Goal: Task Accomplishment & Management: Manage account settings

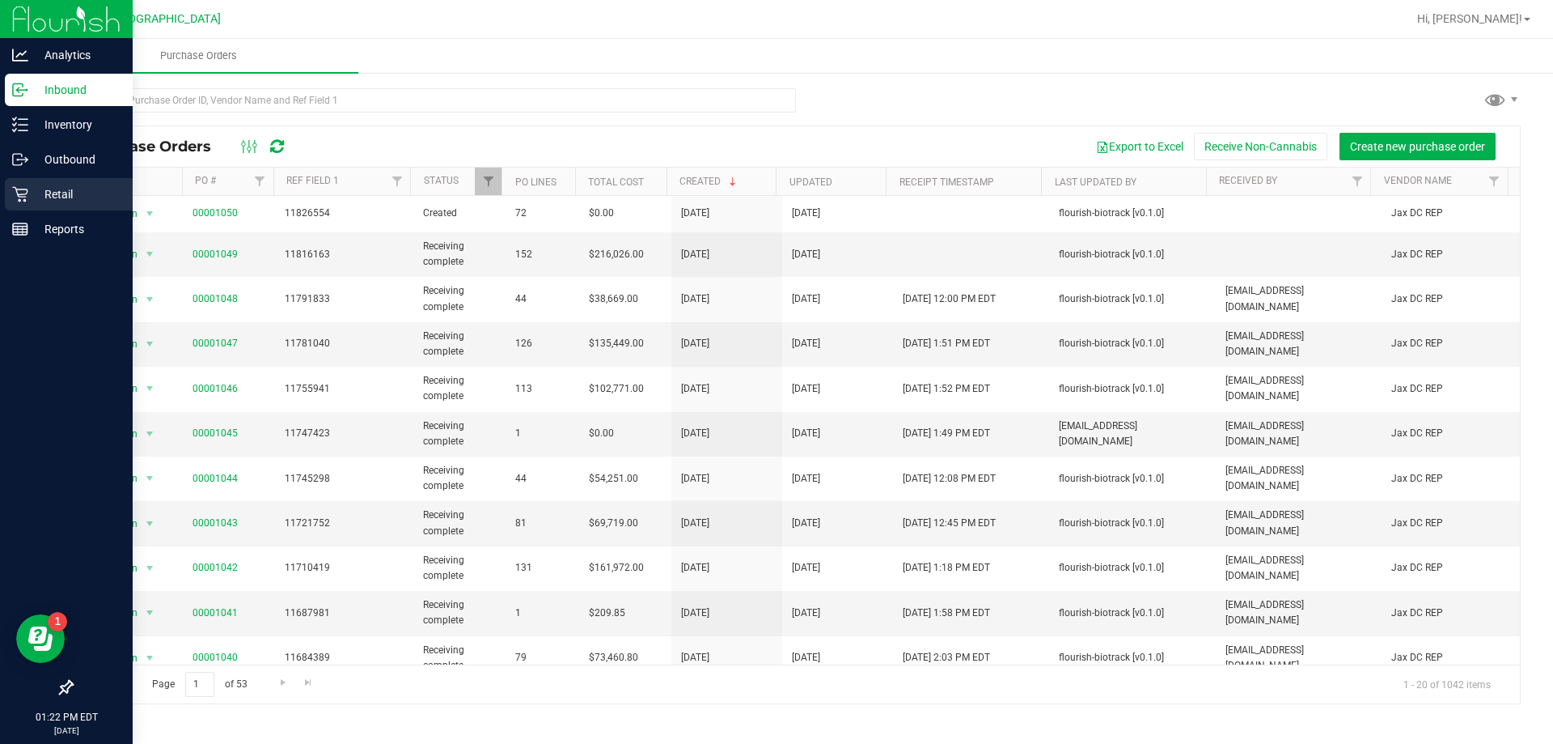
click at [56, 189] on p "Retail" at bounding box center [76, 193] width 97 height 19
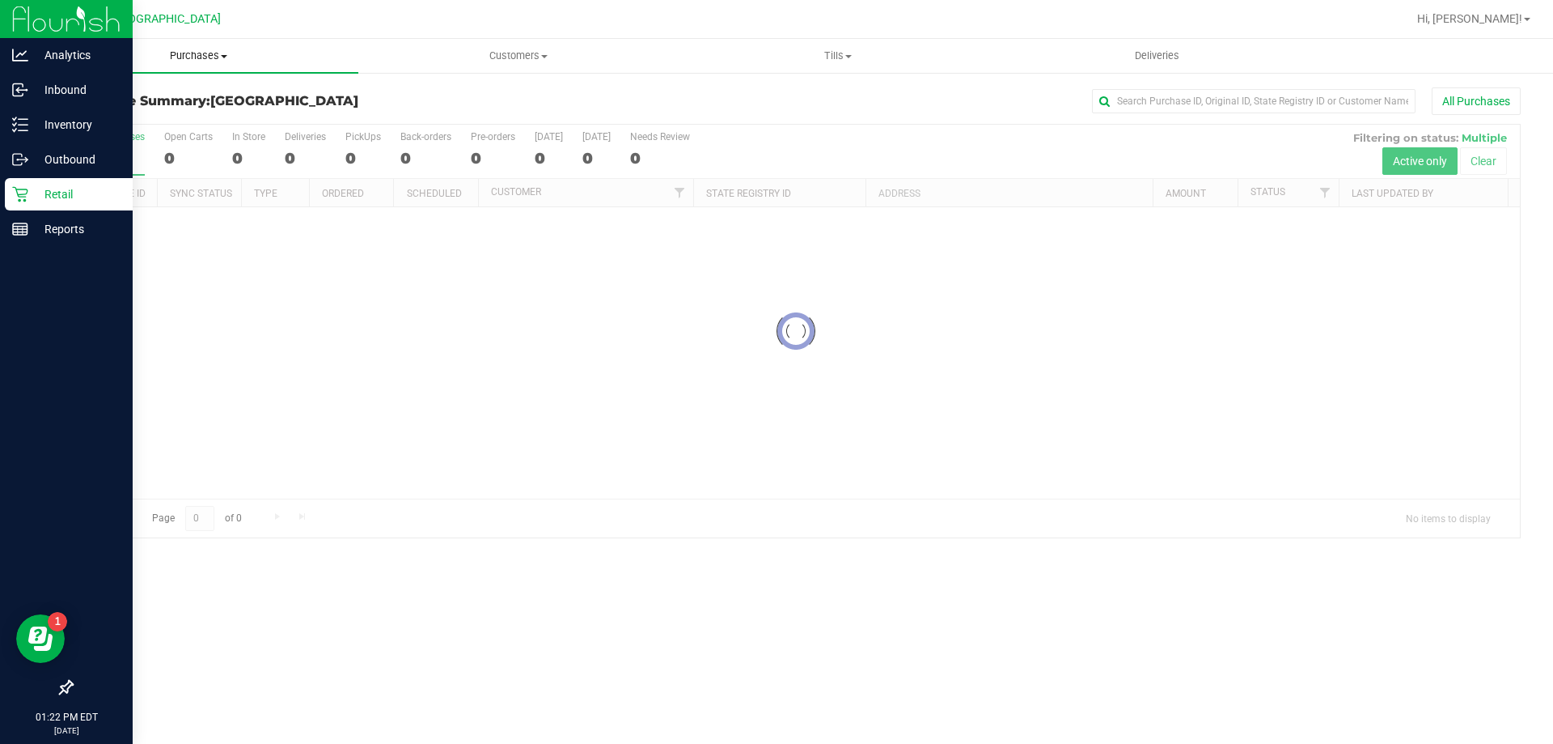
click at [189, 49] on span "Purchases" at bounding box center [199, 56] width 320 height 15
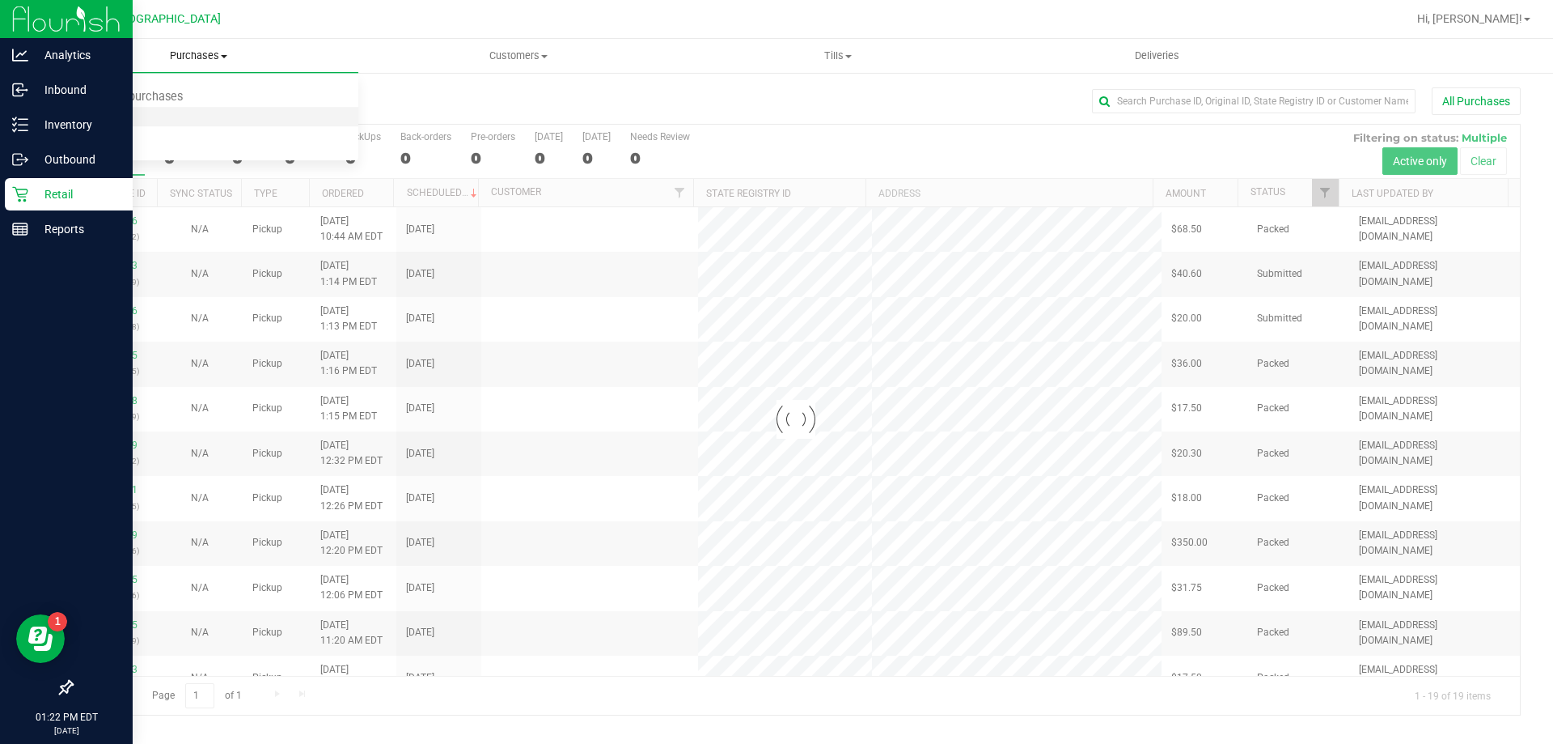
click at [124, 120] on span "Fulfillment" at bounding box center [89, 117] width 100 height 14
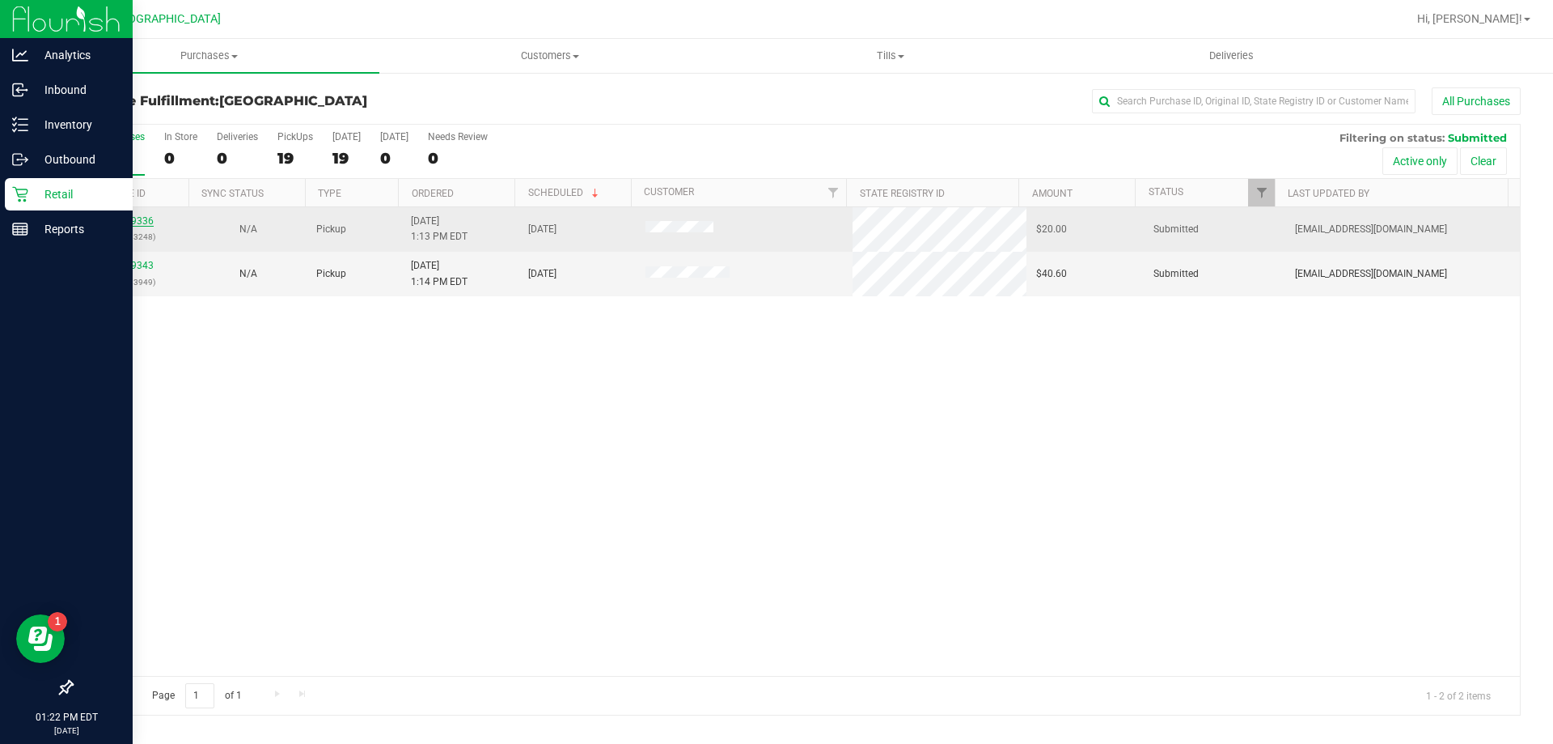
click at [142, 218] on link "11839336" at bounding box center [130, 220] width 45 height 11
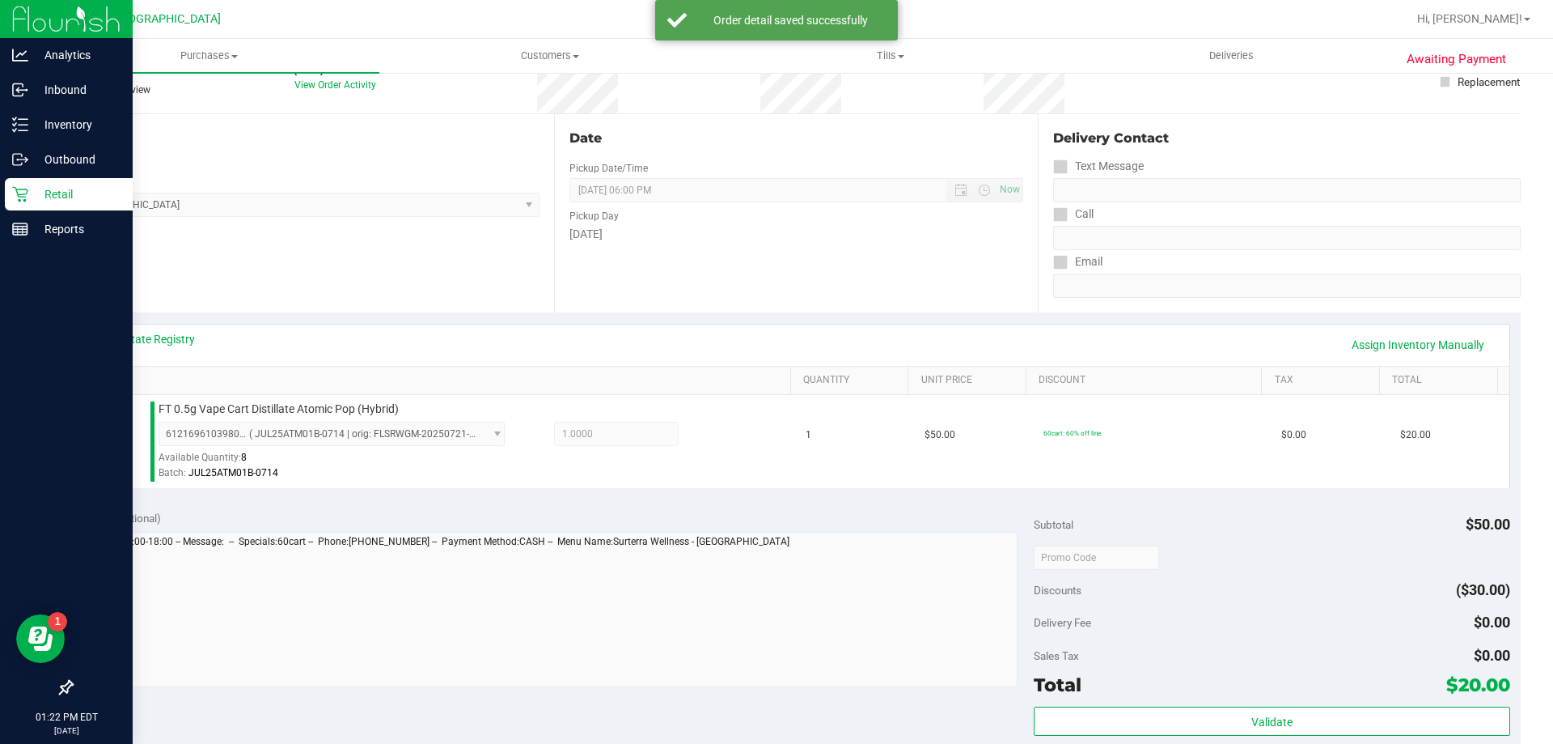
scroll to position [324, 0]
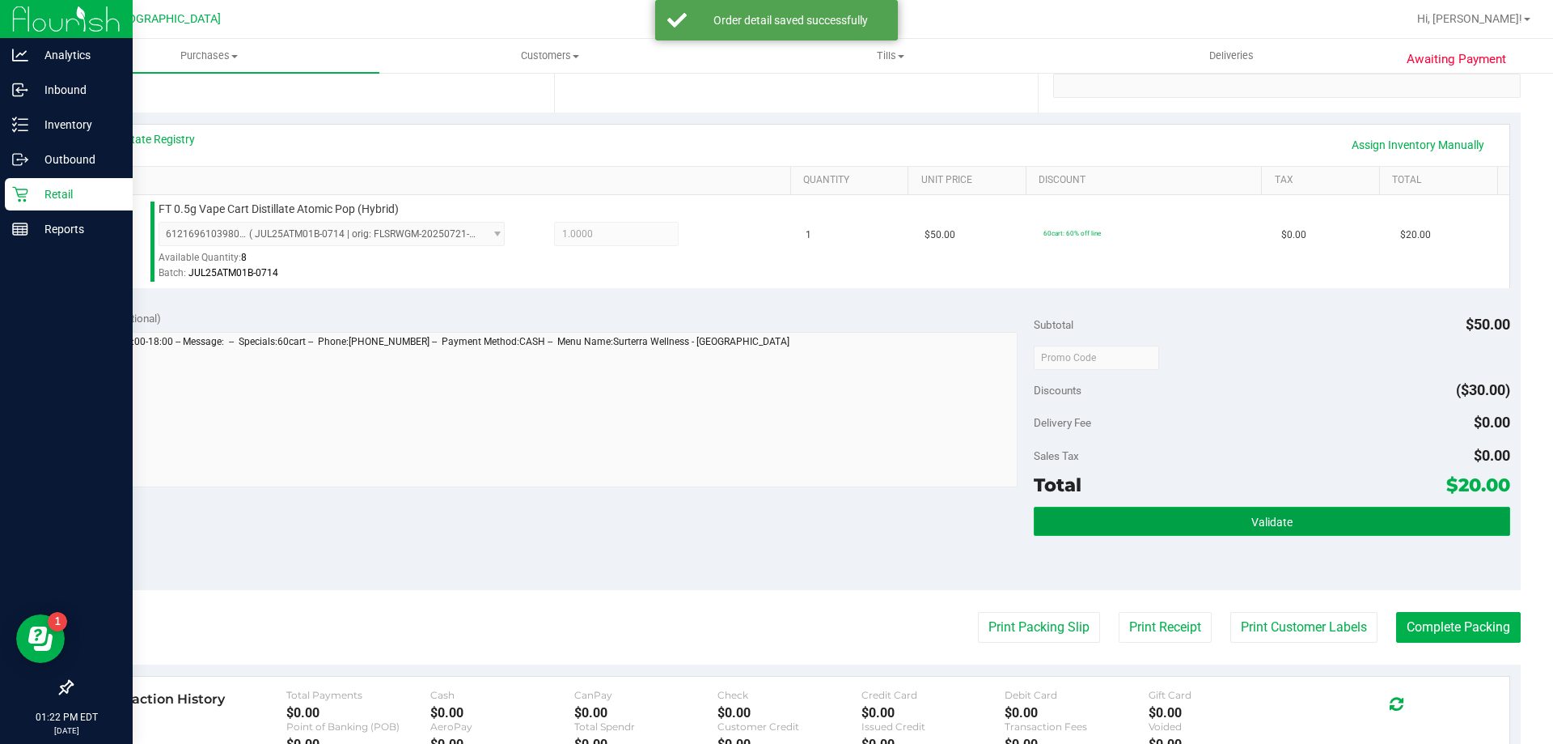
click at [1299, 532] on button "Validate" at bounding box center [1272, 520] width 476 height 29
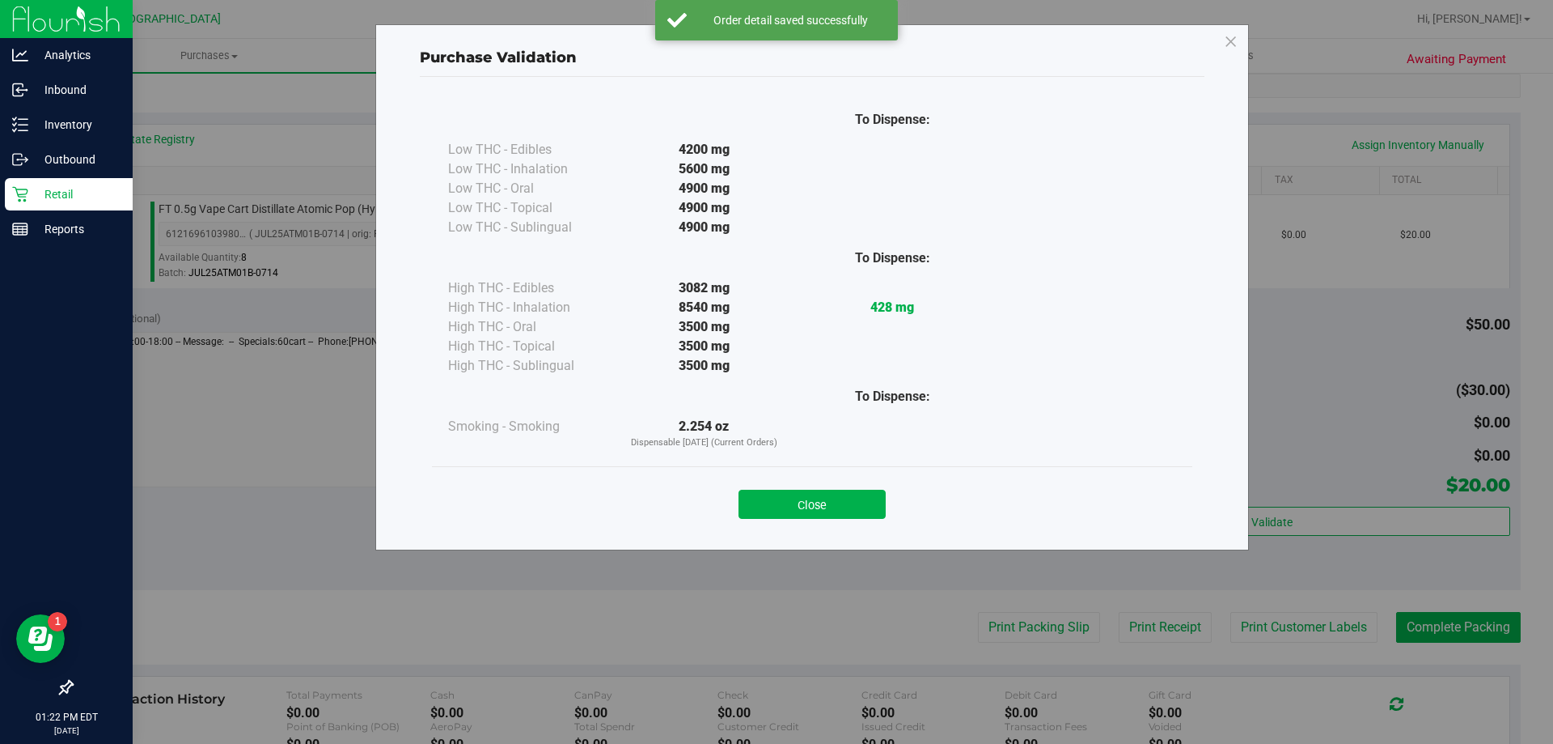
click at [821, 502] on button "Close" at bounding box center [812, 503] width 147 height 29
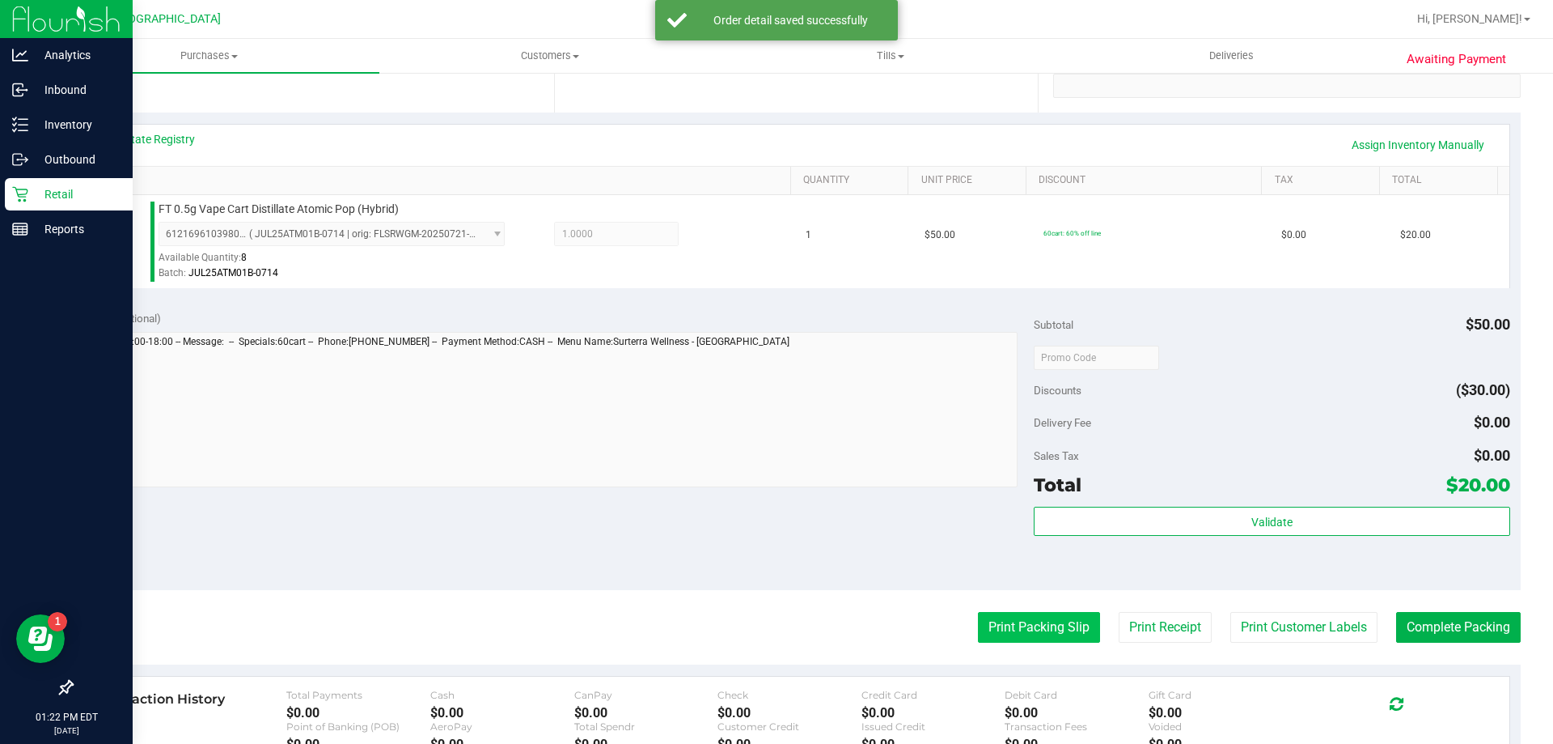
click at [1006, 626] on button "Print Packing Slip" at bounding box center [1039, 627] width 122 height 31
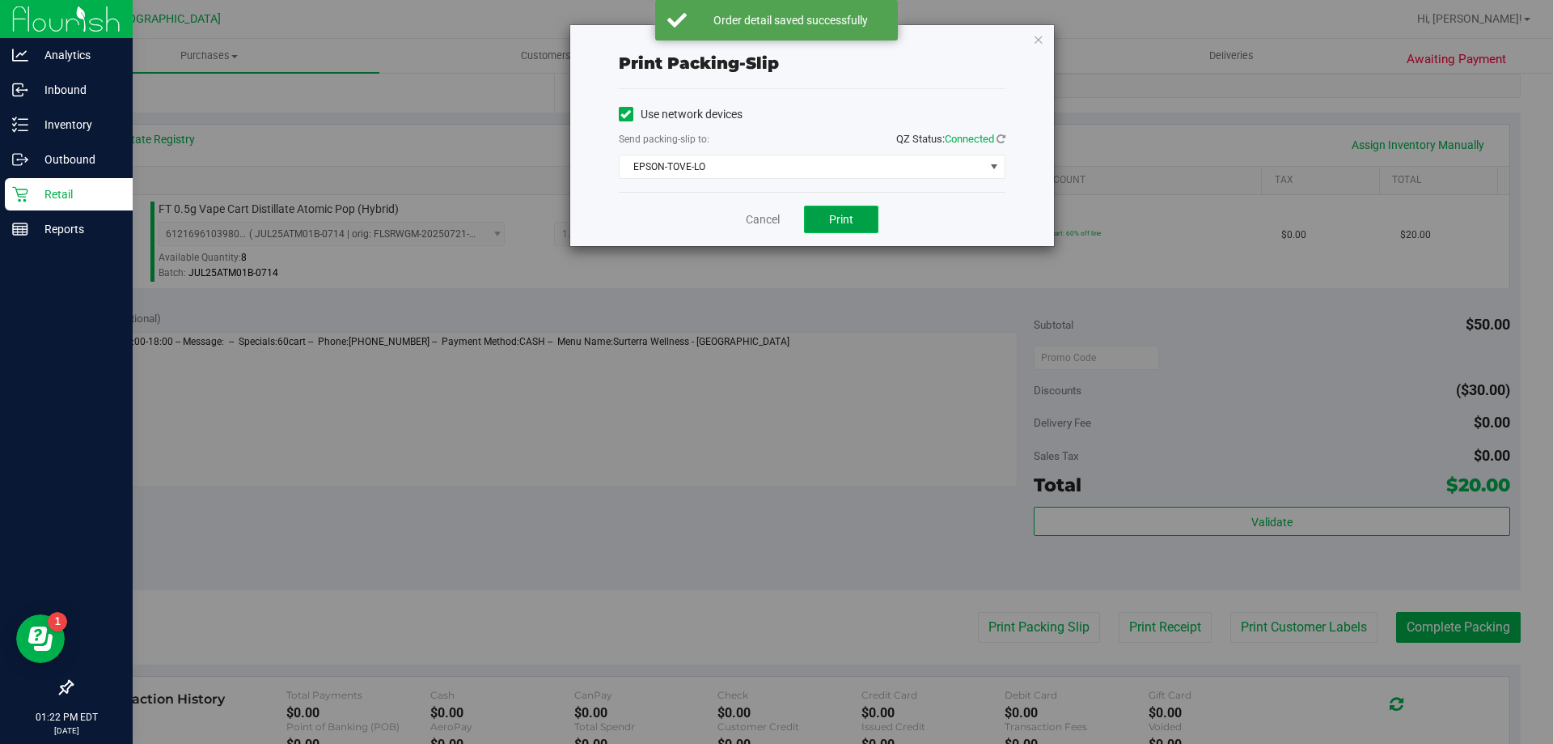
click at [865, 220] on button "Print" at bounding box center [841, 220] width 74 height 28
click at [1040, 40] on icon "button" at bounding box center [1038, 38] width 11 height 19
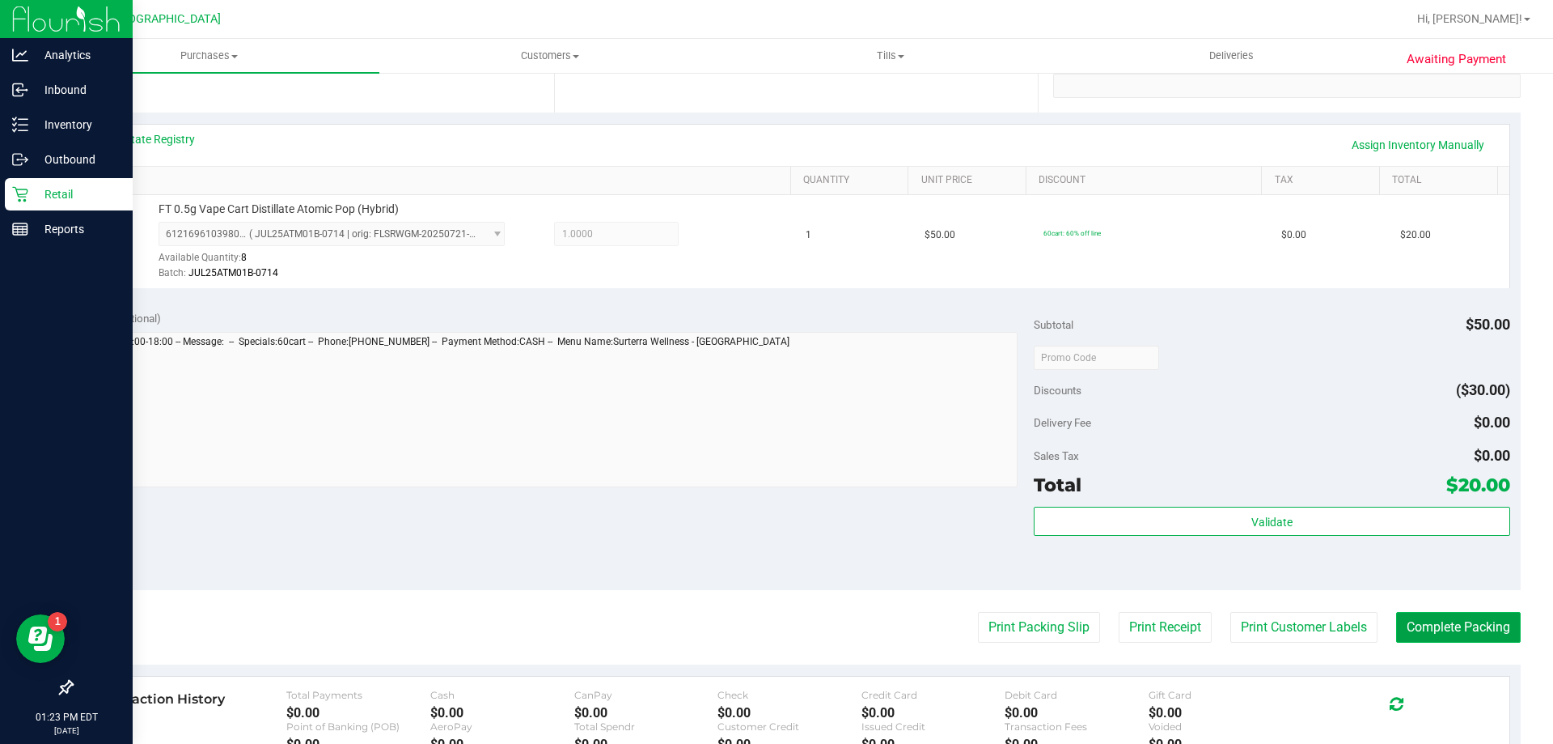
click at [1456, 625] on button "Complete Packing" at bounding box center [1458, 627] width 125 height 31
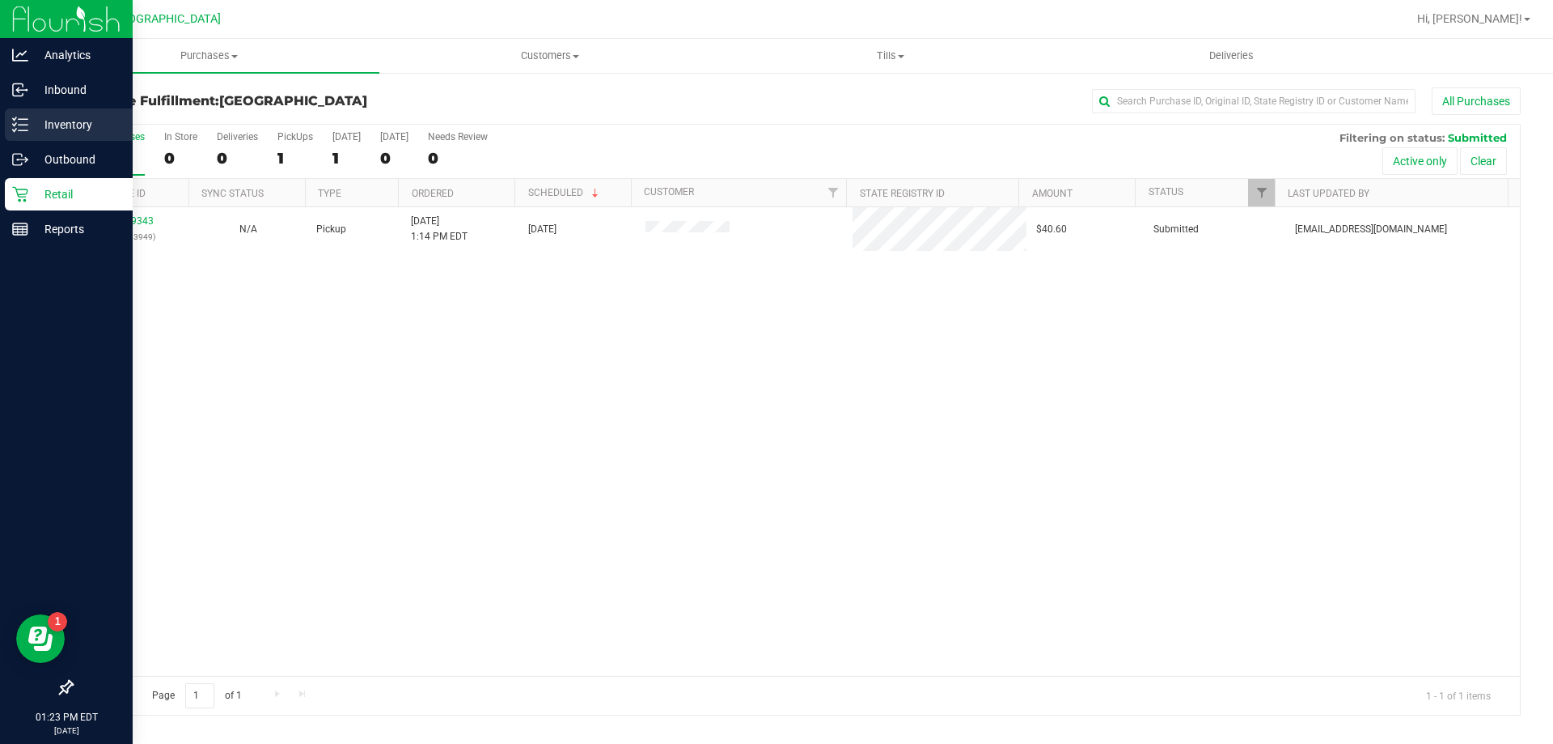
click at [55, 124] on p "Inventory" at bounding box center [76, 124] width 97 height 19
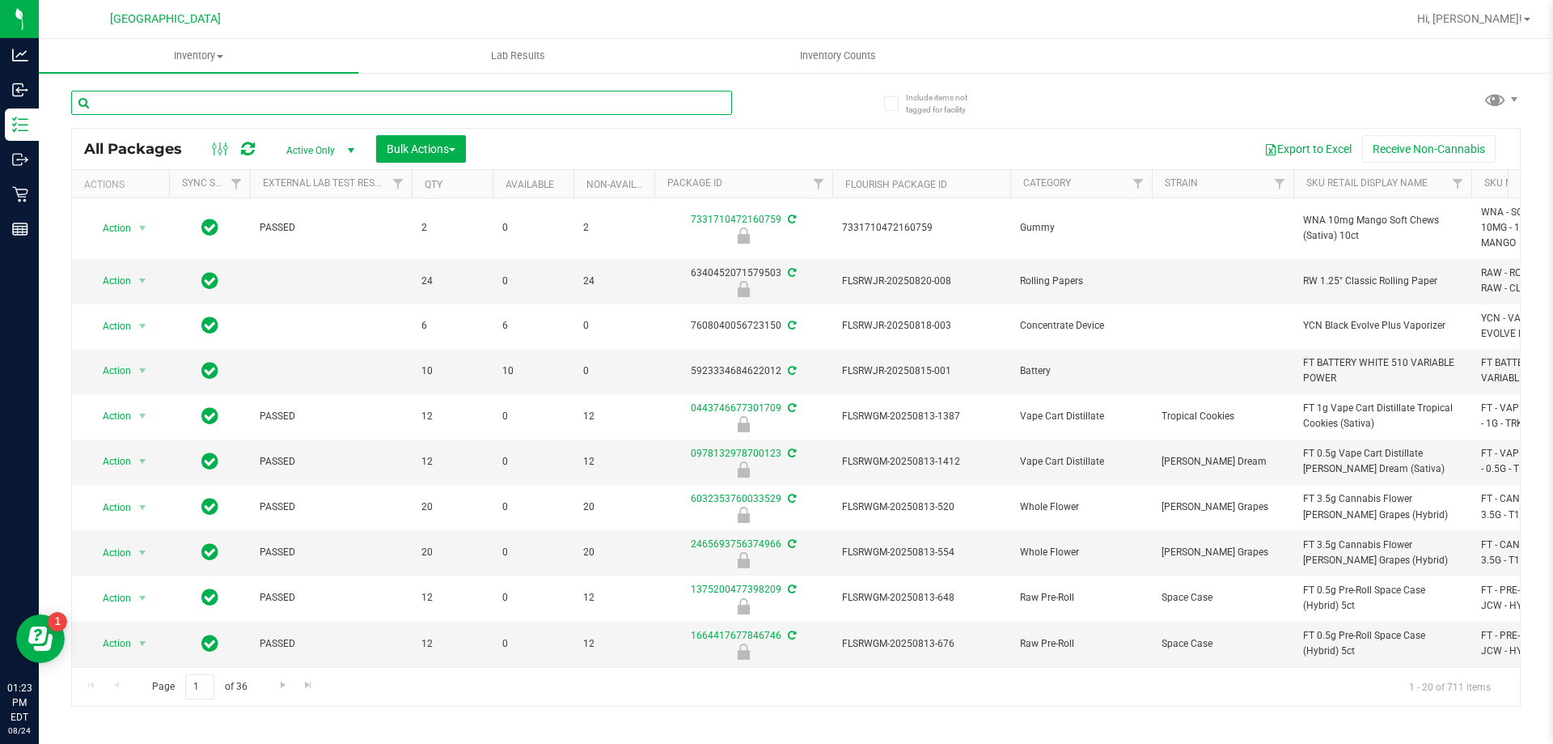
click at [269, 102] on input "text" at bounding box center [401, 103] width 661 height 24
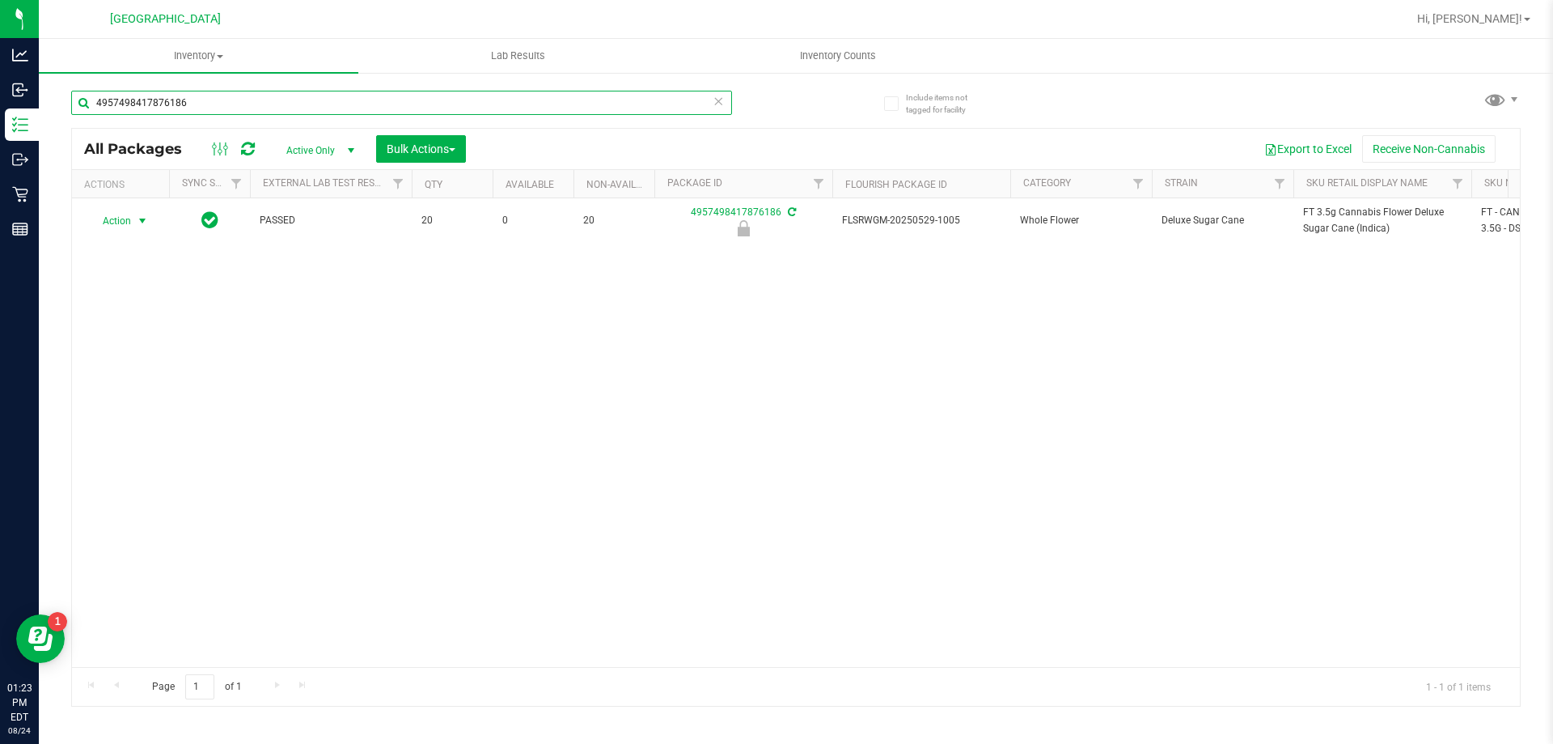
type input "4957498417876186"
click at [117, 223] on span "Action" at bounding box center [110, 221] width 44 height 23
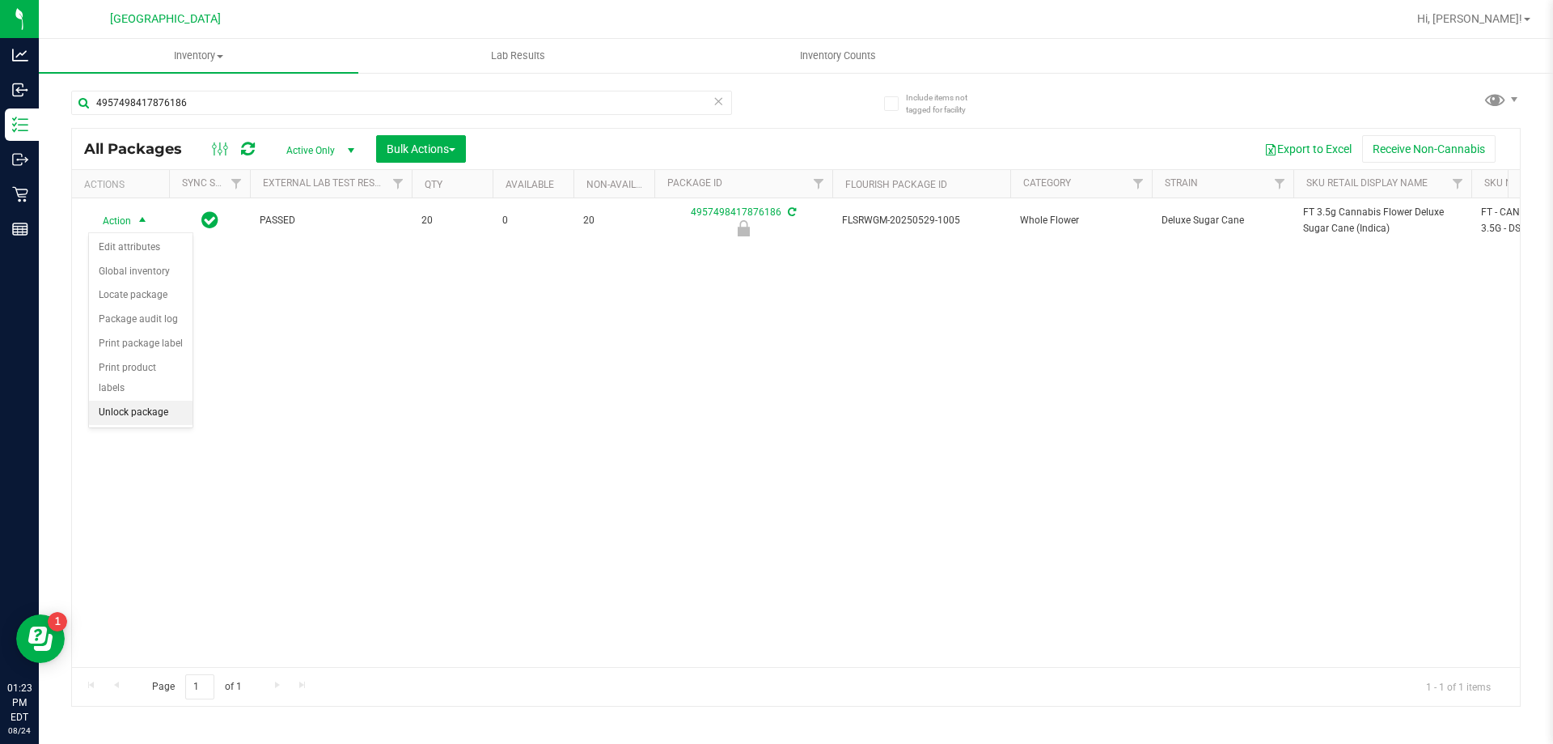
click at [130, 400] on li "Unlock package" at bounding box center [141, 412] width 104 height 24
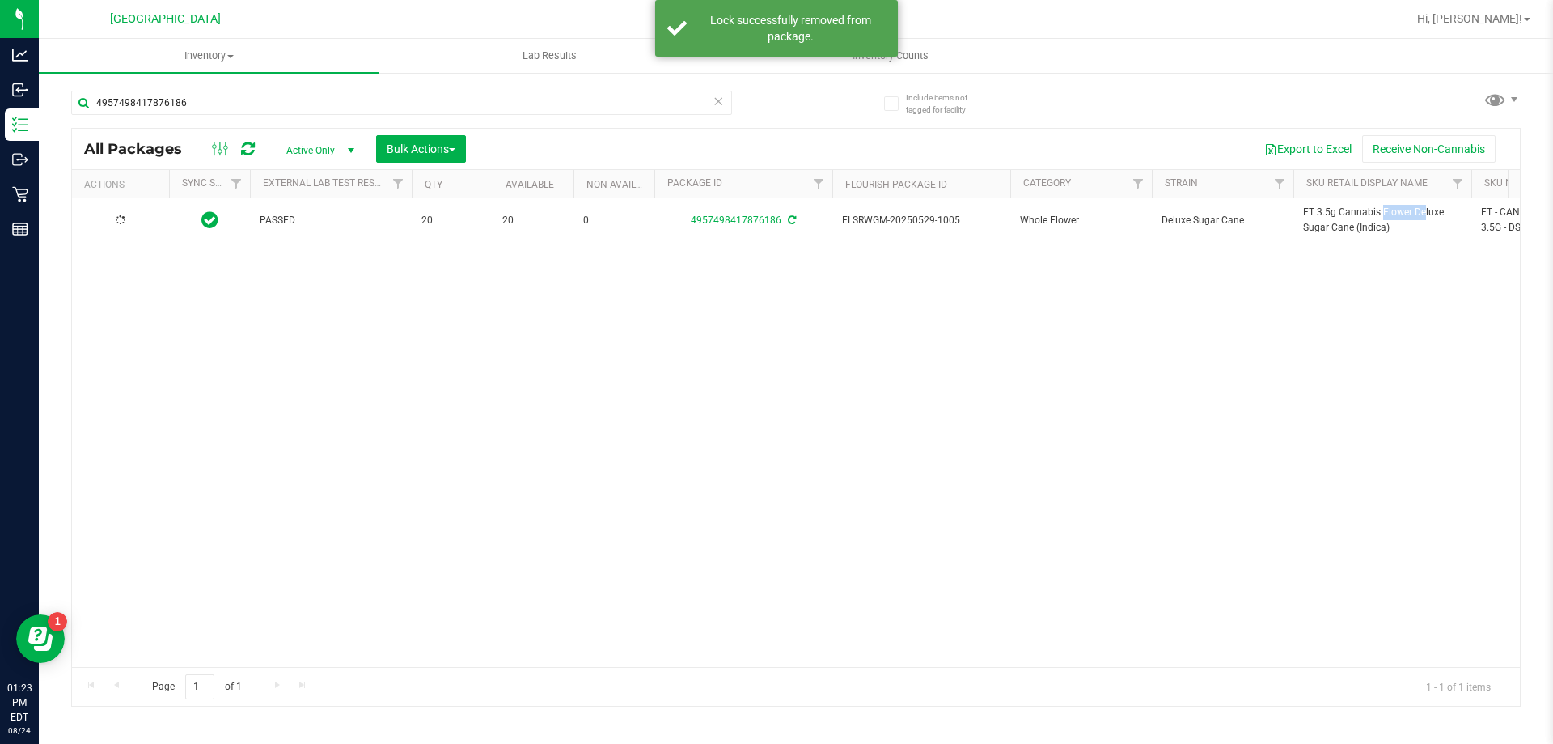
click at [1346, 210] on span "FT 3.5g Cannabis Flower Deluxe Sugar Cane (Indica)" at bounding box center [1382, 220] width 159 height 31
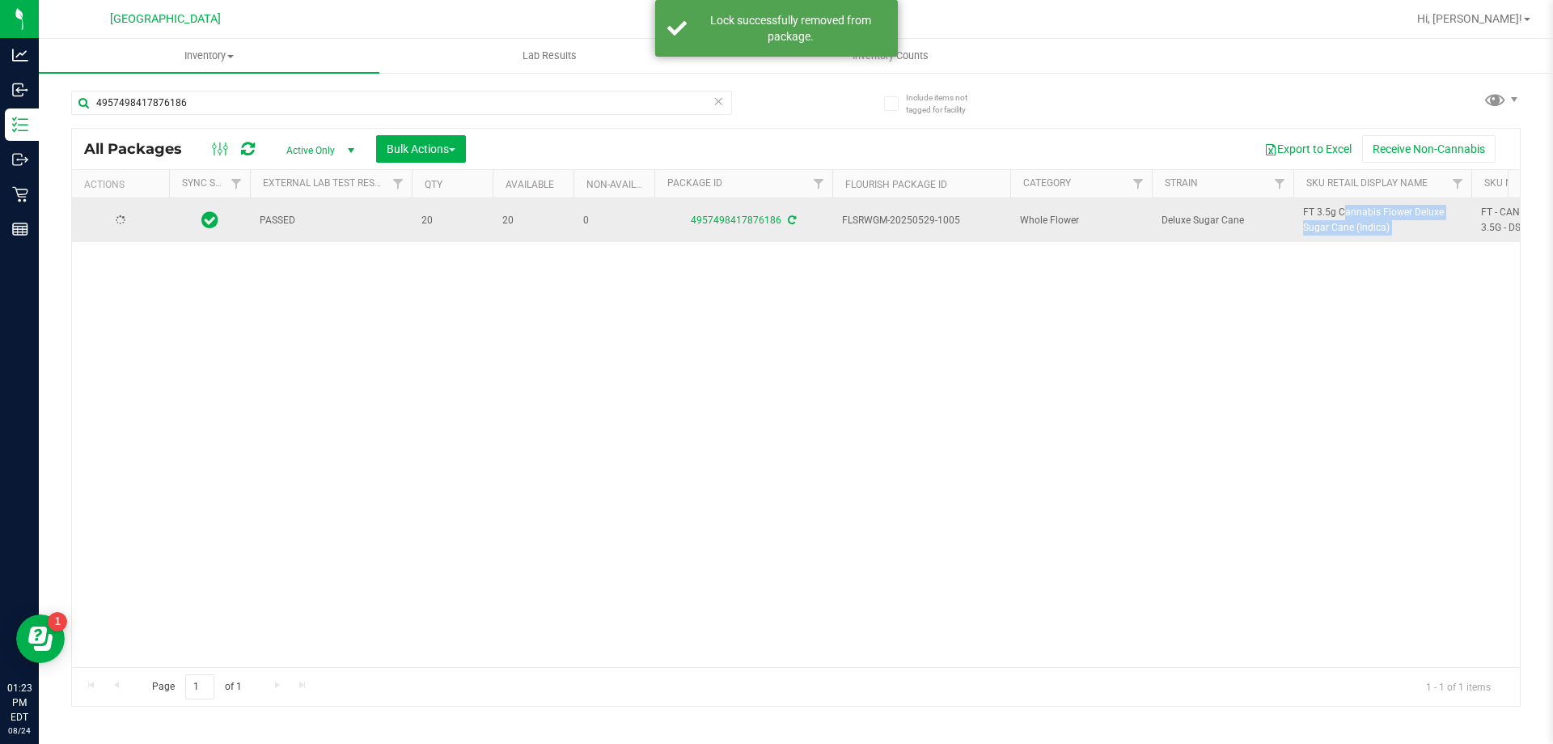
click at [1346, 209] on span "FT 3.5g Cannabis Flower Deluxe Sugar Cane (Indica)" at bounding box center [1382, 220] width 159 height 31
copy tr "FT 3.5g Cannabis Flower Deluxe Sugar Cane (Indica)"
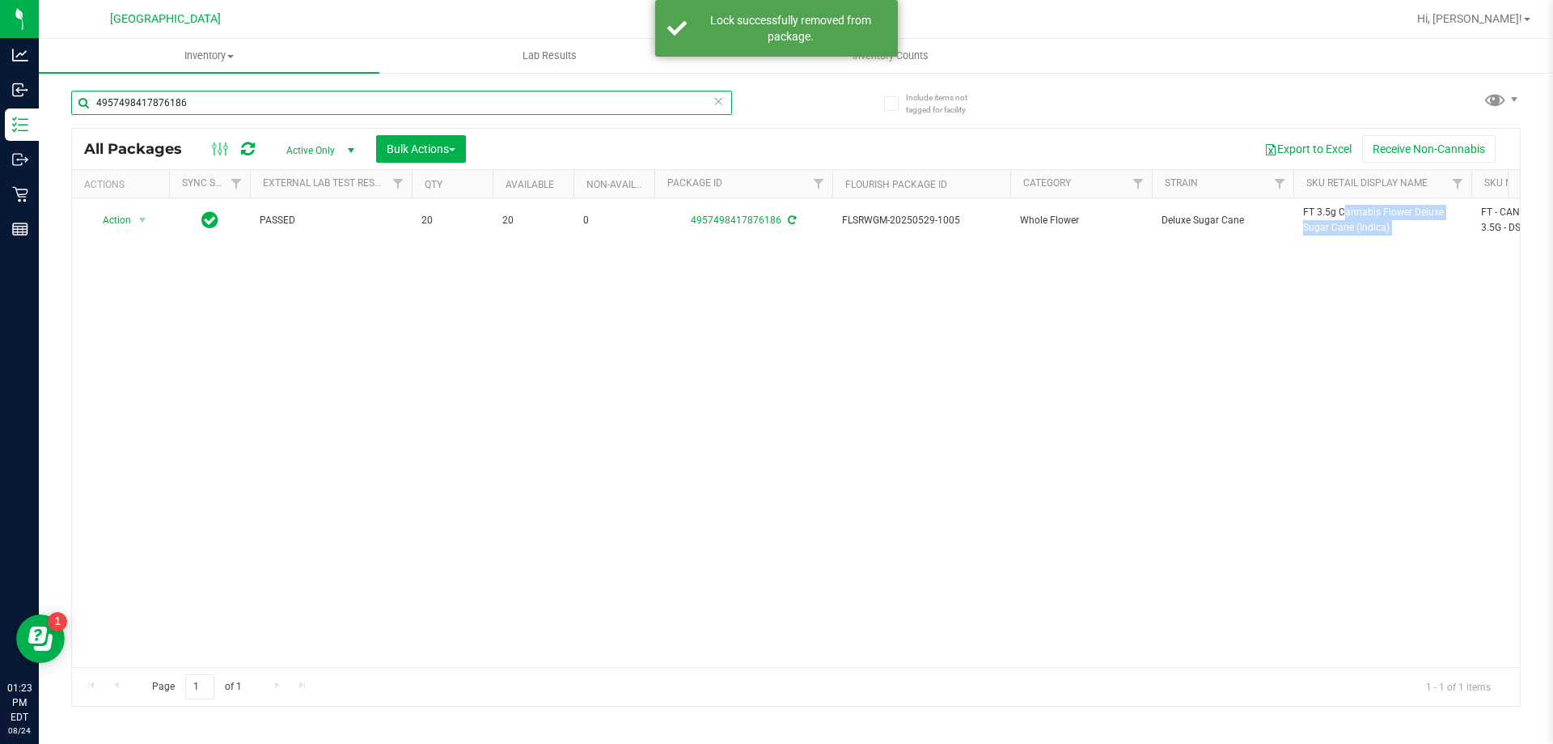
click at [467, 104] on input "4957498417876186" at bounding box center [401, 103] width 661 height 24
paste input "FT 3.5g Cannabis Flower Deluxe Sugar Cane (Indica)"
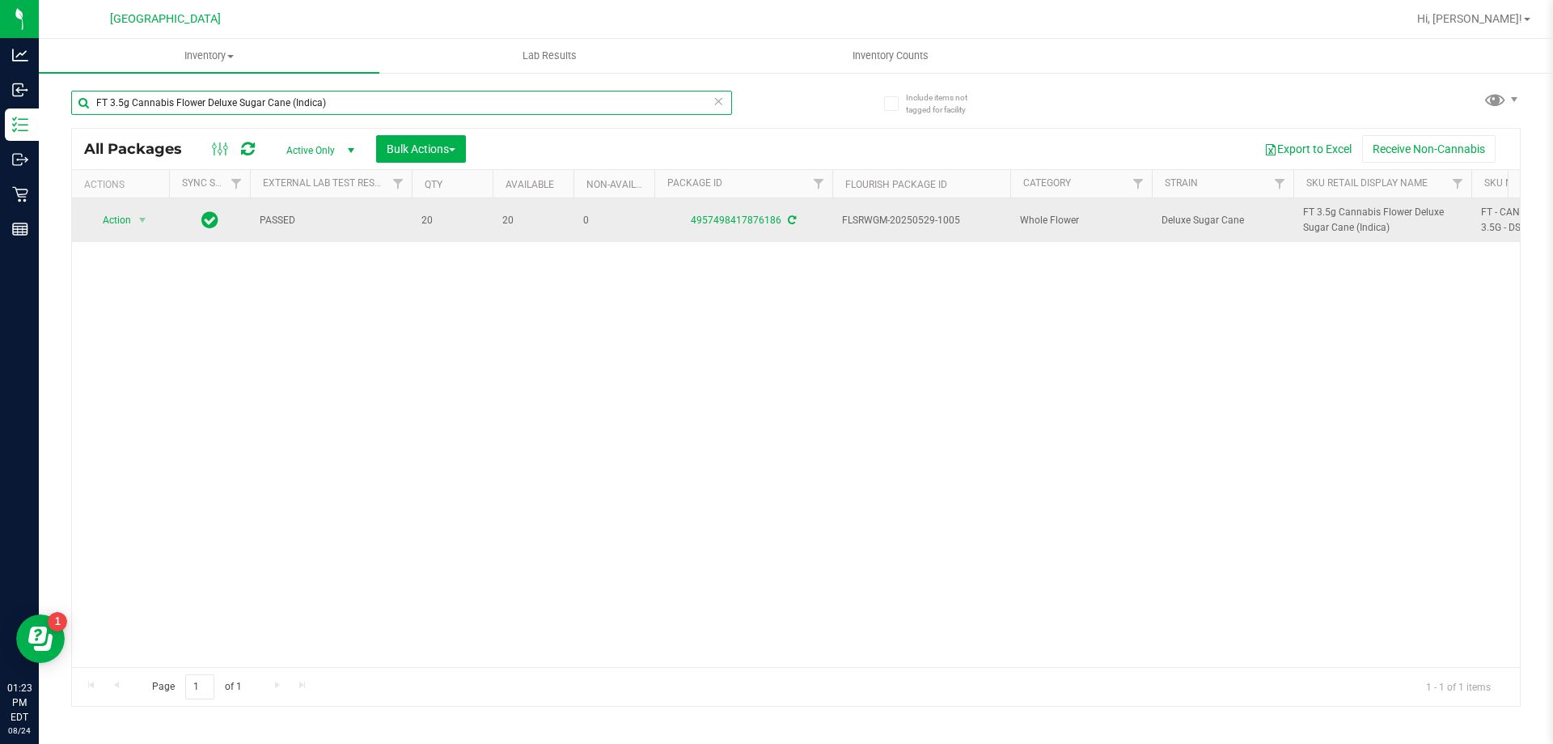
type input "FT 3.5g Cannabis Flower Deluxe Sugar Cane (Indica)"
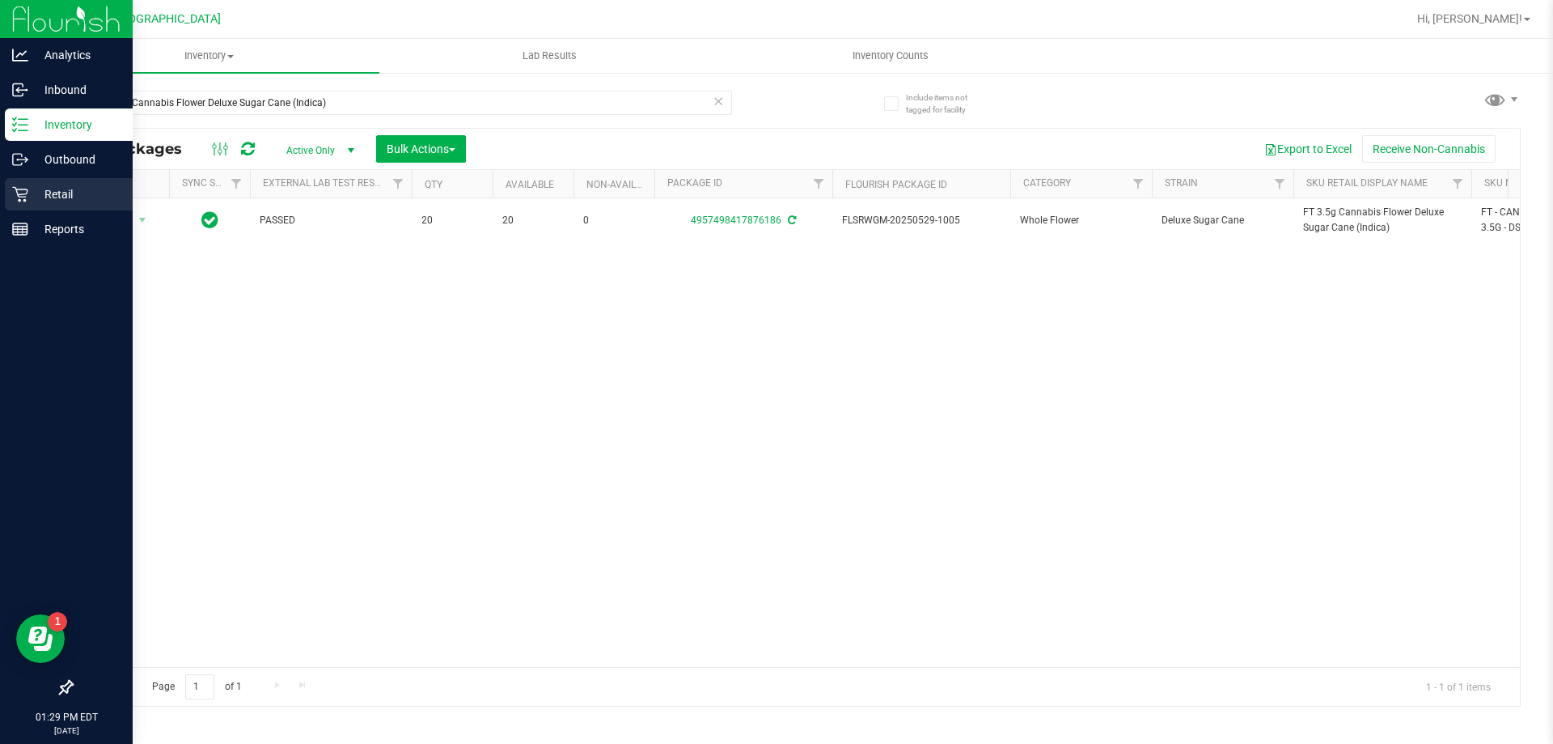
click at [49, 197] on p "Retail" at bounding box center [76, 193] width 97 height 19
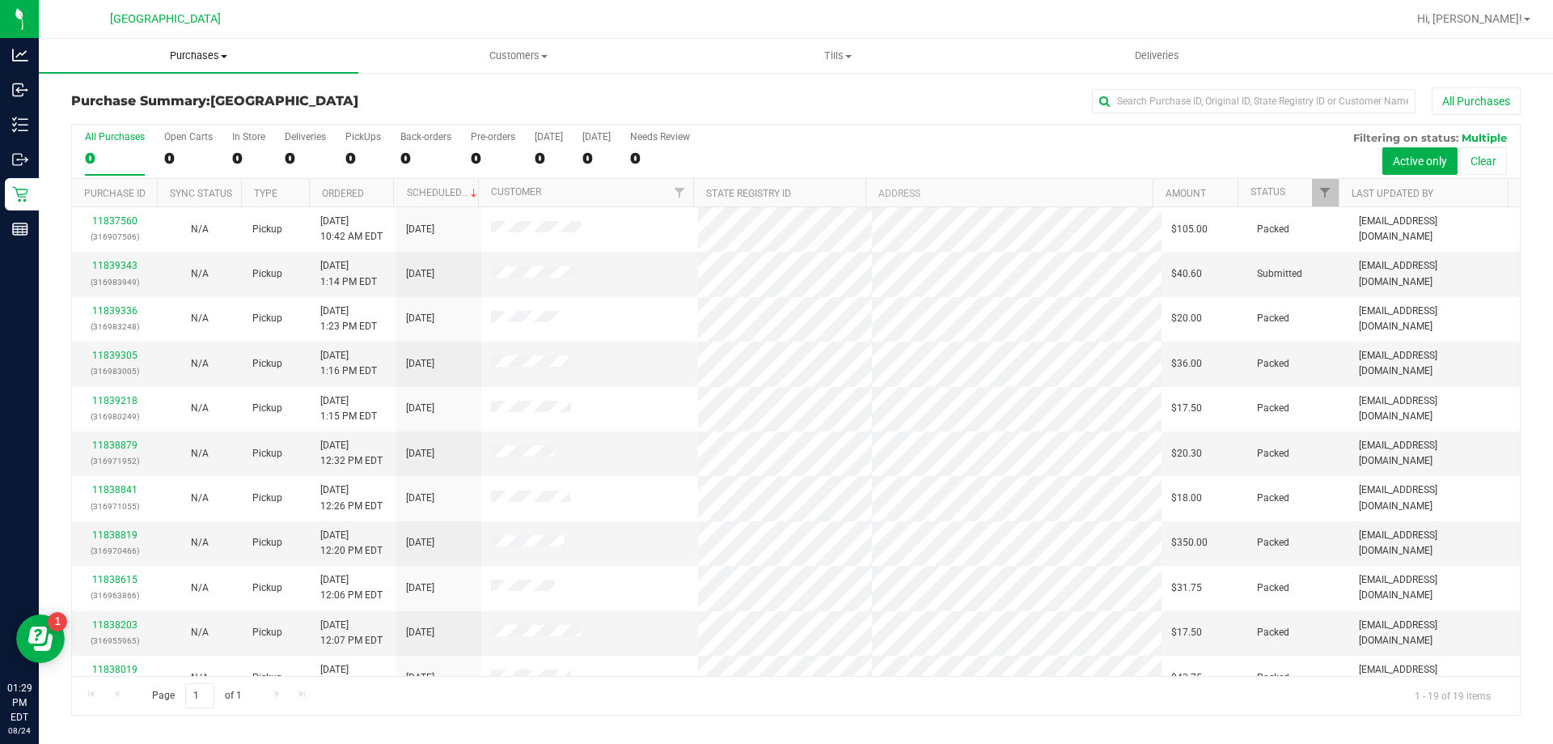
click at [213, 62] on span "Purchases" at bounding box center [199, 56] width 320 height 15
click at [133, 123] on span "Fulfillment" at bounding box center [89, 117] width 100 height 14
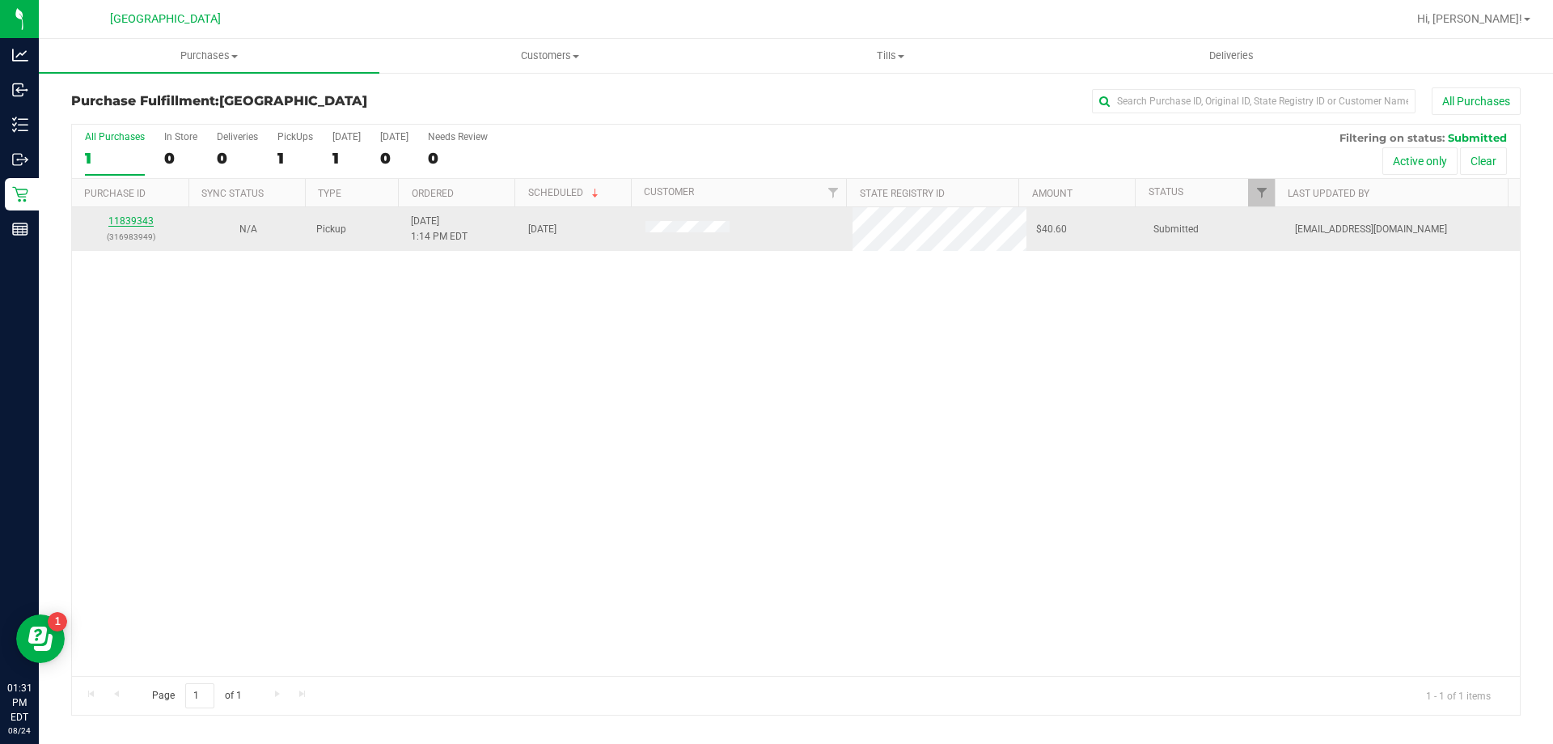
click at [119, 217] on link "11839343" at bounding box center [130, 220] width 45 height 11
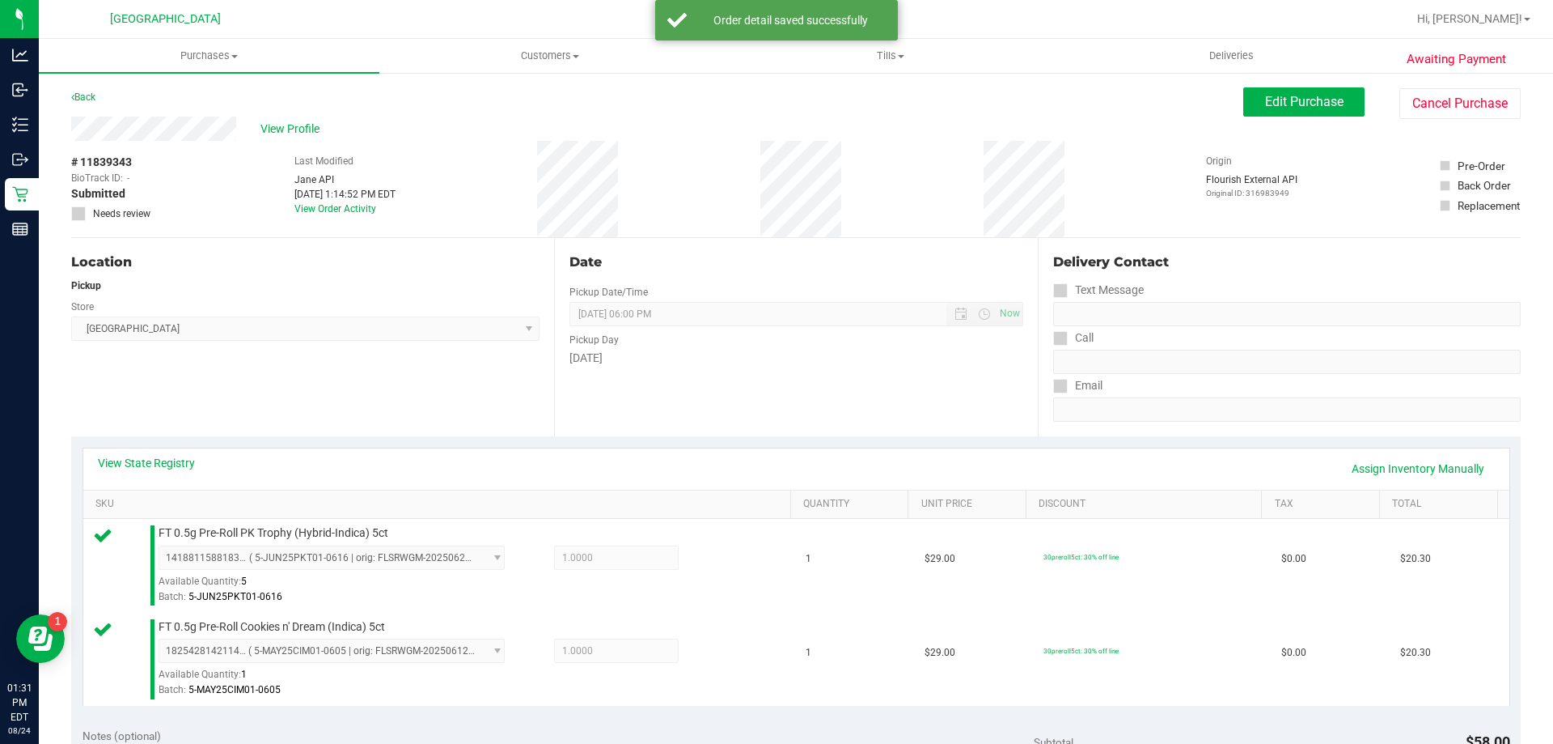
scroll to position [324, 0]
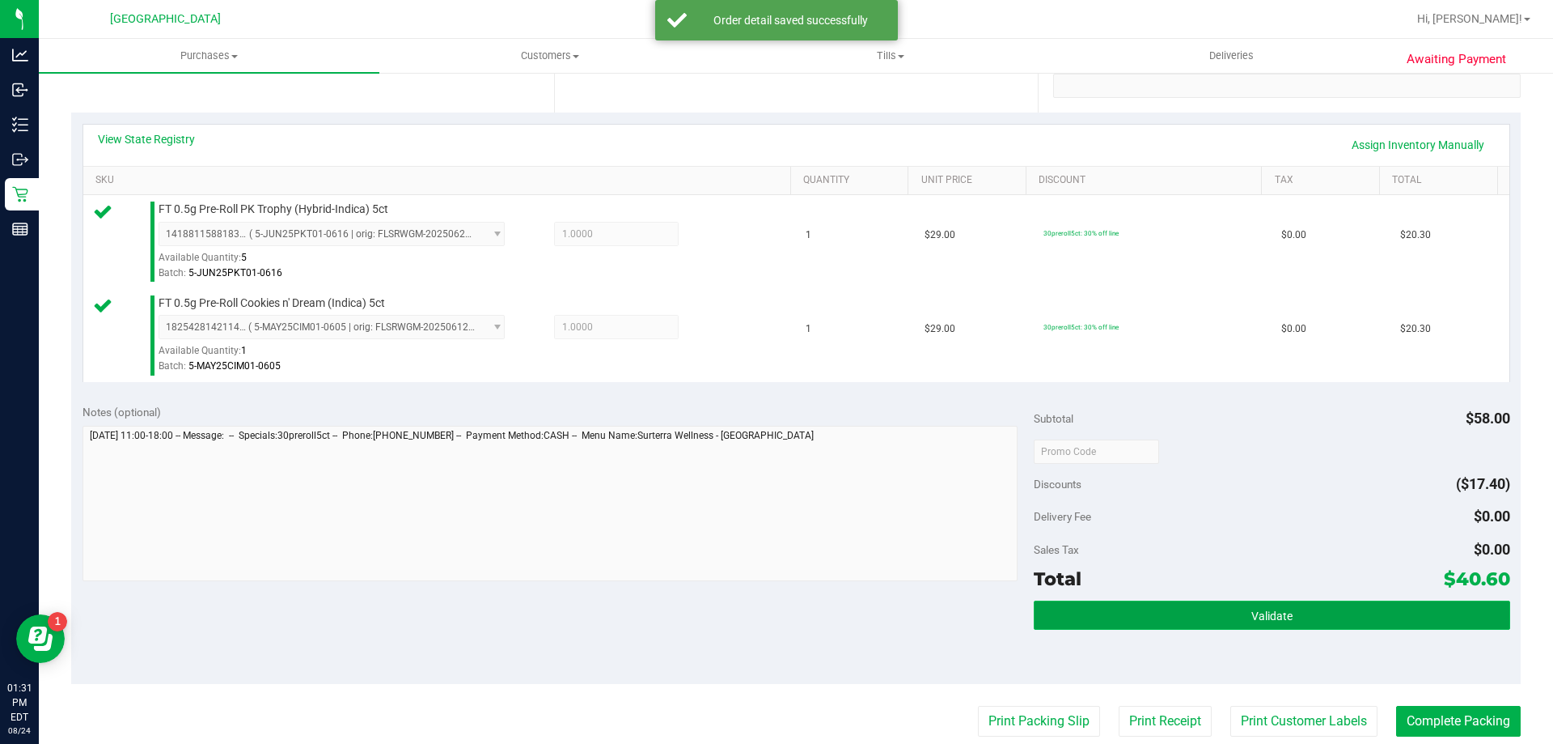
click at [1199, 626] on button "Validate" at bounding box center [1272, 614] width 476 height 29
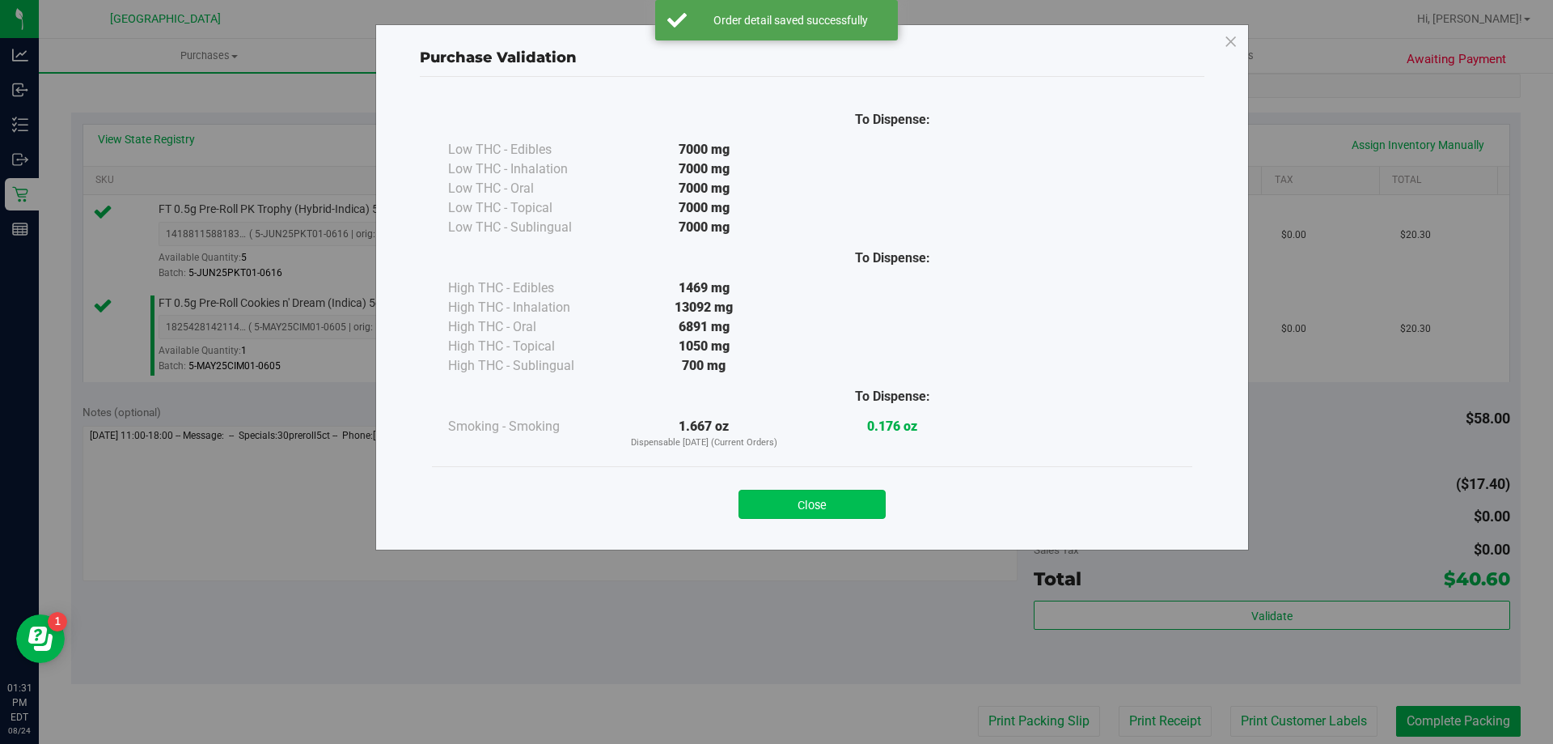
click at [833, 501] on button "Close" at bounding box center [812, 503] width 147 height 29
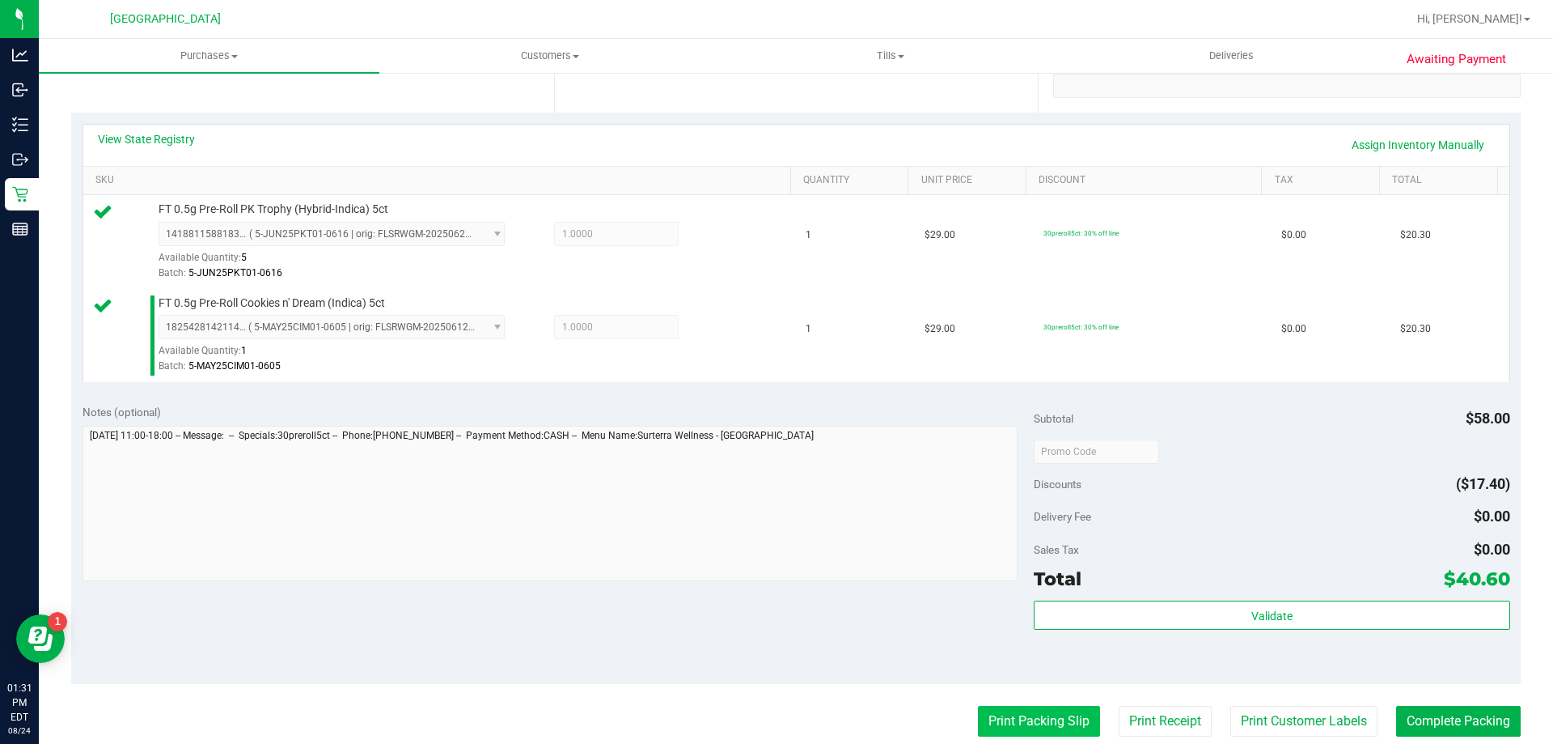
click at [1008, 719] on button "Print Packing Slip" at bounding box center [1039, 721] width 122 height 31
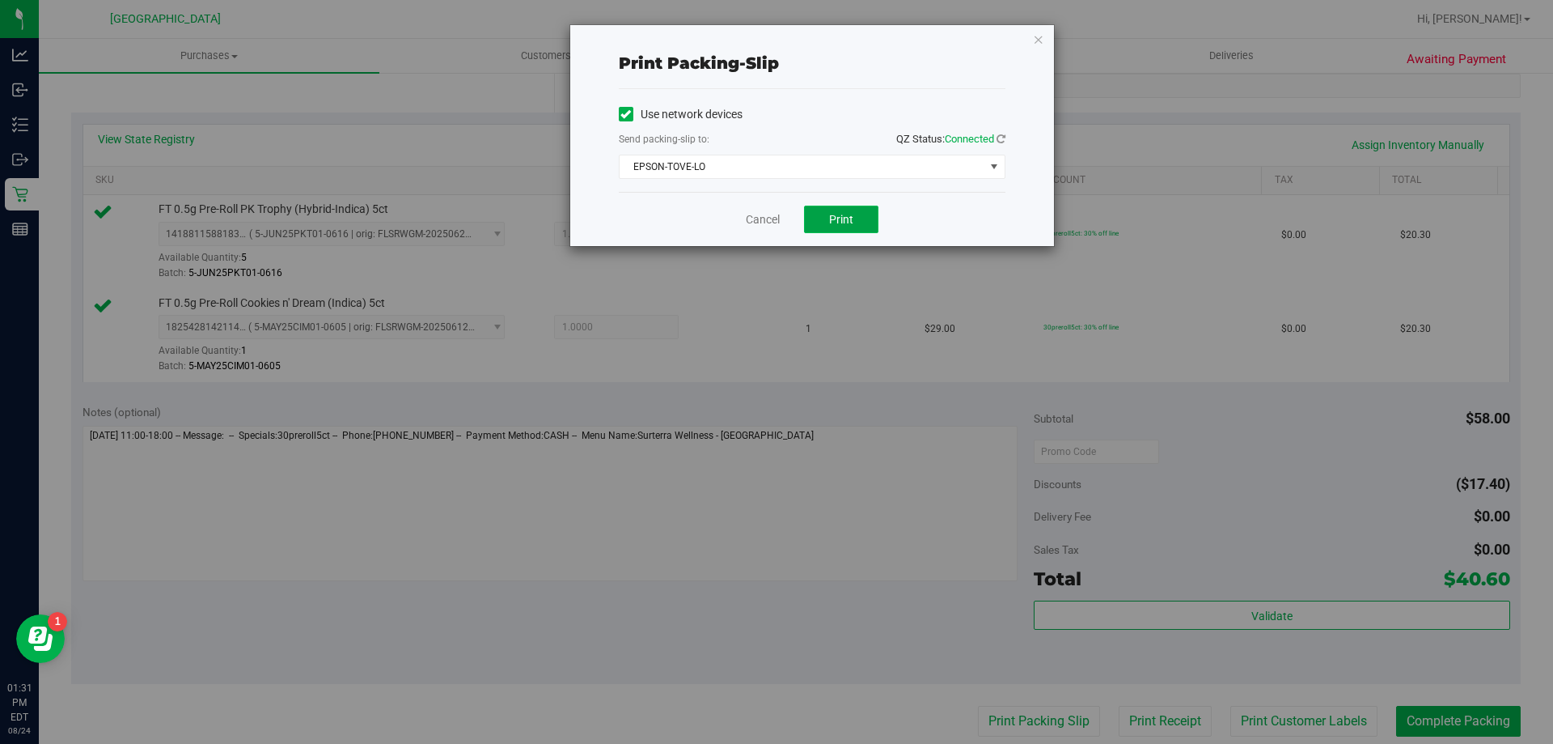
click at [847, 211] on button "Print" at bounding box center [841, 220] width 74 height 28
click at [1037, 35] on icon "button" at bounding box center [1038, 38] width 11 height 19
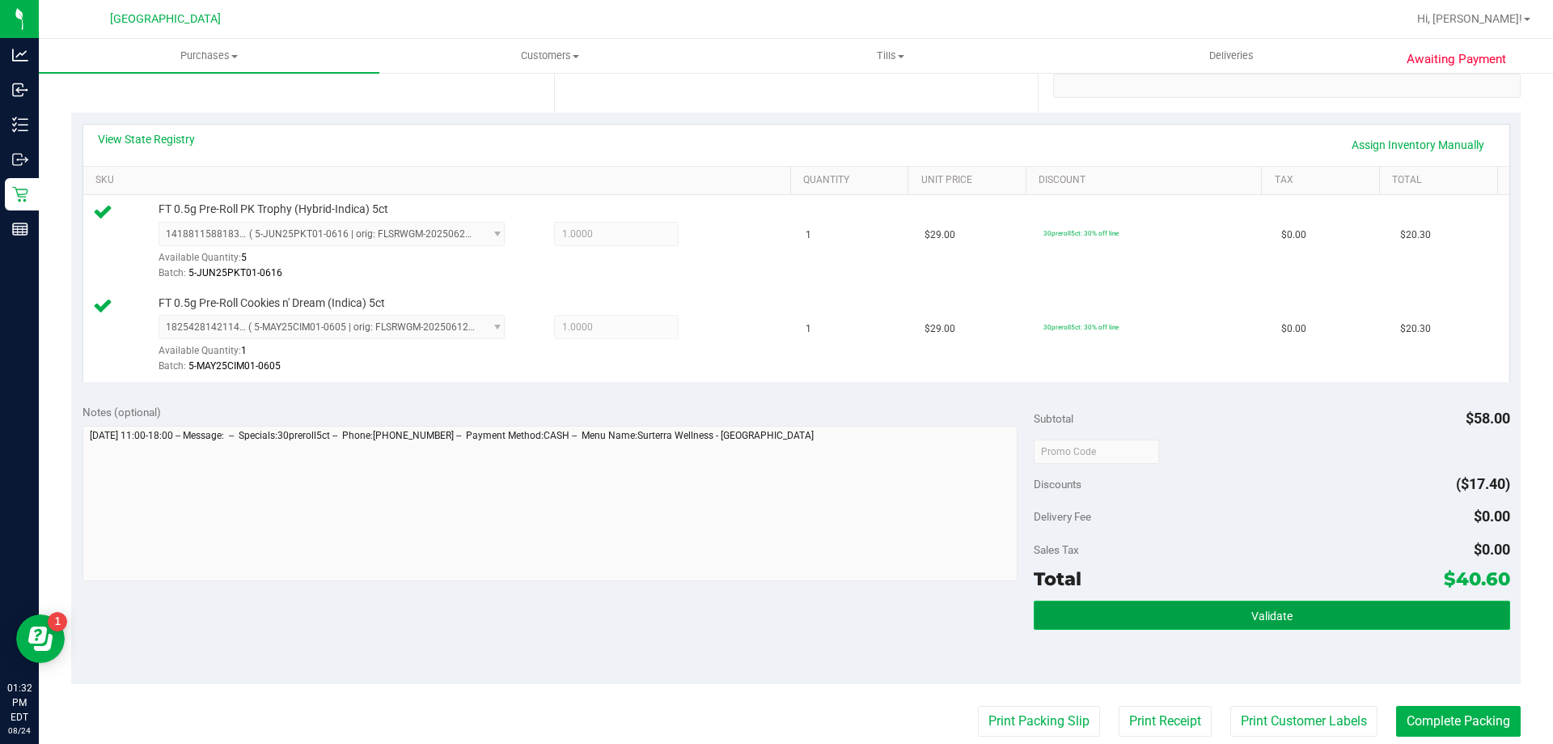
click at [1286, 608] on button "Validate" at bounding box center [1272, 614] width 476 height 29
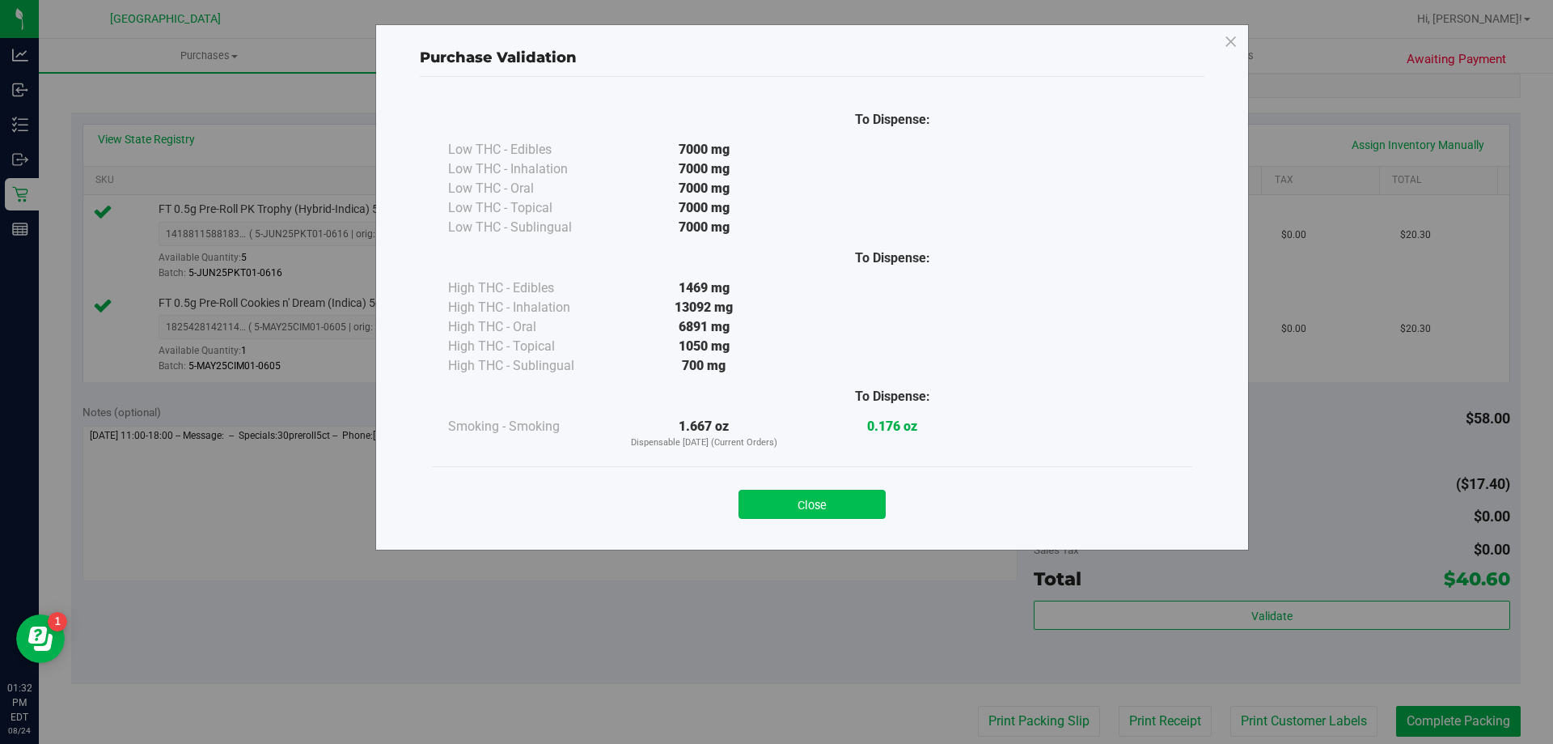
click at [775, 489] on button "Close" at bounding box center [812, 503] width 147 height 29
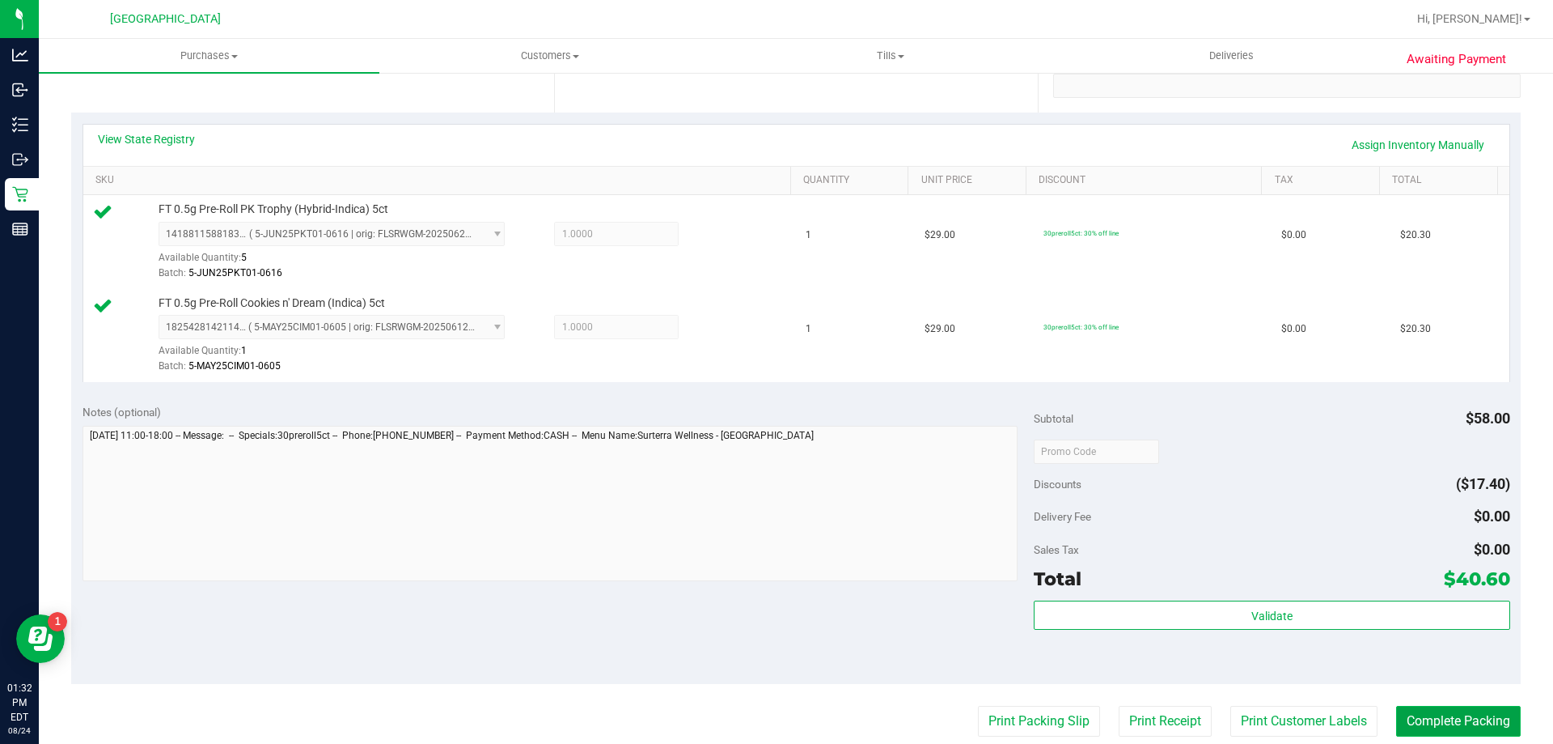
click at [1455, 713] on button "Complete Packing" at bounding box center [1458, 721] width 125 height 31
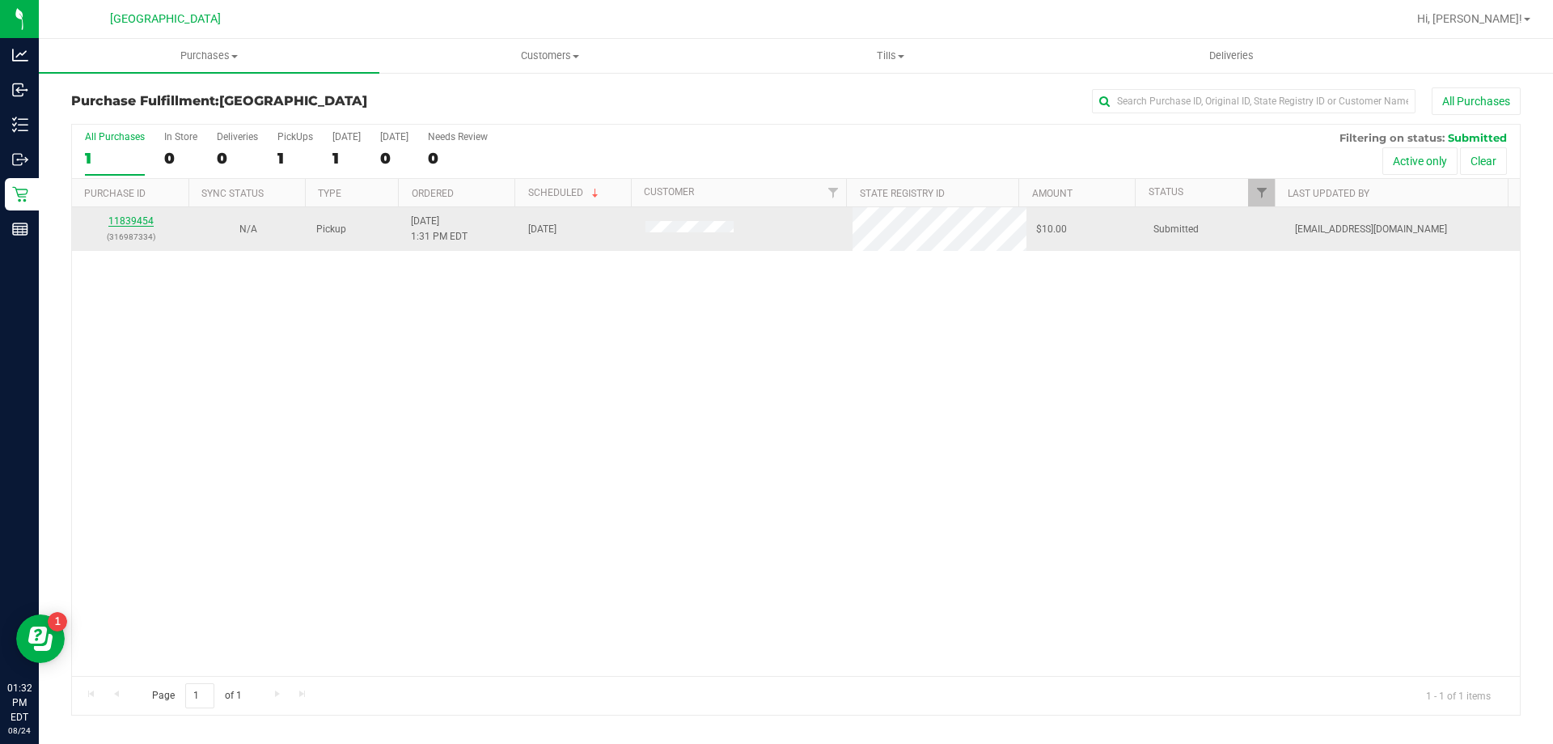
click at [133, 218] on link "11839454" at bounding box center [130, 220] width 45 height 11
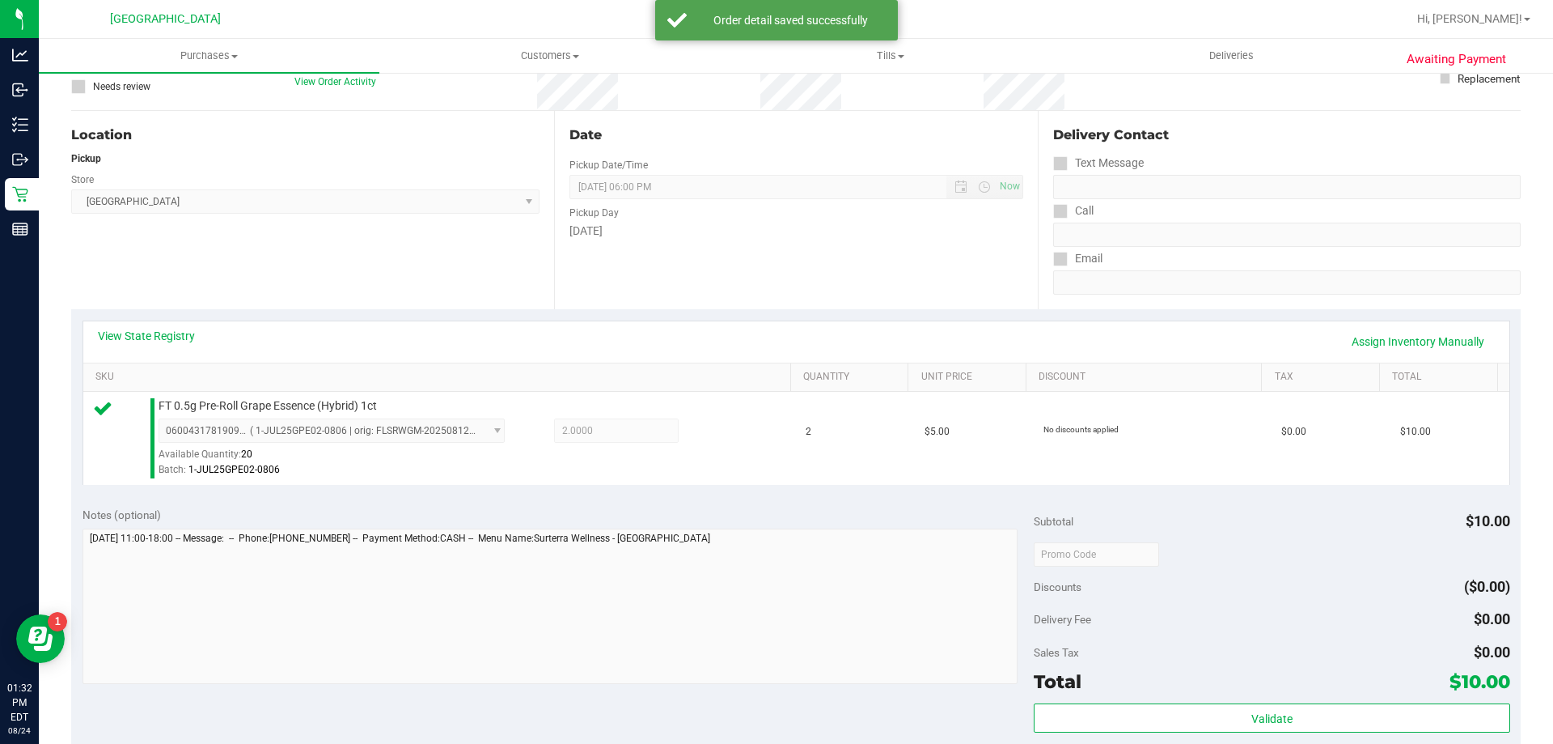
scroll to position [324, 0]
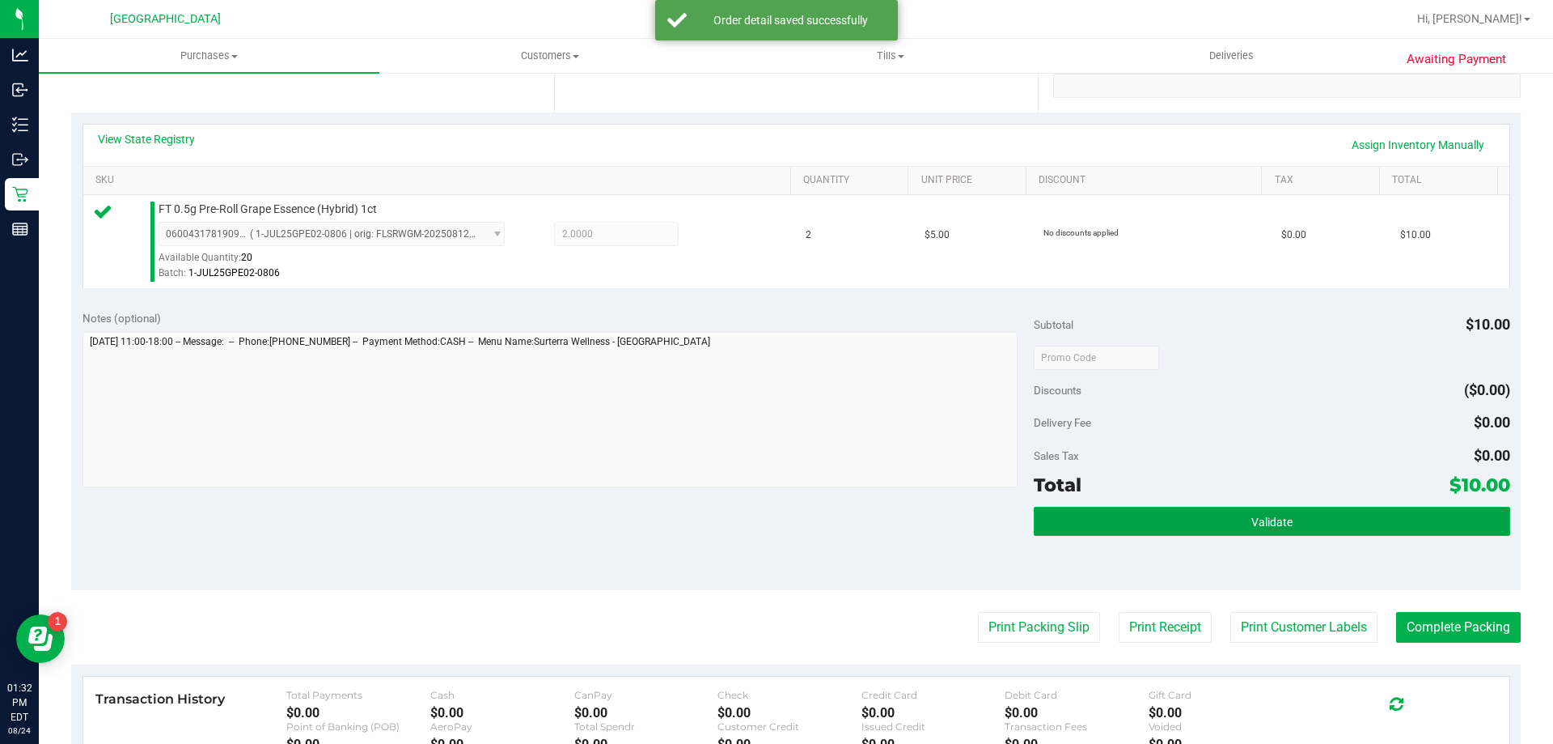
click at [1127, 528] on button "Validate" at bounding box center [1272, 520] width 476 height 29
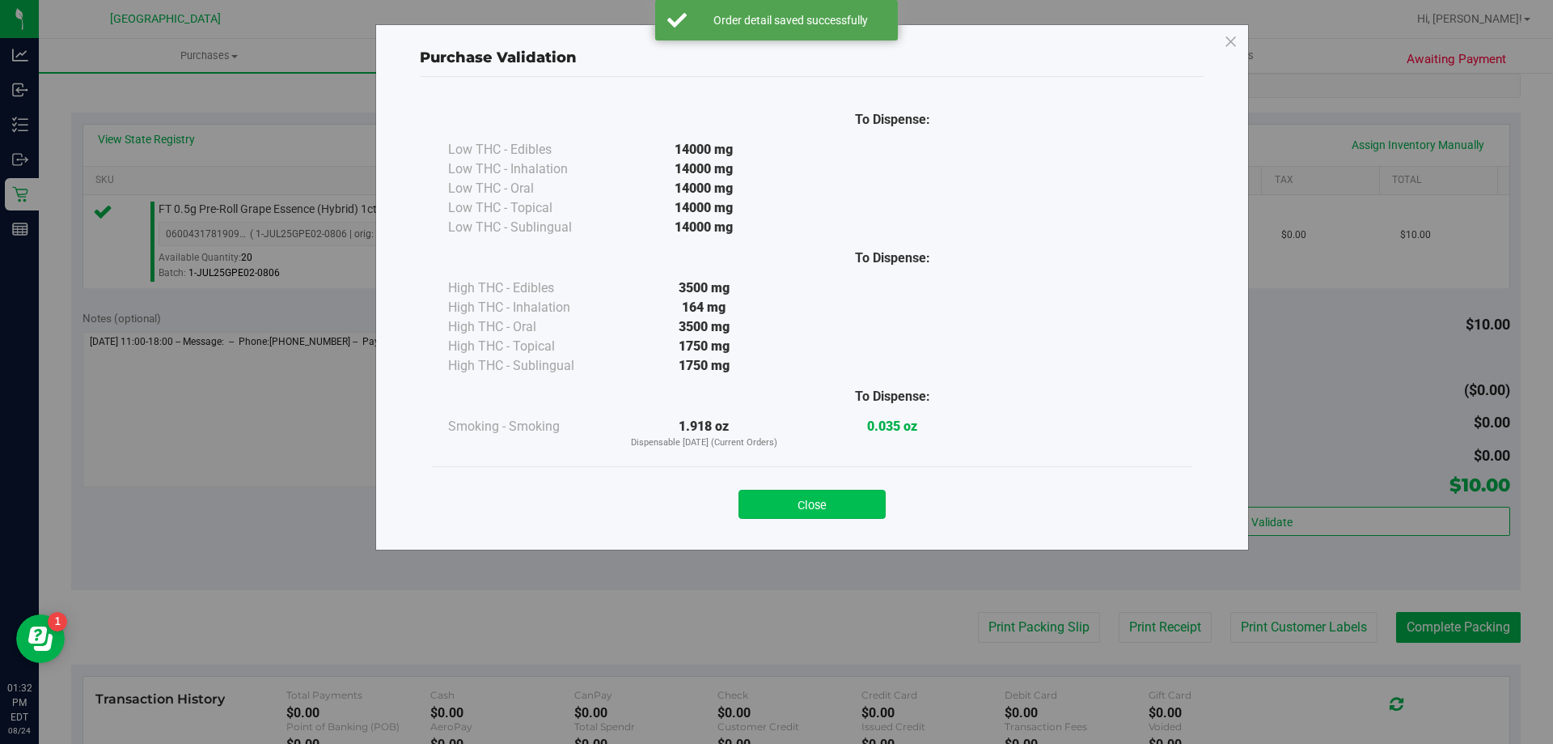
click at [844, 494] on button "Close" at bounding box center [812, 503] width 147 height 29
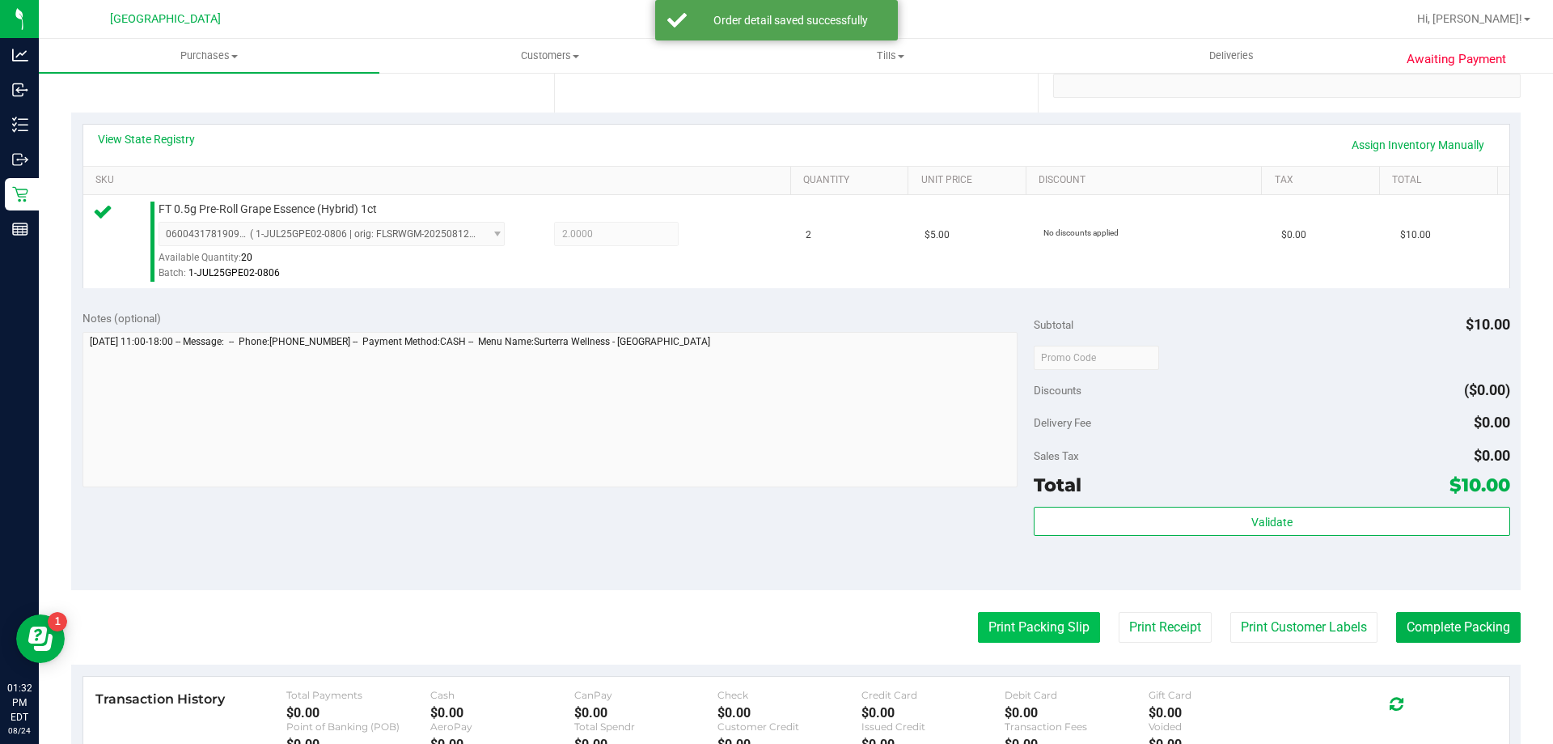
click at [995, 622] on button "Print Packing Slip" at bounding box center [1039, 627] width 122 height 31
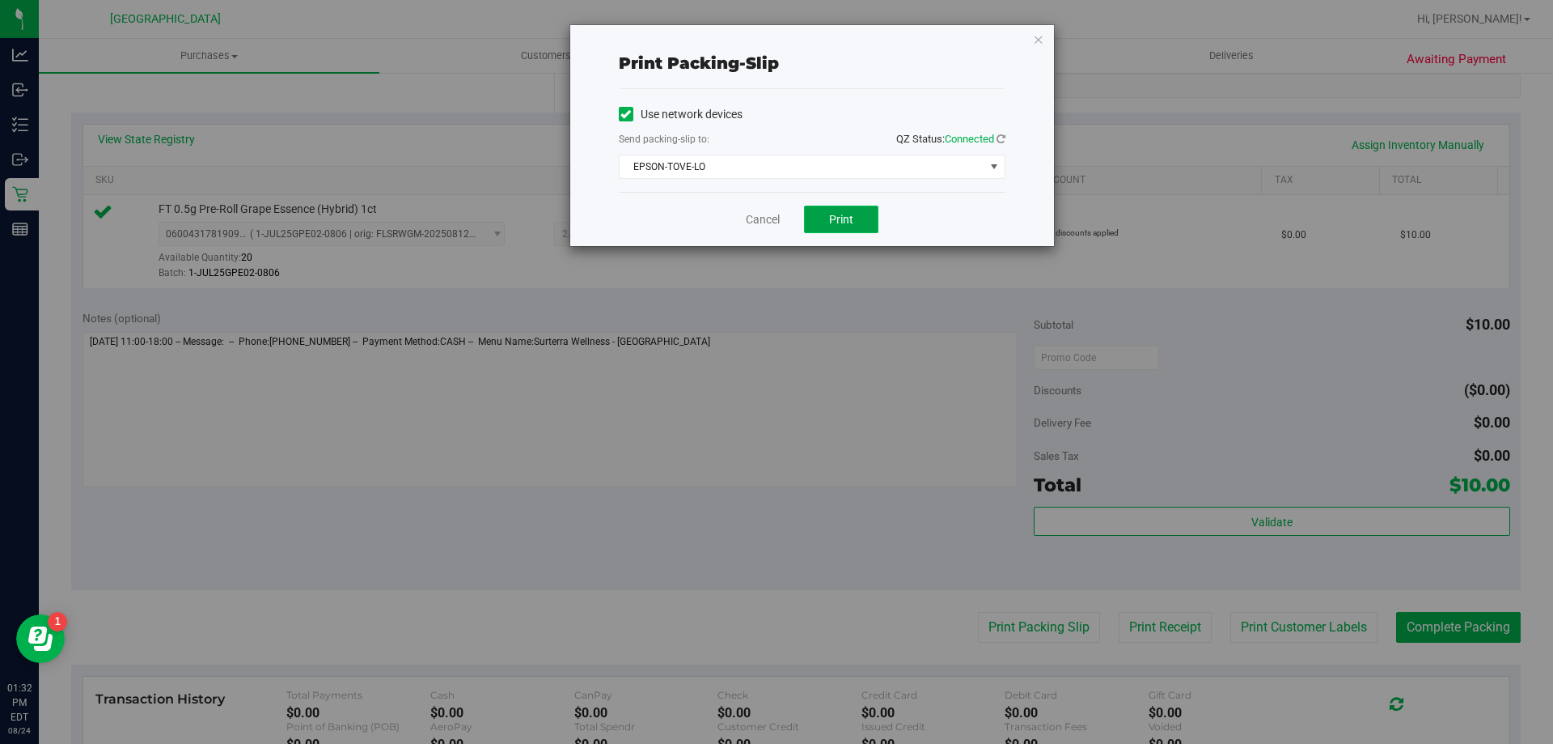
click at [851, 227] on button "Print" at bounding box center [841, 220] width 74 height 28
click at [1037, 36] on icon "button" at bounding box center [1038, 38] width 11 height 19
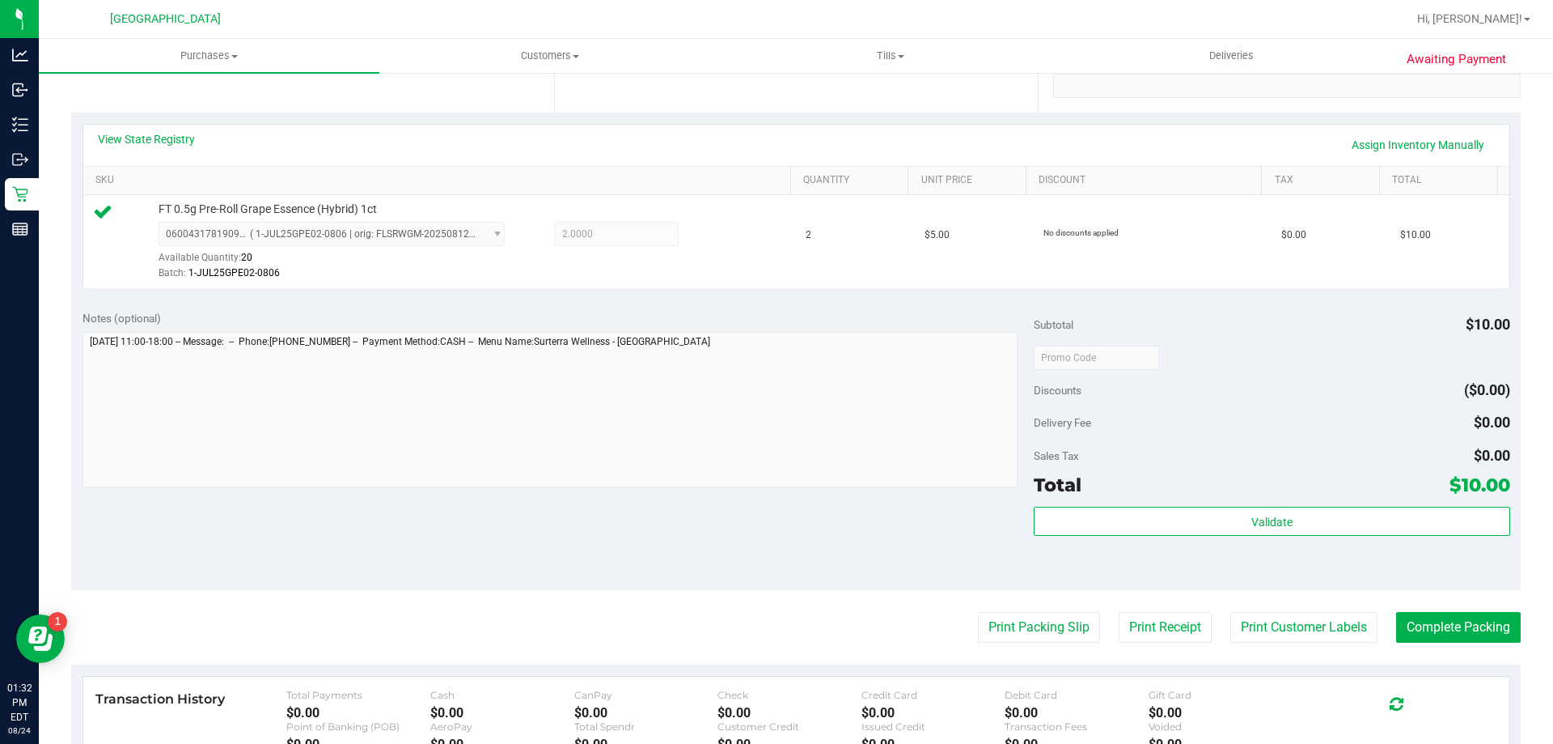
click at [1208, 536] on div "Validate" at bounding box center [1272, 542] width 476 height 73
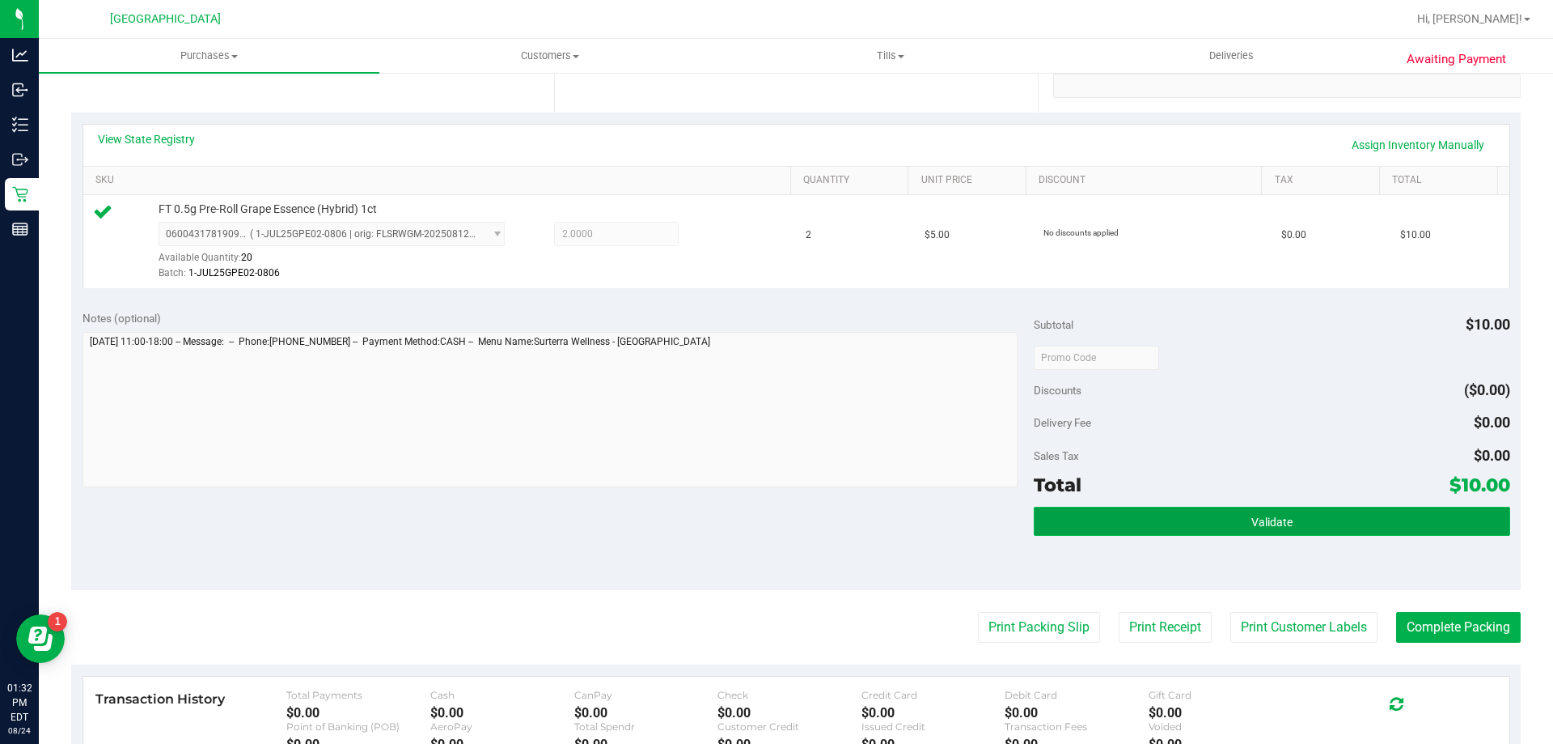
click at [1208, 528] on button "Validate" at bounding box center [1272, 520] width 476 height 29
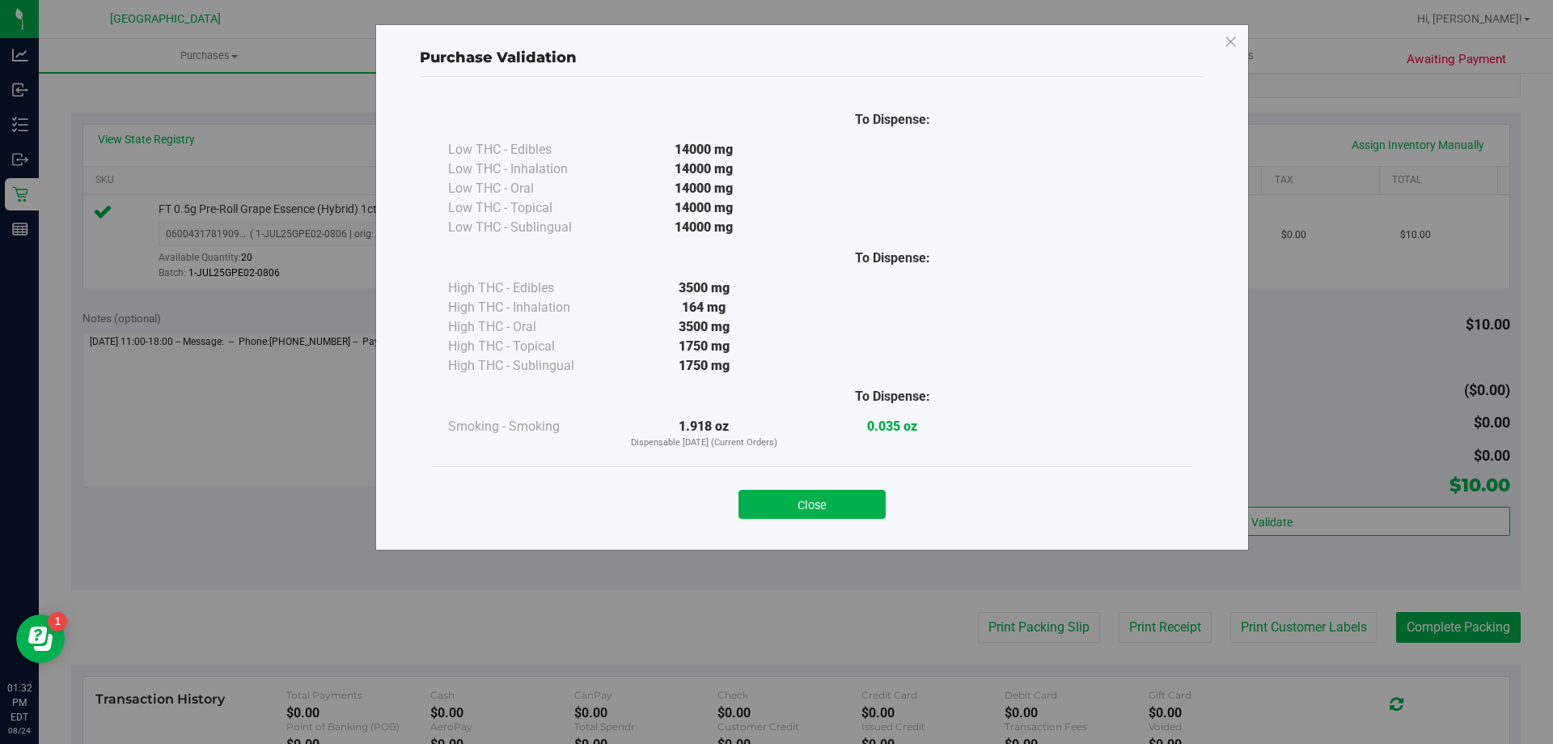
click at [841, 504] on button "Close" at bounding box center [812, 503] width 147 height 29
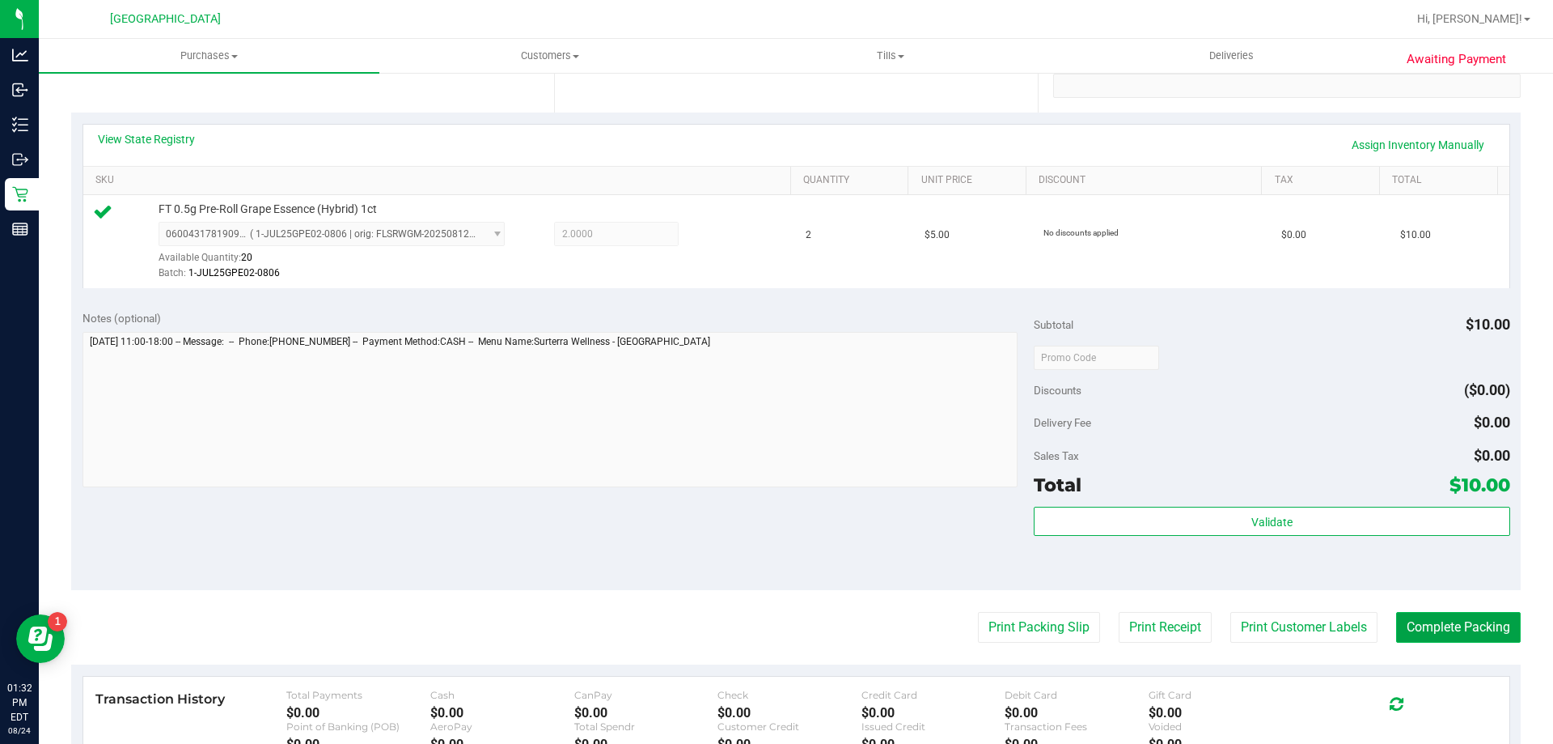
click at [1456, 629] on button "Complete Packing" at bounding box center [1458, 627] width 125 height 31
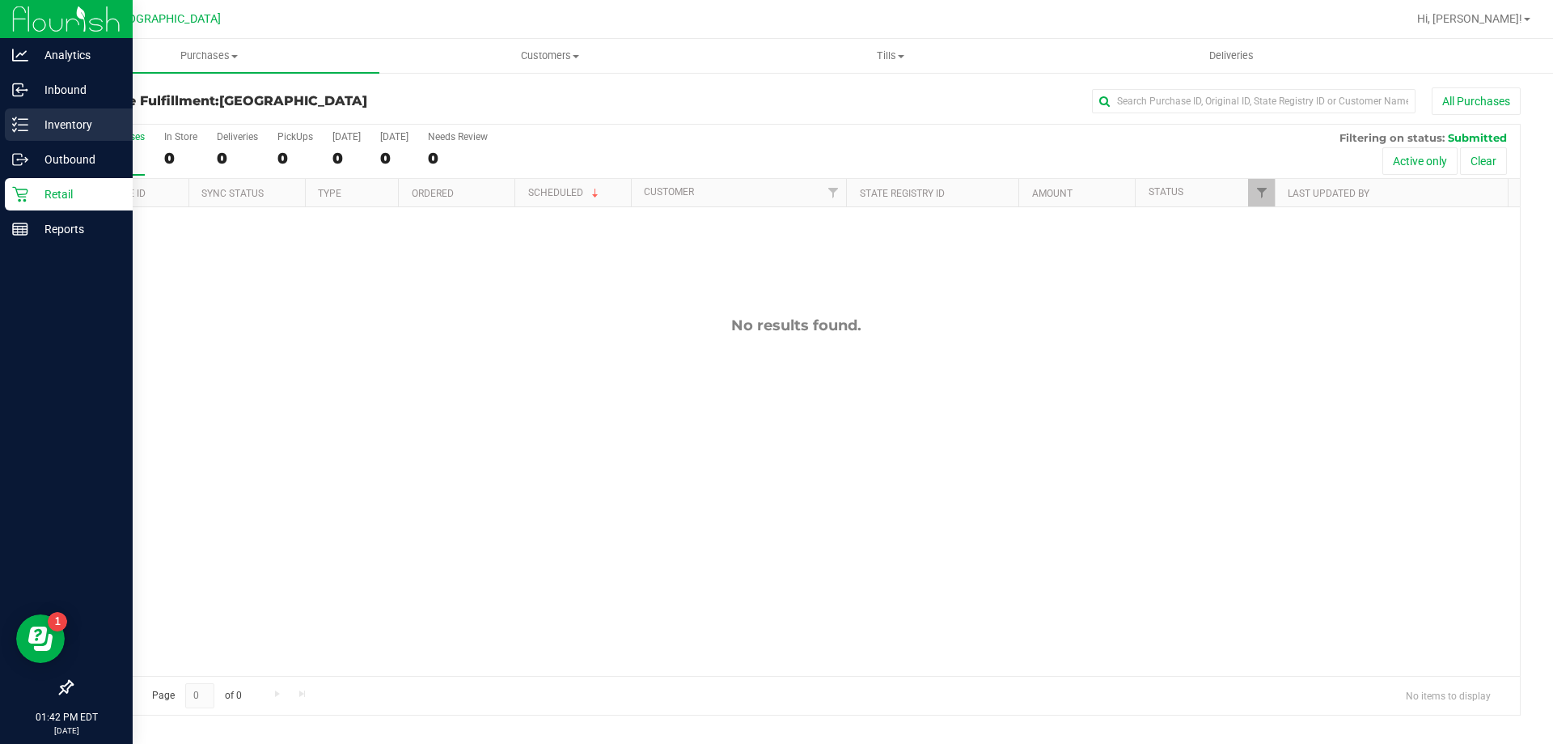
click at [62, 129] on p "Inventory" at bounding box center [76, 124] width 97 height 19
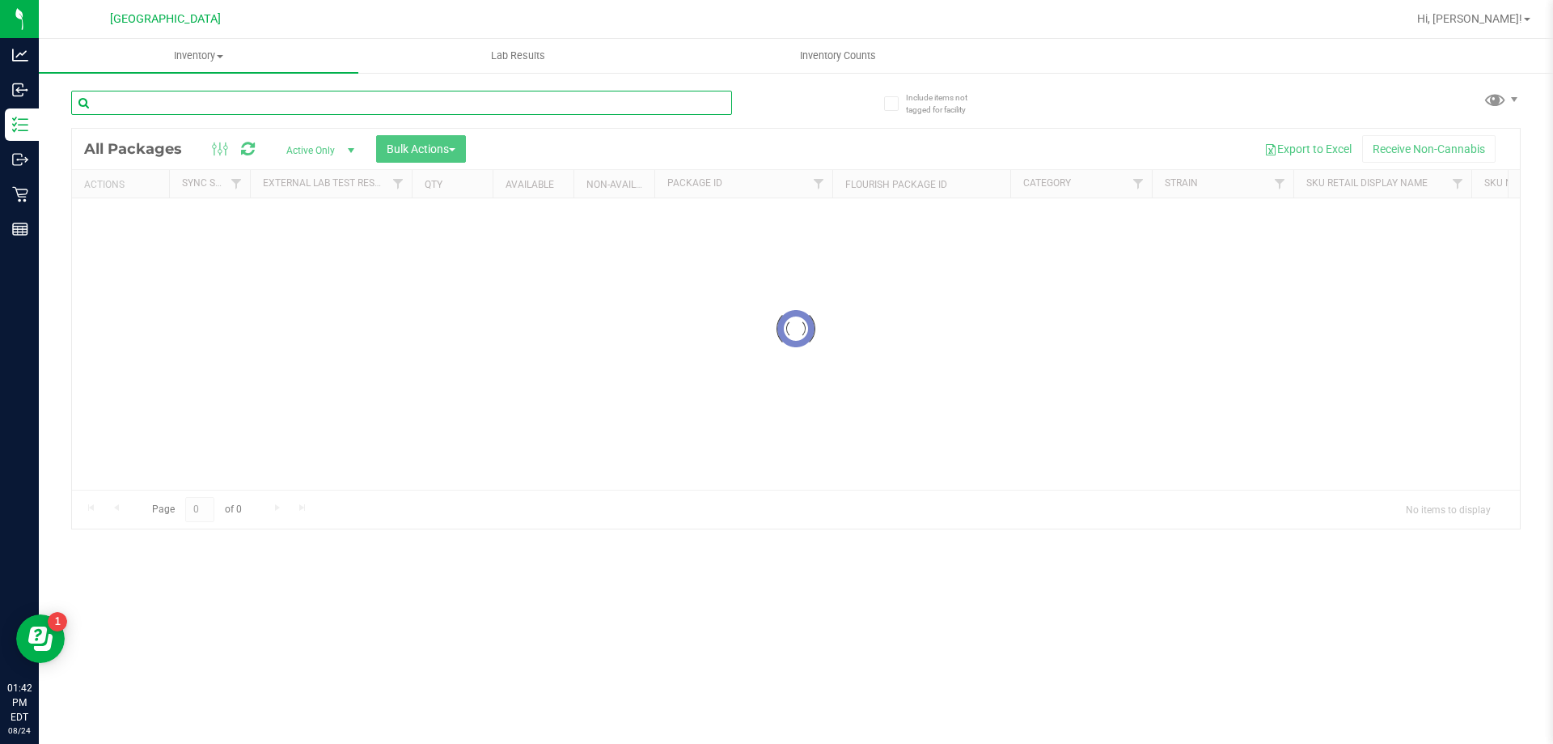
click at [163, 102] on div "Inventory All packages All inventory Waste log Create inventory Lab Results Inv…" at bounding box center [796, 391] width 1515 height 705
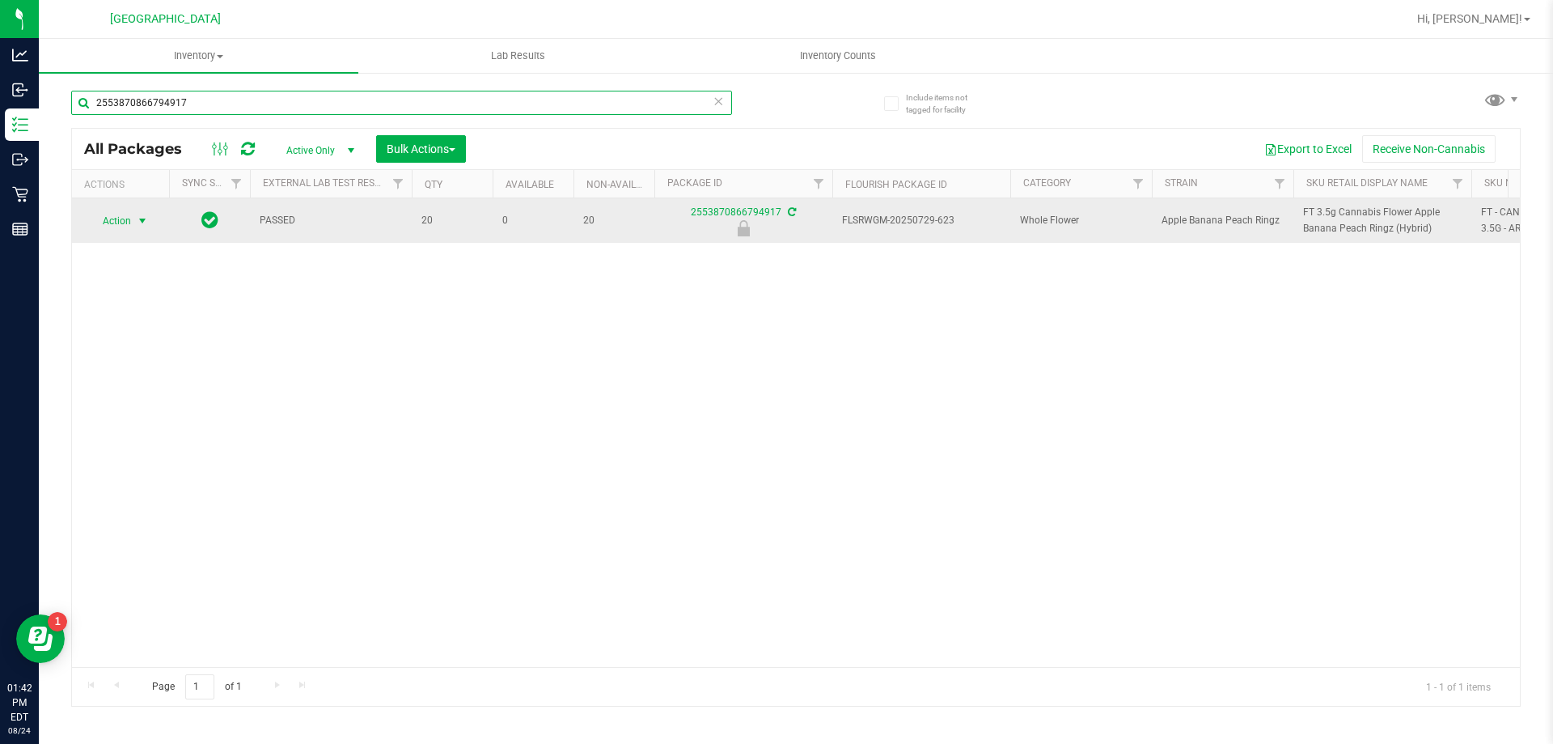
type input "2553870866794917"
click at [146, 225] on span "select" at bounding box center [142, 220] width 13 height 13
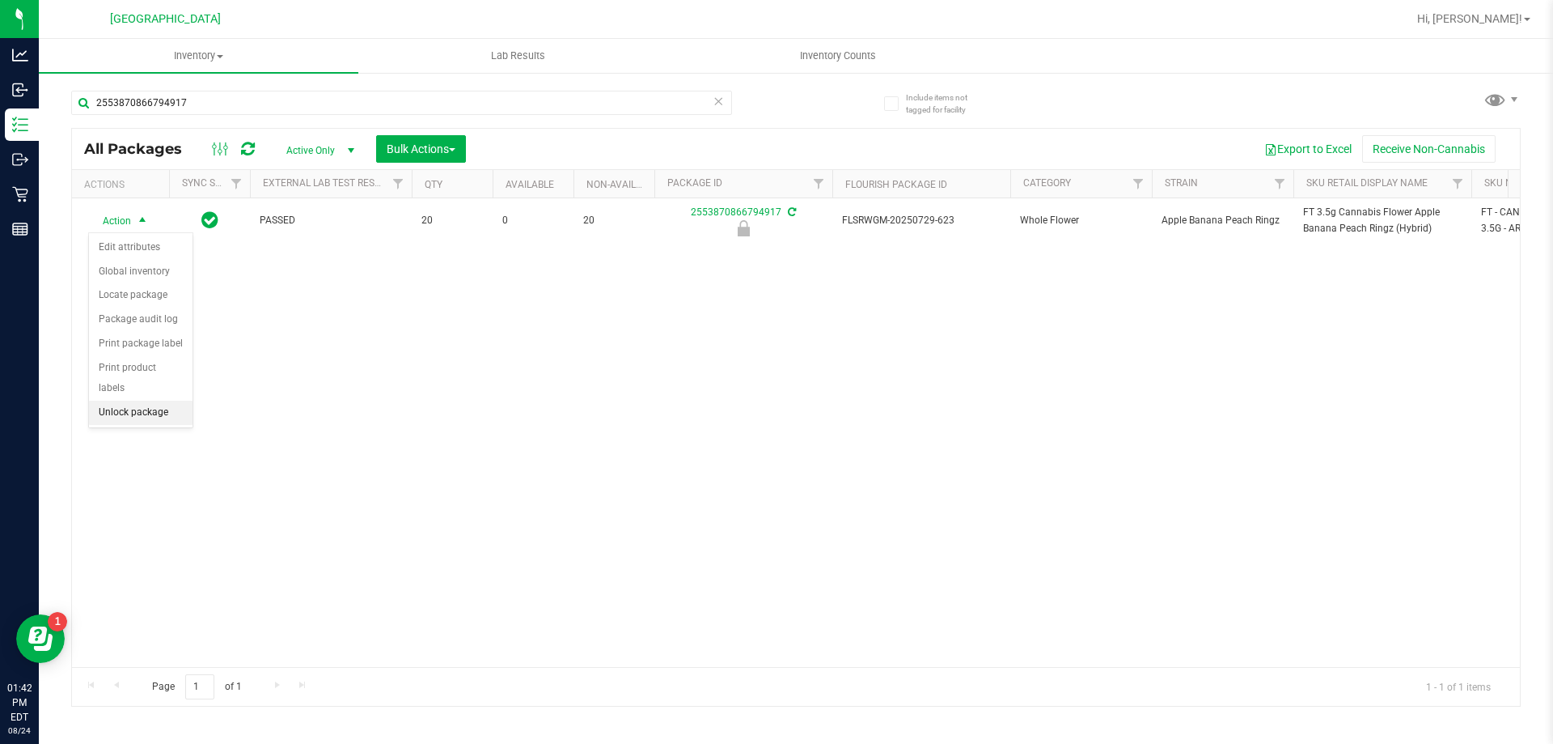
click at [138, 400] on li "Unlock package" at bounding box center [141, 412] width 104 height 24
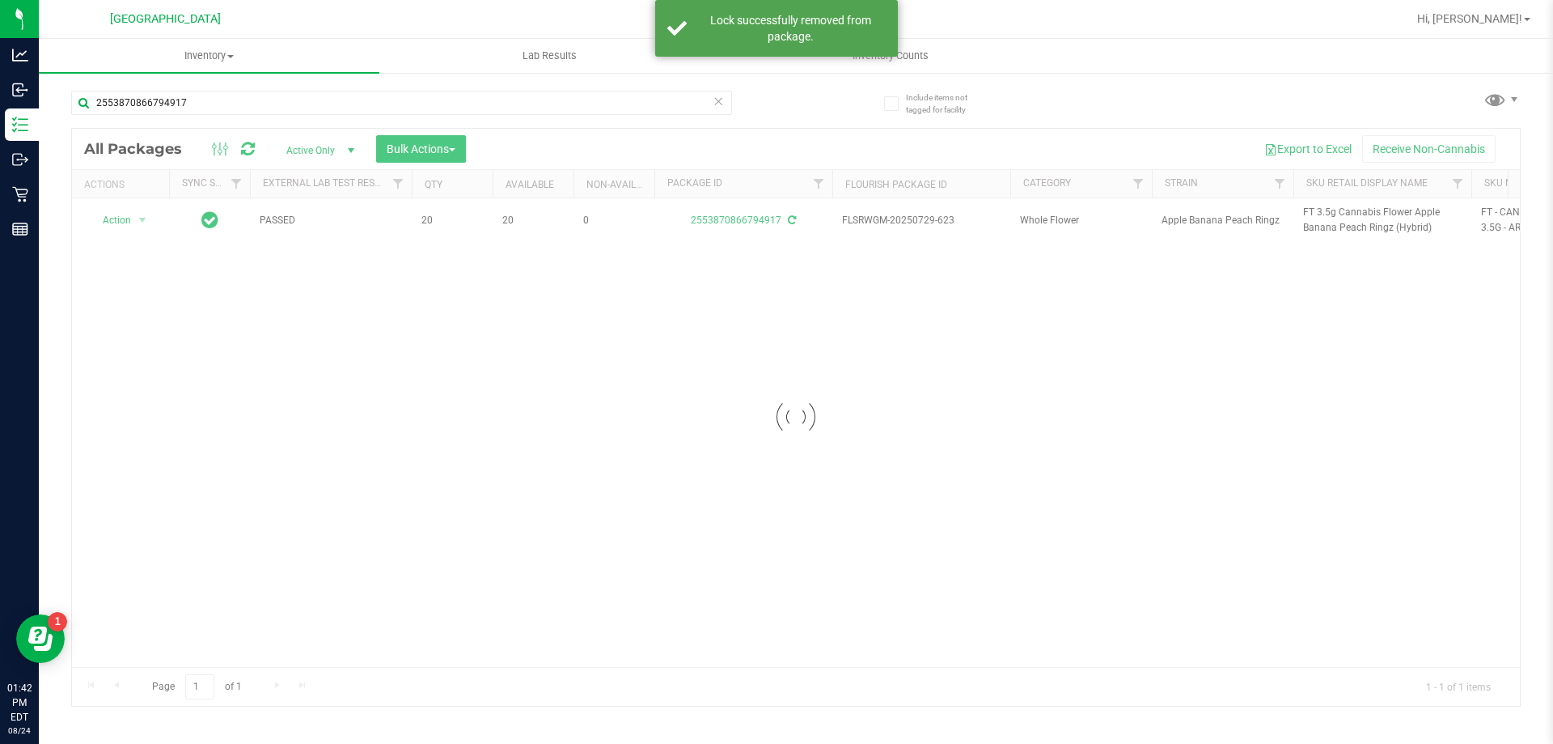
click at [1323, 214] on div at bounding box center [796, 417] width 1448 height 577
click at [1323, 214] on span "FT 3.5g Cannabis Flower Apple Banana Peach Ringz (Hybrid)" at bounding box center [1382, 220] width 159 height 31
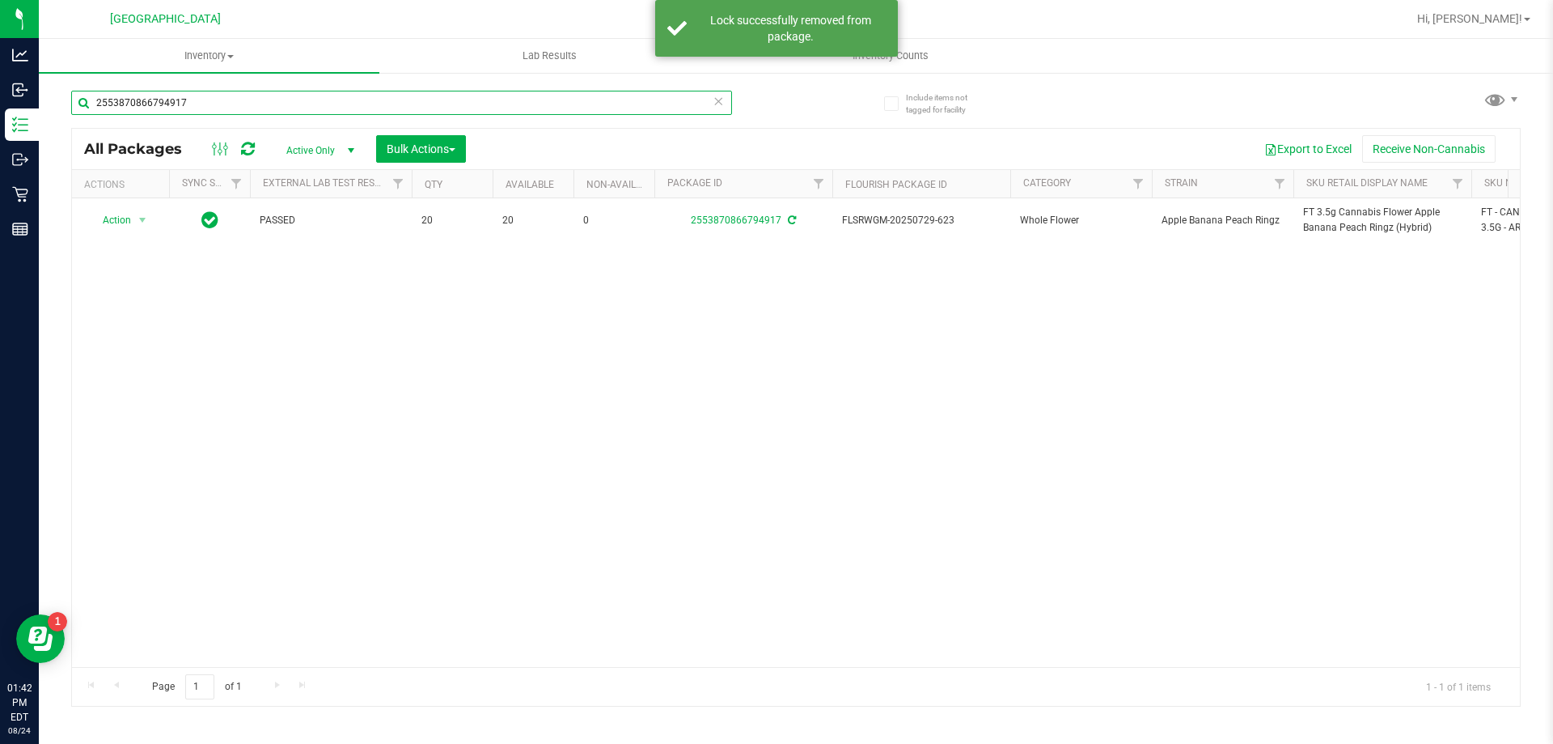
click at [496, 103] on input "2553870866794917" at bounding box center [401, 103] width 661 height 24
click at [496, 102] on input "2553870866794917" at bounding box center [401, 103] width 661 height 24
paste input "FT 3.5g Cannabis Flower Apple Banana Peach Ringz (Hybrid)"
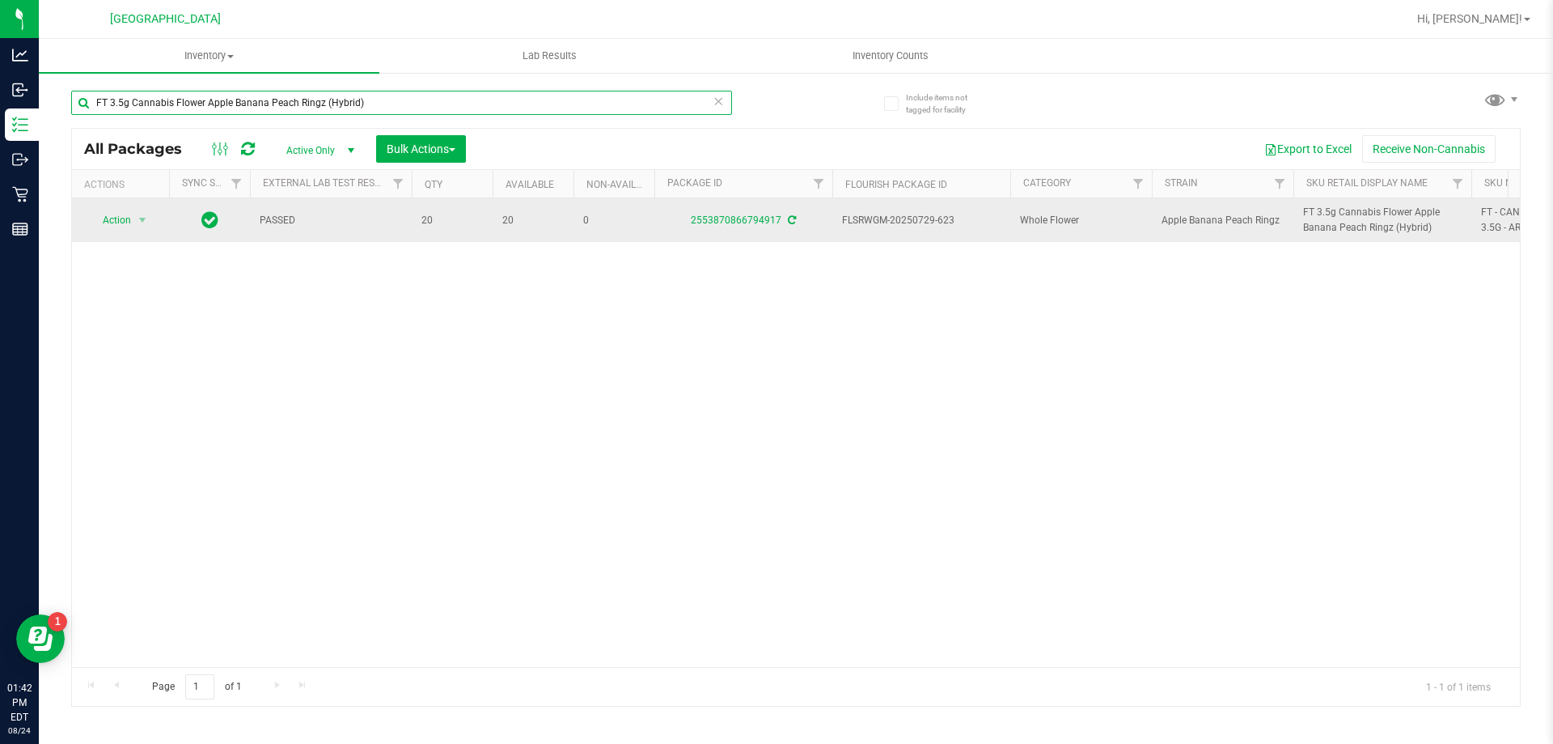
type input "FT 3.5g Cannabis Flower Apple Banana Peach Ringz (Hybrid)"
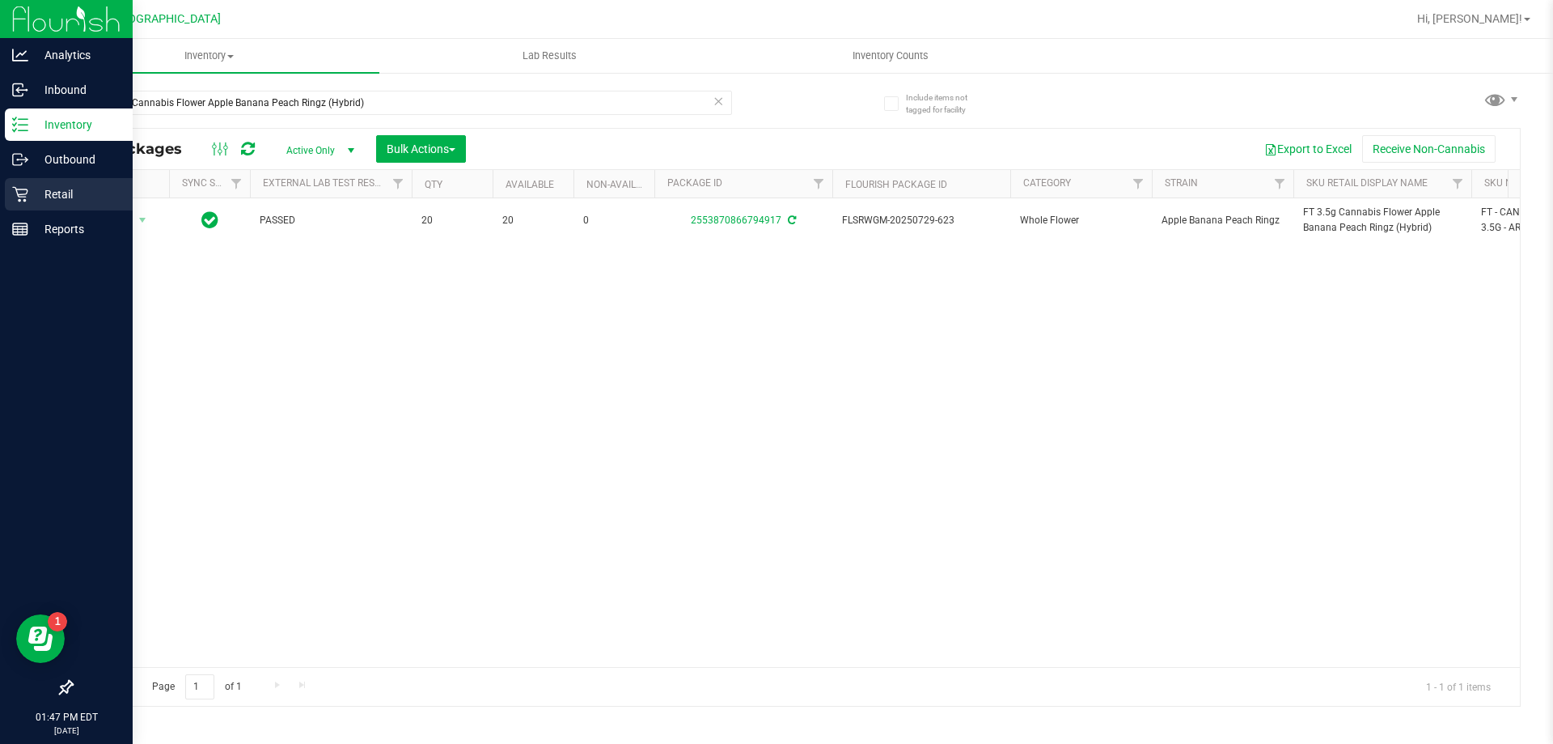
click at [49, 184] on p "Retail" at bounding box center [76, 193] width 97 height 19
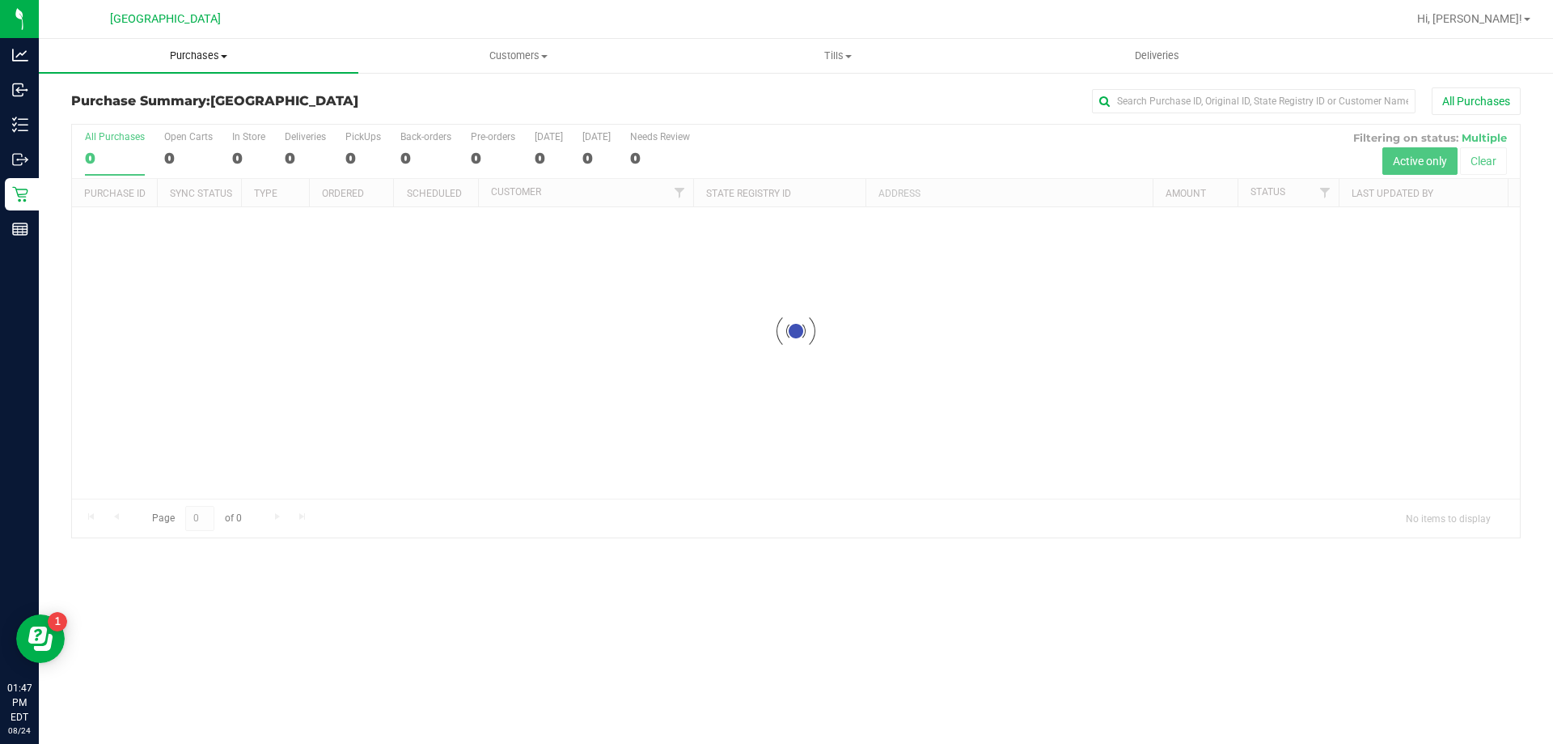
click at [180, 52] on span "Purchases" at bounding box center [199, 56] width 320 height 15
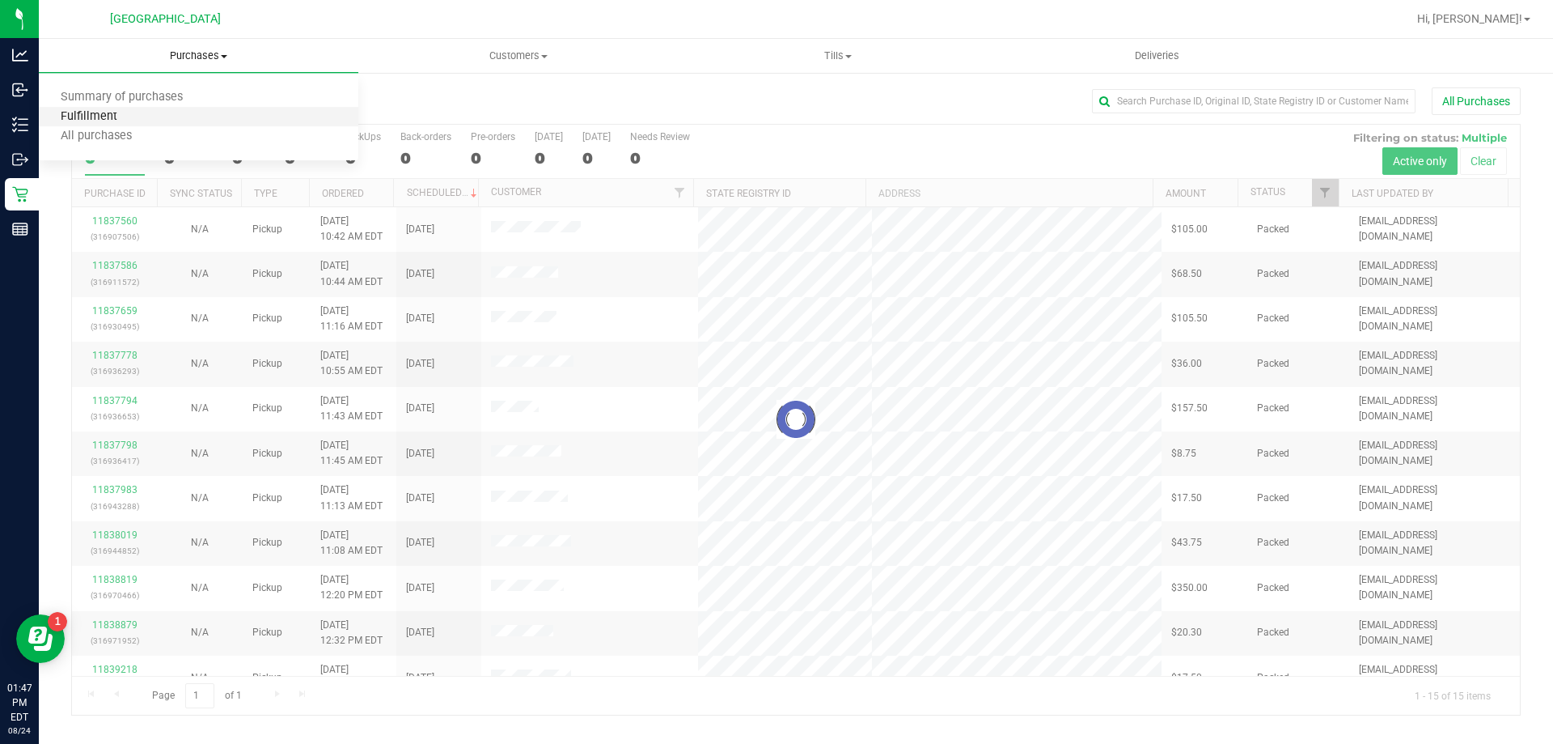
click at [134, 117] on span "Fulfillment" at bounding box center [89, 117] width 100 height 14
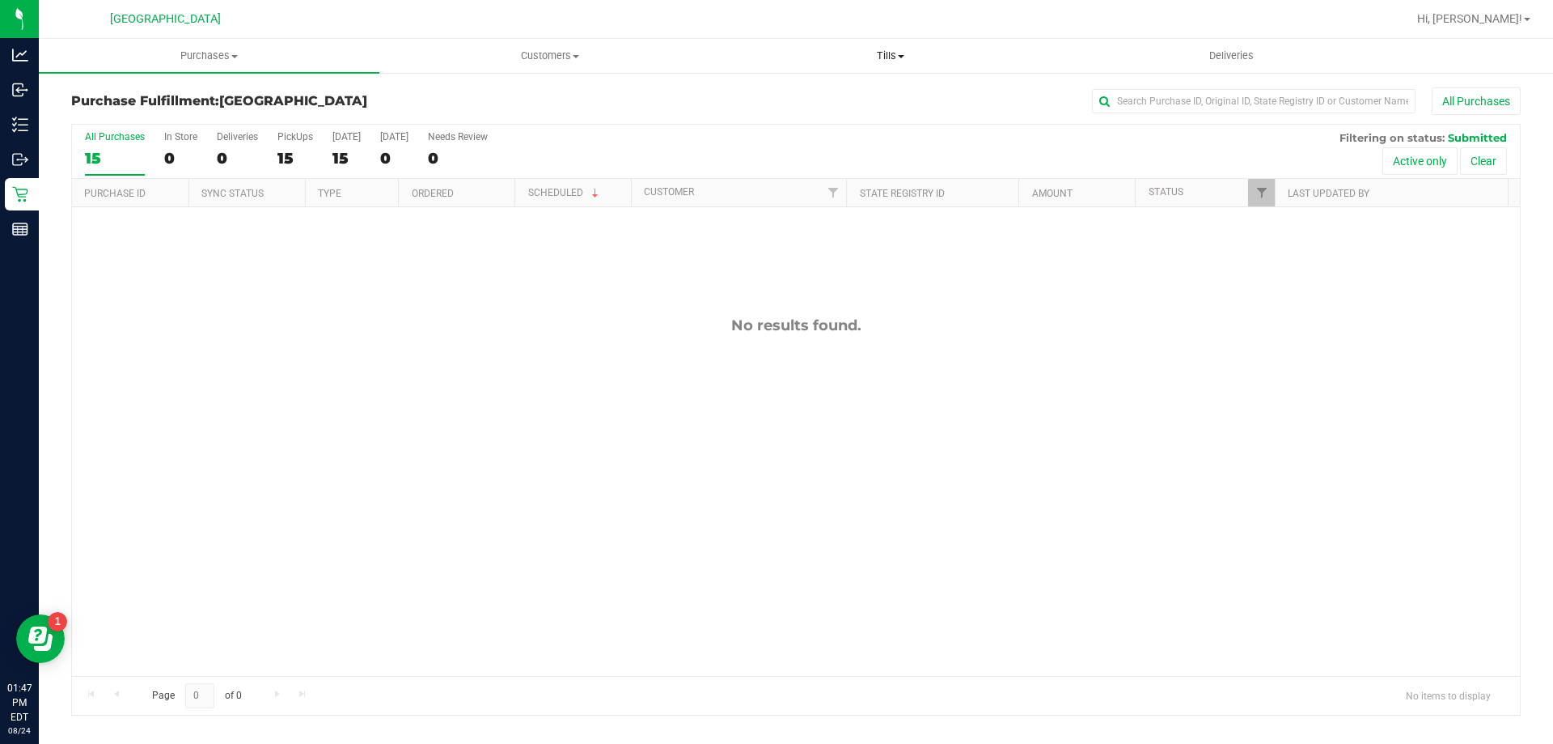
click at [895, 53] on span "Tills" at bounding box center [890, 56] width 339 height 15
click at [841, 93] on li "Manage tills" at bounding box center [890, 97] width 341 height 19
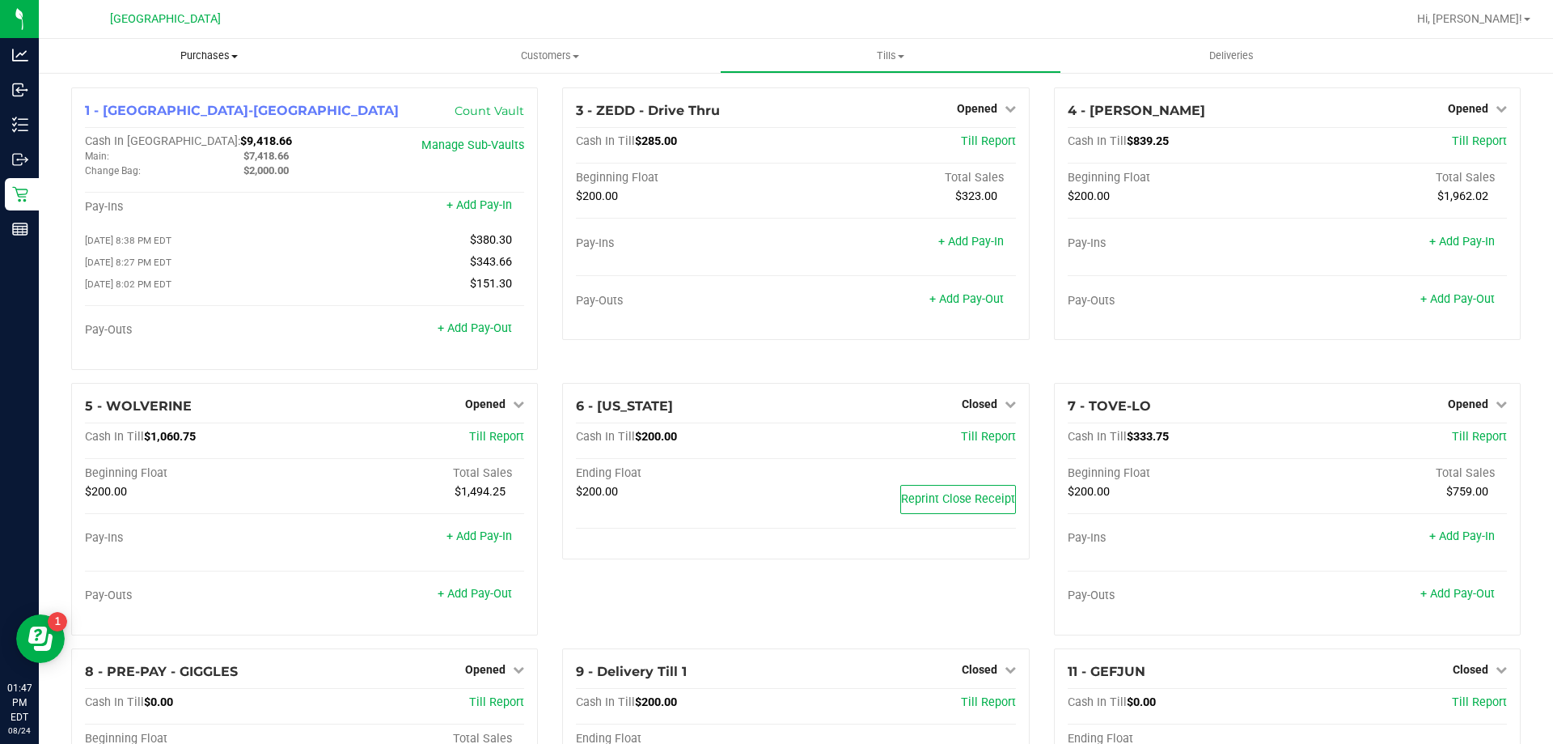
click at [198, 61] on span "Purchases" at bounding box center [209, 56] width 341 height 15
click at [133, 114] on span "Fulfillment" at bounding box center [89, 117] width 100 height 14
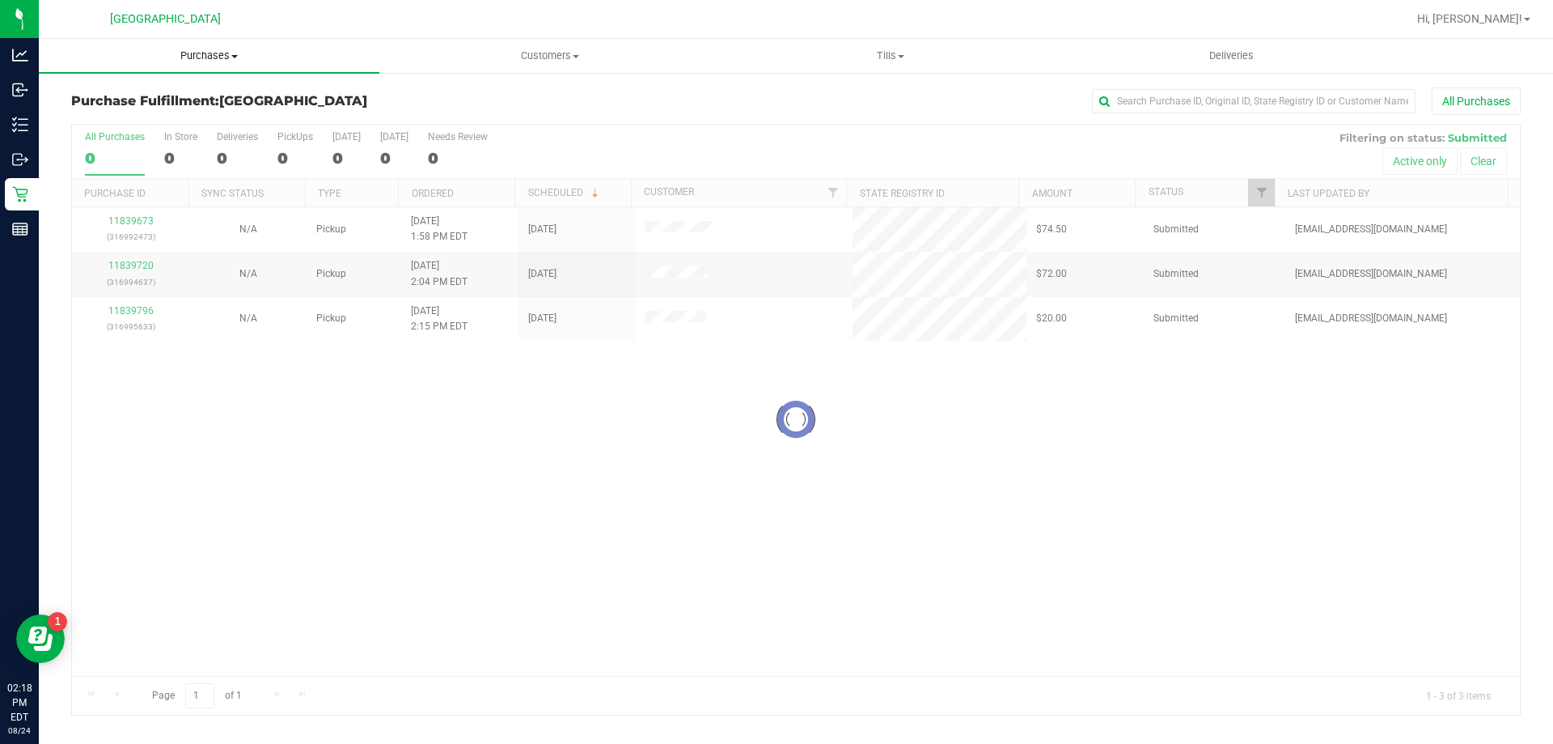
click at [211, 56] on span "Purchases" at bounding box center [209, 56] width 341 height 15
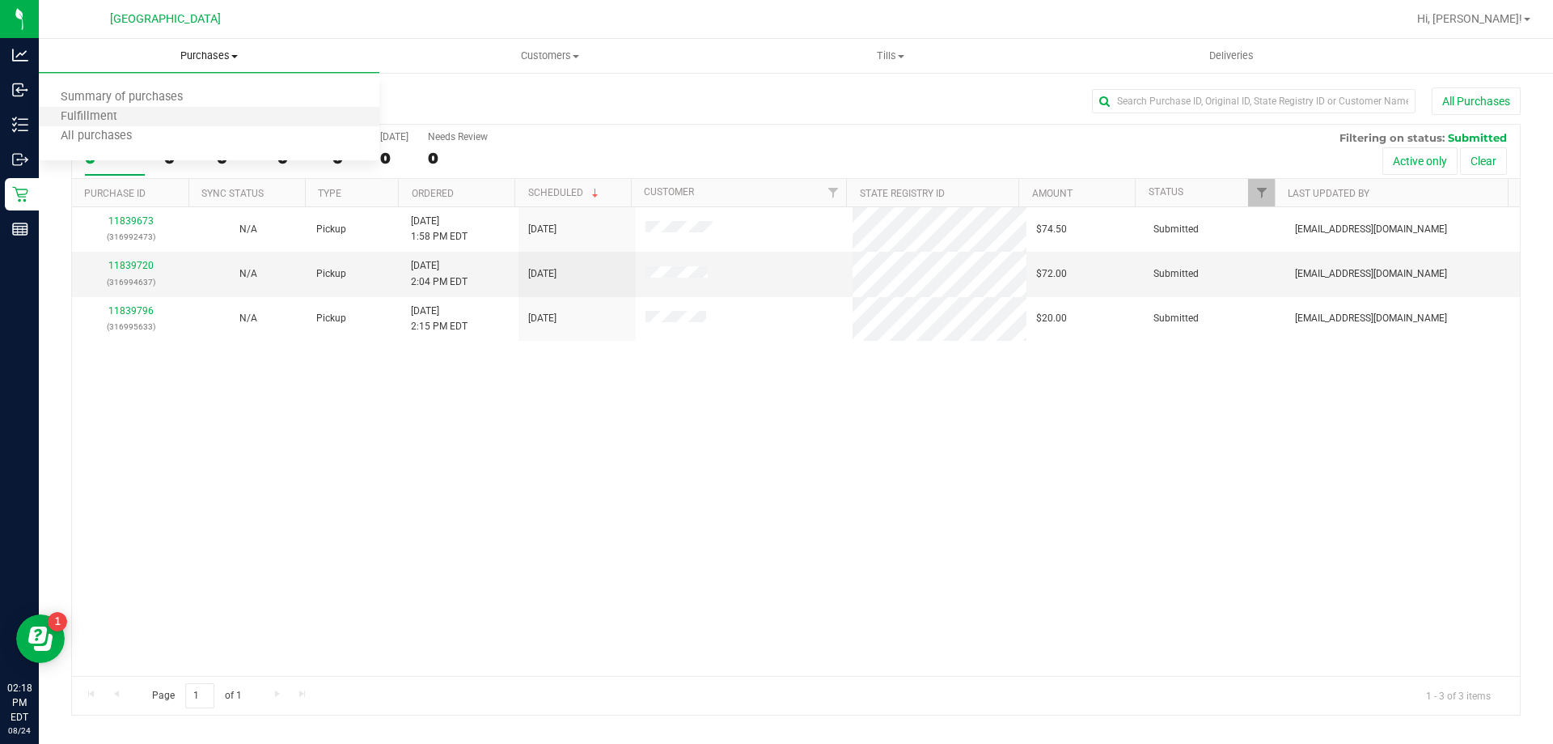
click at [141, 117] on li "Fulfillment" at bounding box center [209, 117] width 341 height 19
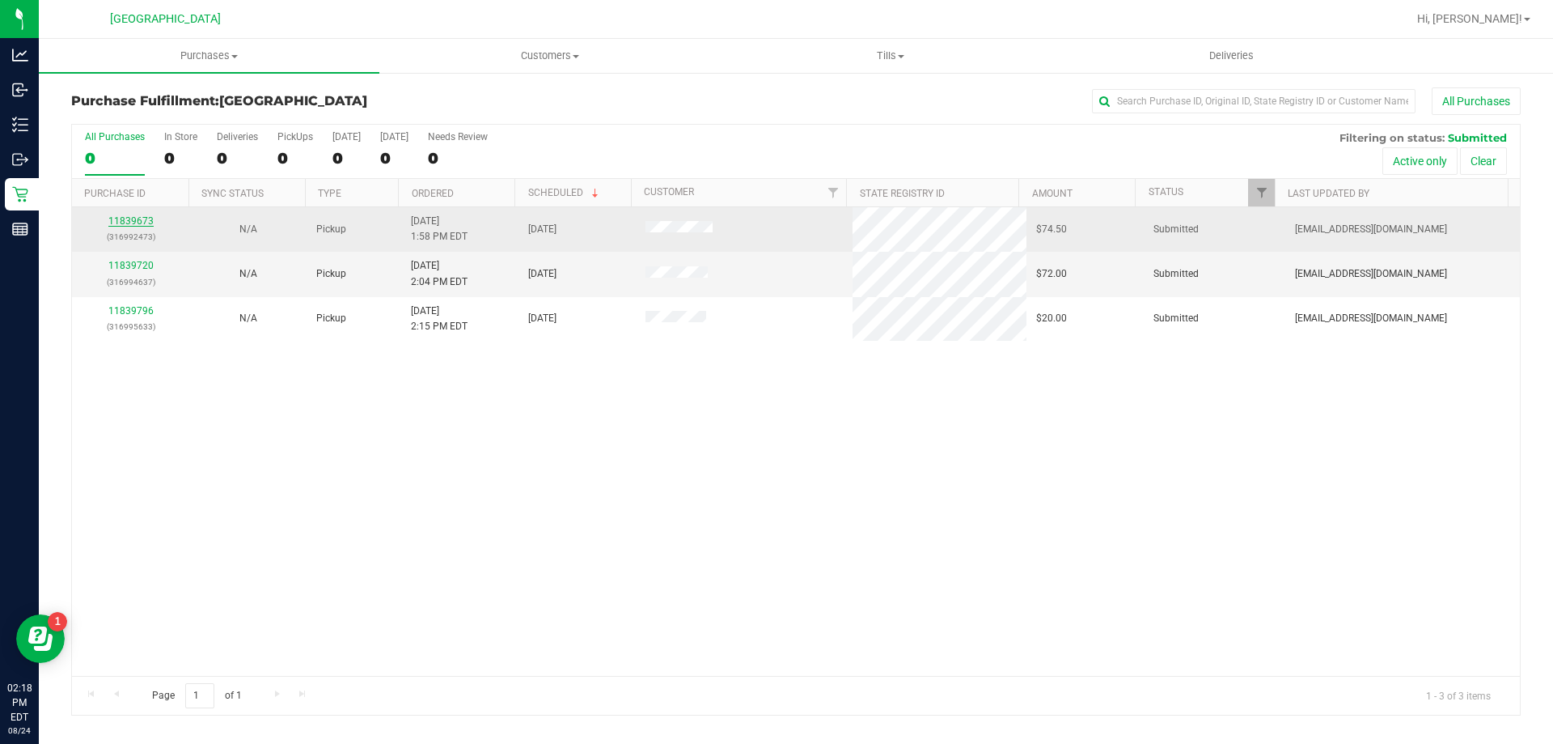
click at [135, 218] on link "11839673" at bounding box center [130, 220] width 45 height 11
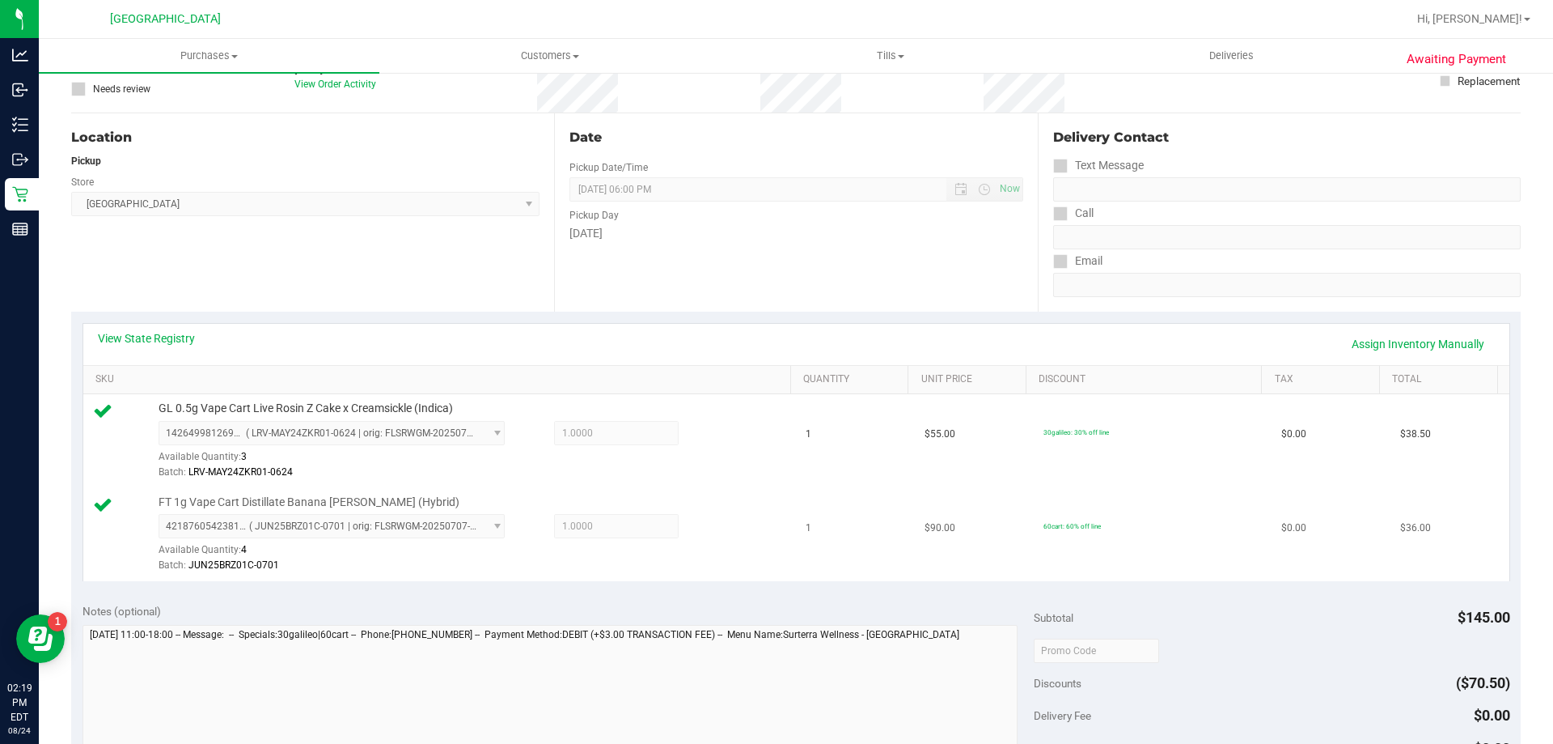
scroll to position [243, 0]
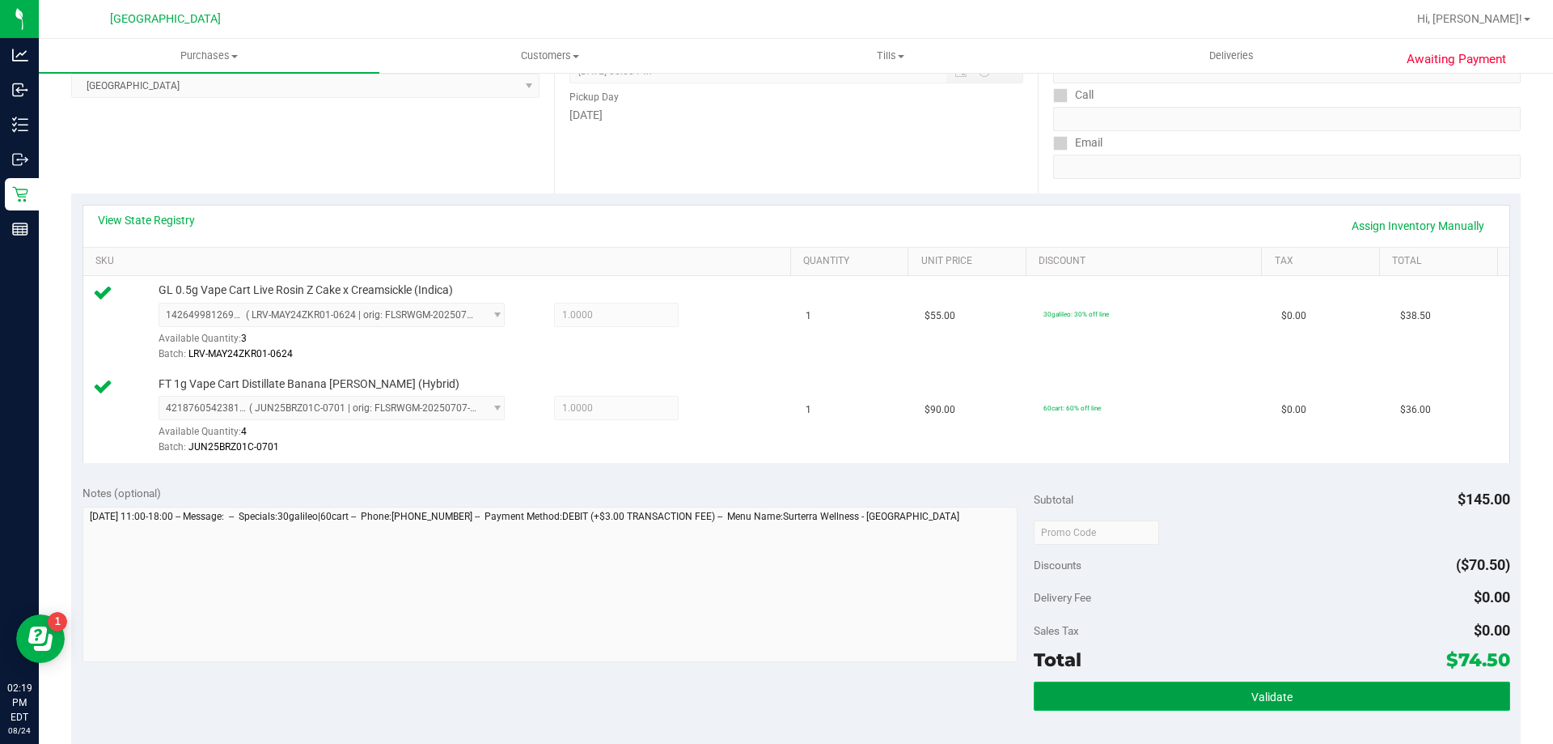
click at [1208, 696] on button "Validate" at bounding box center [1272, 695] width 476 height 29
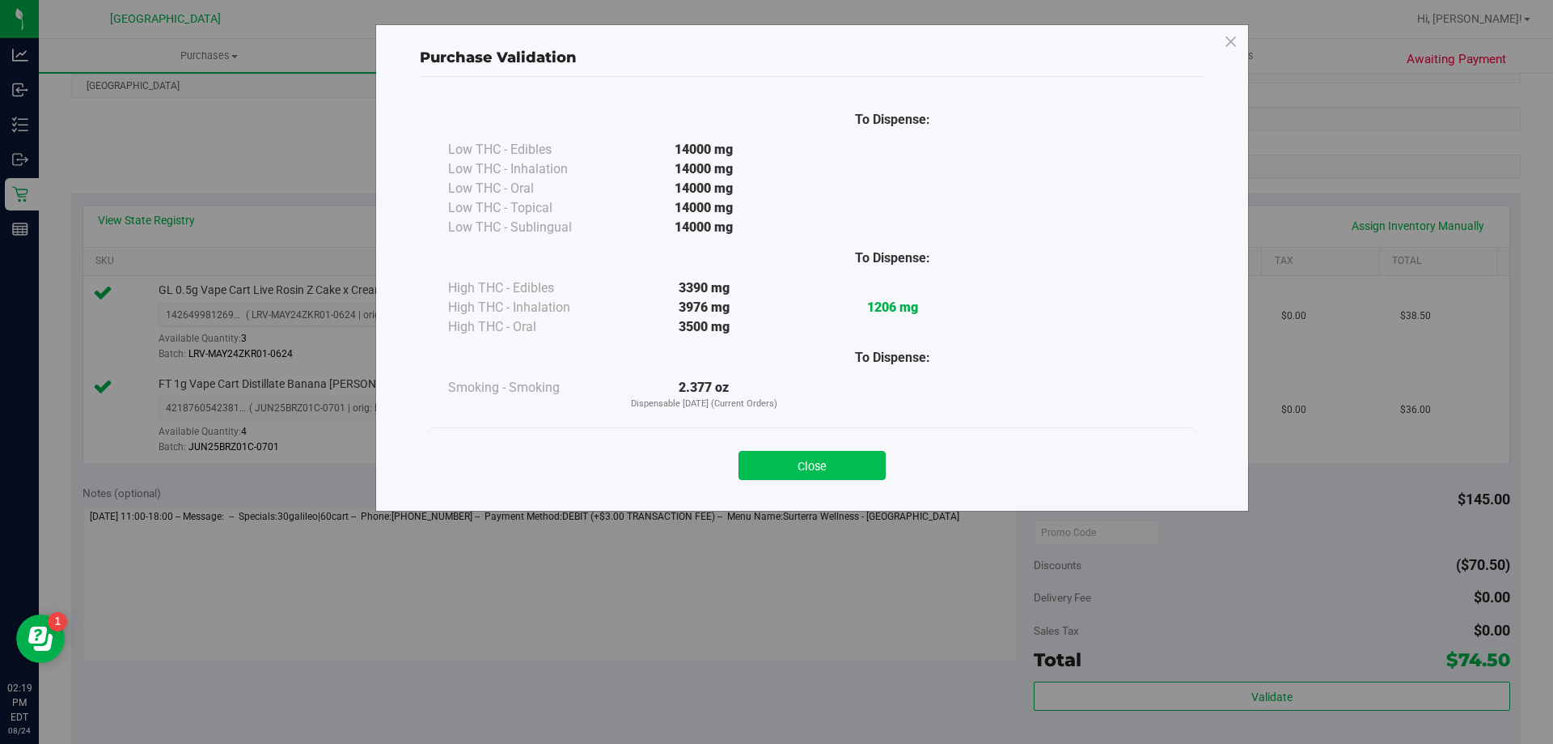
click at [856, 471] on button "Close" at bounding box center [812, 465] width 147 height 29
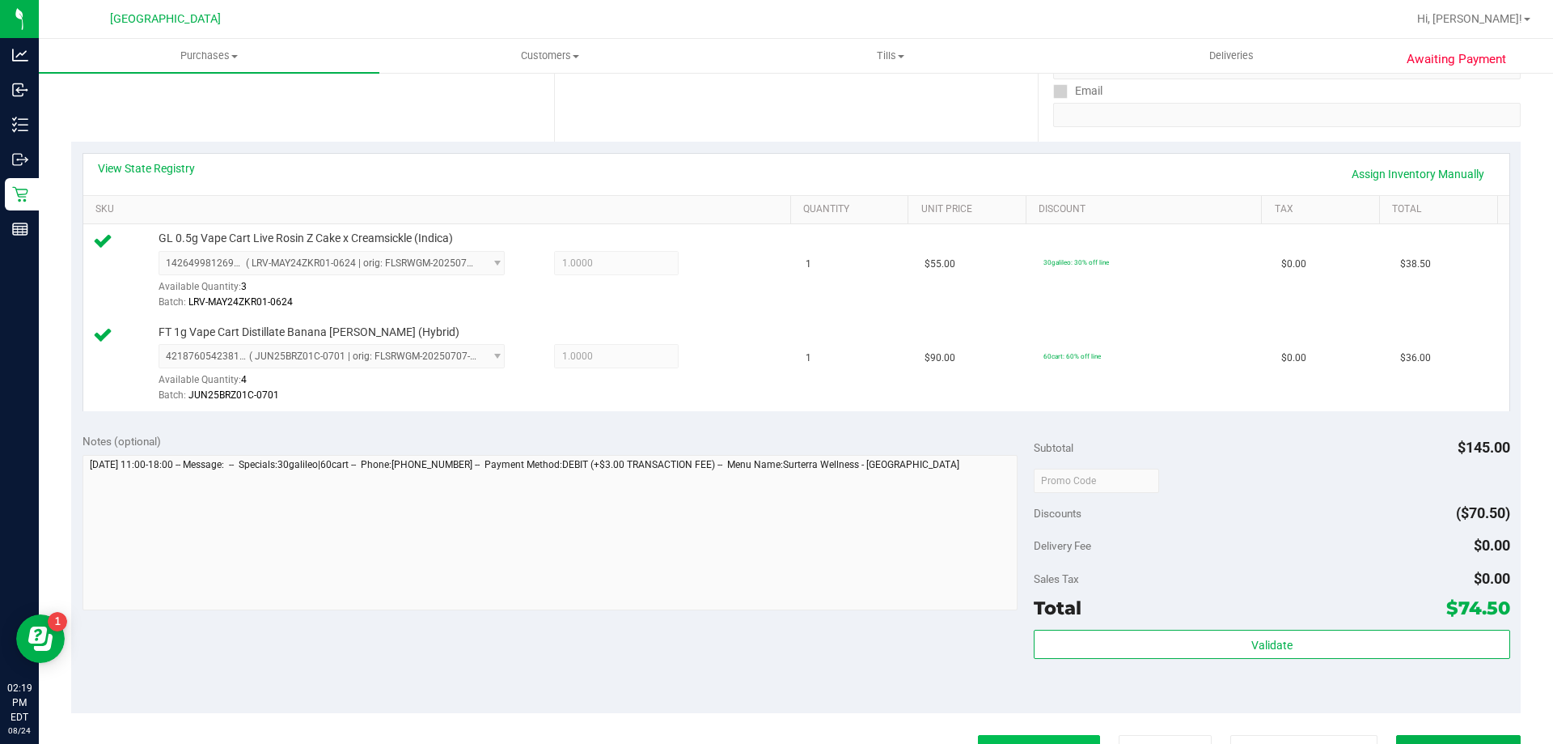
scroll to position [485, 0]
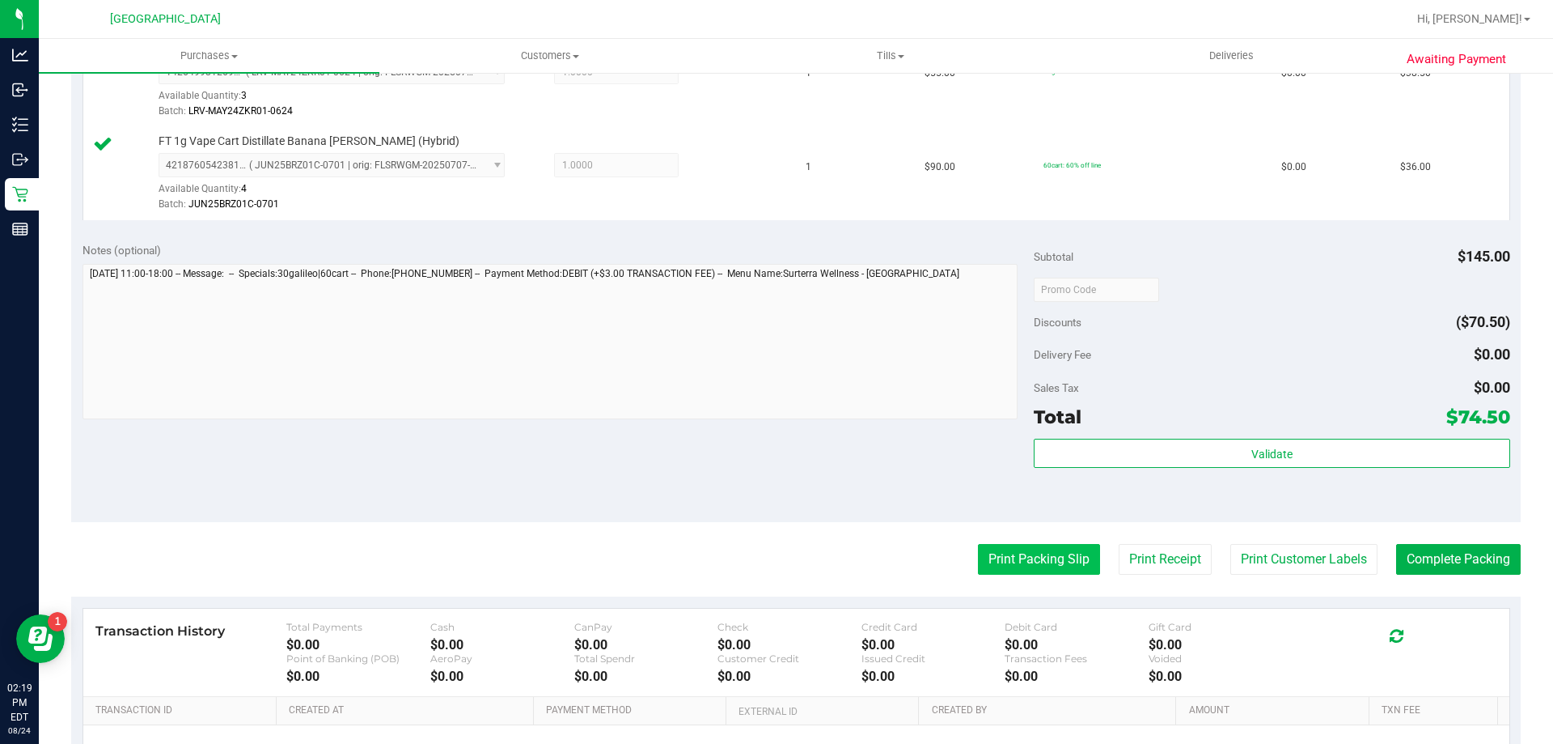
click at [1048, 562] on button "Print Packing Slip" at bounding box center [1039, 559] width 122 height 31
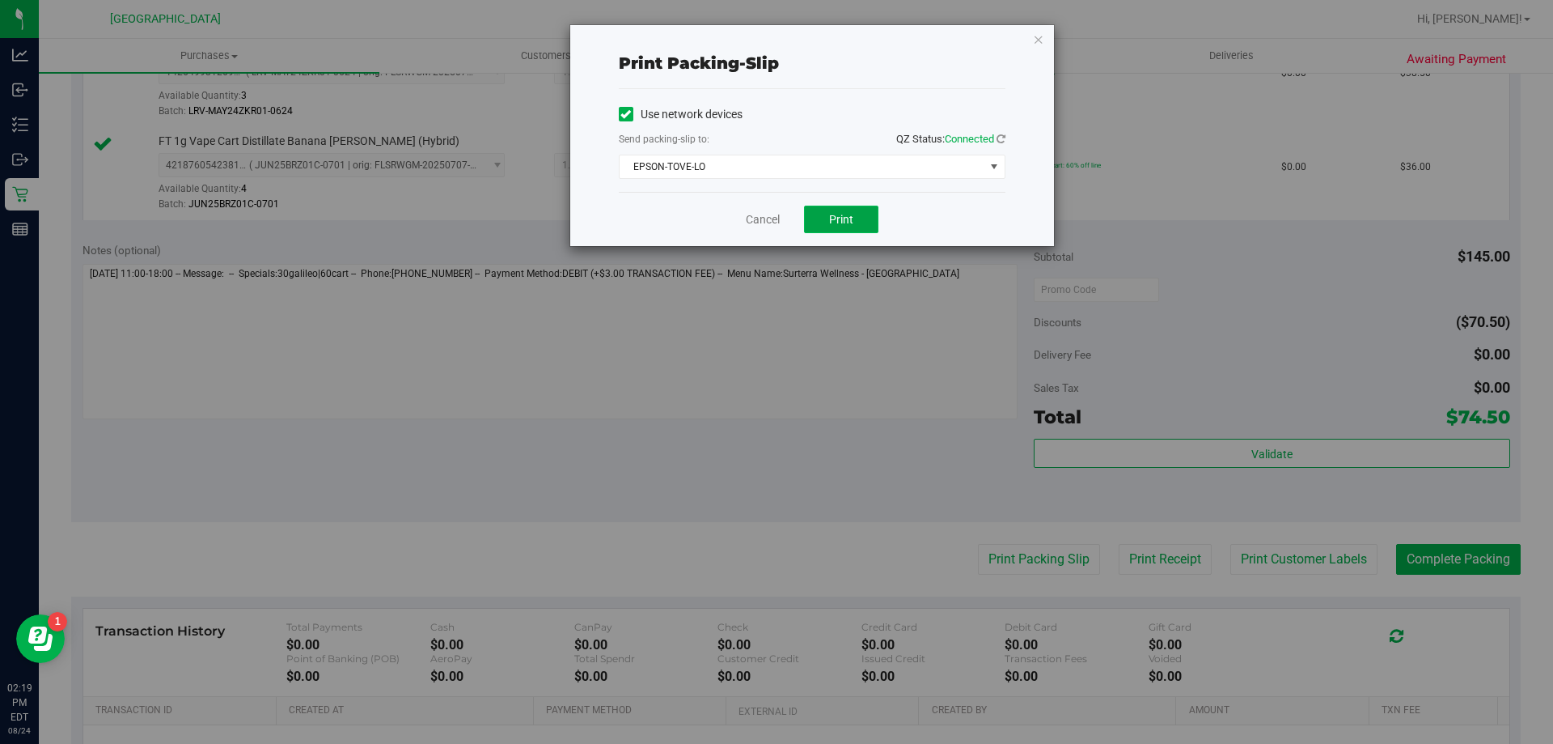
click at [847, 221] on span "Print" at bounding box center [841, 219] width 24 height 13
click at [1033, 42] on icon "button" at bounding box center [1038, 38] width 11 height 19
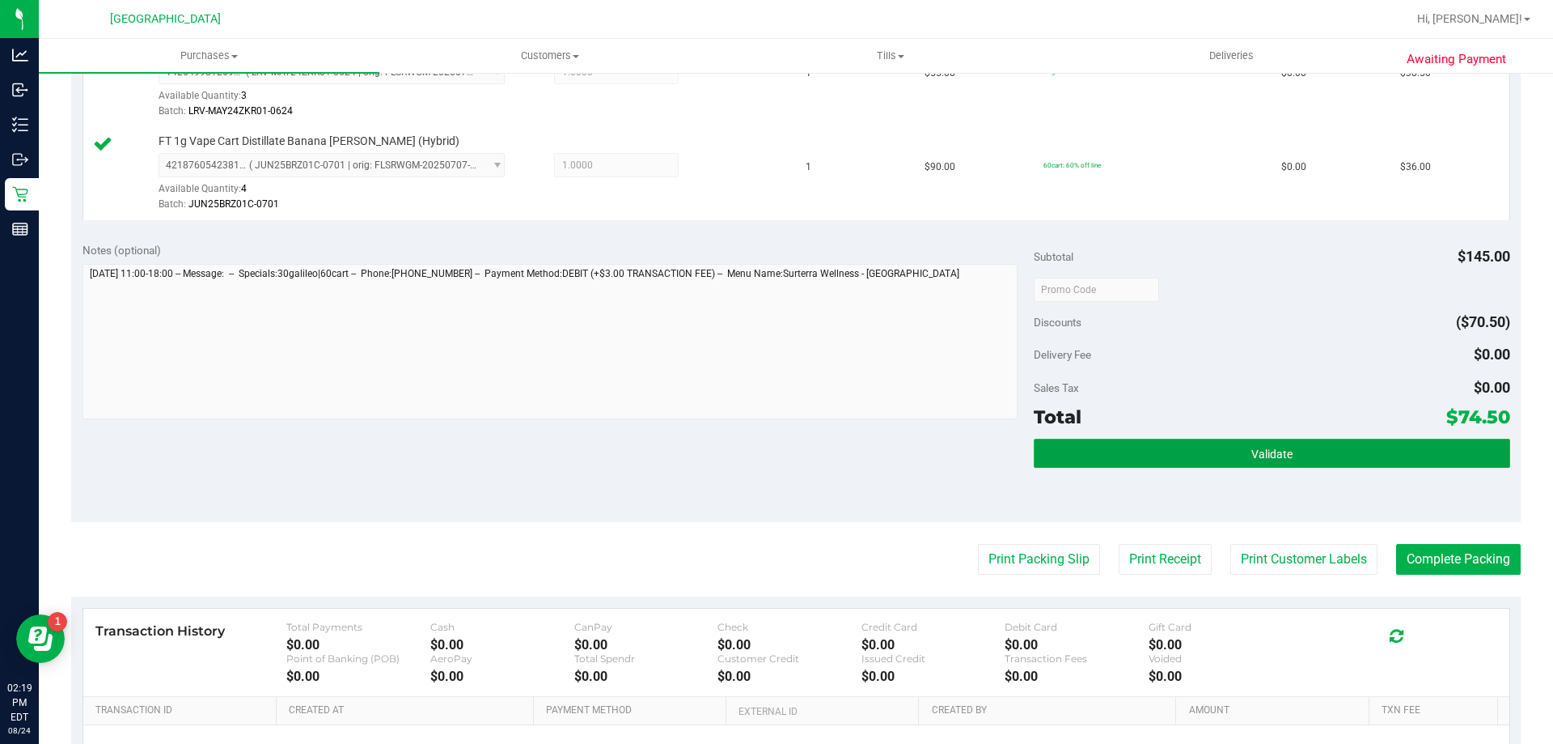
click at [1200, 455] on button "Validate" at bounding box center [1272, 453] width 476 height 29
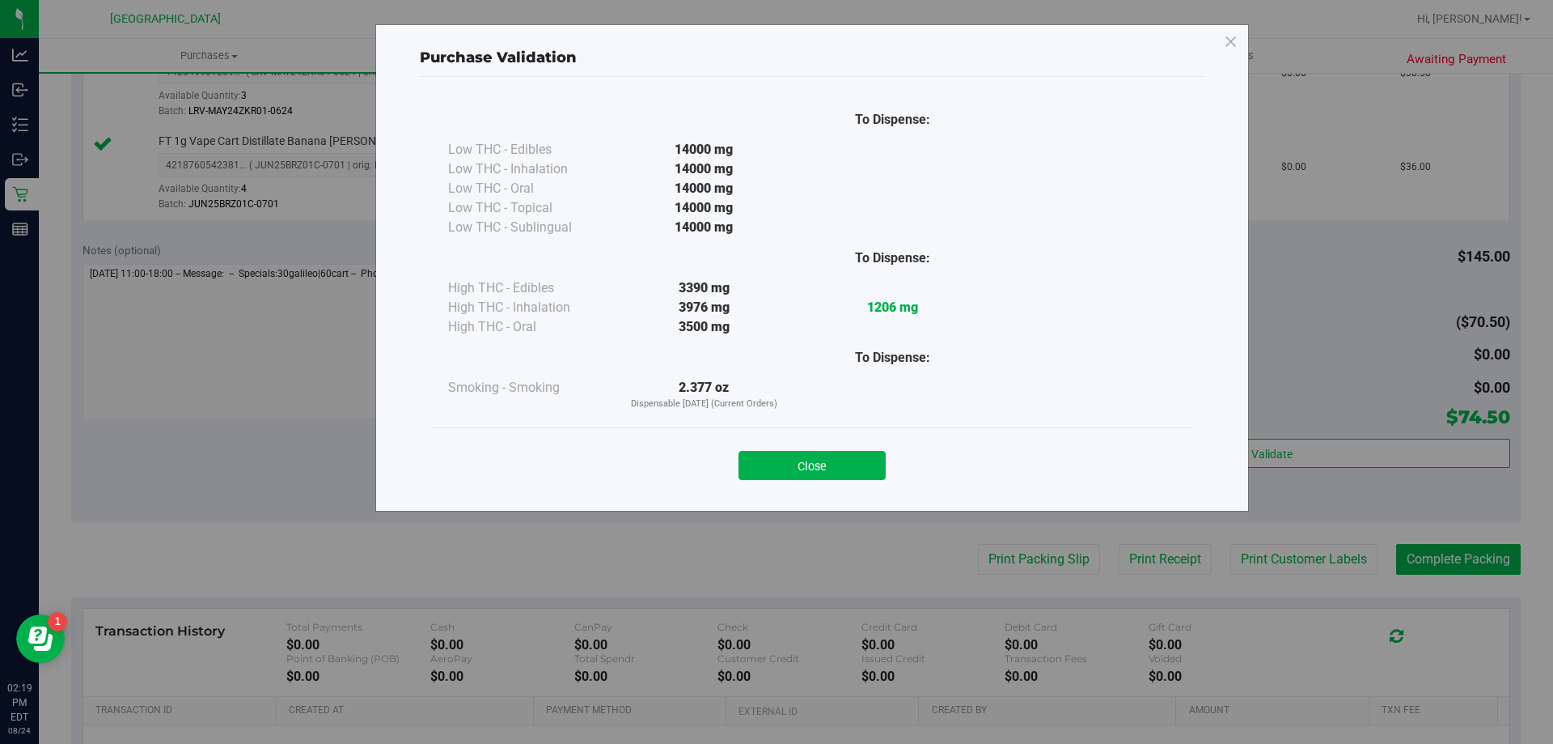
click at [880, 470] on button "Close" at bounding box center [812, 465] width 147 height 29
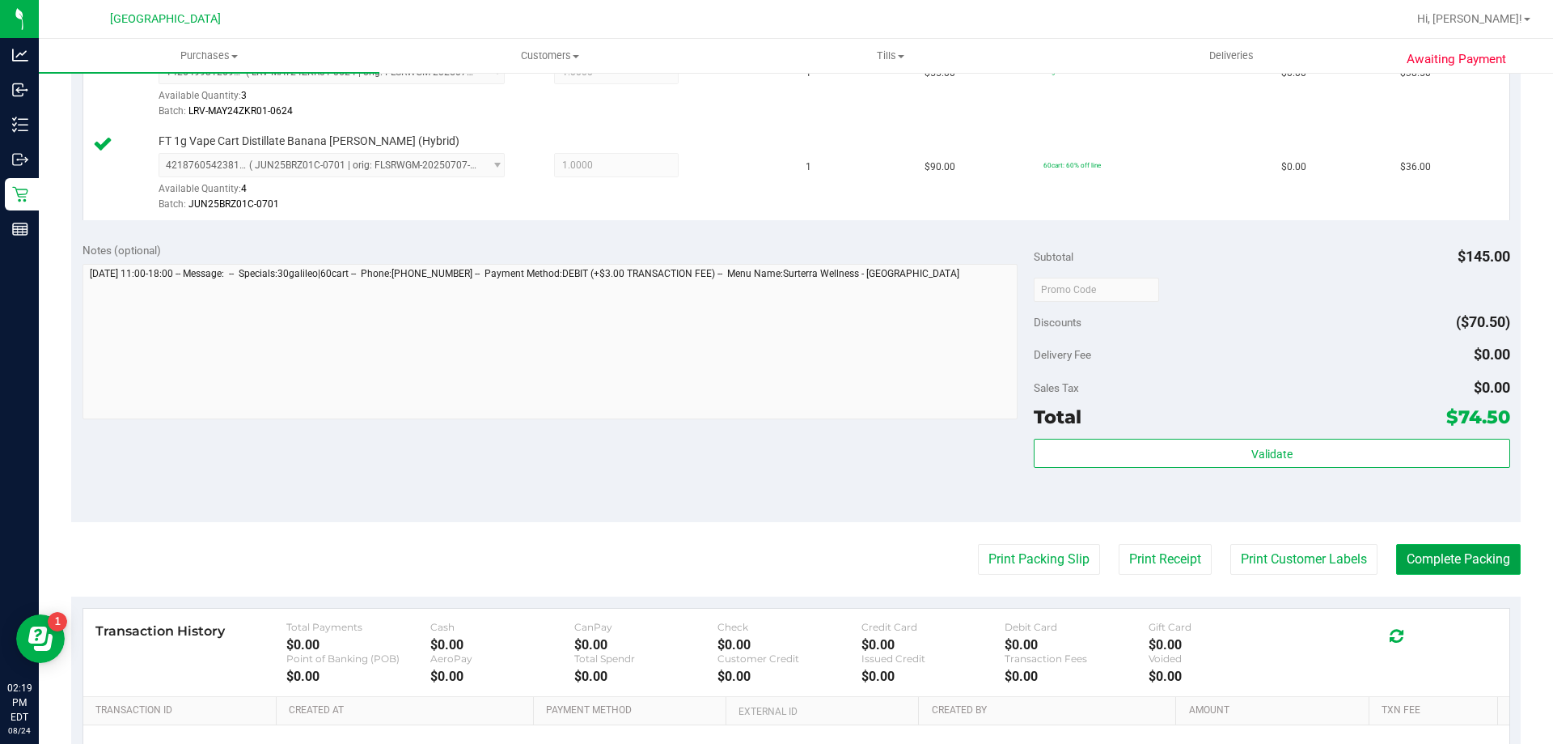
click at [1411, 566] on button "Complete Packing" at bounding box center [1458, 559] width 125 height 31
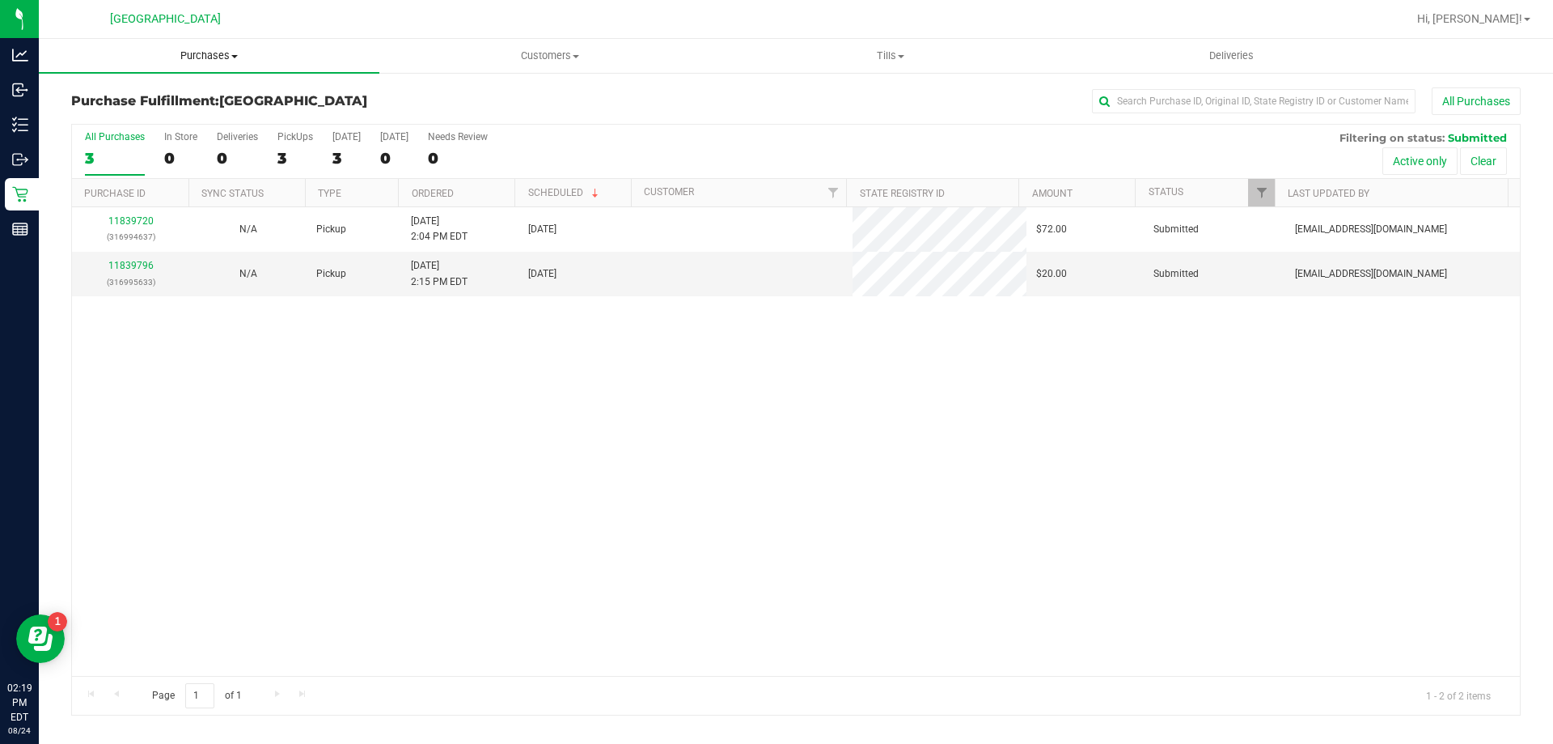
click at [210, 56] on span "Purchases" at bounding box center [209, 56] width 341 height 15
click at [481, 393] on div "11839720 (316994637) N/A Pickup [DATE] 2:04 PM EDT 8/24/2025 $72.00 Submitted […" at bounding box center [796, 441] width 1448 height 468
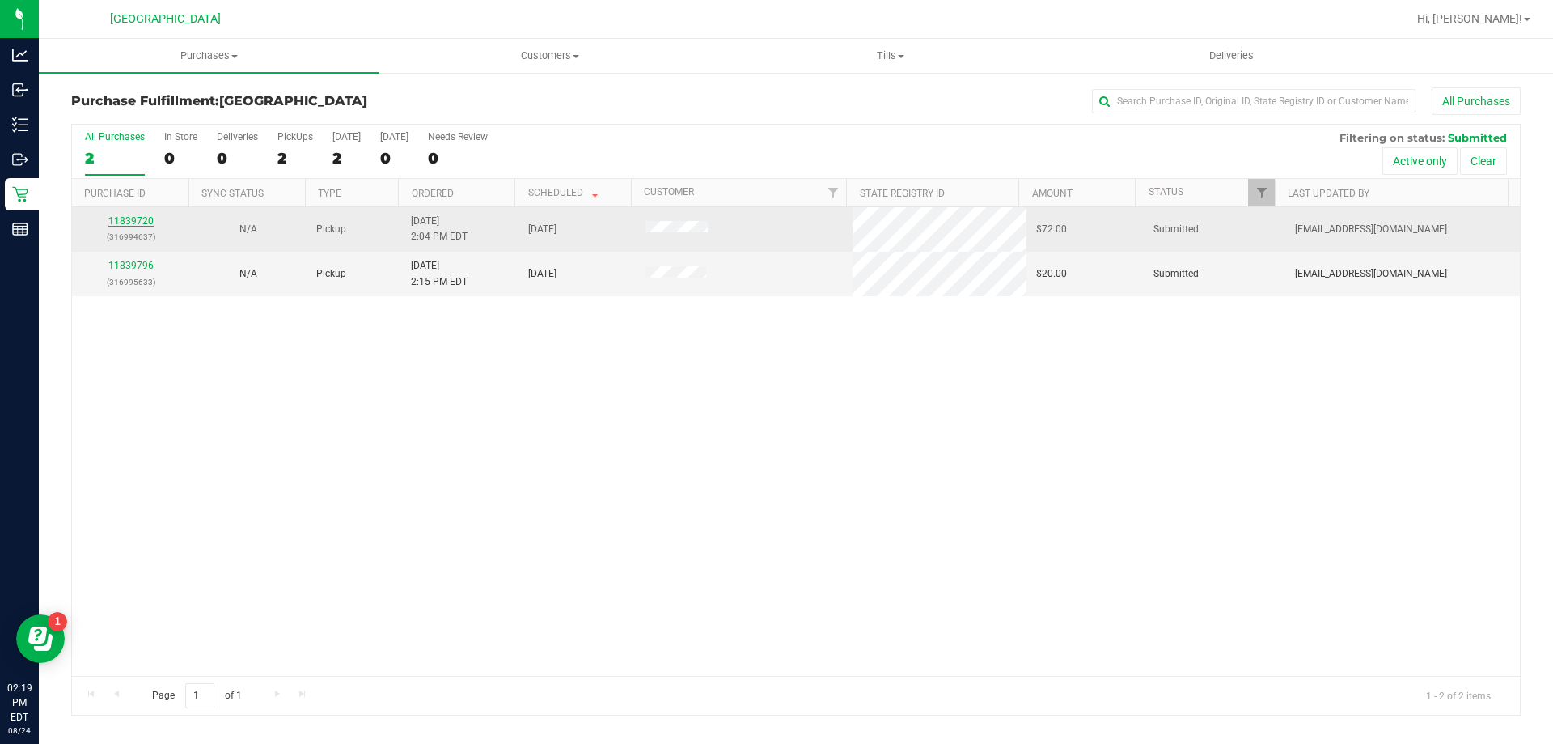
click at [121, 218] on link "11839720" at bounding box center [130, 220] width 45 height 11
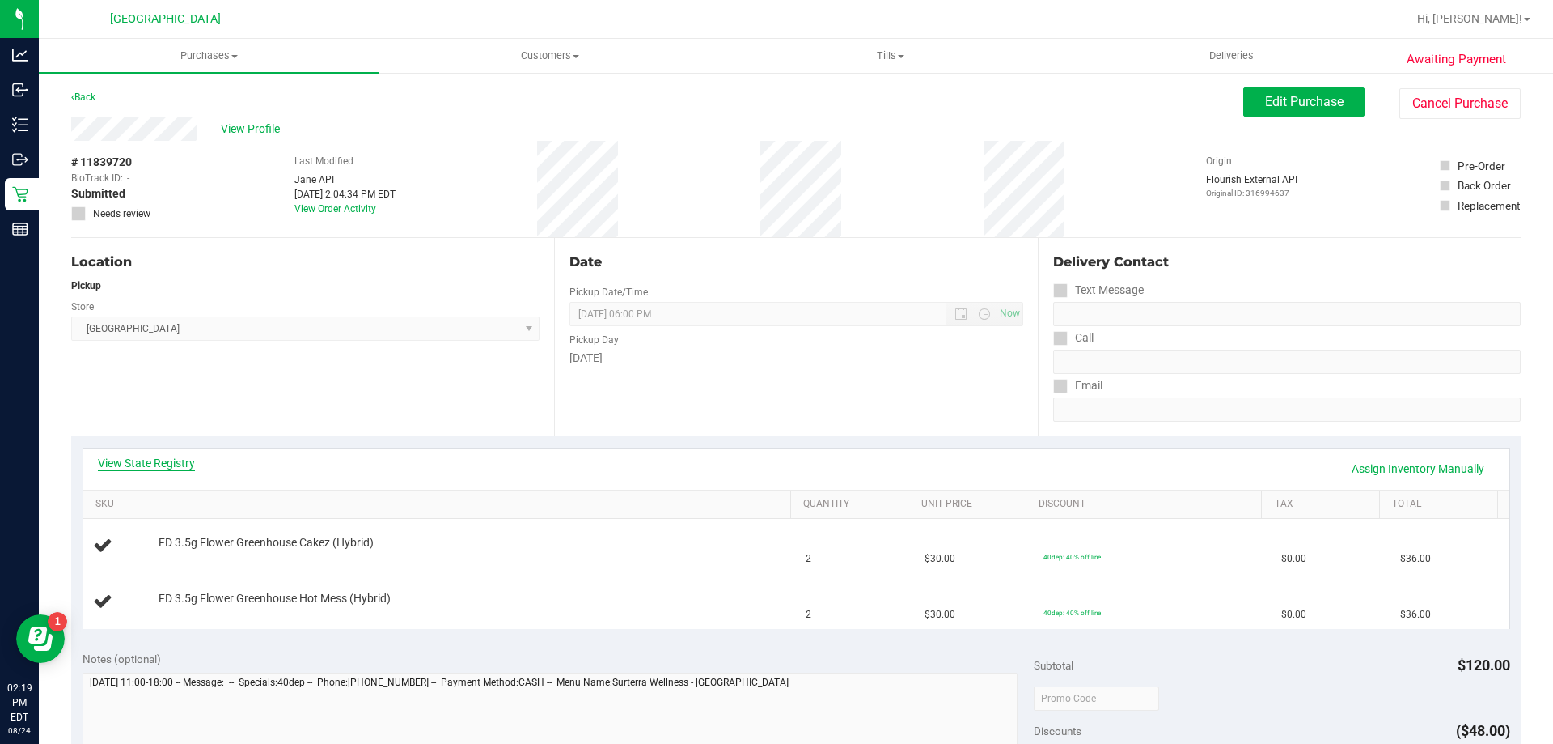
click at [178, 464] on link "View State Registry" at bounding box center [146, 463] width 97 height 16
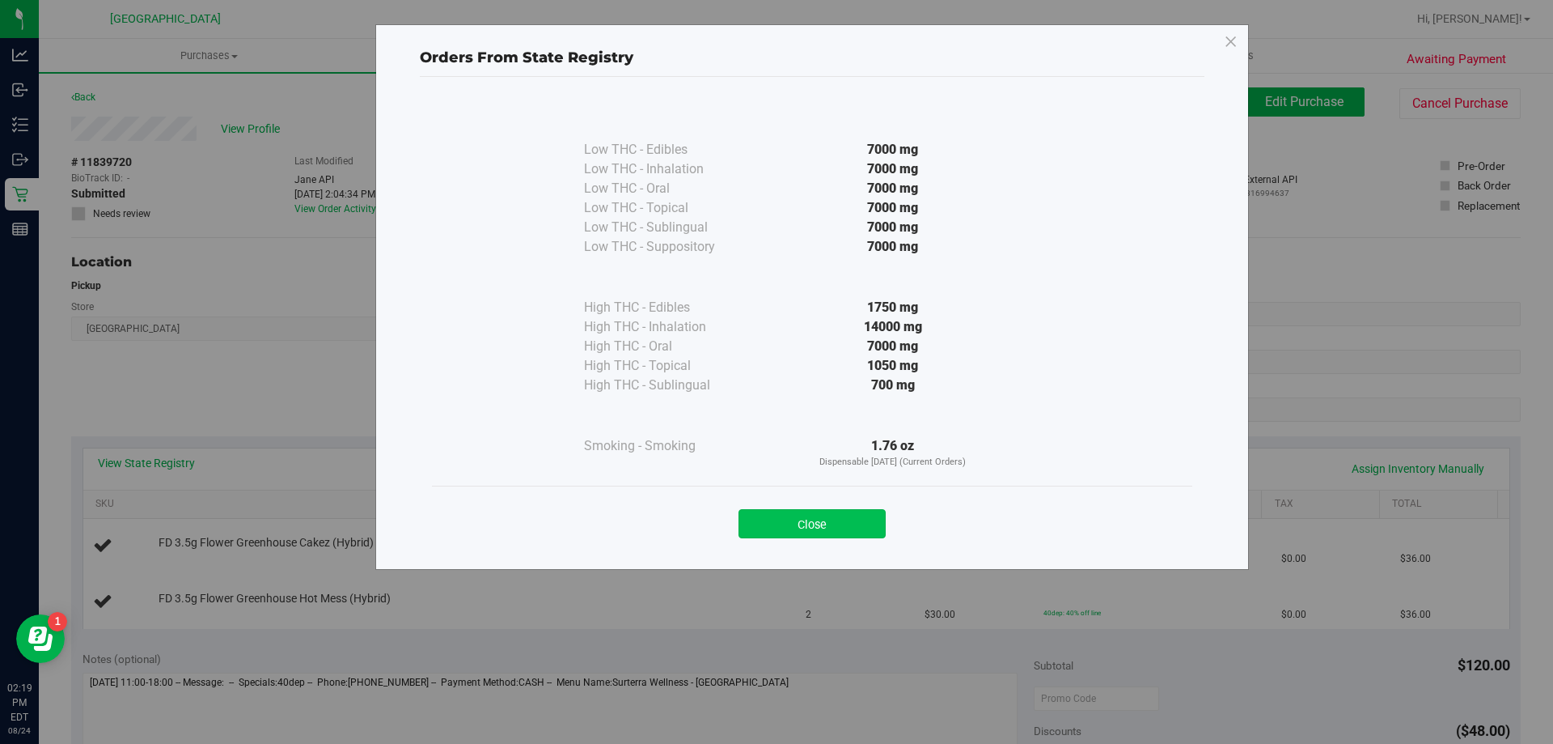
click at [778, 517] on button "Close" at bounding box center [812, 523] width 147 height 29
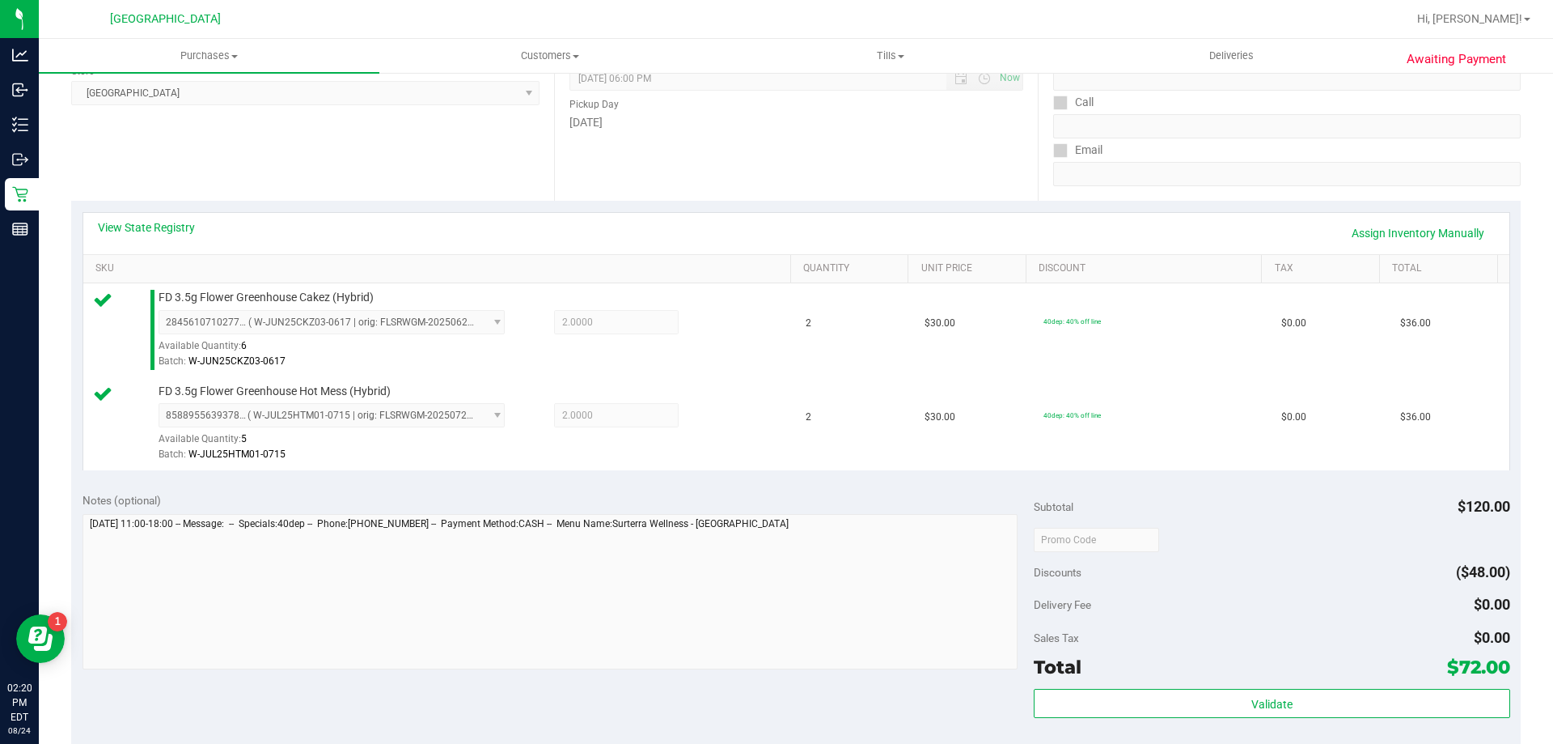
scroll to position [324, 0]
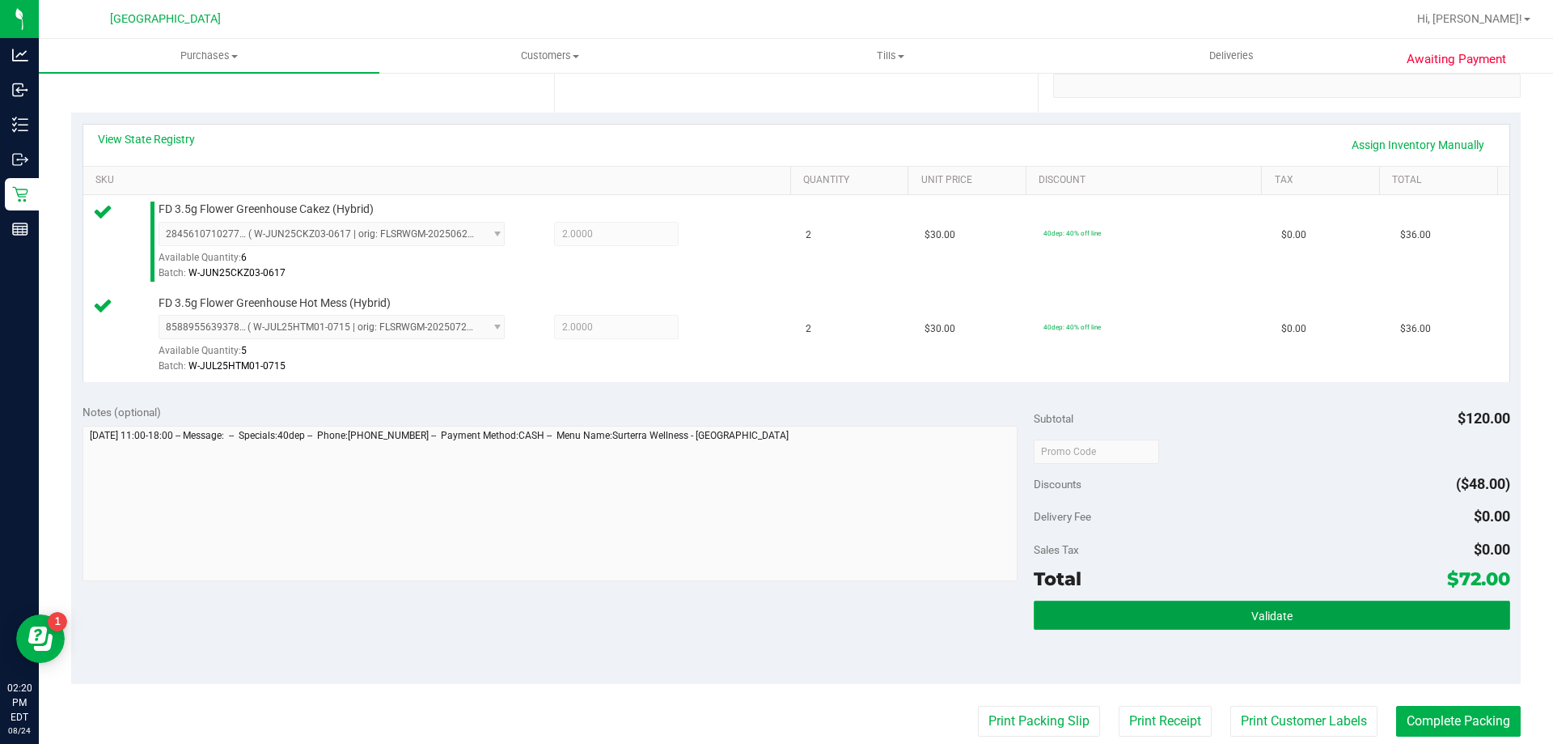
click at [1266, 614] on span "Validate" at bounding box center [1272, 615] width 41 height 13
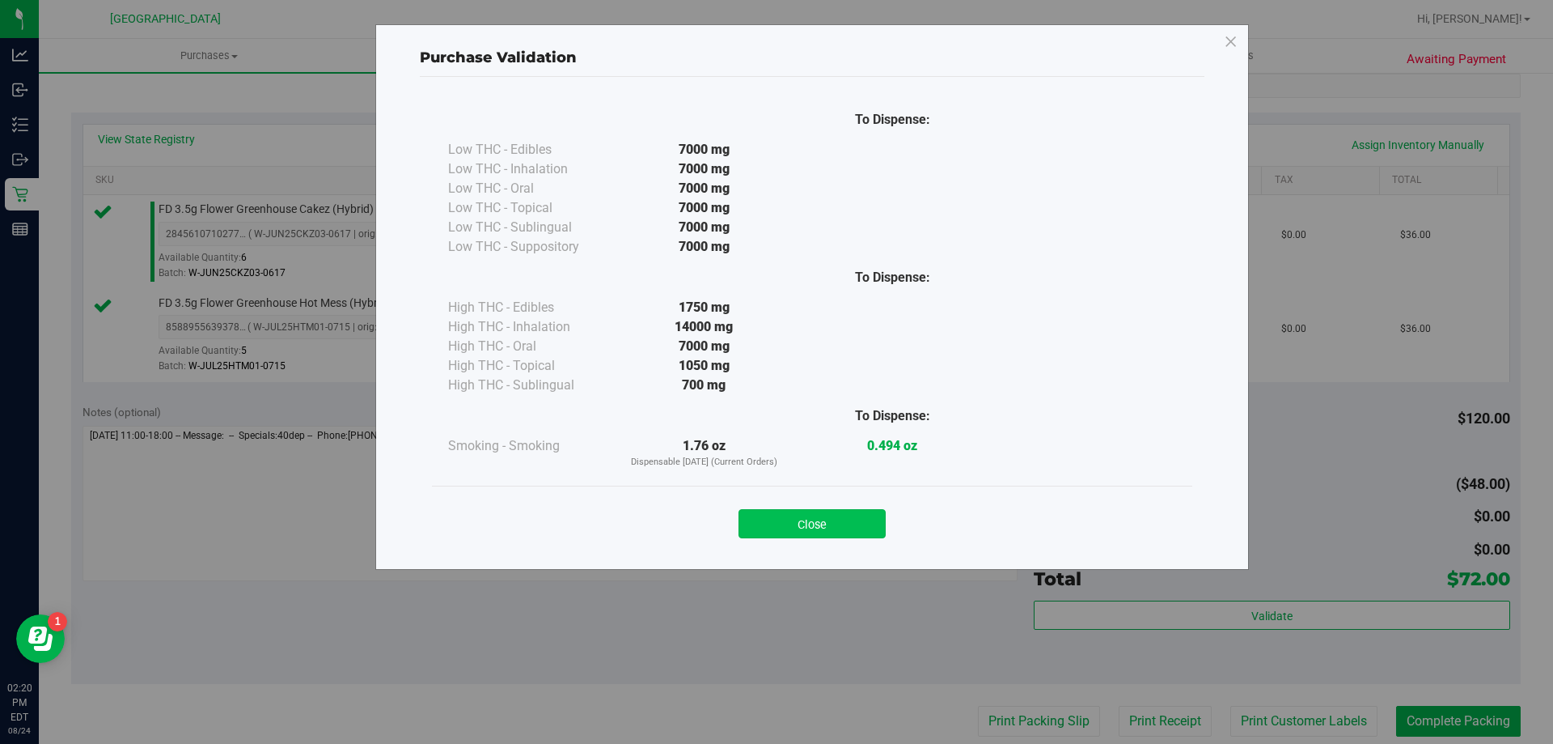
click at [845, 529] on button "Close" at bounding box center [812, 523] width 147 height 29
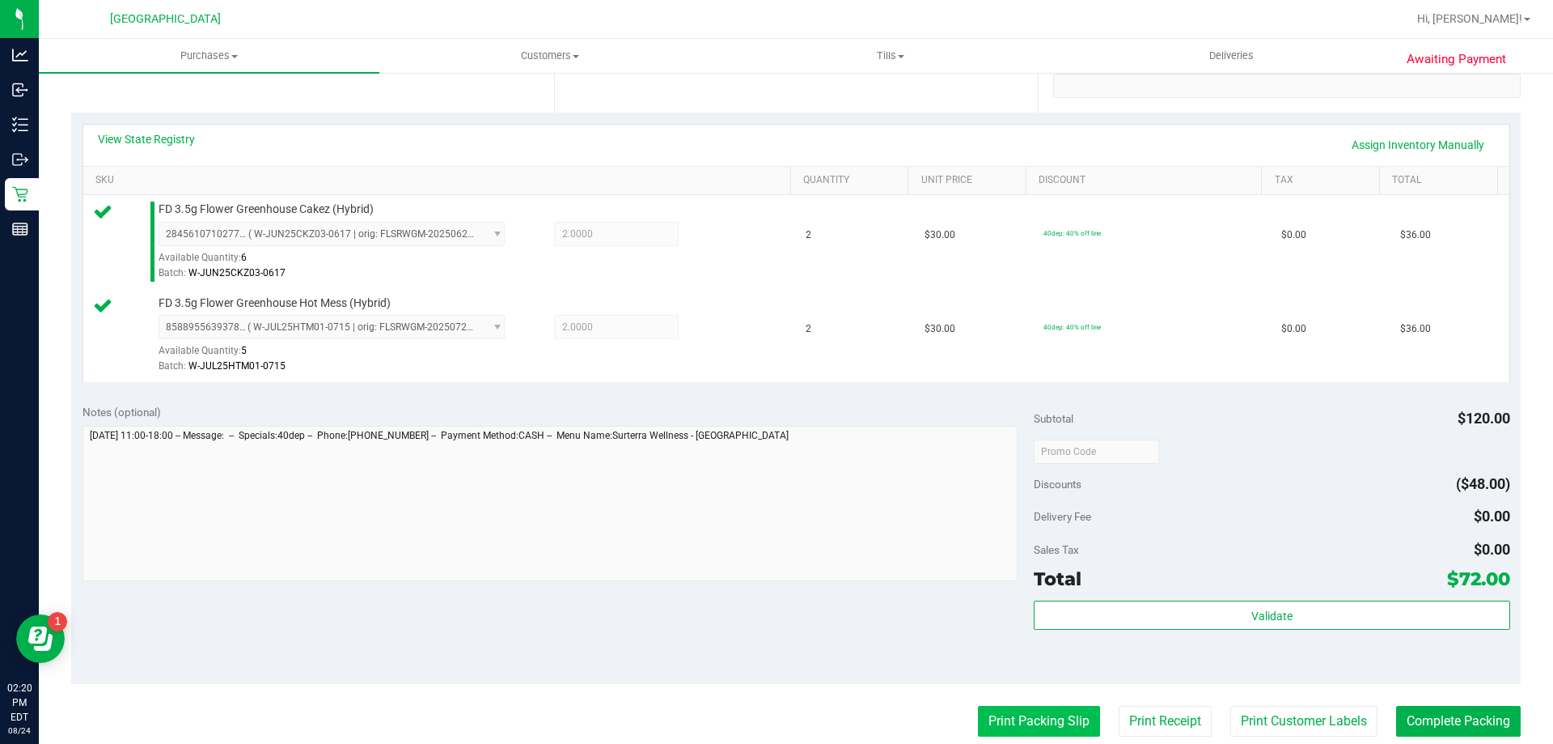
click at [1011, 710] on button "Print Packing Slip" at bounding box center [1039, 721] width 122 height 31
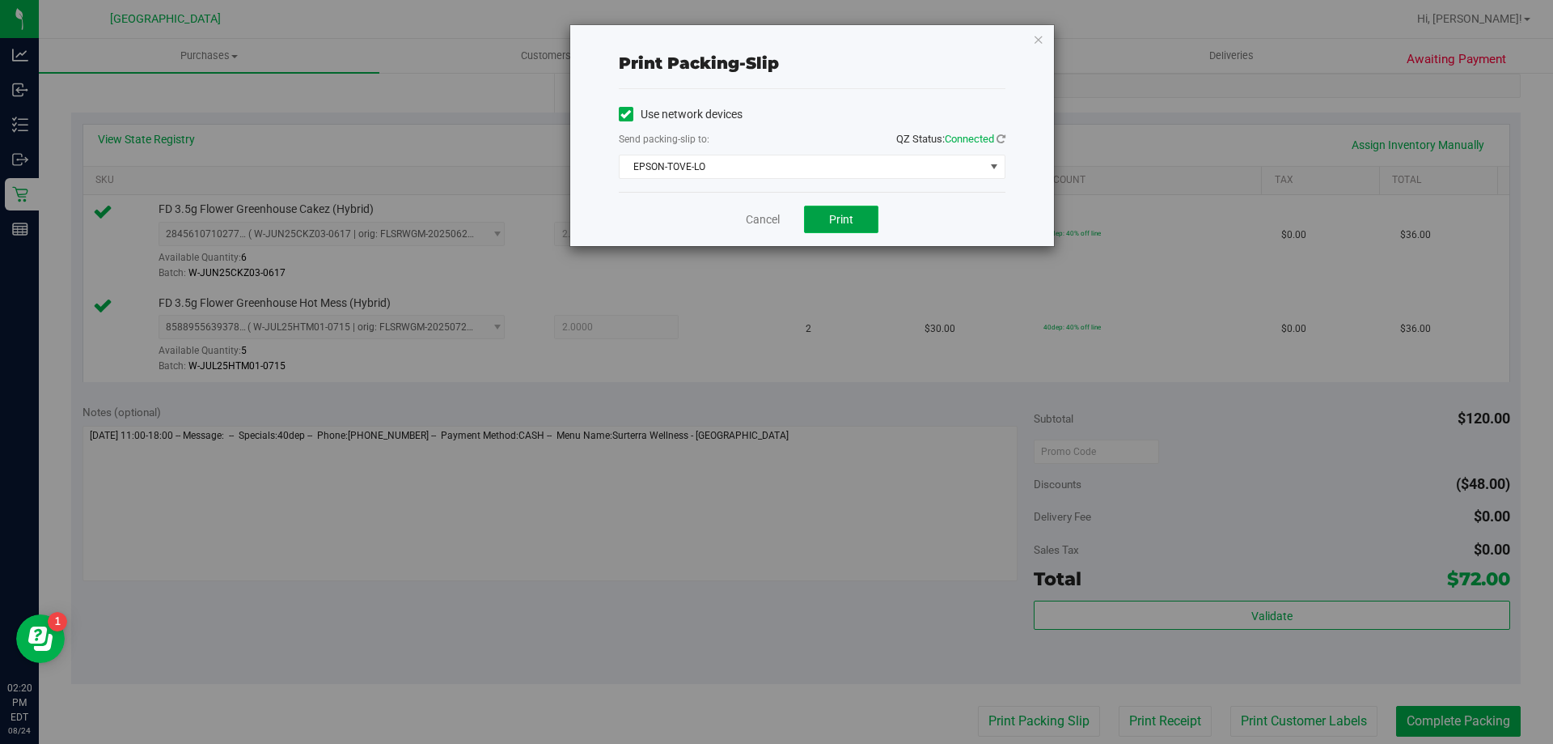
click at [862, 218] on button "Print" at bounding box center [841, 220] width 74 height 28
click at [1037, 36] on icon "button" at bounding box center [1038, 38] width 11 height 19
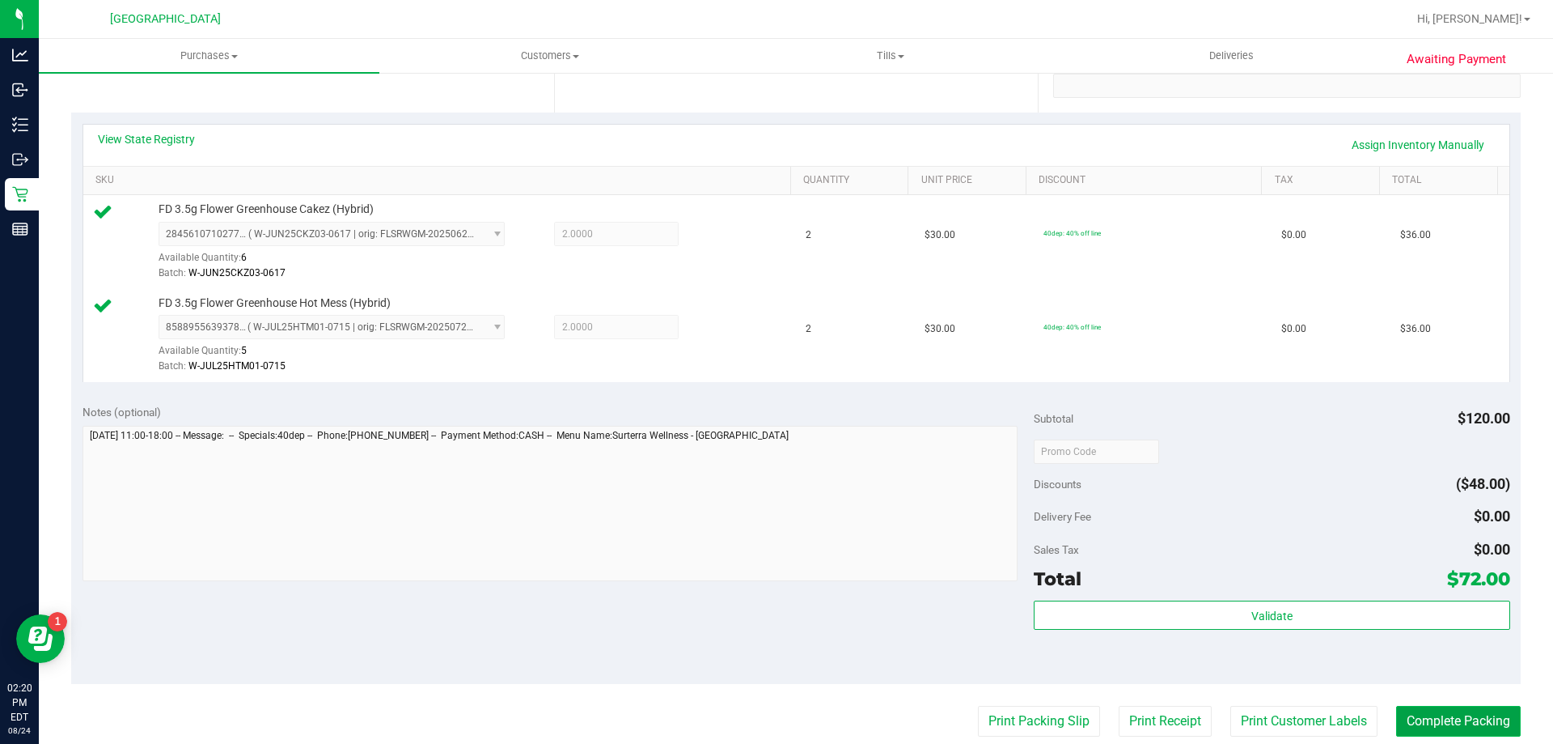
click at [1458, 710] on button "Complete Packing" at bounding box center [1458, 721] width 125 height 31
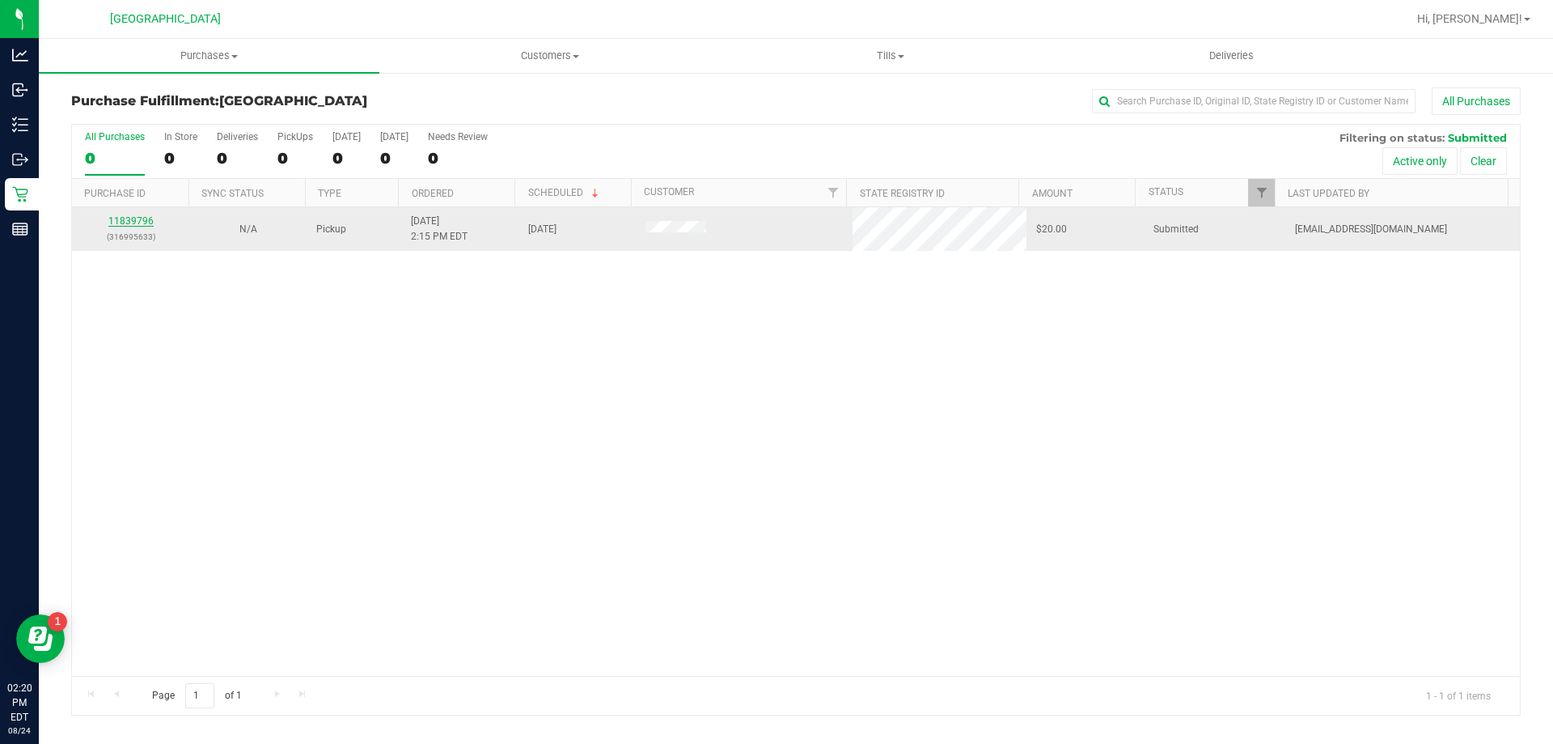
click at [125, 218] on link "11839796" at bounding box center [130, 220] width 45 height 11
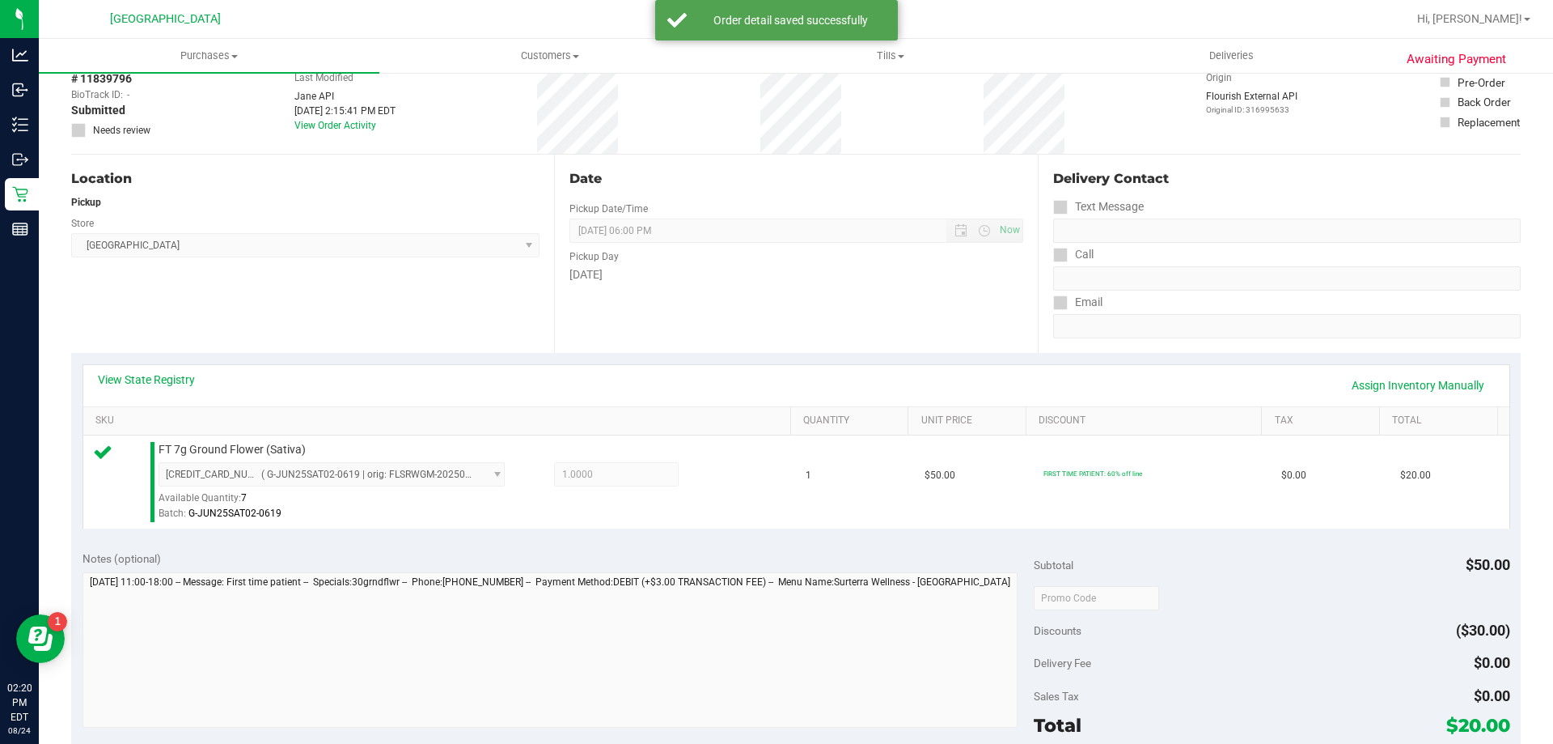
scroll to position [243, 0]
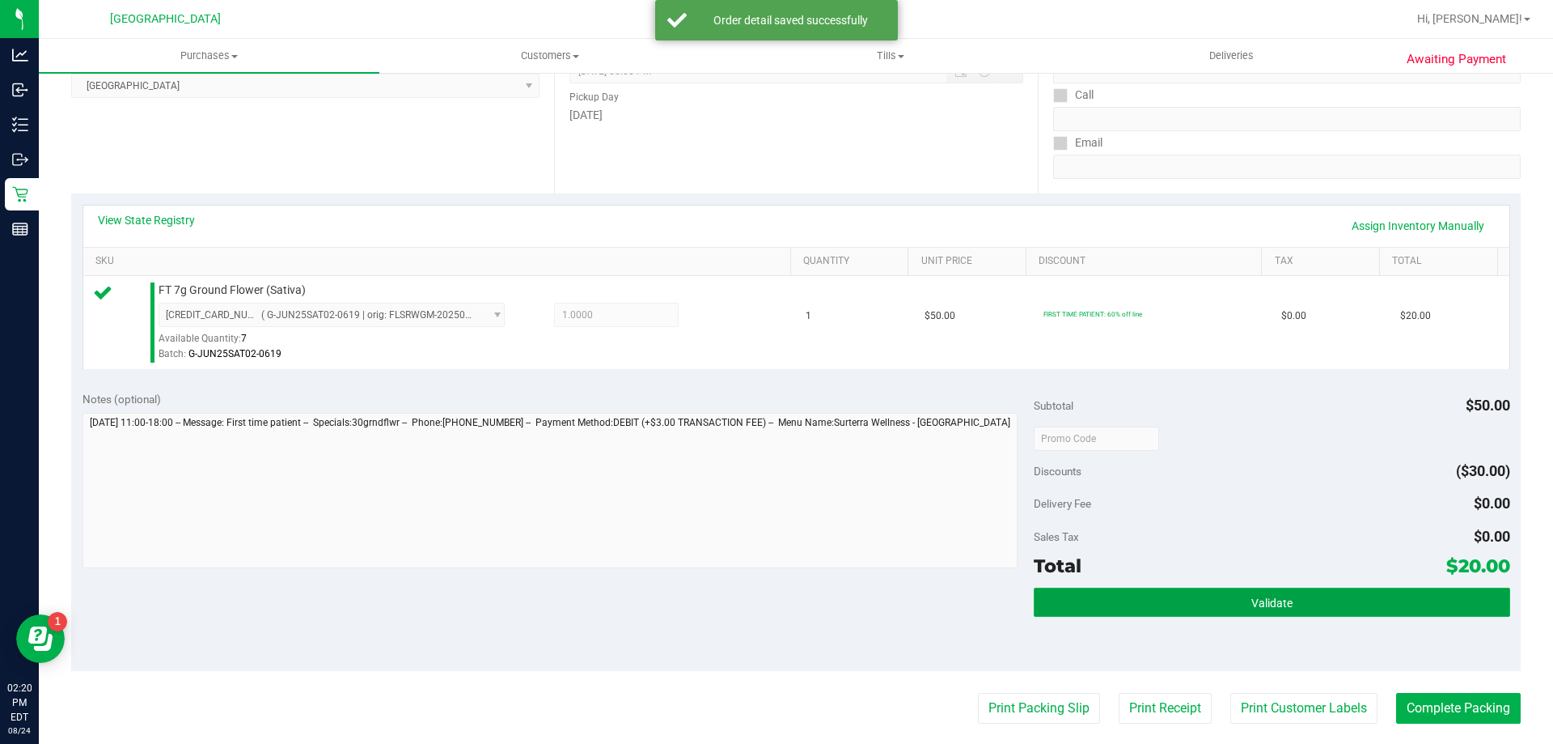
click at [1147, 612] on button "Validate" at bounding box center [1272, 601] width 476 height 29
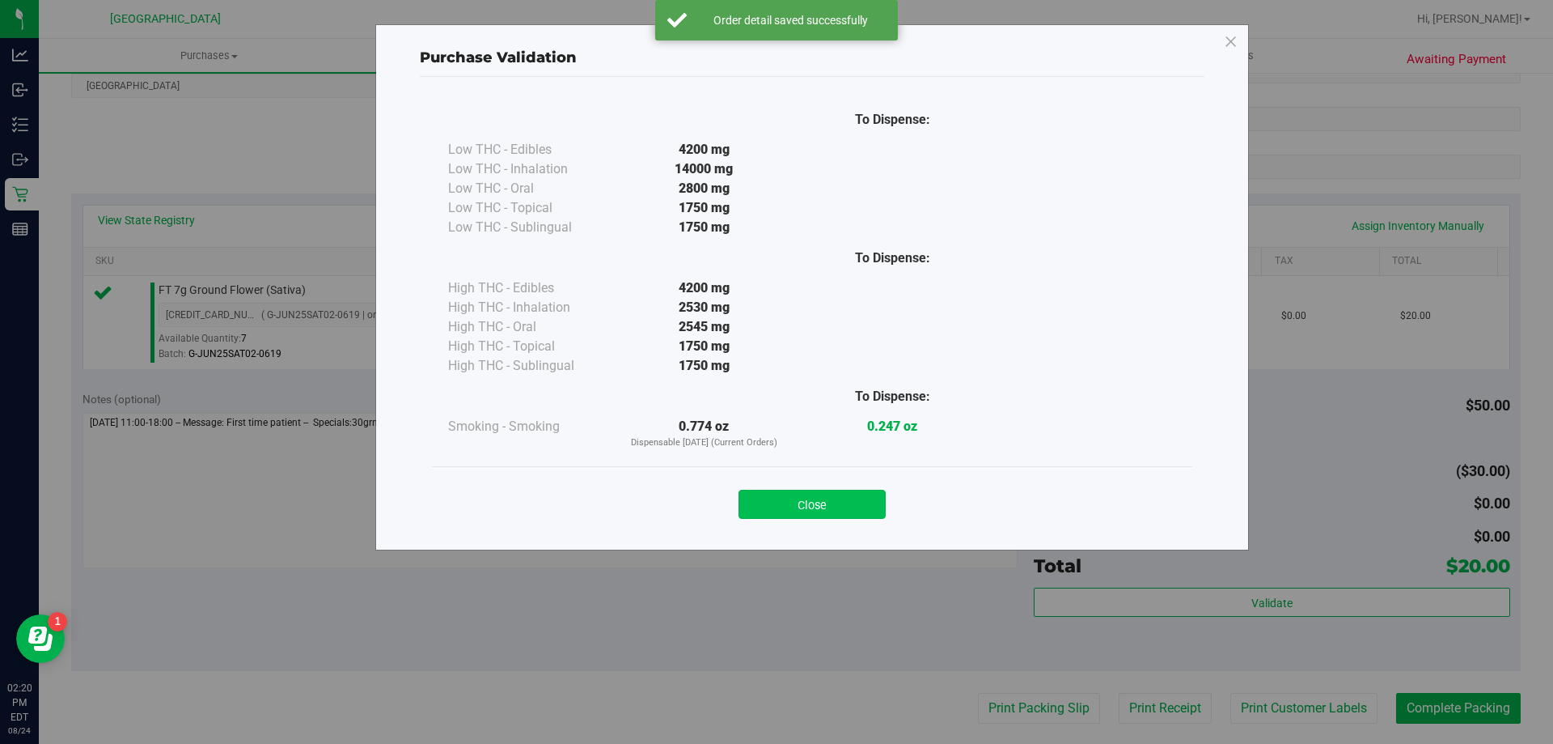
click at [862, 511] on button "Close" at bounding box center [812, 503] width 147 height 29
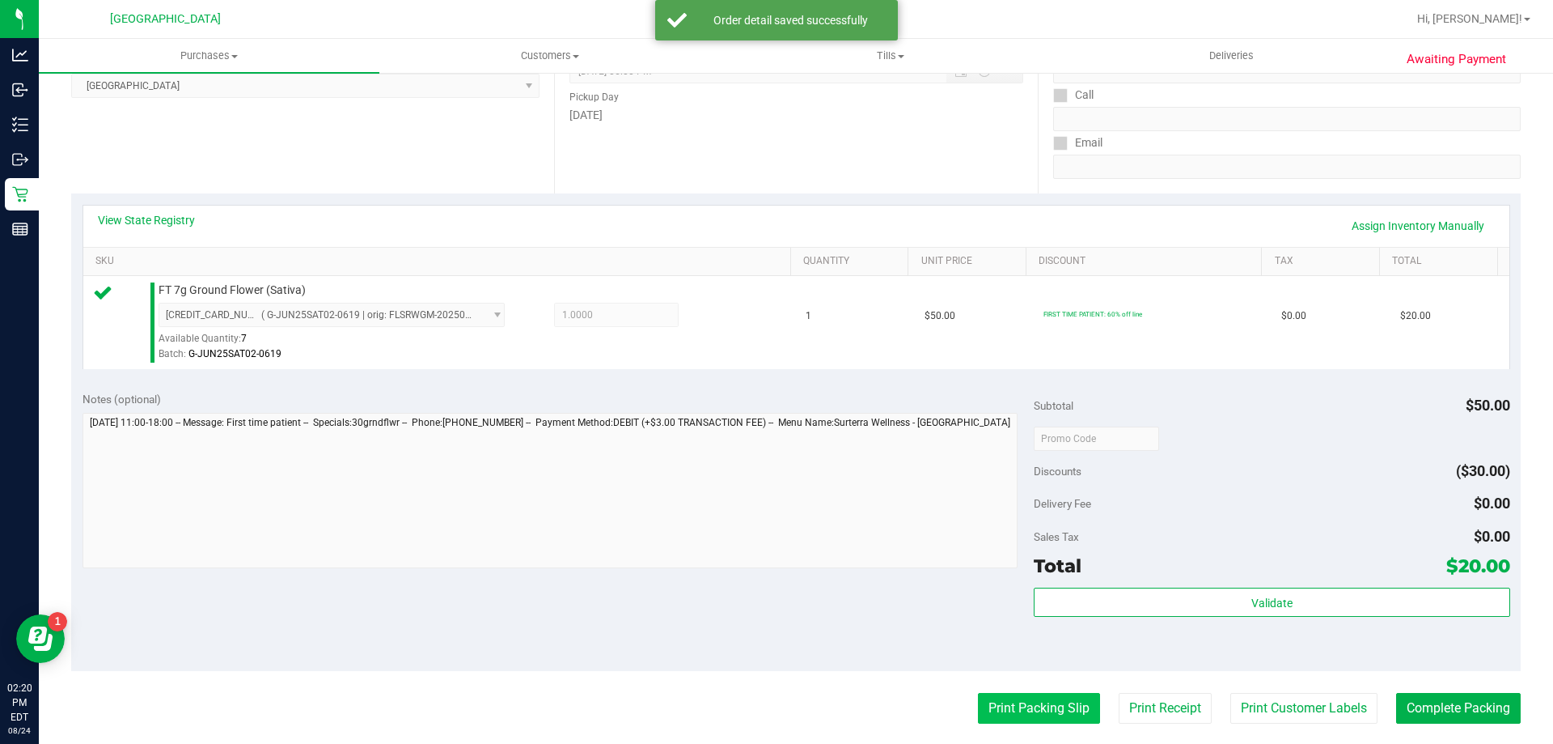
click at [1011, 711] on button "Print Packing Slip" at bounding box center [1039, 708] width 122 height 31
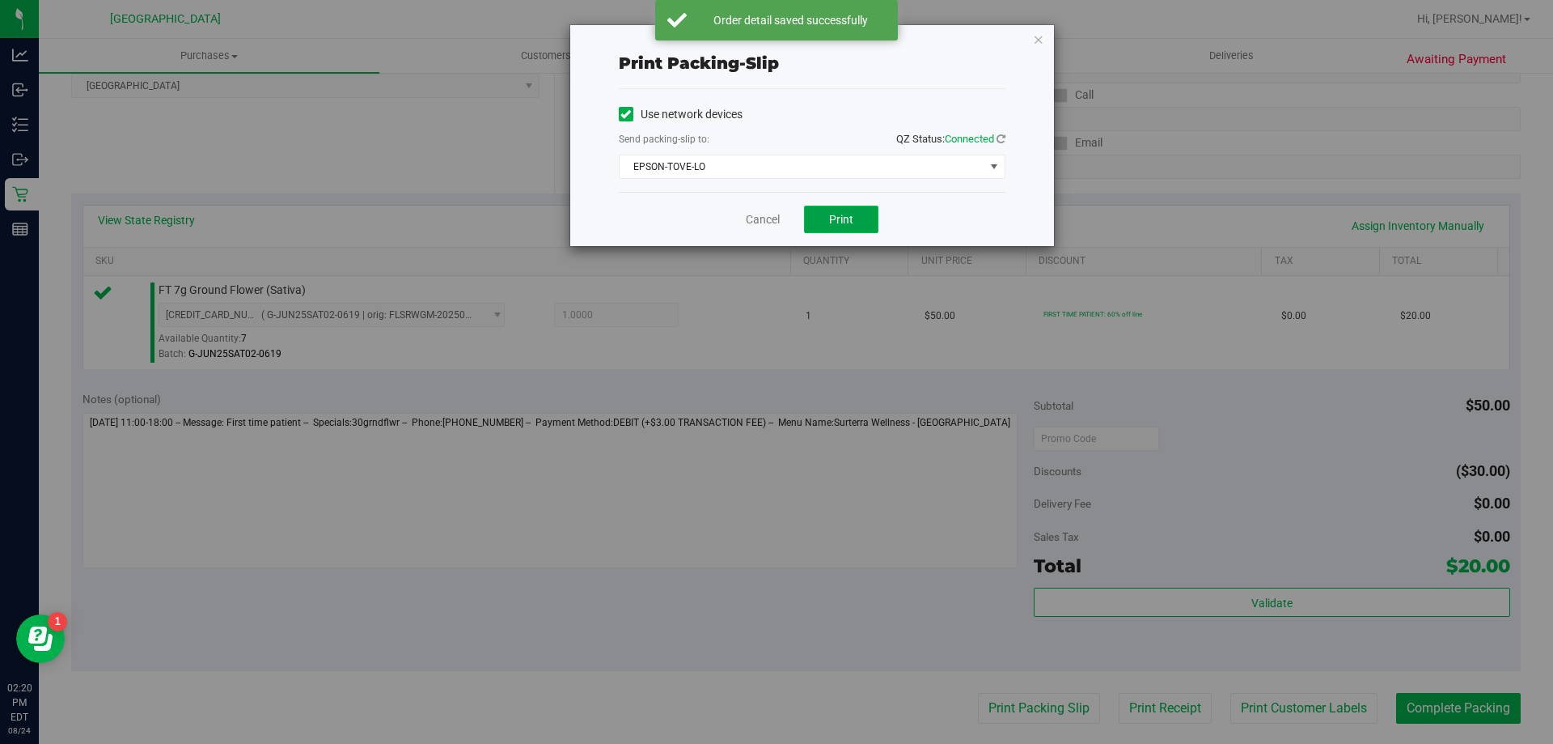
click at [841, 220] on span "Print" at bounding box center [841, 219] width 24 height 13
click at [1040, 40] on icon "button" at bounding box center [1038, 38] width 11 height 19
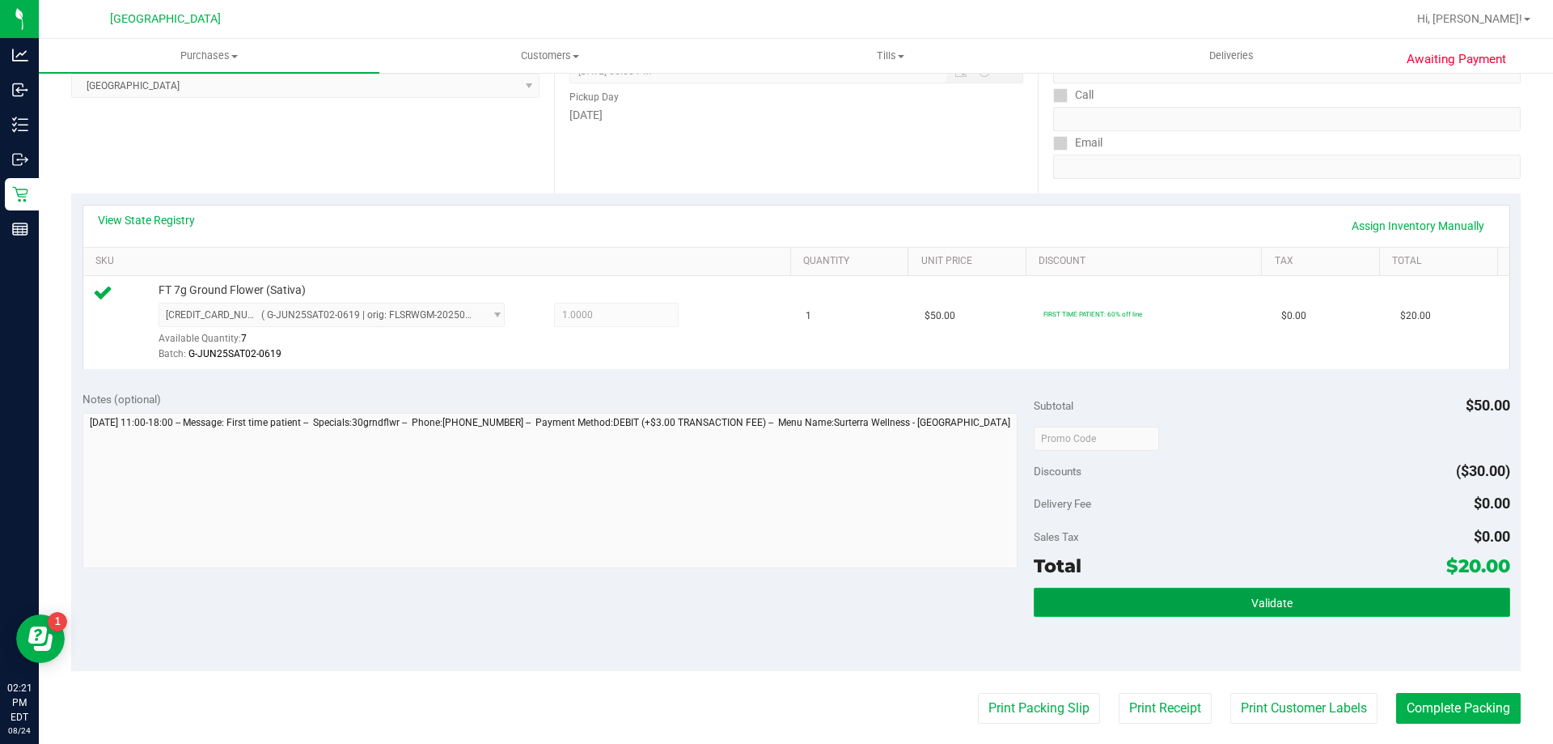
click at [1289, 611] on button "Validate" at bounding box center [1272, 601] width 476 height 29
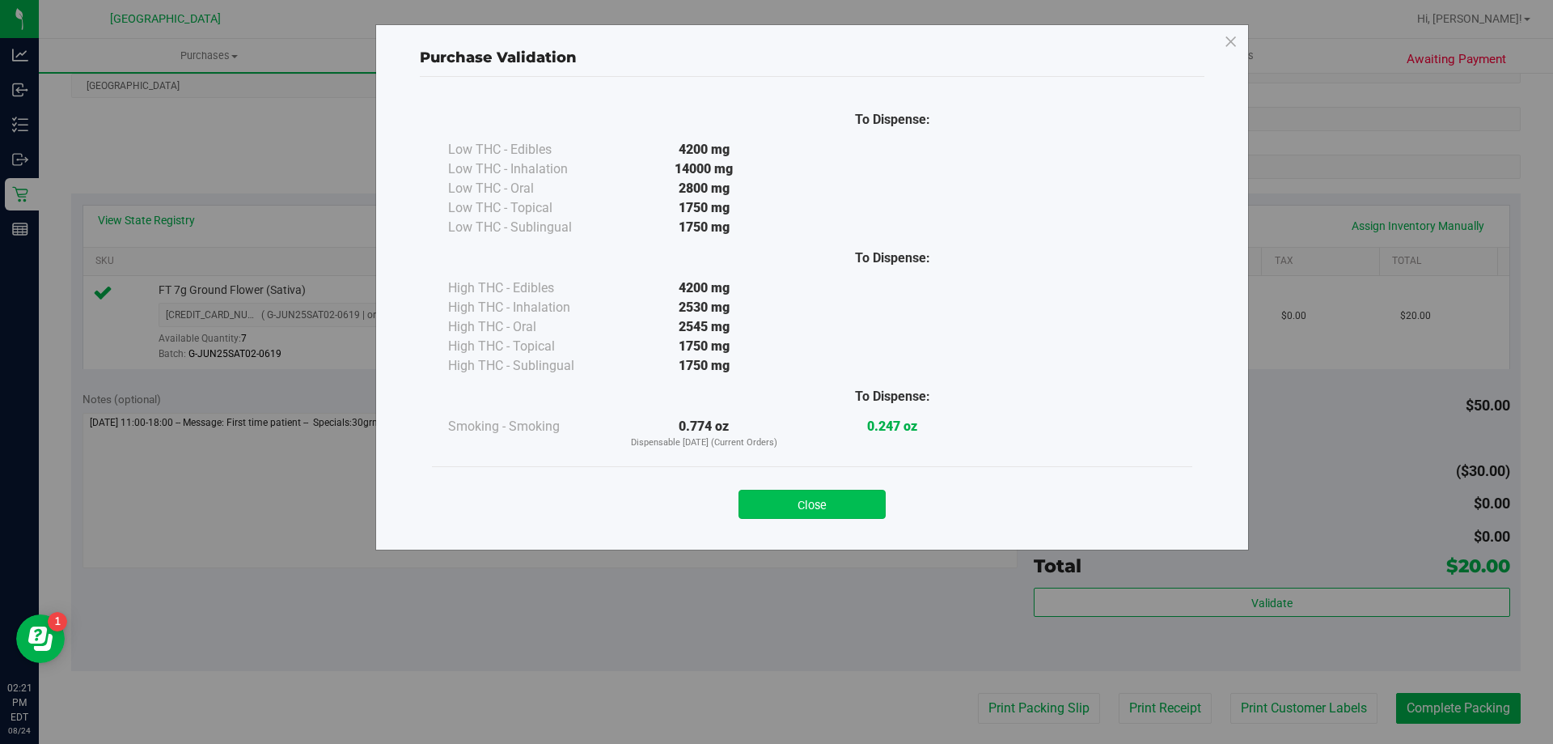
click at [853, 494] on button "Close" at bounding box center [812, 503] width 147 height 29
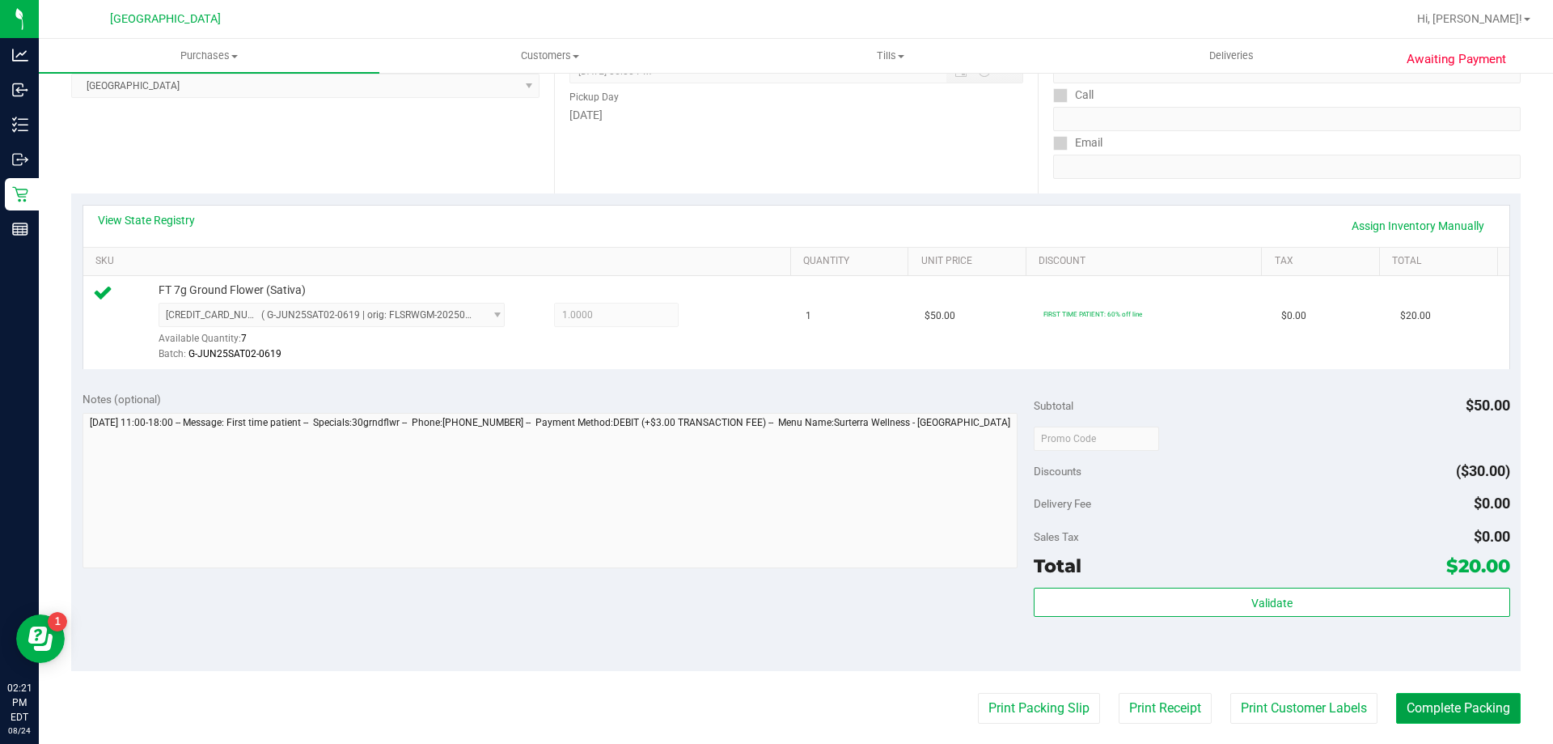
click at [1435, 701] on button "Complete Packing" at bounding box center [1458, 708] width 125 height 31
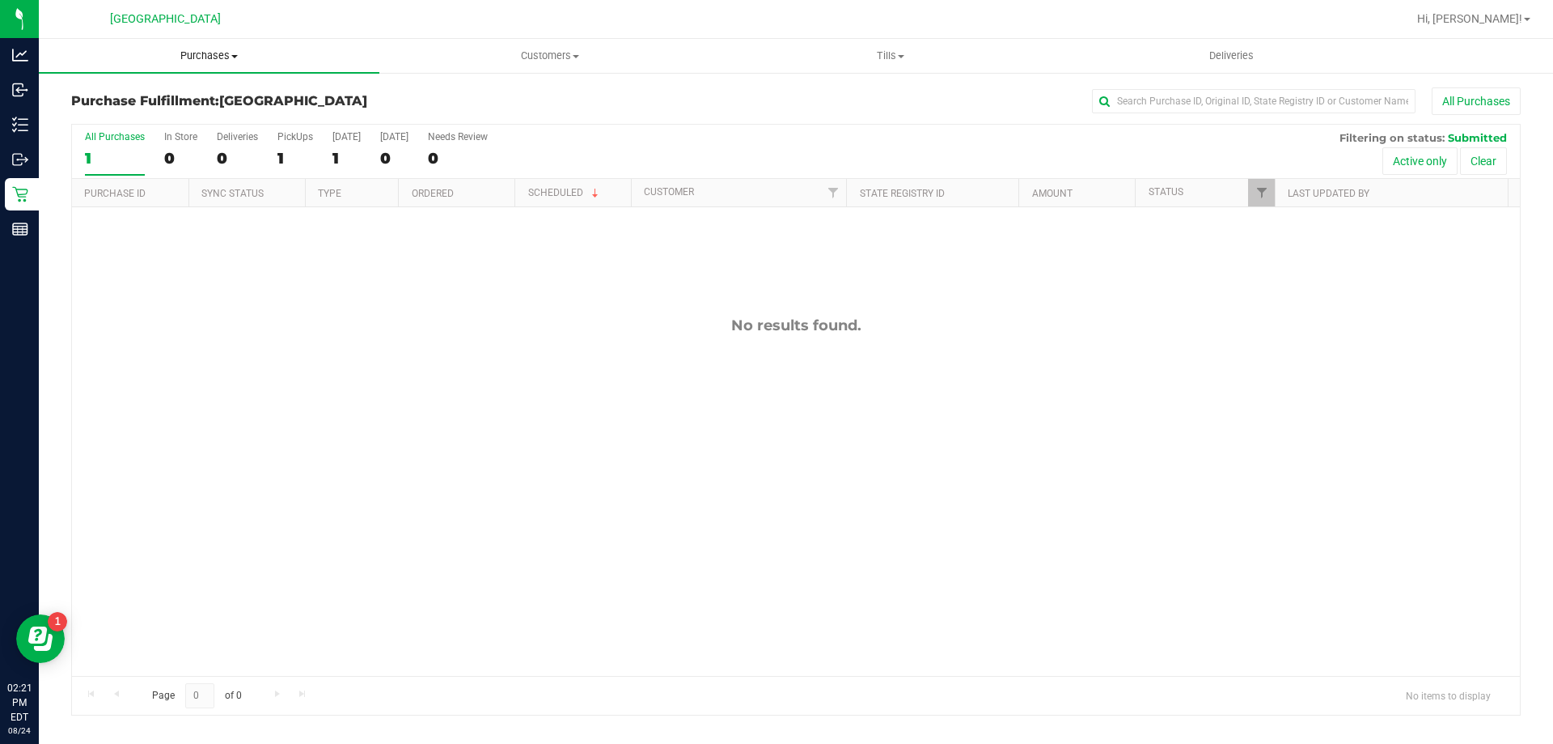
click at [208, 60] on span "Purchases" at bounding box center [209, 56] width 341 height 15
click at [146, 116] on li "Fulfillment" at bounding box center [209, 117] width 341 height 19
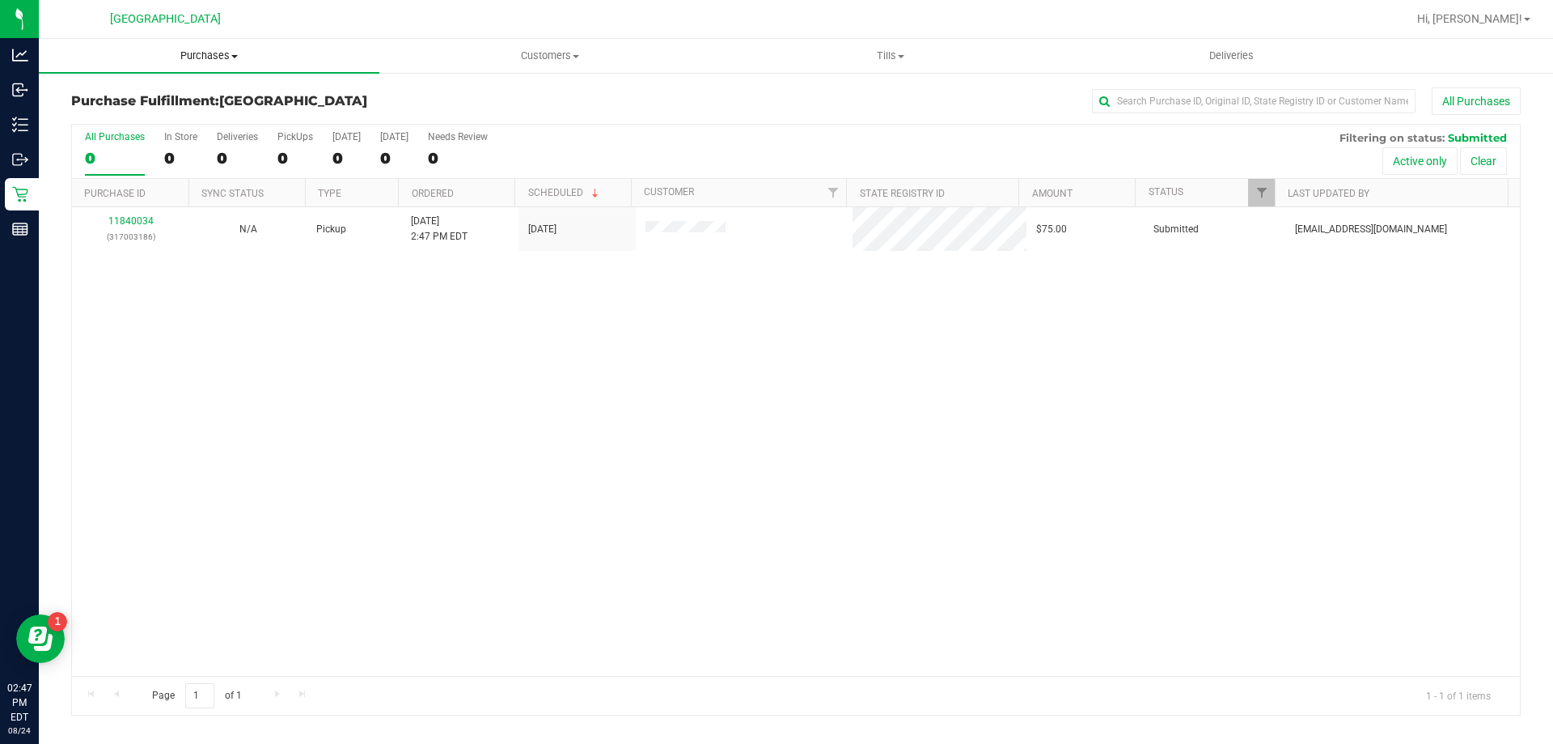
click at [218, 52] on span "Purchases" at bounding box center [209, 56] width 341 height 15
click at [129, 114] on span "Fulfillment" at bounding box center [89, 117] width 100 height 14
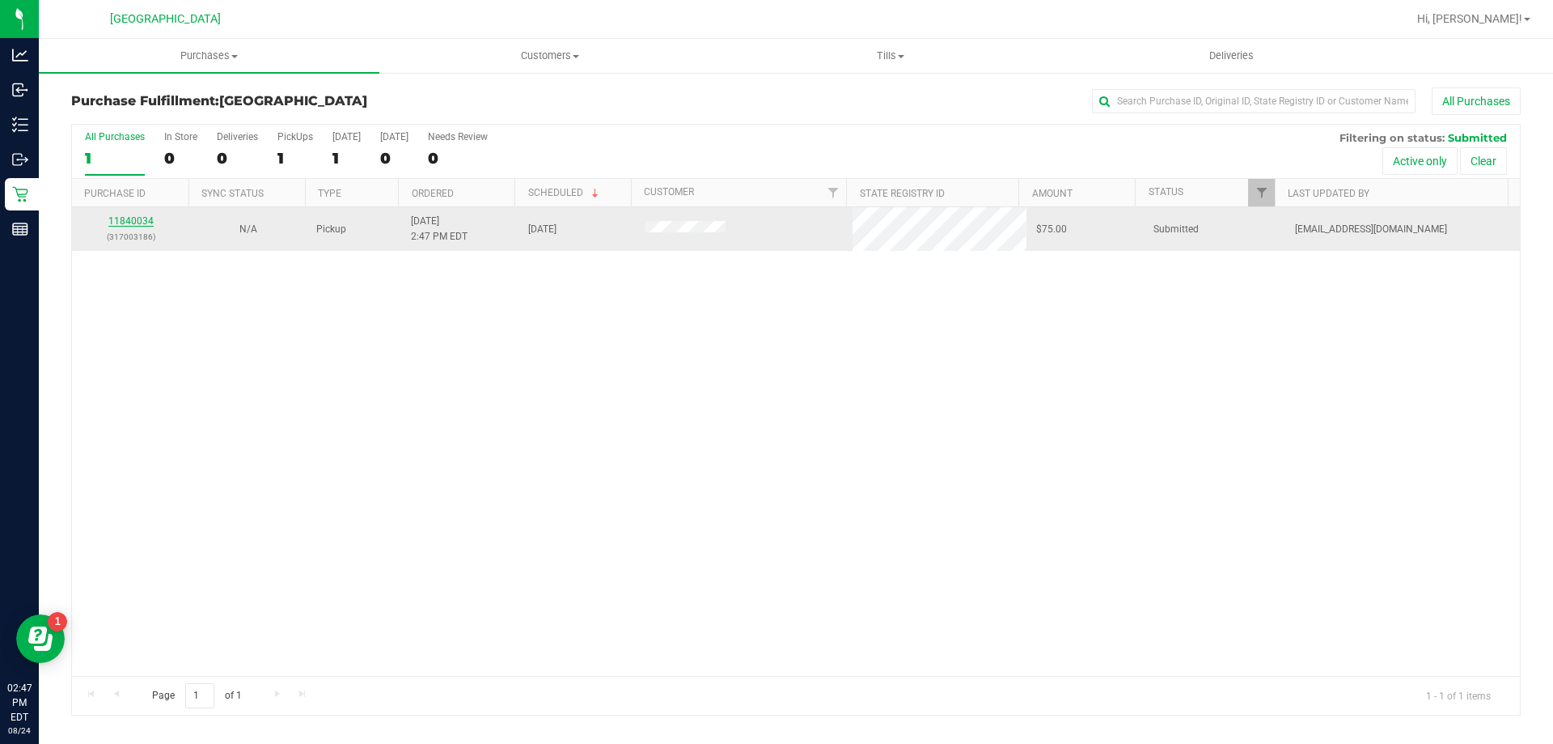
click at [142, 218] on link "11840034" at bounding box center [130, 220] width 45 height 11
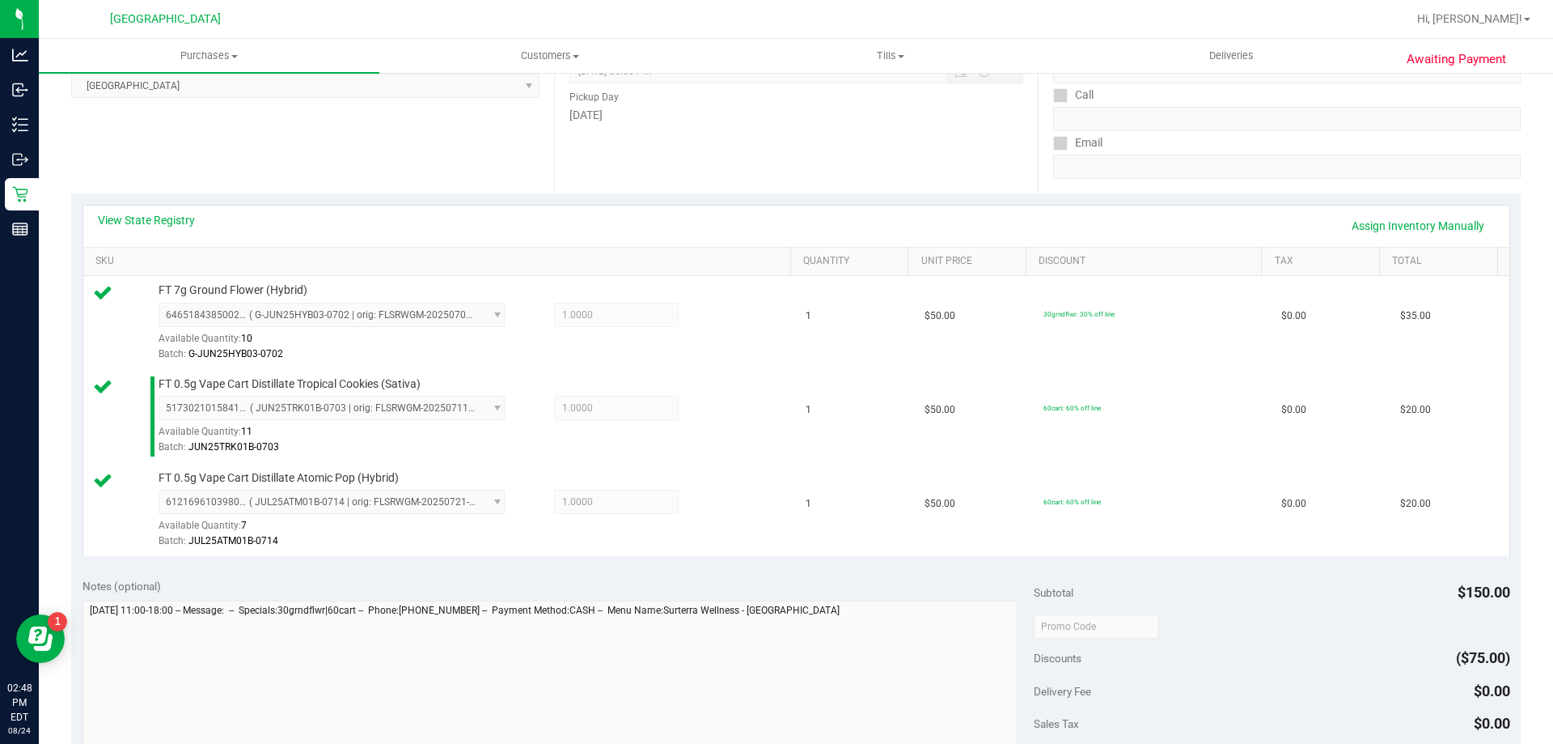
scroll to position [324, 0]
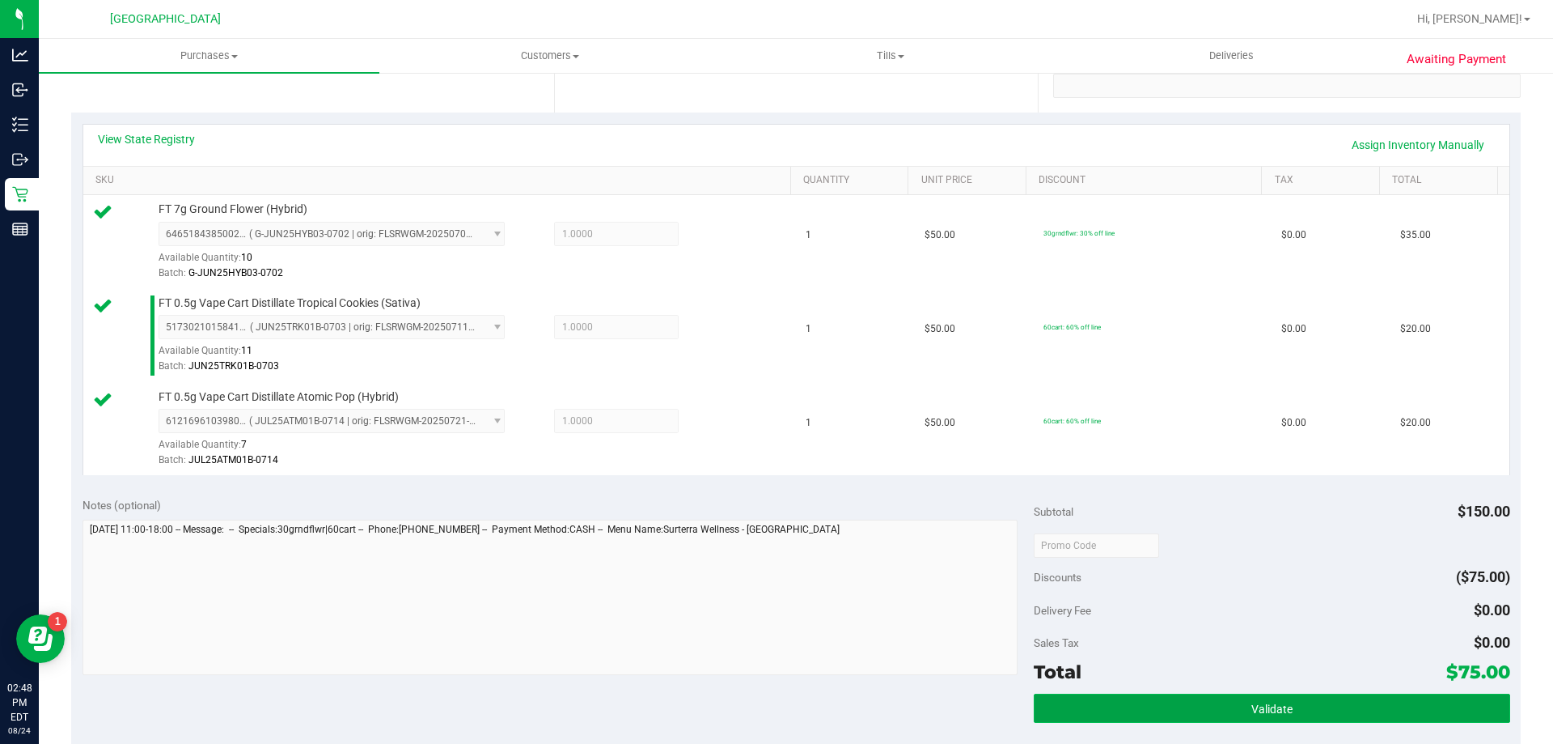
click at [1144, 700] on button "Validate" at bounding box center [1272, 707] width 476 height 29
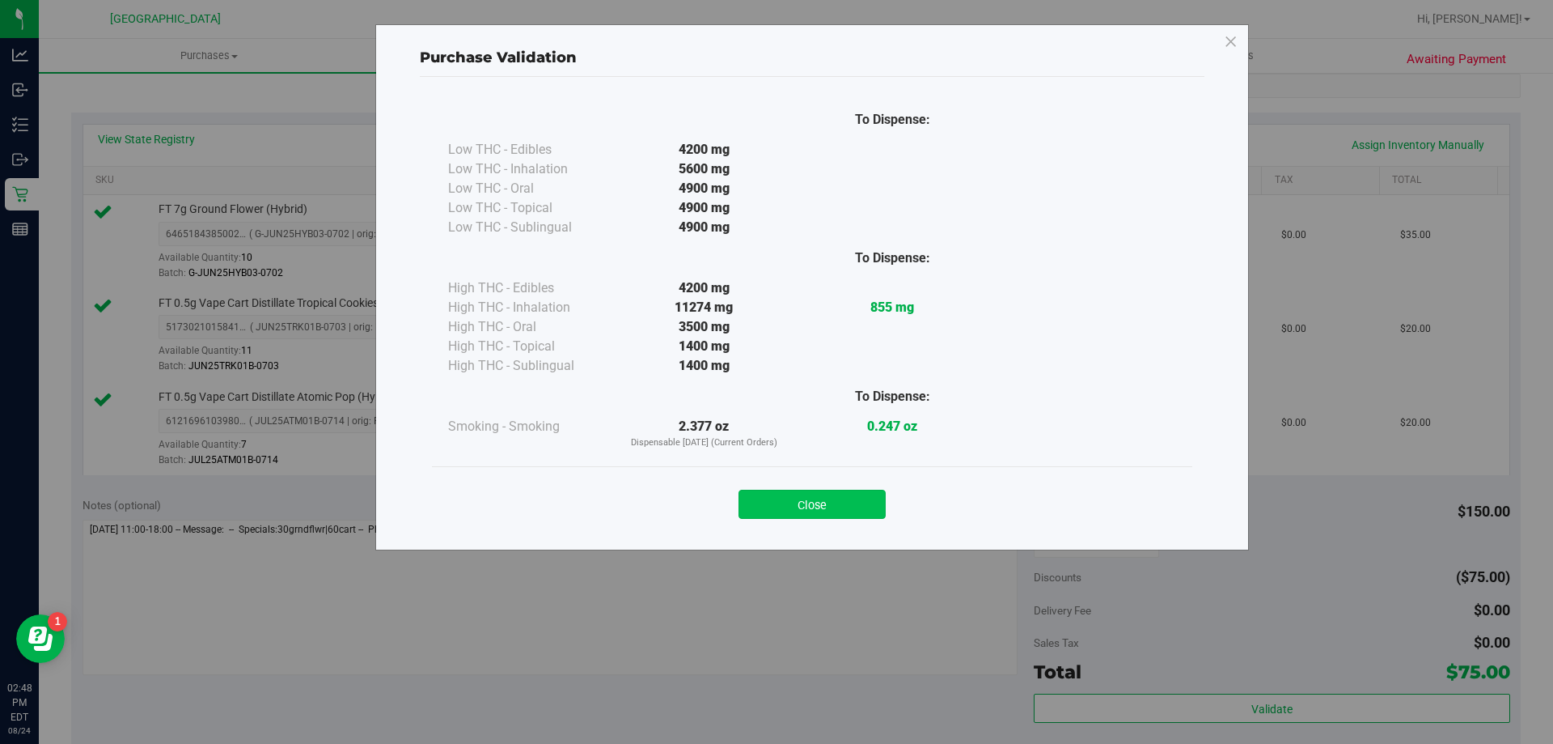
click at [821, 500] on button "Close" at bounding box center [812, 503] width 147 height 29
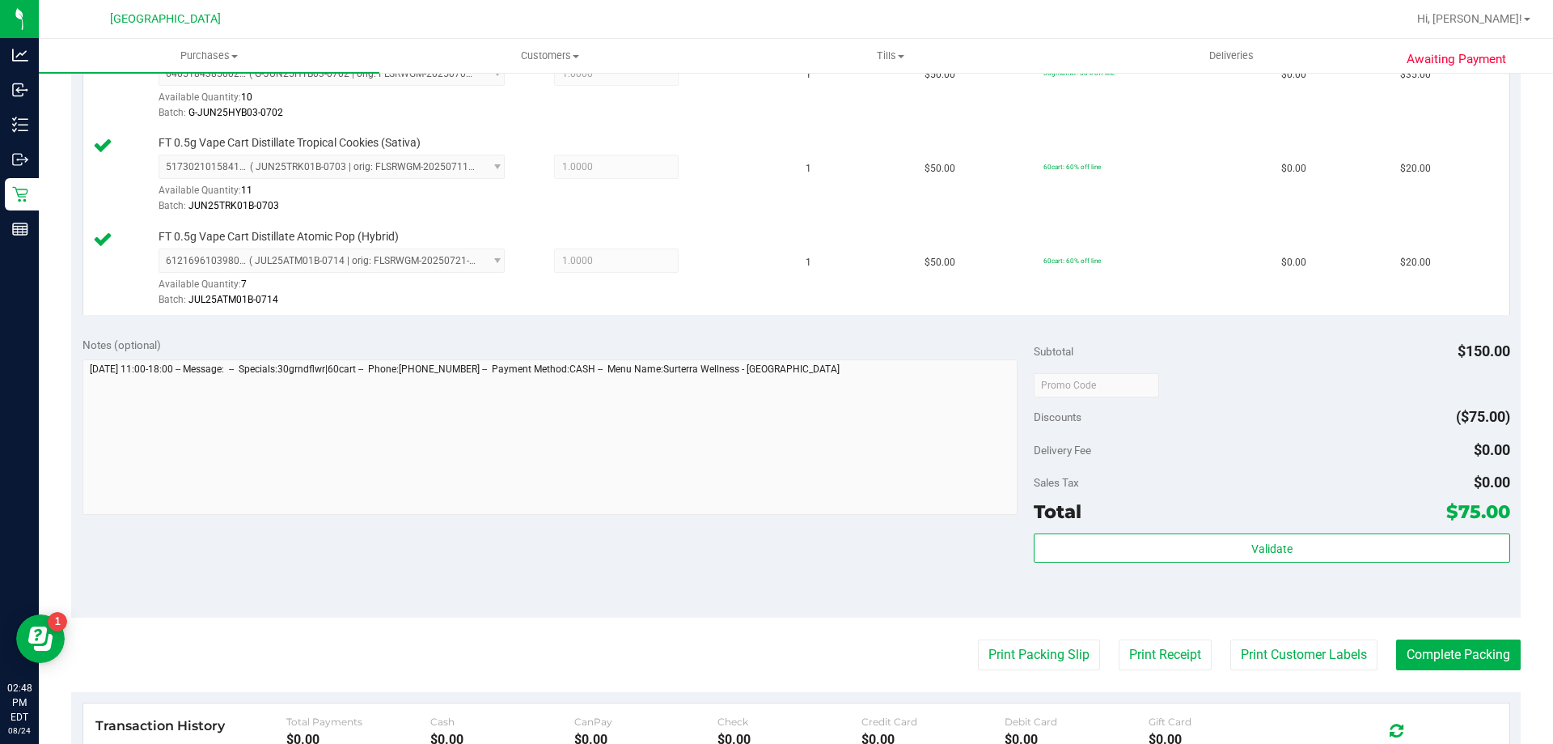
scroll to position [485, 0]
click at [1015, 650] on button "Print Packing Slip" at bounding box center [1039, 653] width 122 height 31
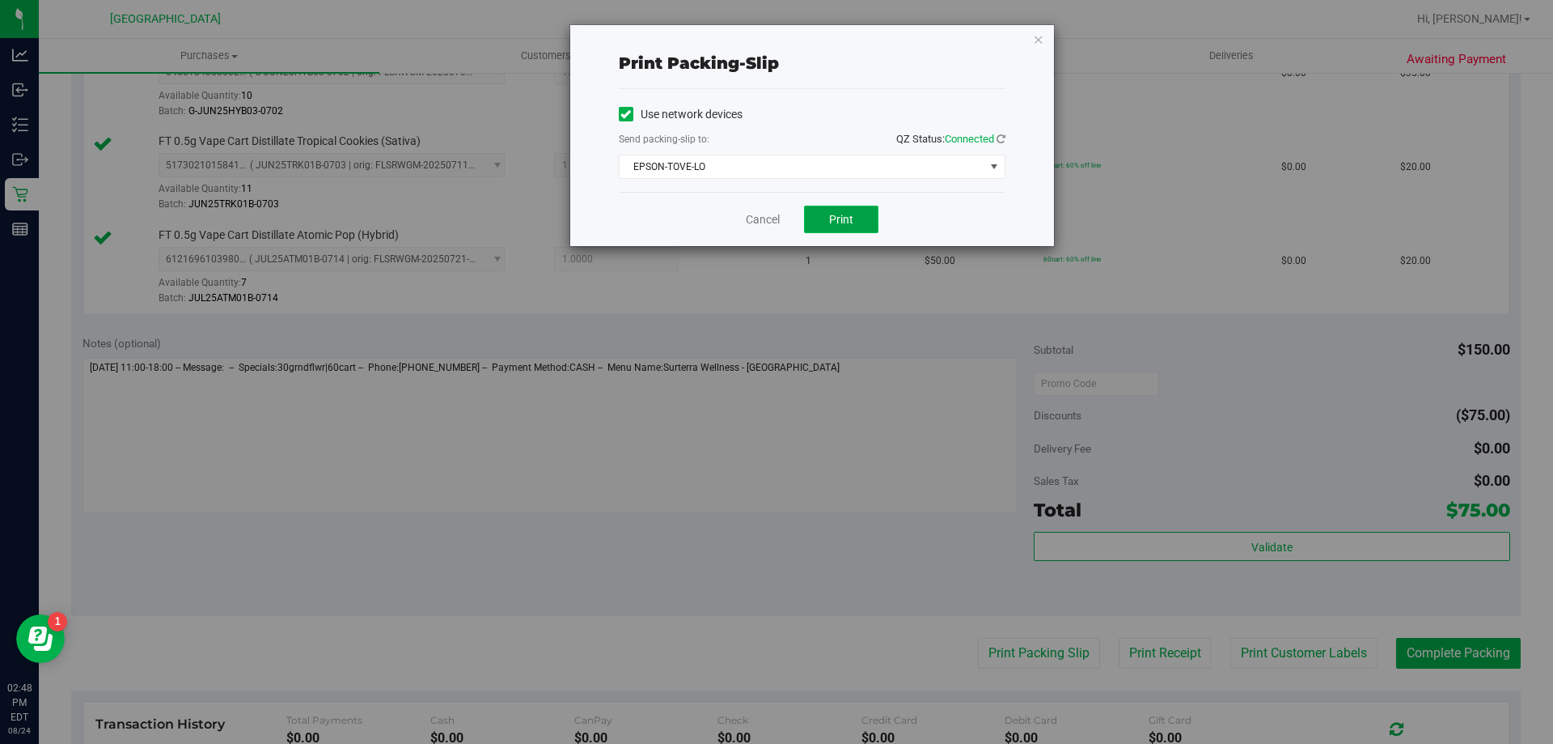
click at [838, 224] on span "Print" at bounding box center [841, 219] width 24 height 13
click at [1045, 44] on div "Print packing-slip Use network devices Send packing-slip to: QZ Status: Connect…" at bounding box center [812, 135] width 484 height 221
click at [1037, 42] on icon "button" at bounding box center [1038, 38] width 11 height 19
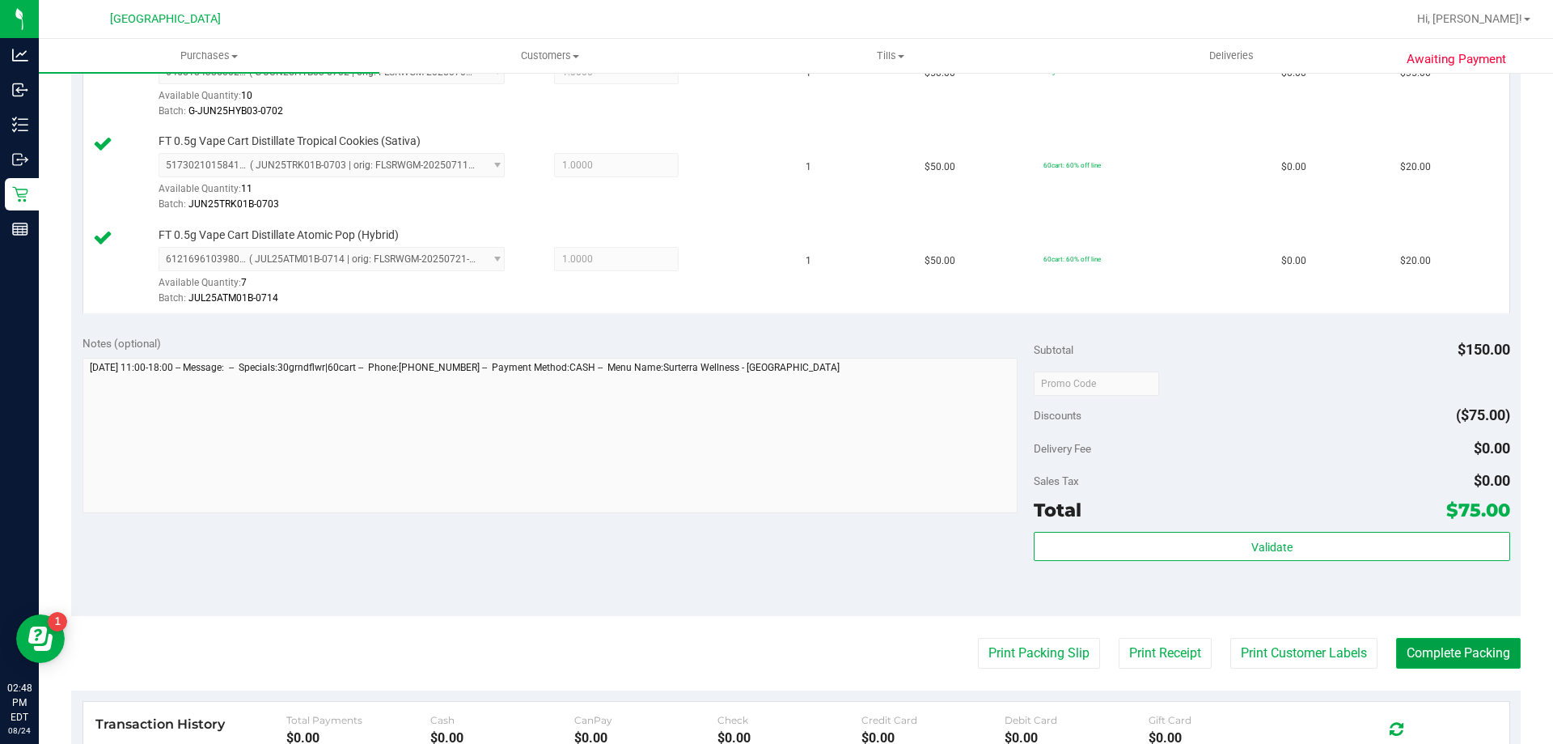
click at [1454, 652] on button "Complete Packing" at bounding box center [1458, 653] width 125 height 31
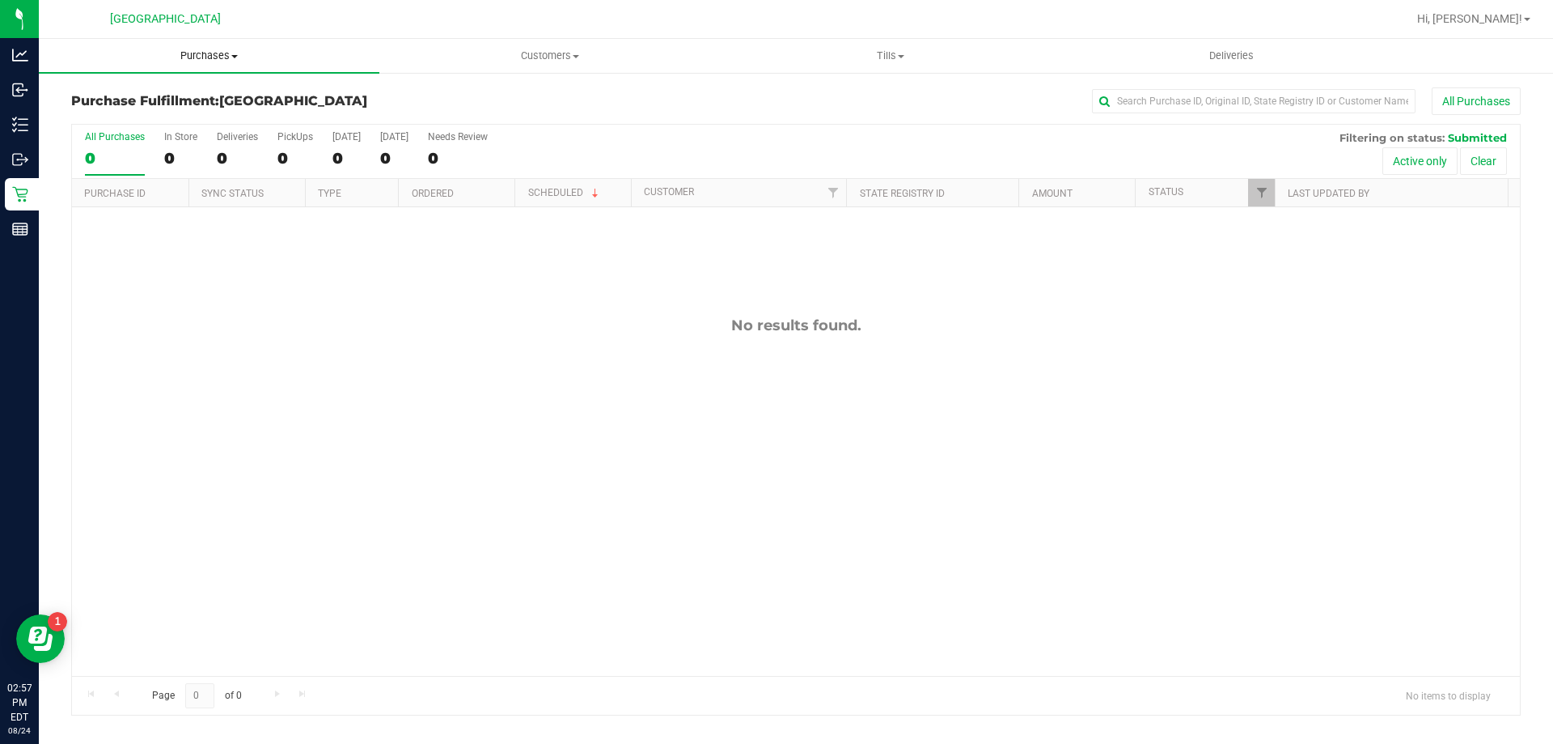
click at [199, 64] on uib-tab-heading "Purchases Summary of purchases Fulfillment All purchases" at bounding box center [209, 56] width 341 height 34
click at [176, 118] on li "Fulfillment" at bounding box center [209, 117] width 341 height 19
click at [880, 57] on span "Tills" at bounding box center [890, 56] width 339 height 15
click at [845, 91] on li "Manage tills" at bounding box center [890, 97] width 341 height 19
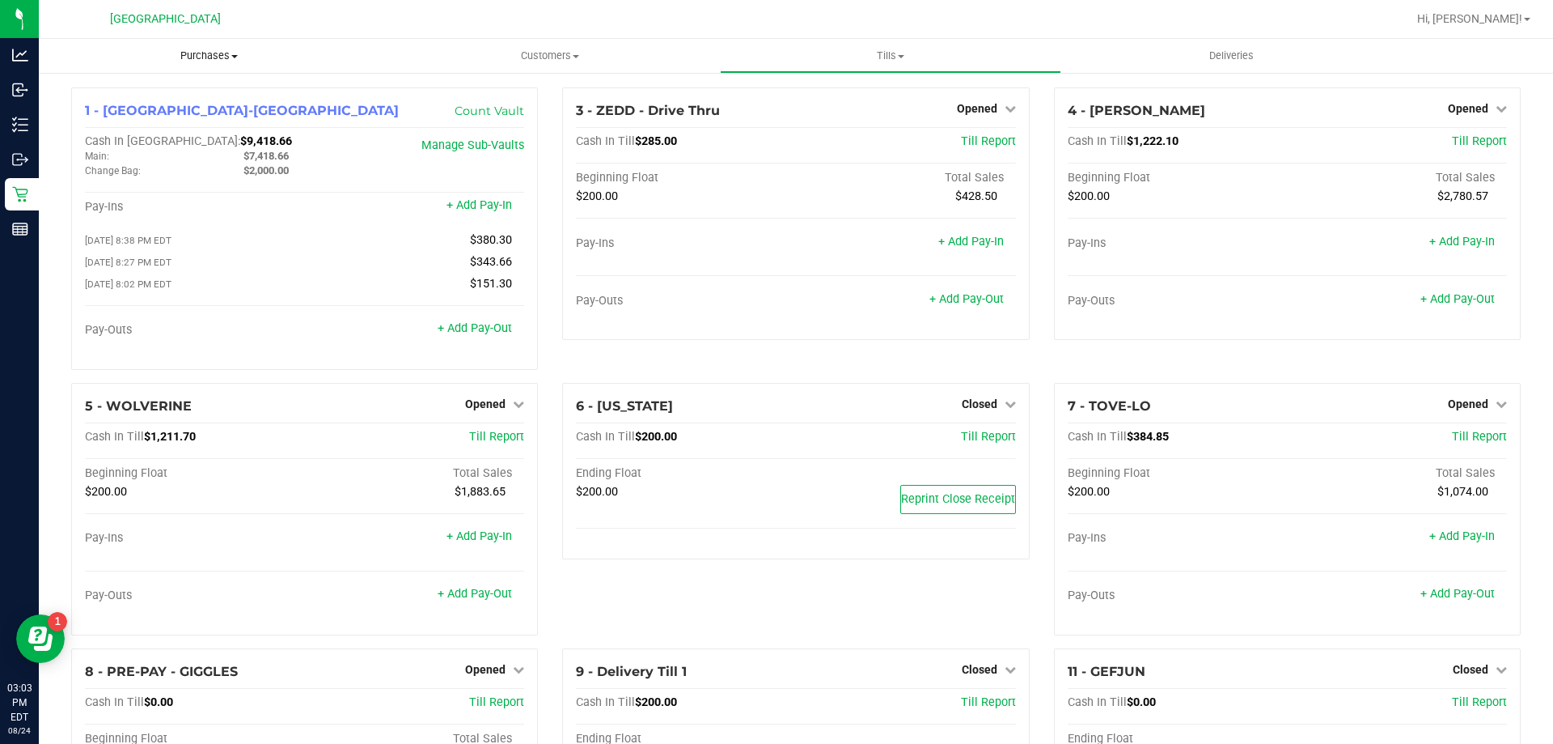
click at [207, 53] on span "Purchases" at bounding box center [209, 56] width 341 height 15
click at [176, 112] on li "Fulfillment" at bounding box center [209, 117] width 341 height 19
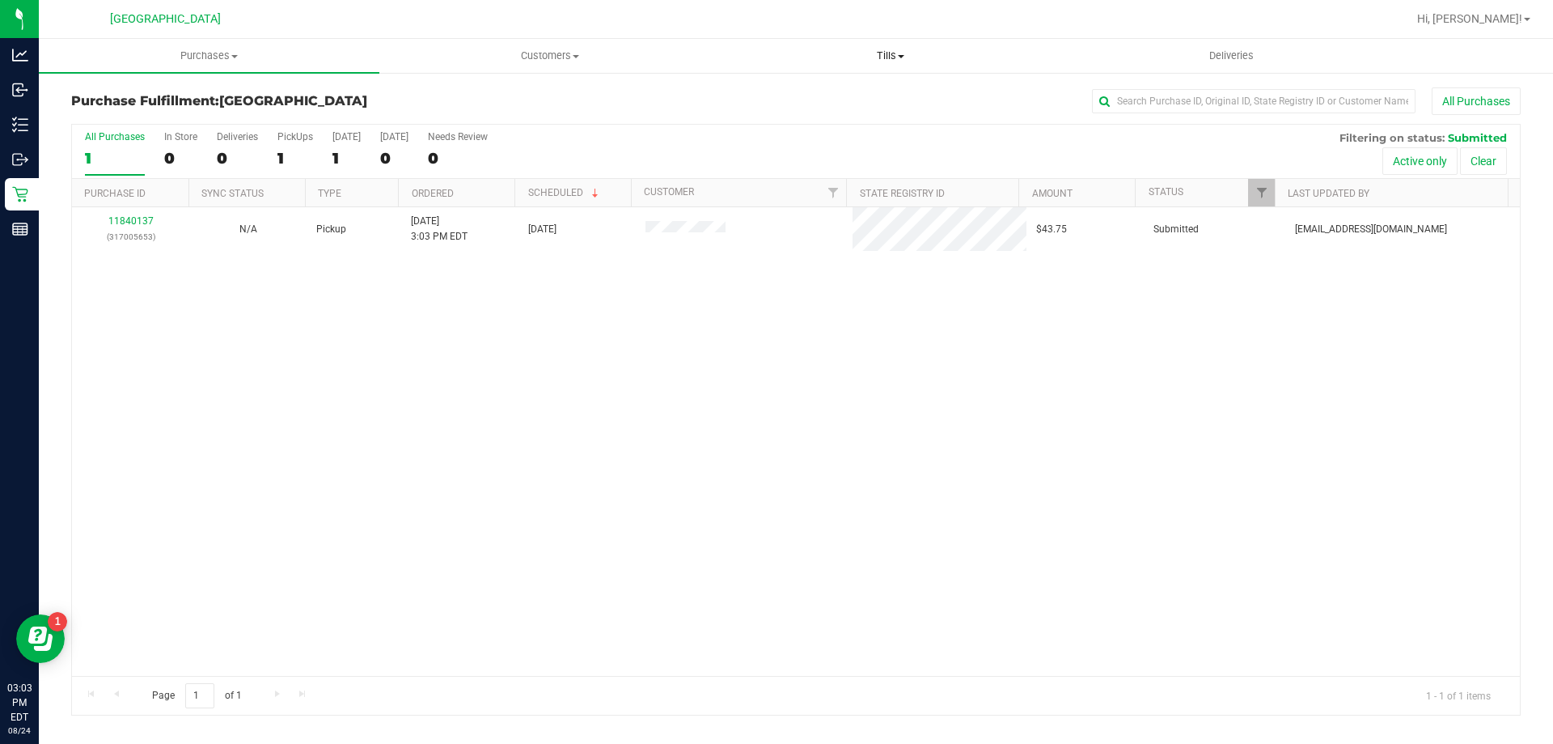
click at [898, 53] on span "Tills" at bounding box center [890, 56] width 339 height 15
click at [853, 104] on li "Manage tills" at bounding box center [890, 97] width 341 height 19
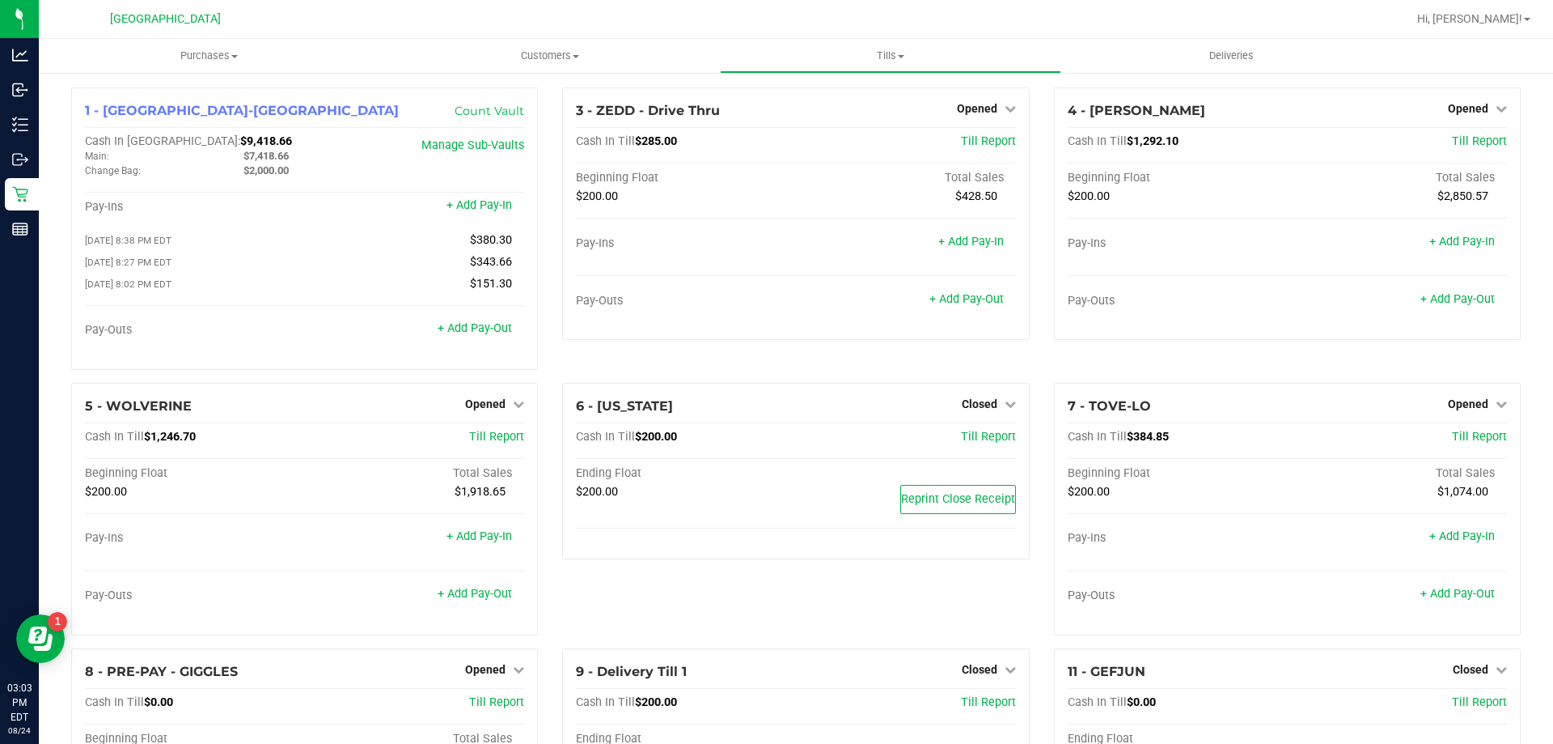
click at [772, 360] on div "3 - ZEDD - Drive Thru Opened Close Till Cash In Till $285.00 Till Report Beginn…" at bounding box center [795, 234] width 491 height 295
click at [545, 245] on div "1 - Palm Coast-Vault Count Vault Cash In Vault: $9,418.66 Main: $7,418.66 Chang…" at bounding box center [304, 234] width 491 height 295
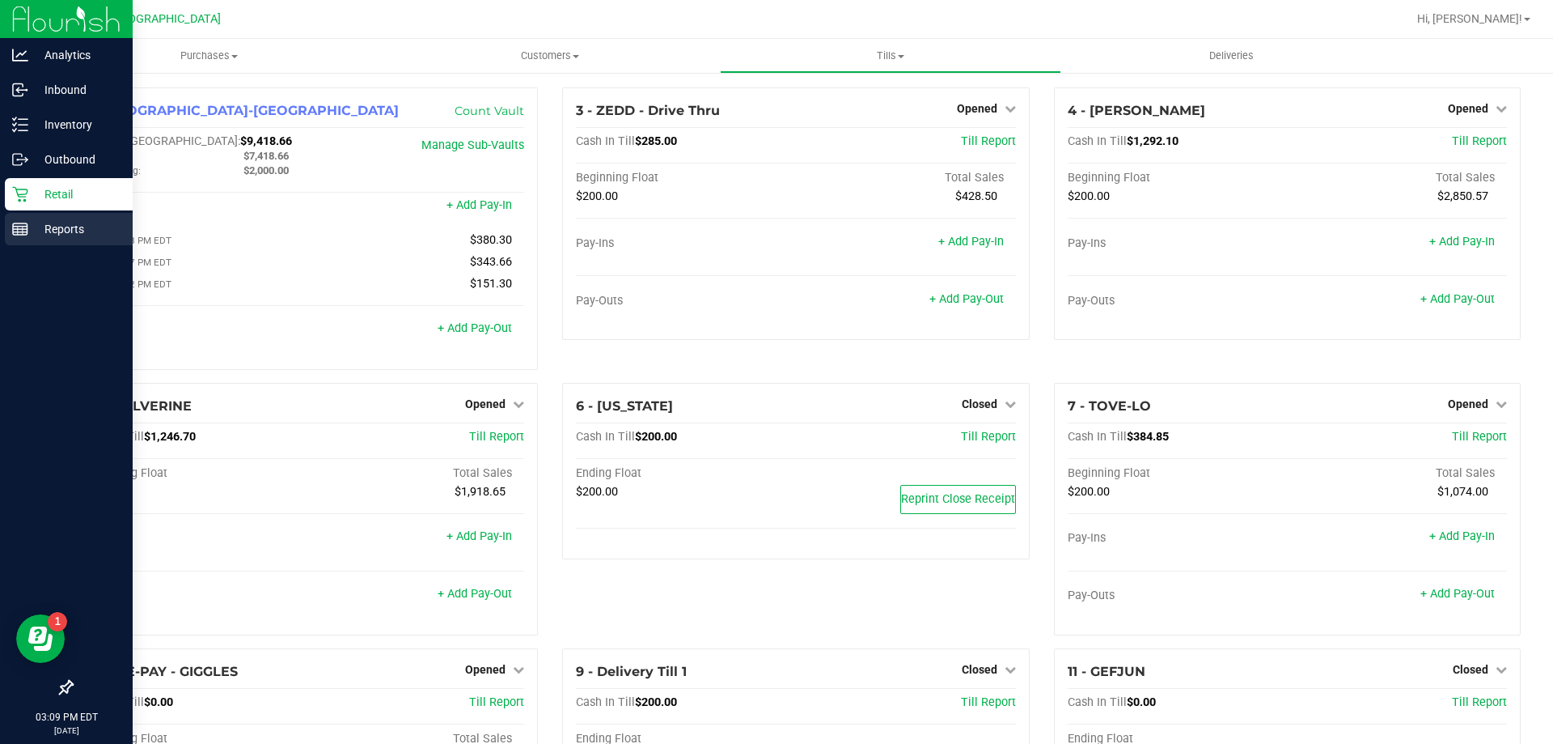
click at [74, 223] on p "Reports" at bounding box center [76, 228] width 97 height 19
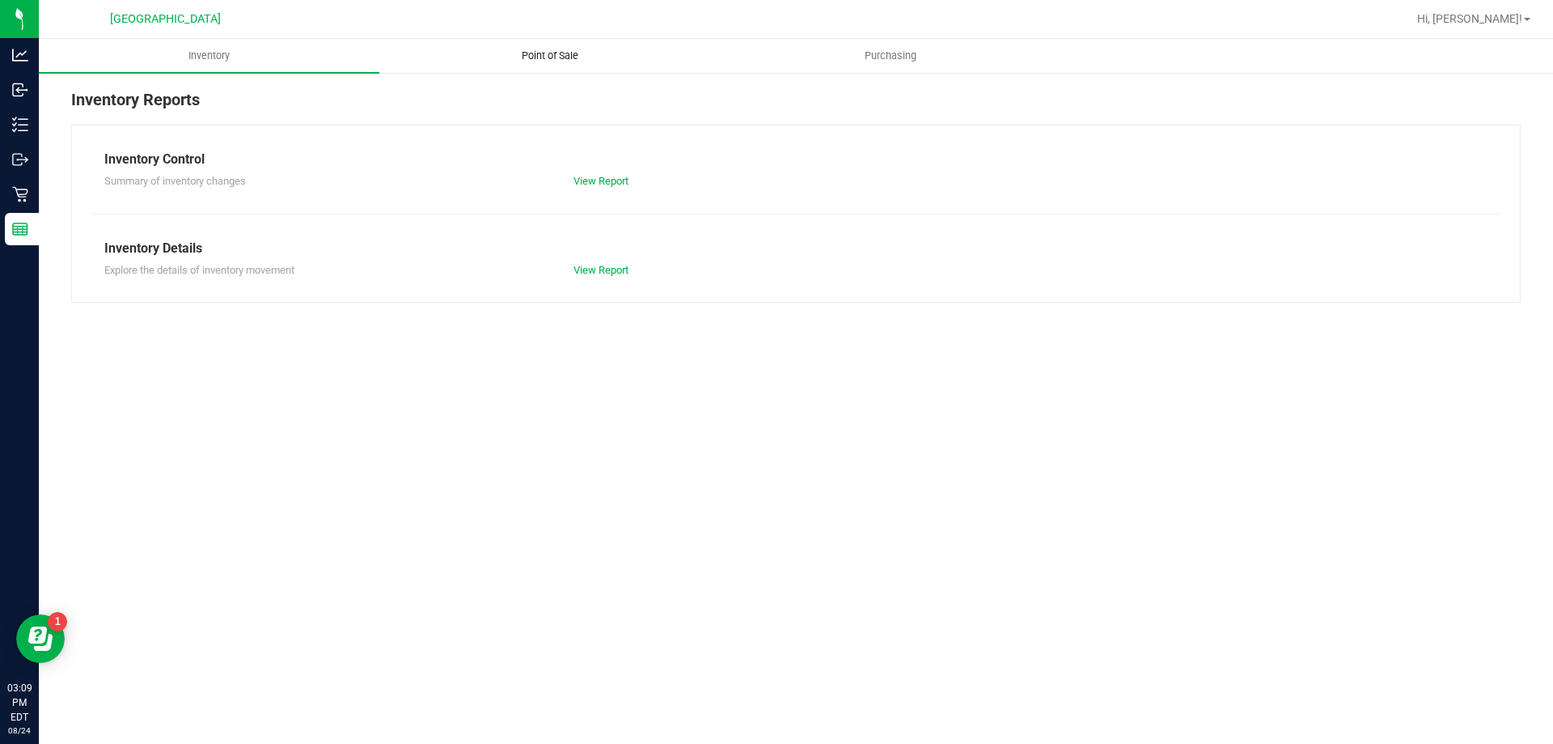
click at [556, 56] on span "Point of Sale" at bounding box center [550, 56] width 100 height 15
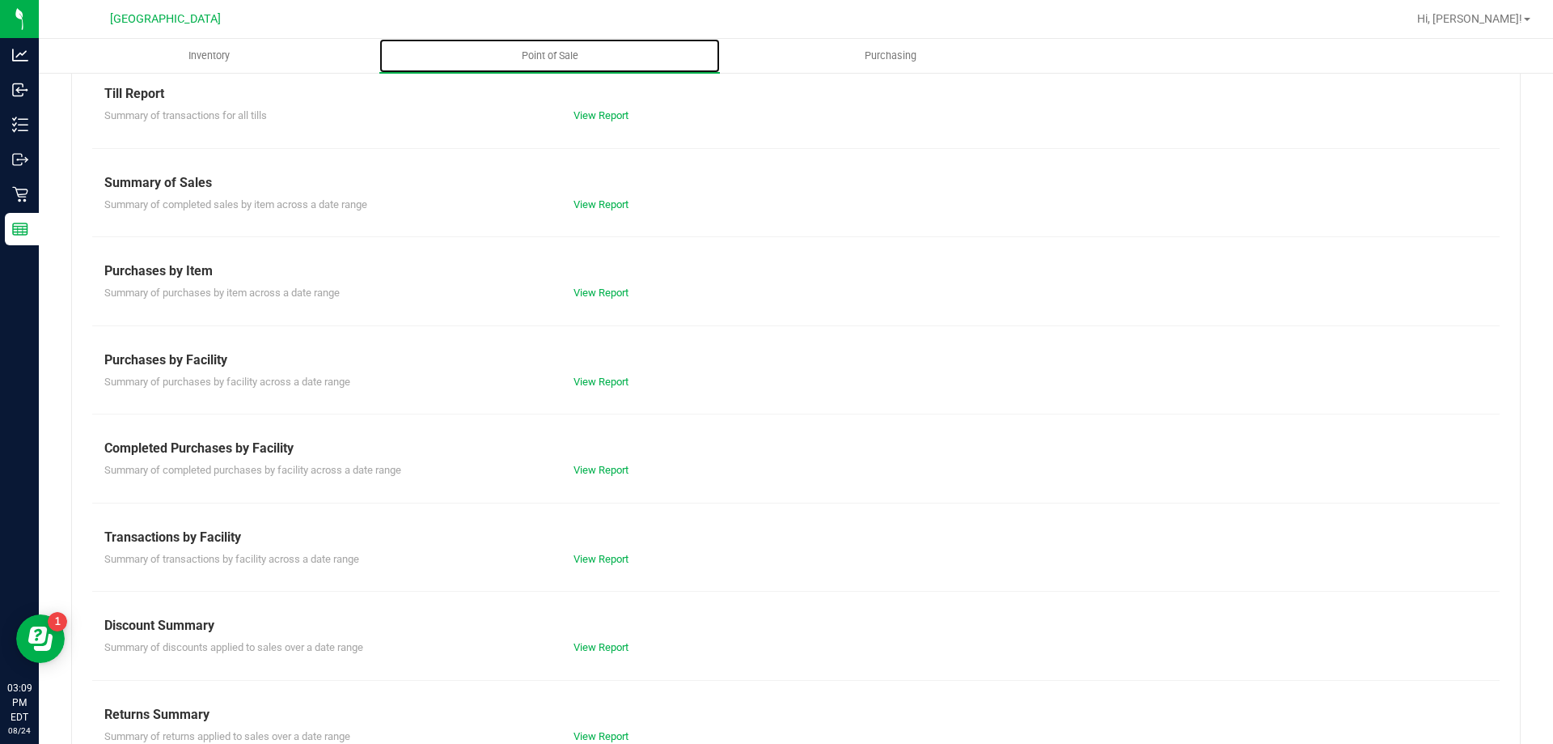
scroll to position [107, 0]
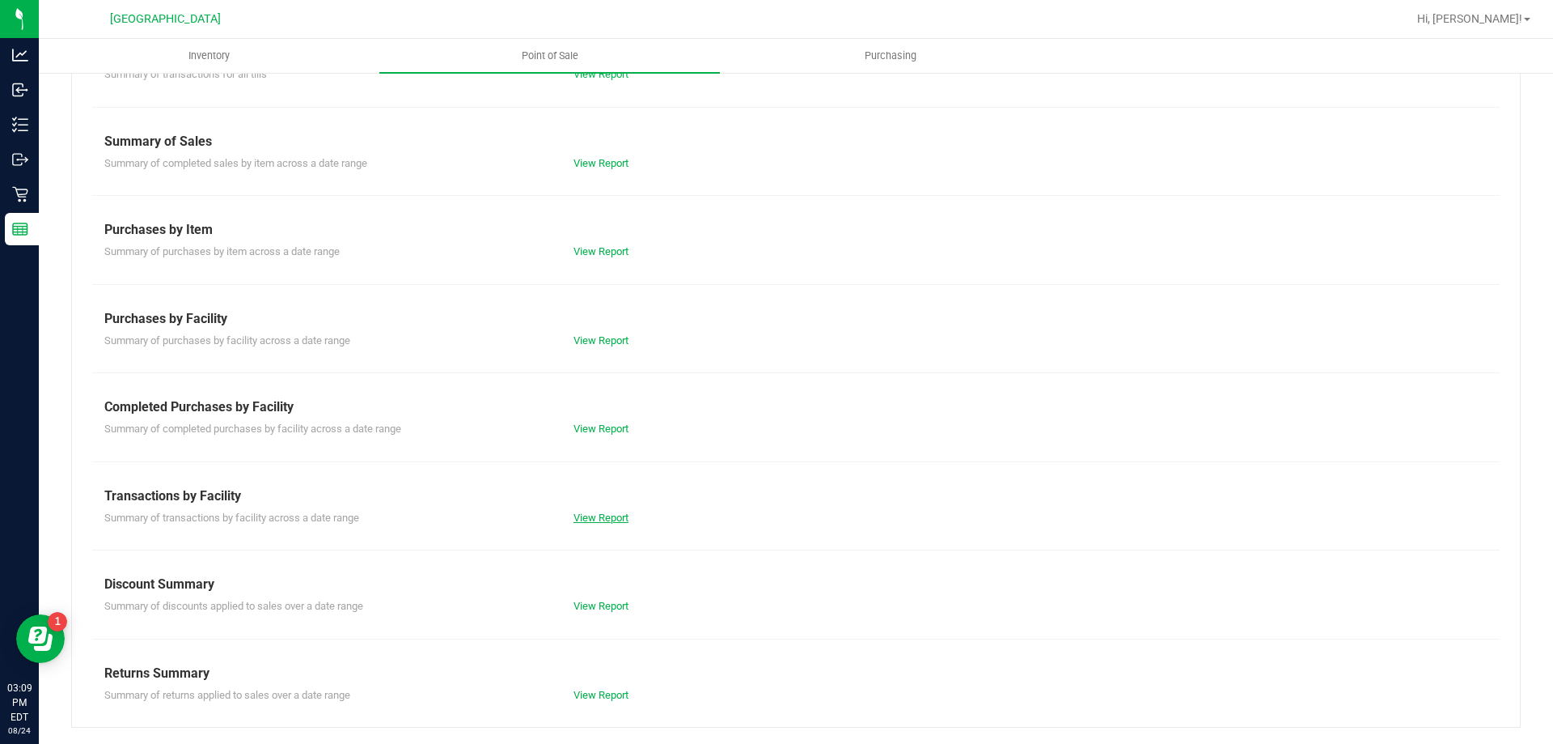
click at [595, 518] on link "View Report" at bounding box center [601, 517] width 55 height 12
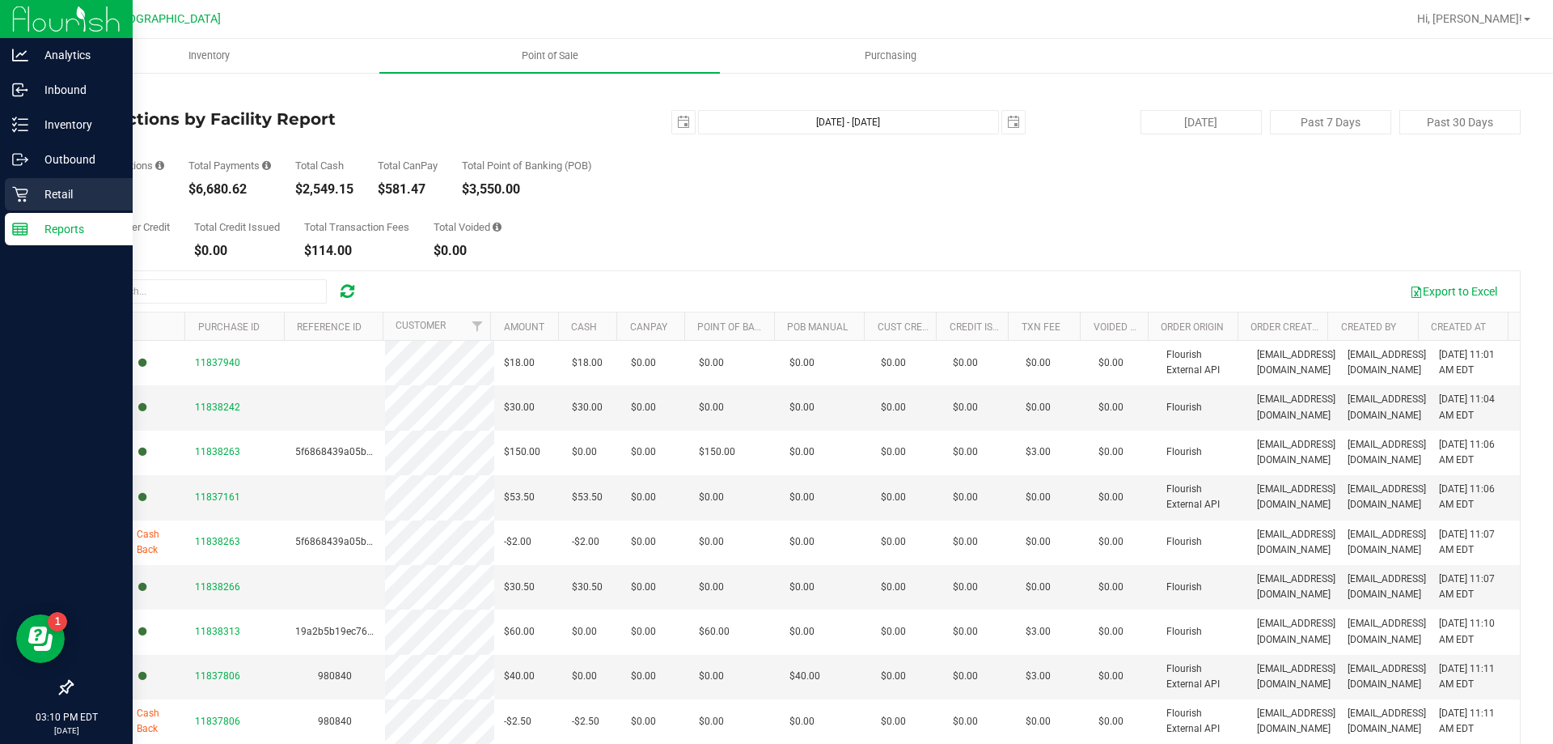
click at [63, 193] on p "Retail" at bounding box center [76, 193] width 97 height 19
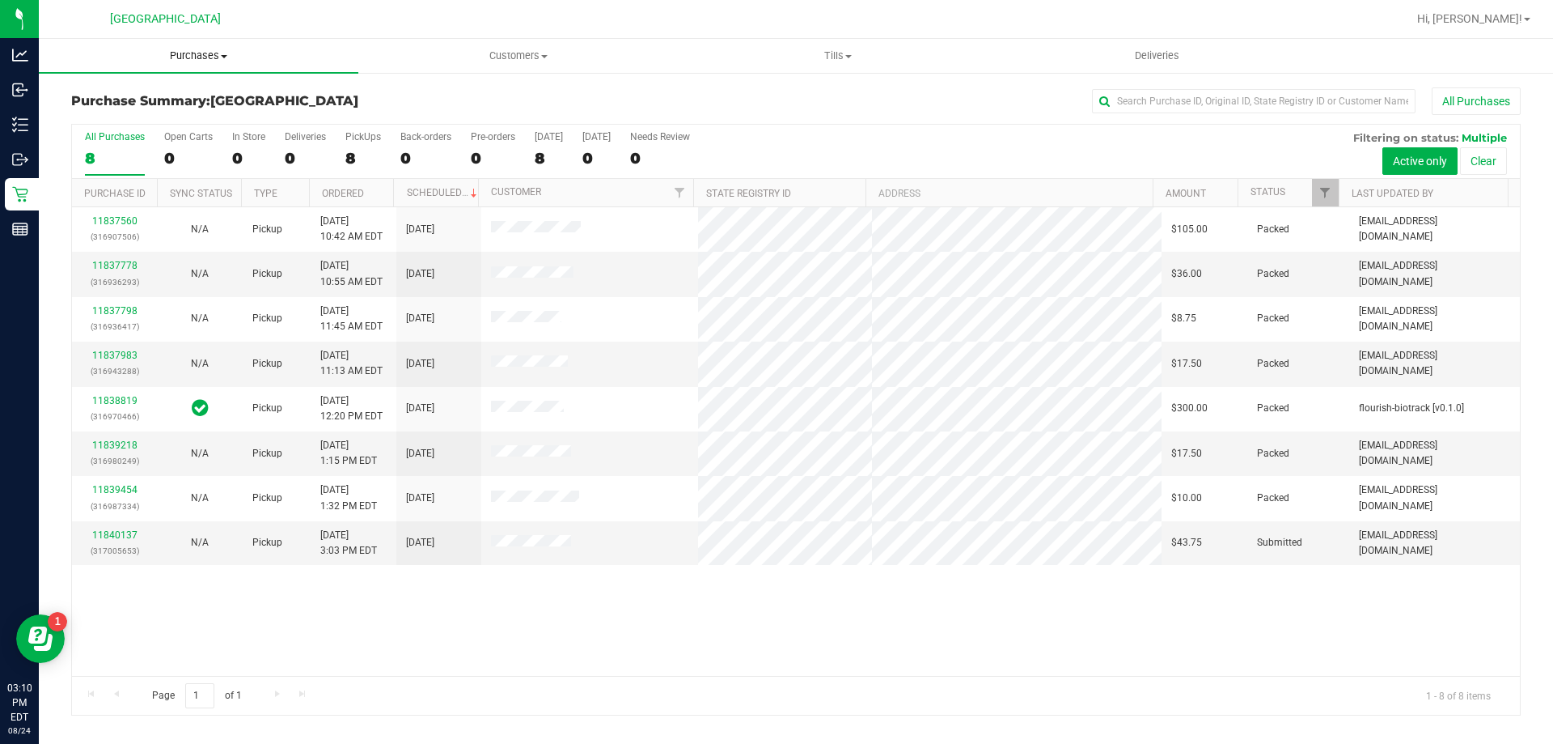
click at [197, 51] on span "Purchases" at bounding box center [199, 56] width 320 height 15
click at [125, 118] on span "Fulfillment" at bounding box center [89, 117] width 100 height 14
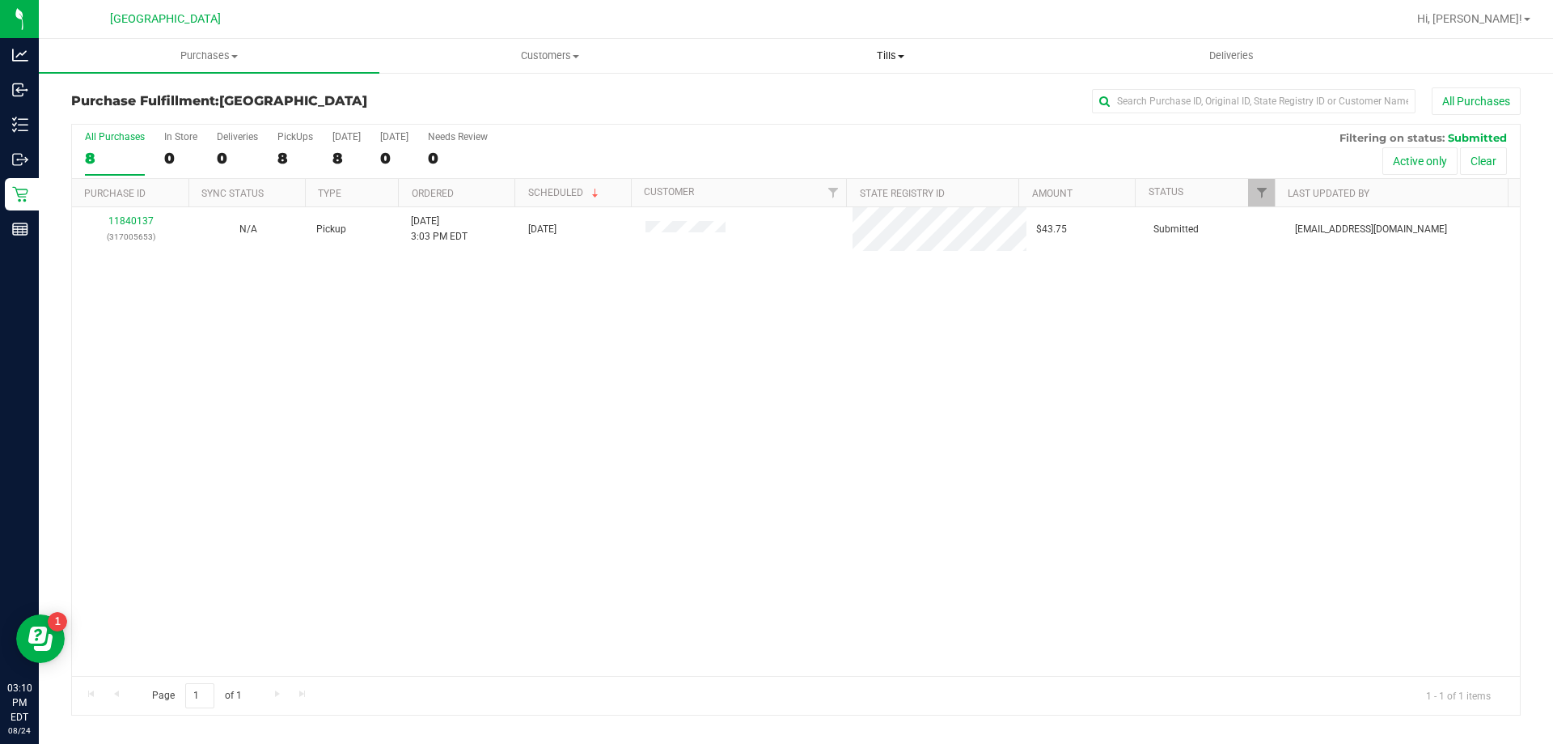
click at [868, 44] on uib-tab-heading "Tills Manage tills Reconcile e-payments" at bounding box center [890, 56] width 339 height 32
click at [805, 100] on span "Manage tills" at bounding box center [774, 98] width 109 height 14
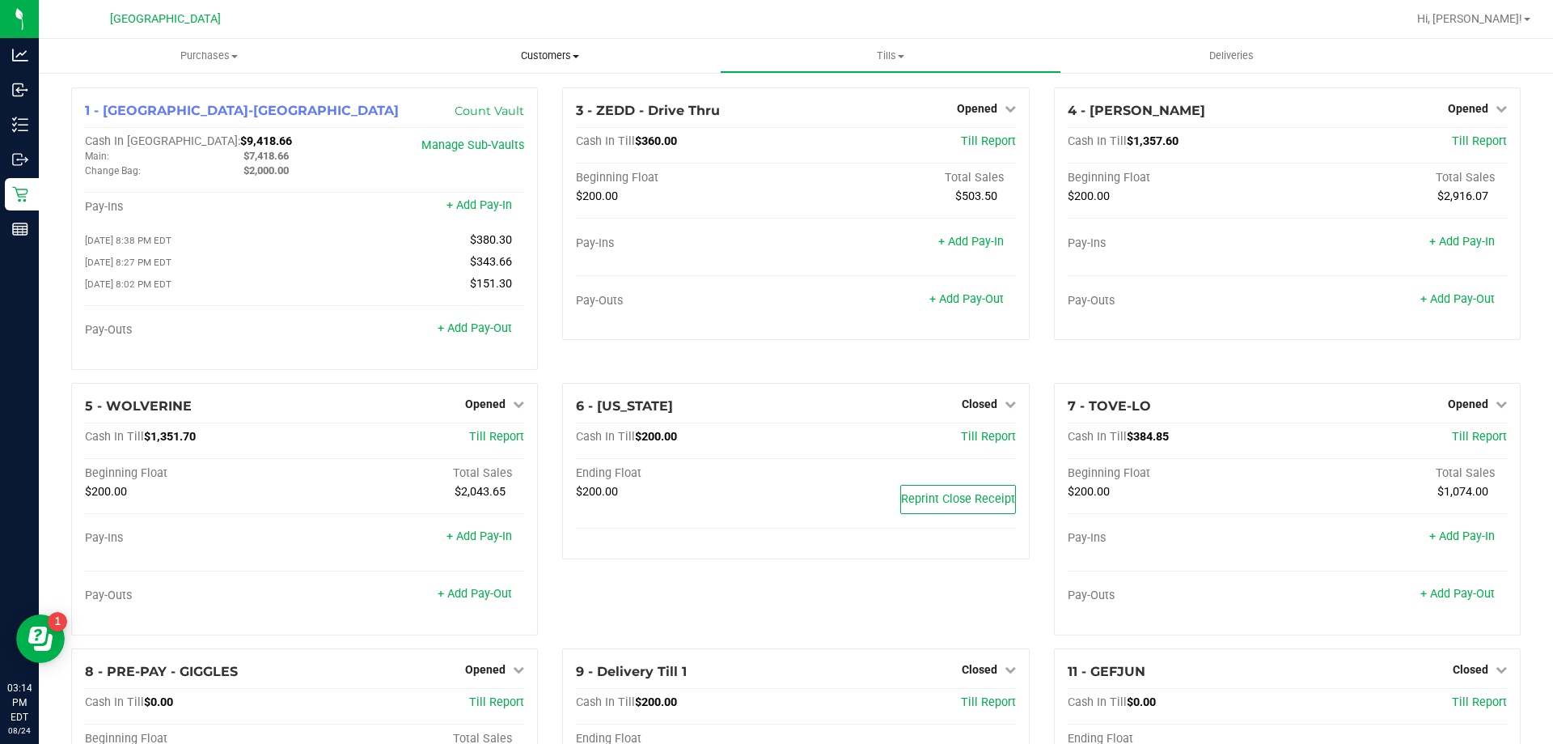
click at [574, 61] on span "Customers" at bounding box center [549, 56] width 339 height 15
click at [506, 134] on li "All physicians" at bounding box center [549, 136] width 341 height 19
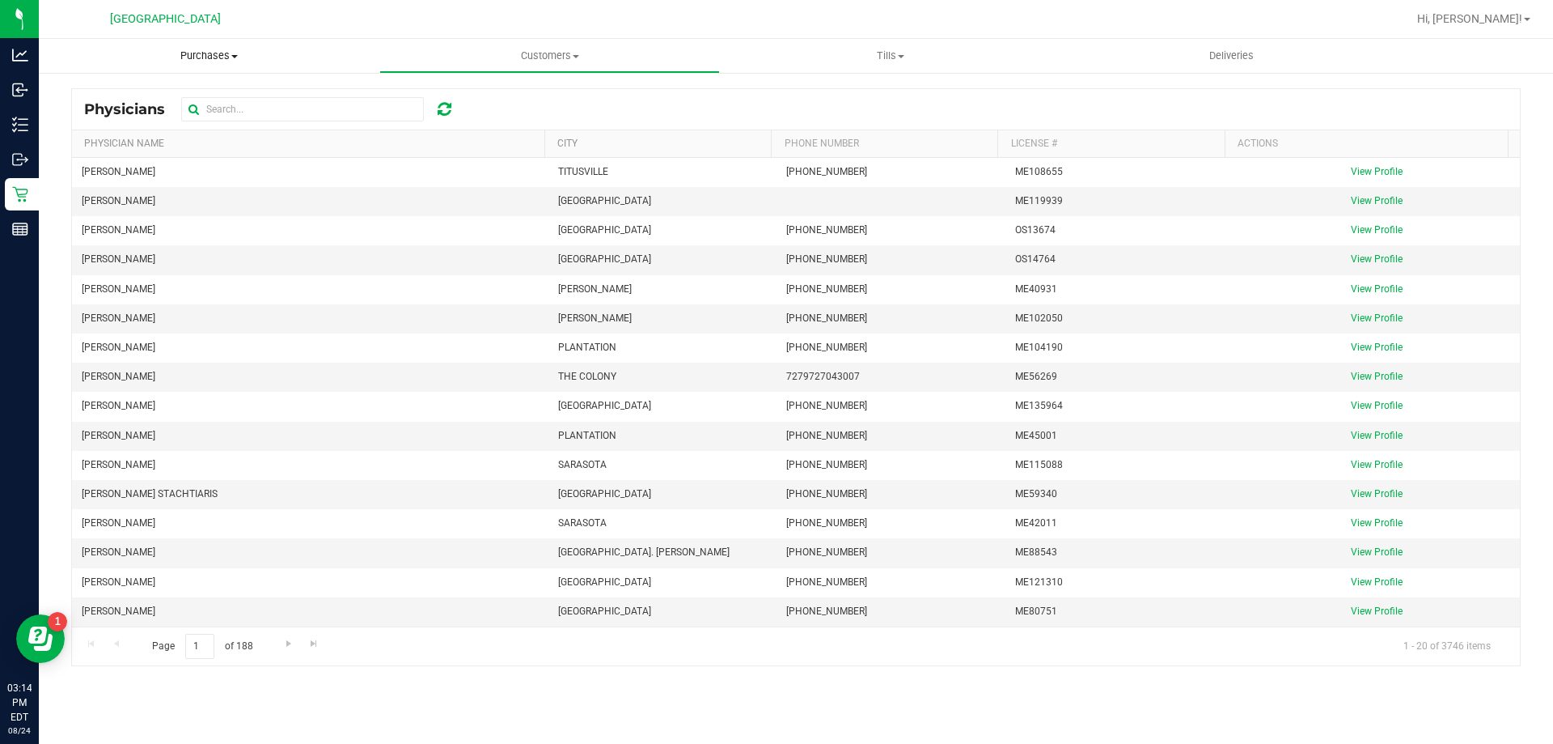
click at [205, 57] on span "Purchases" at bounding box center [209, 56] width 341 height 15
click at [562, 57] on span "Customers" at bounding box center [549, 56] width 339 height 15
click at [473, 100] on span "All customers" at bounding box center [437, 98] width 117 height 14
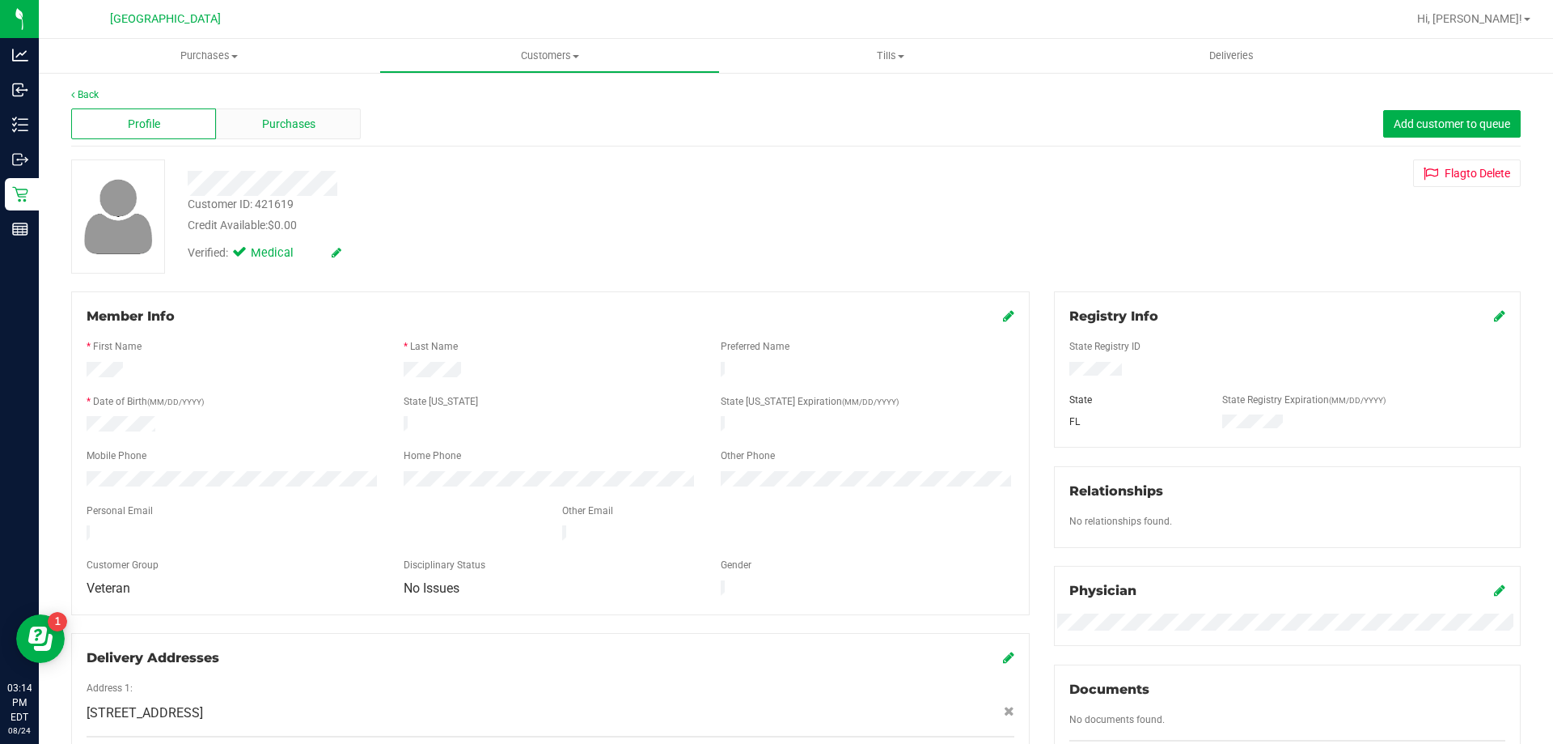
click at [316, 126] on div "Purchases" at bounding box center [288, 123] width 145 height 31
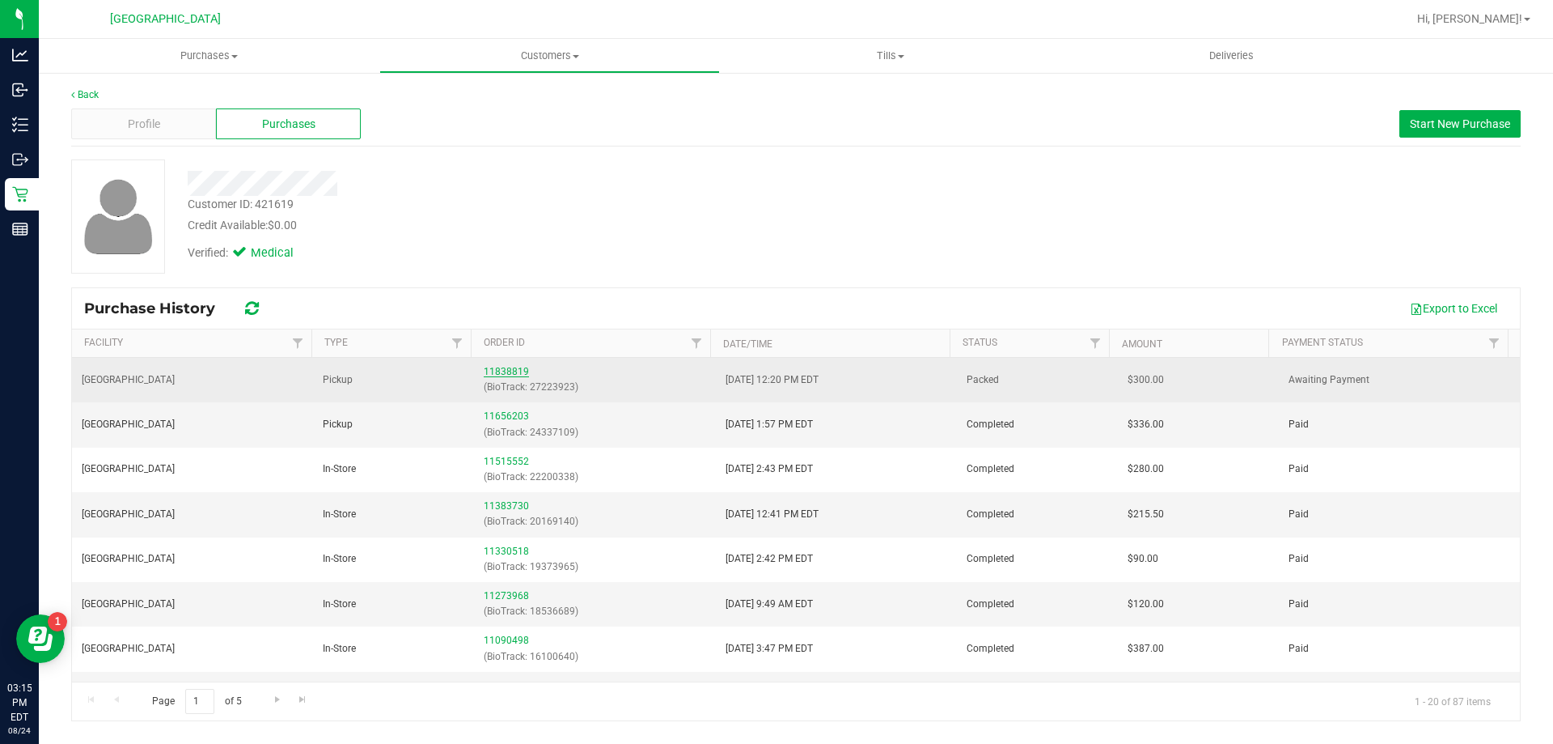
click at [484, 374] on link "11838819" at bounding box center [506, 371] width 45 height 11
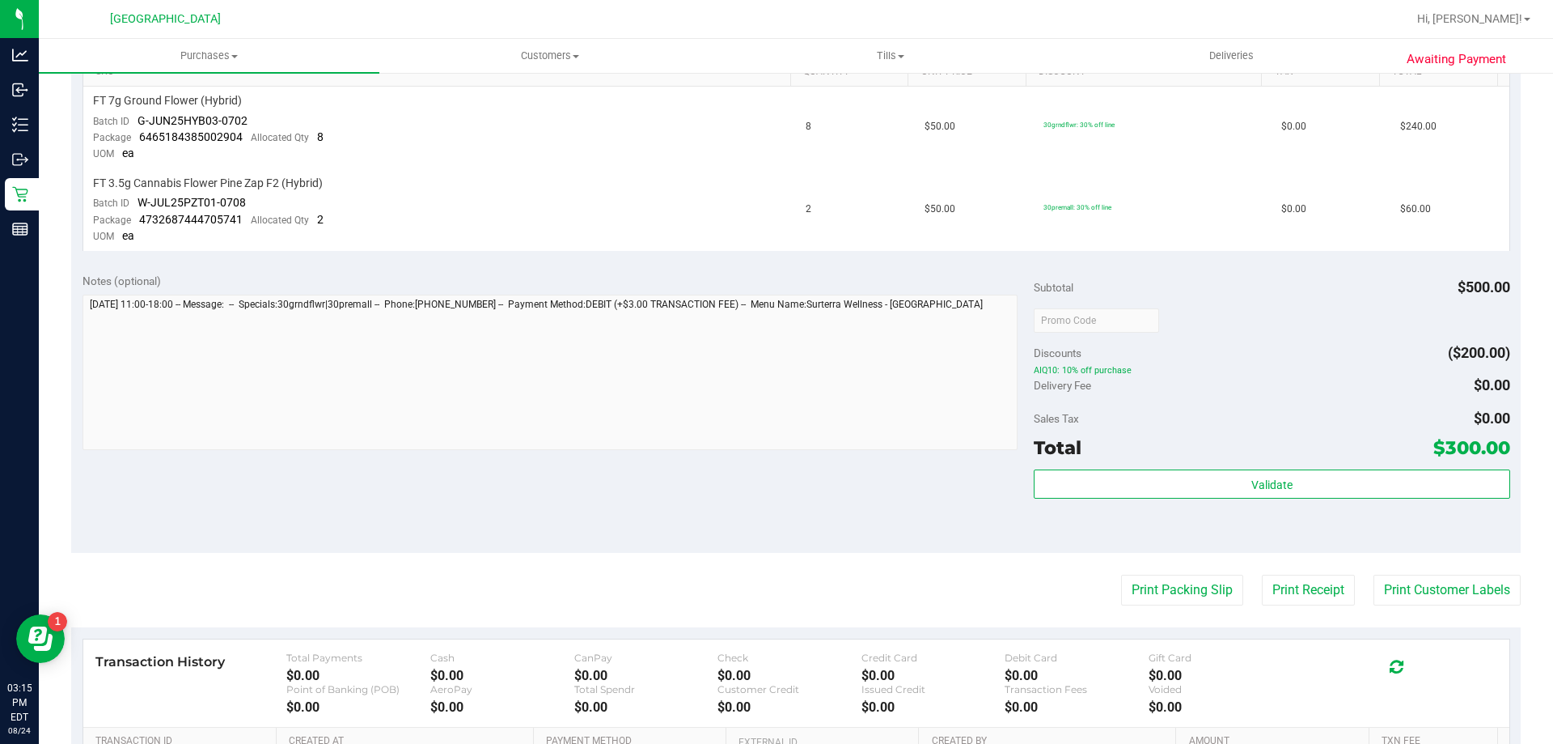
scroll to position [485, 0]
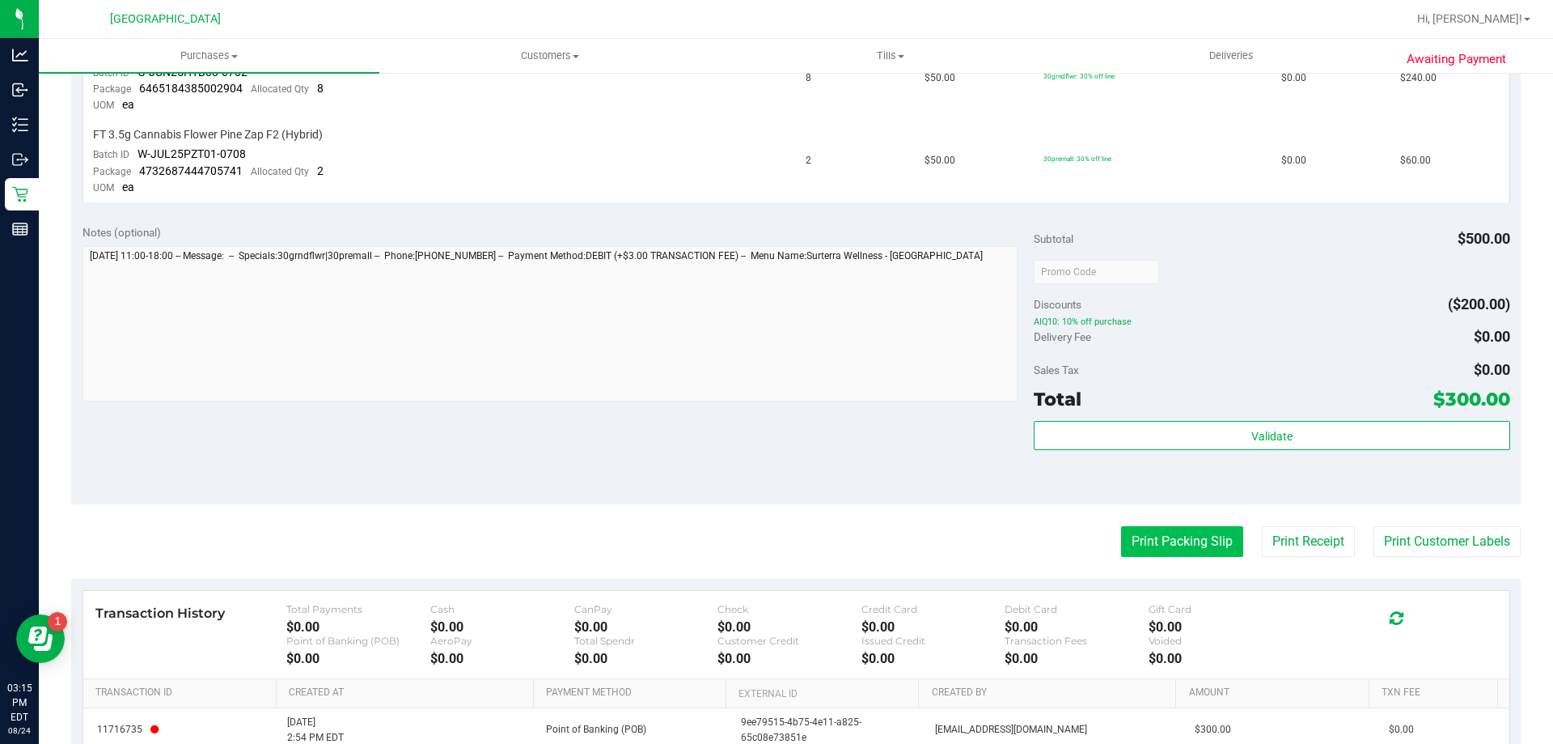
click at [1135, 536] on button "Print Packing Slip" at bounding box center [1182, 541] width 122 height 31
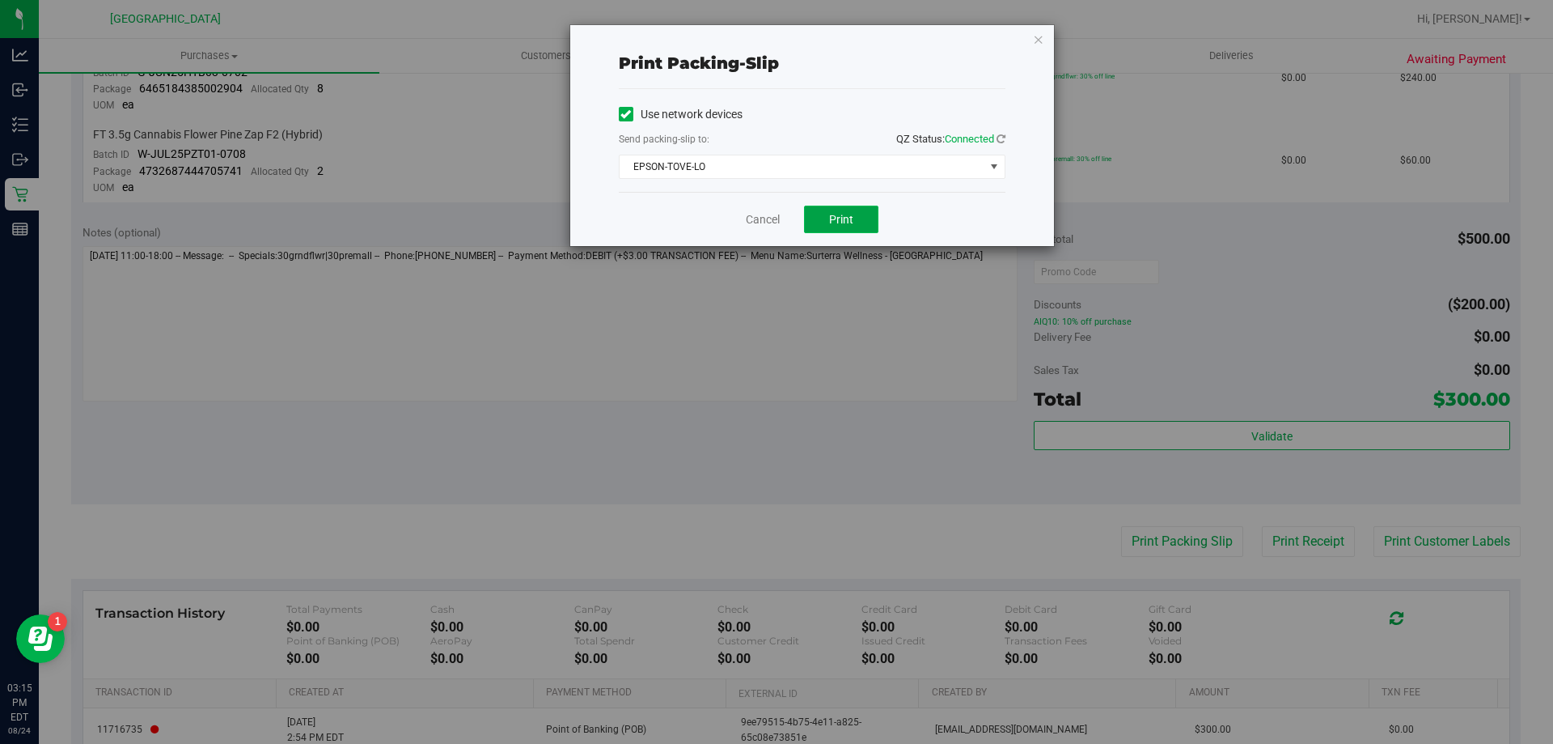
click at [842, 227] on button "Print" at bounding box center [841, 220] width 74 height 28
click at [1038, 43] on icon "button" at bounding box center [1038, 38] width 11 height 19
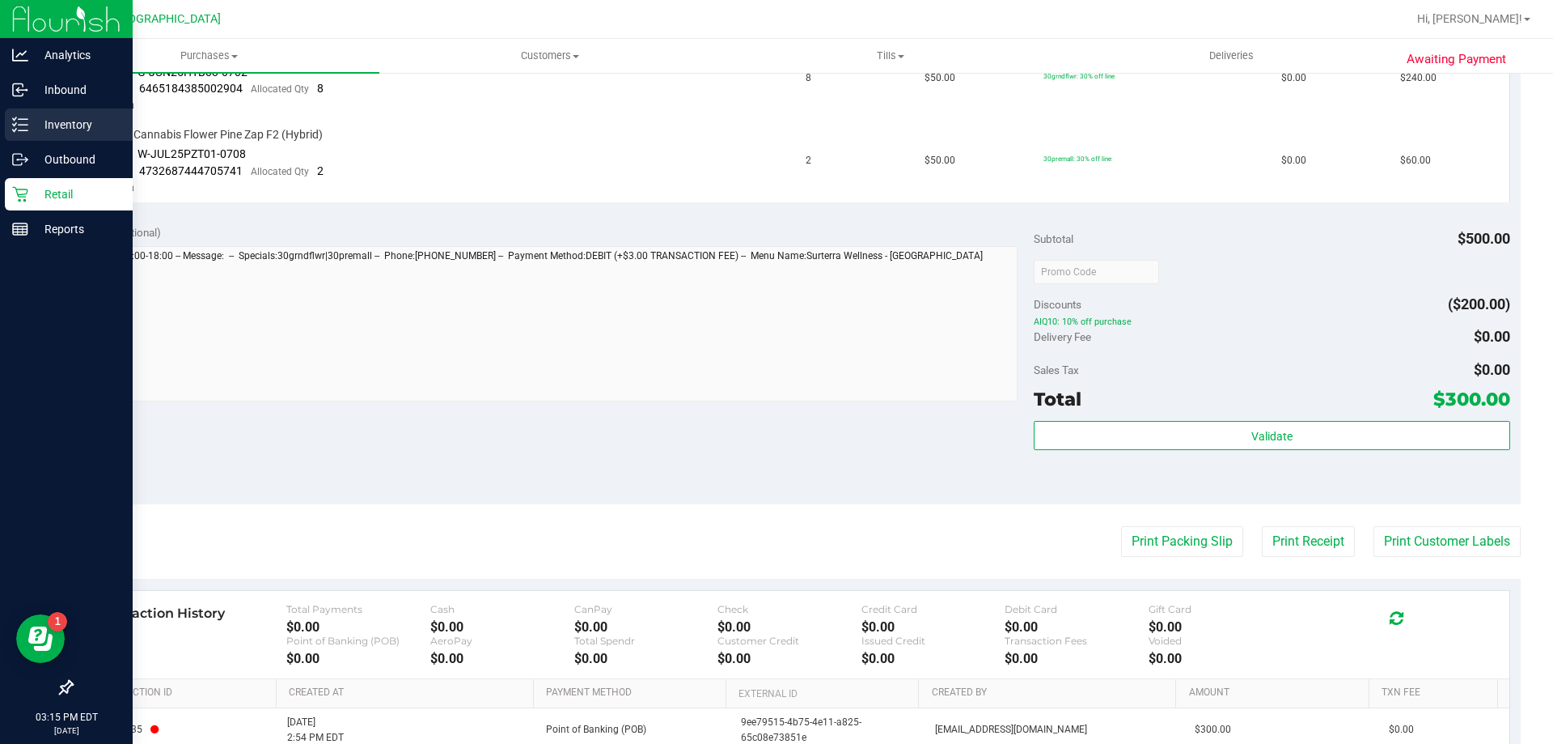
click at [52, 125] on p "Inventory" at bounding box center [76, 124] width 97 height 19
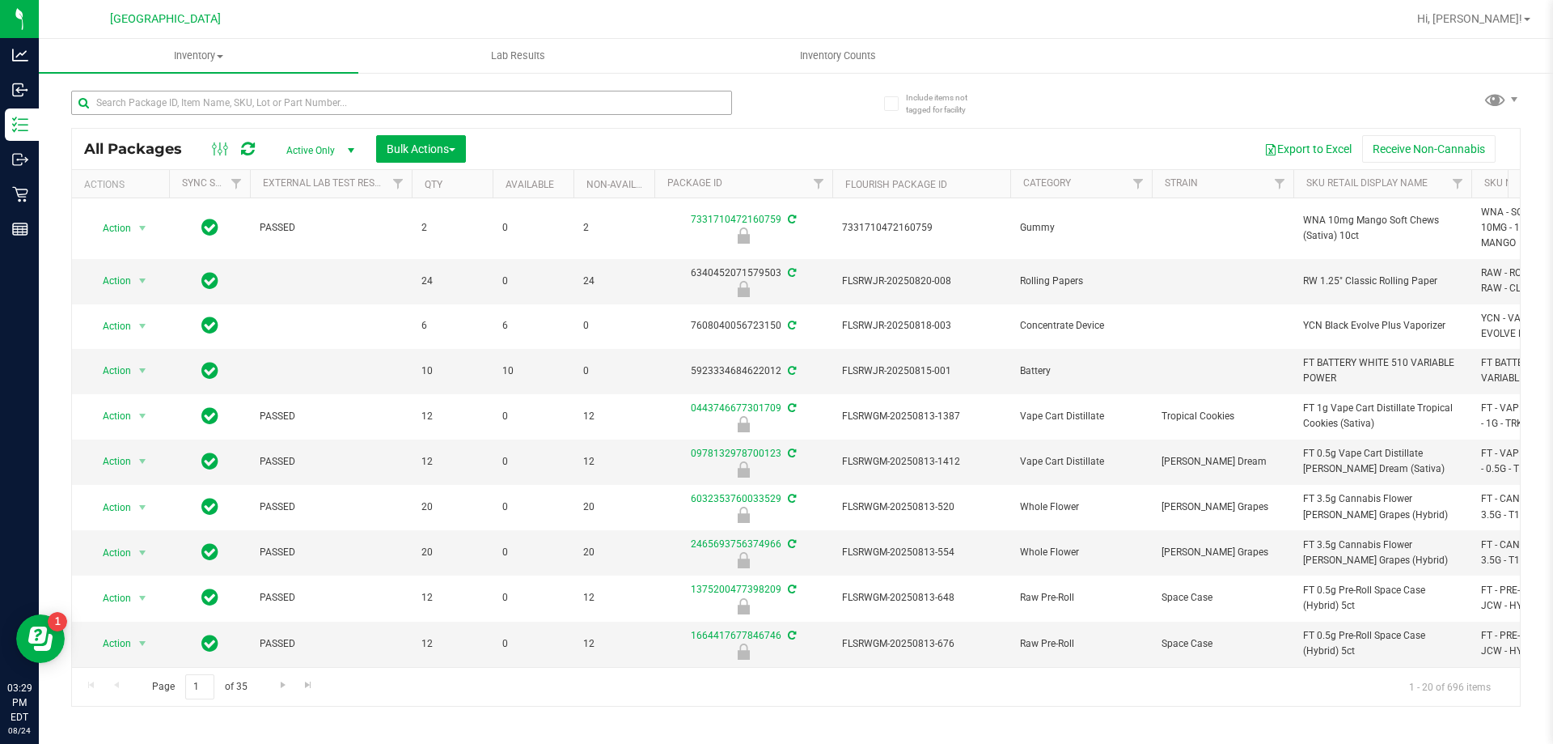
click at [146, 89] on div at bounding box center [433, 102] width 725 height 52
click at [145, 95] on input "text" at bounding box center [401, 103] width 661 height 24
type input "fic"
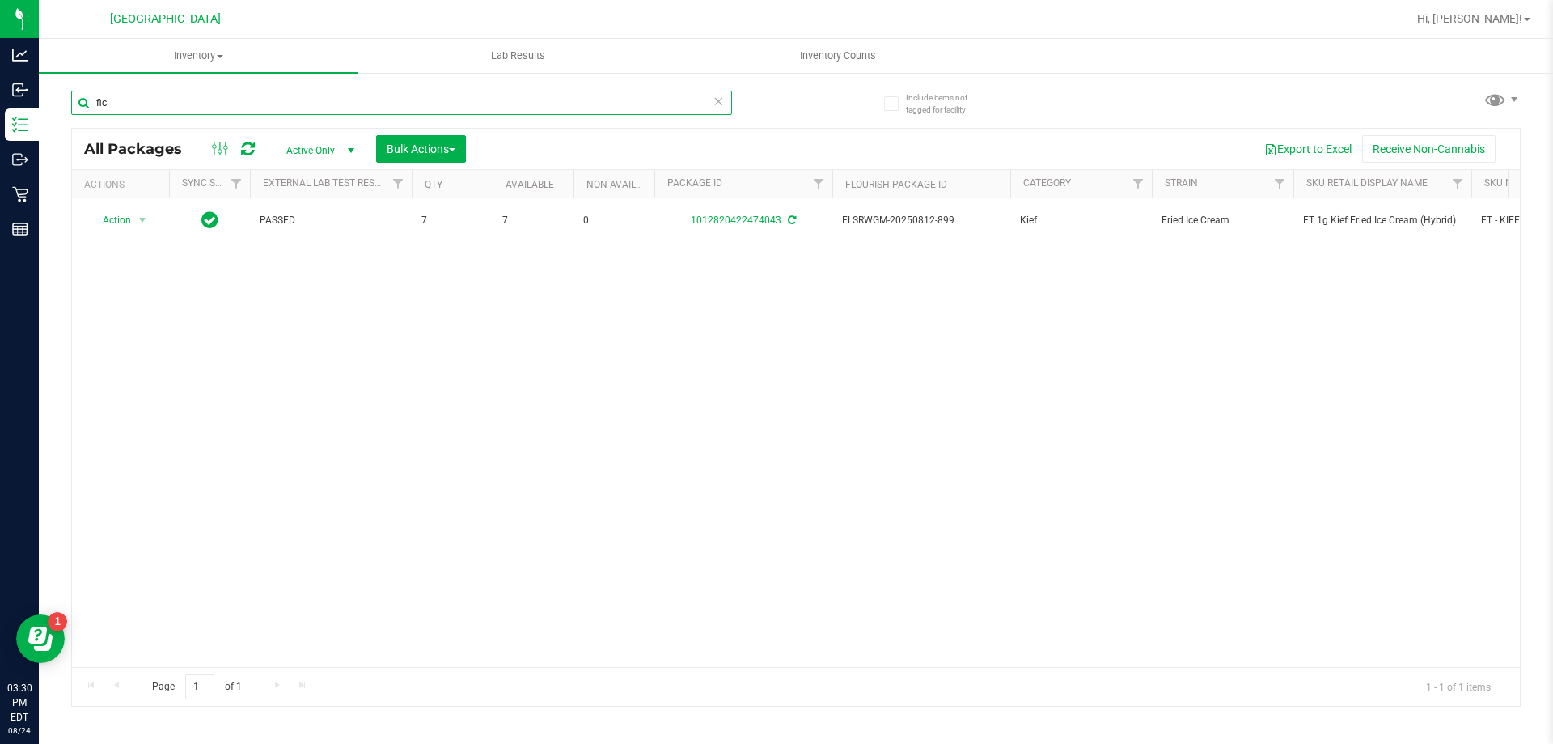
click at [241, 102] on input "fic" at bounding box center [401, 103] width 661 height 24
click at [243, 102] on input "fic" at bounding box center [401, 103] width 661 height 24
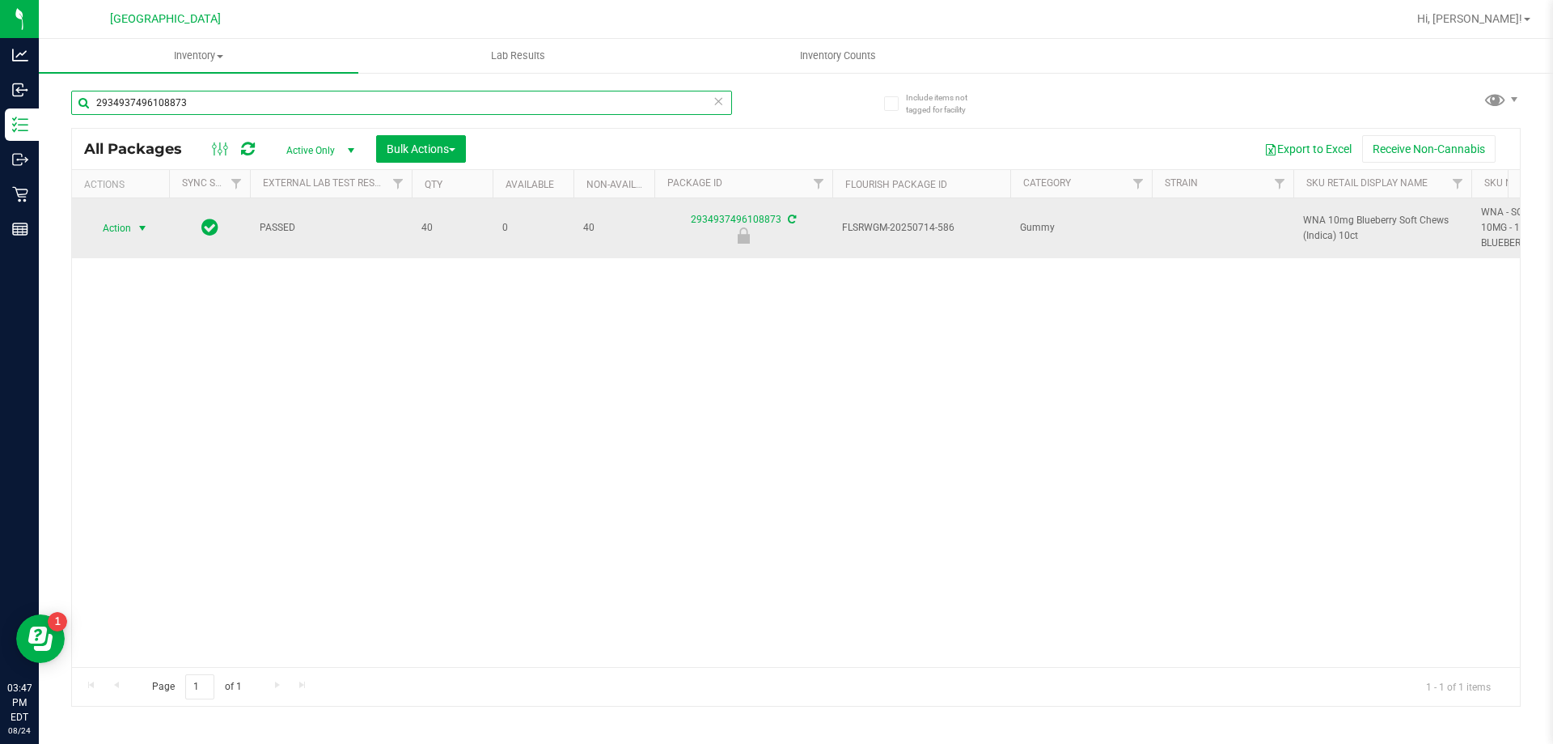
type input "2934937496108873"
click at [141, 226] on span "select" at bounding box center [142, 228] width 13 height 13
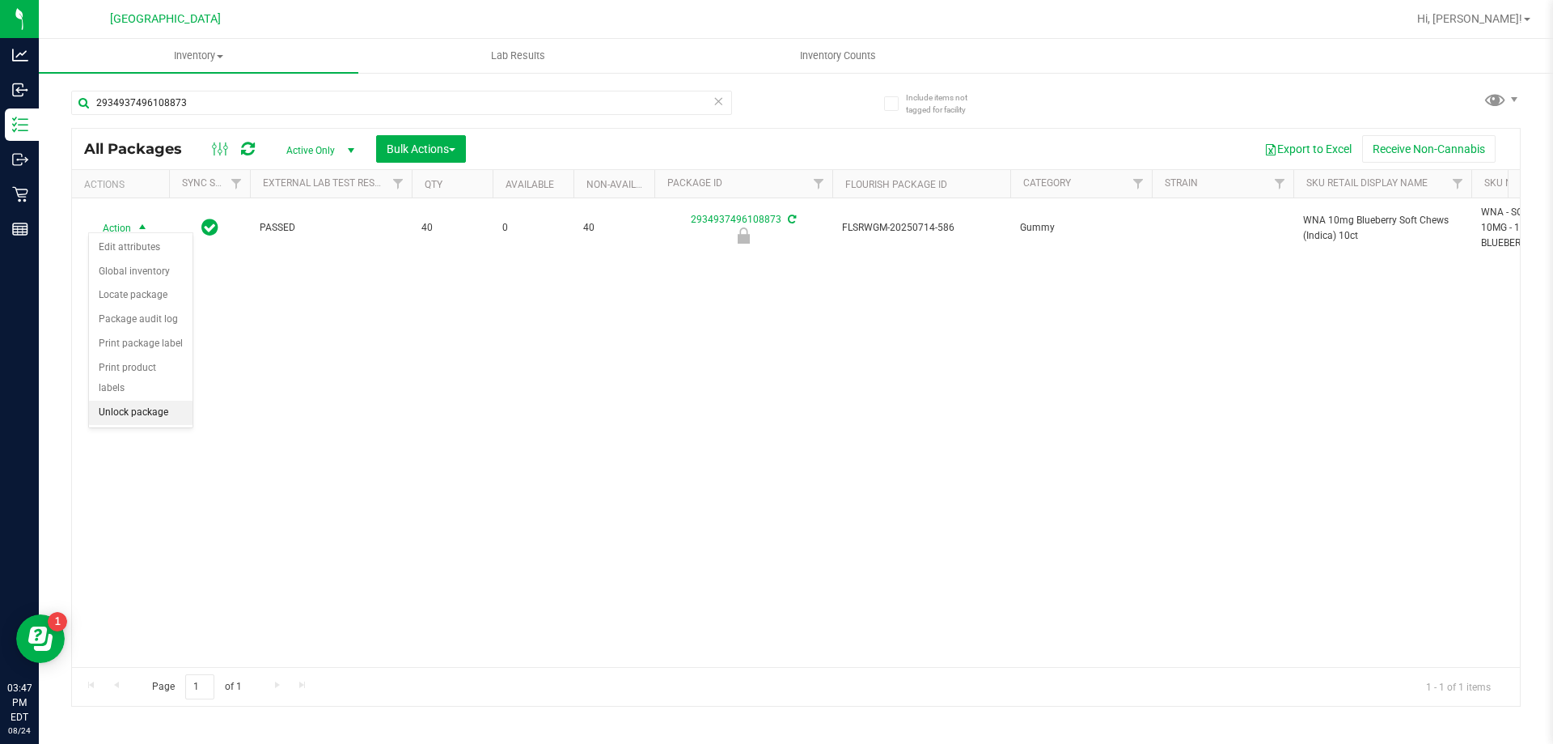
click at [132, 400] on li "Unlock package" at bounding box center [141, 412] width 104 height 24
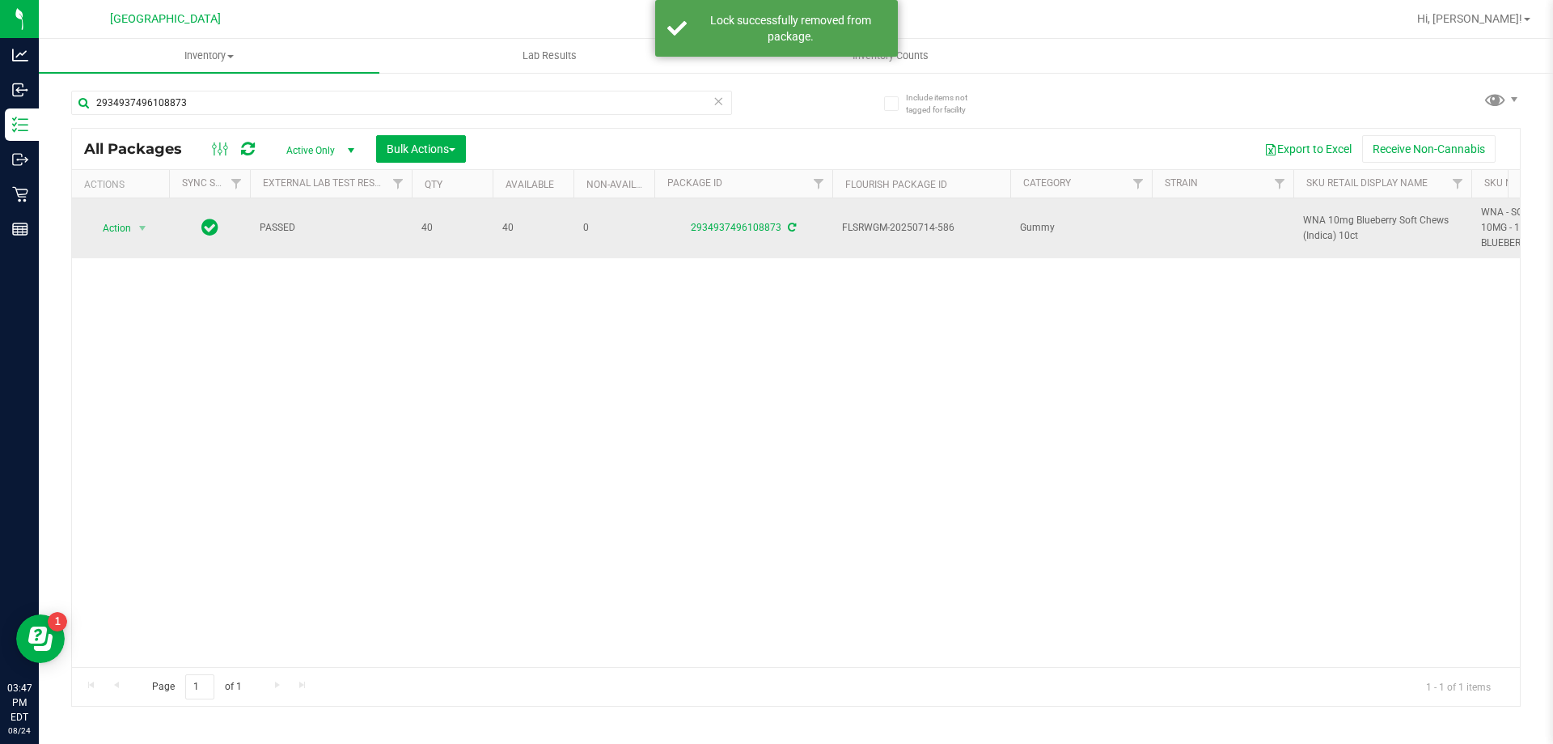
click at [1325, 217] on span "WNA 10mg Blueberry Soft Chews (Indica) 10ct" at bounding box center [1382, 228] width 159 height 31
copy tr "WNA 10mg Blueberry Soft Chews (Indica) 10ct"
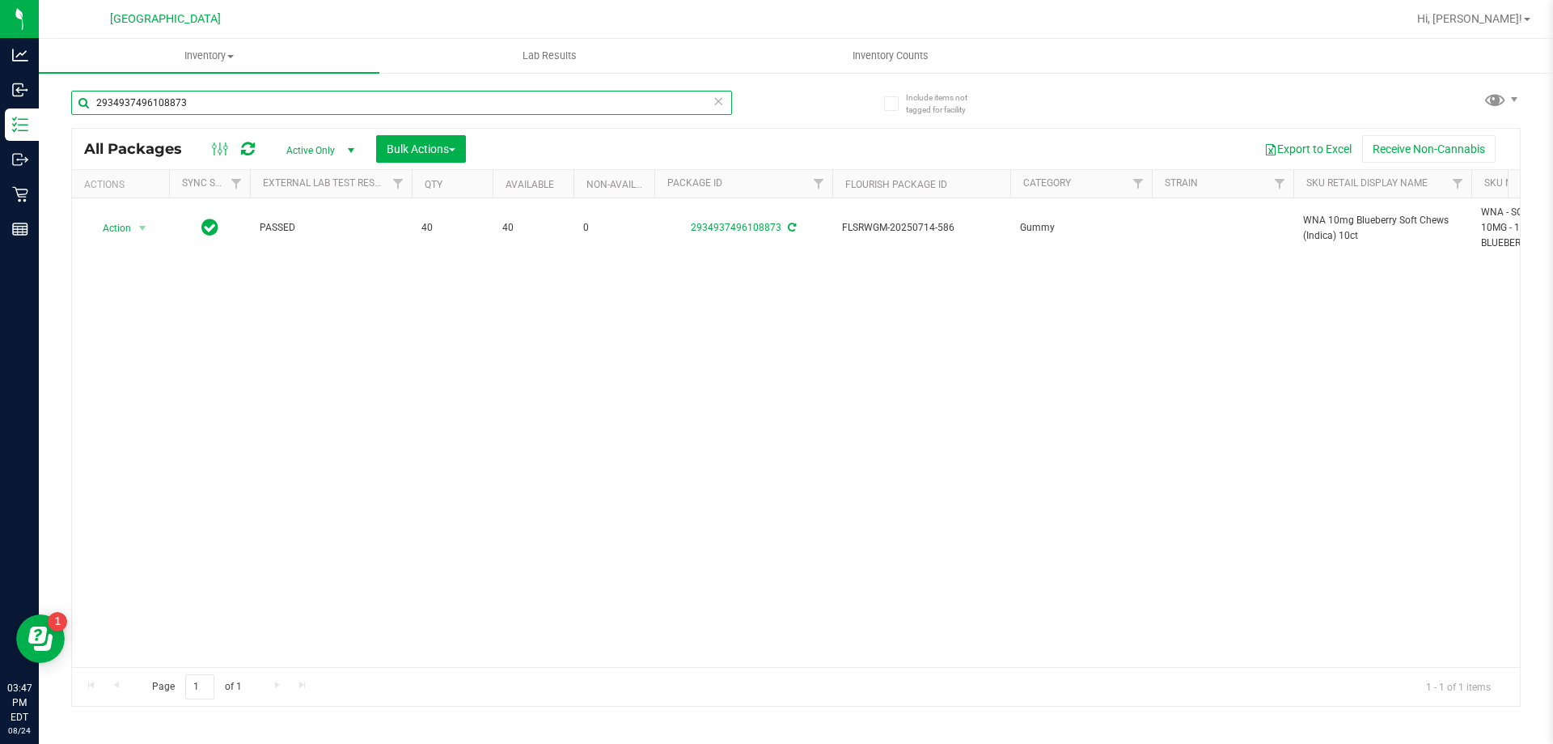
click at [370, 104] on input "2934937496108873" at bounding box center [401, 103] width 661 height 24
paste input "WNA 10mg Blueberry Soft Chews (Indica) 10ct"
type input "WNA 10mg Blueberry Soft Chews (Indica) 10ct"
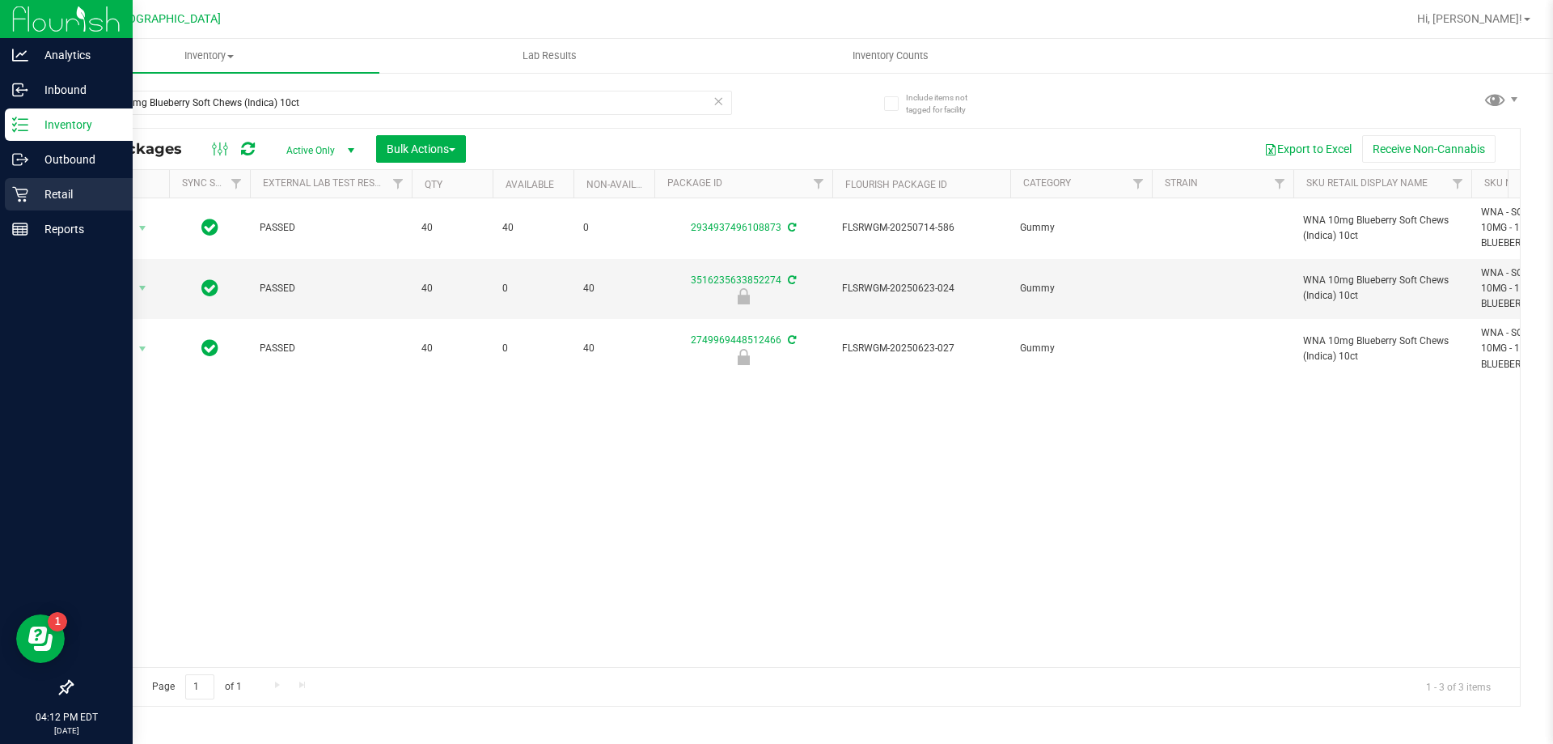
click at [57, 188] on p "Retail" at bounding box center [76, 193] width 97 height 19
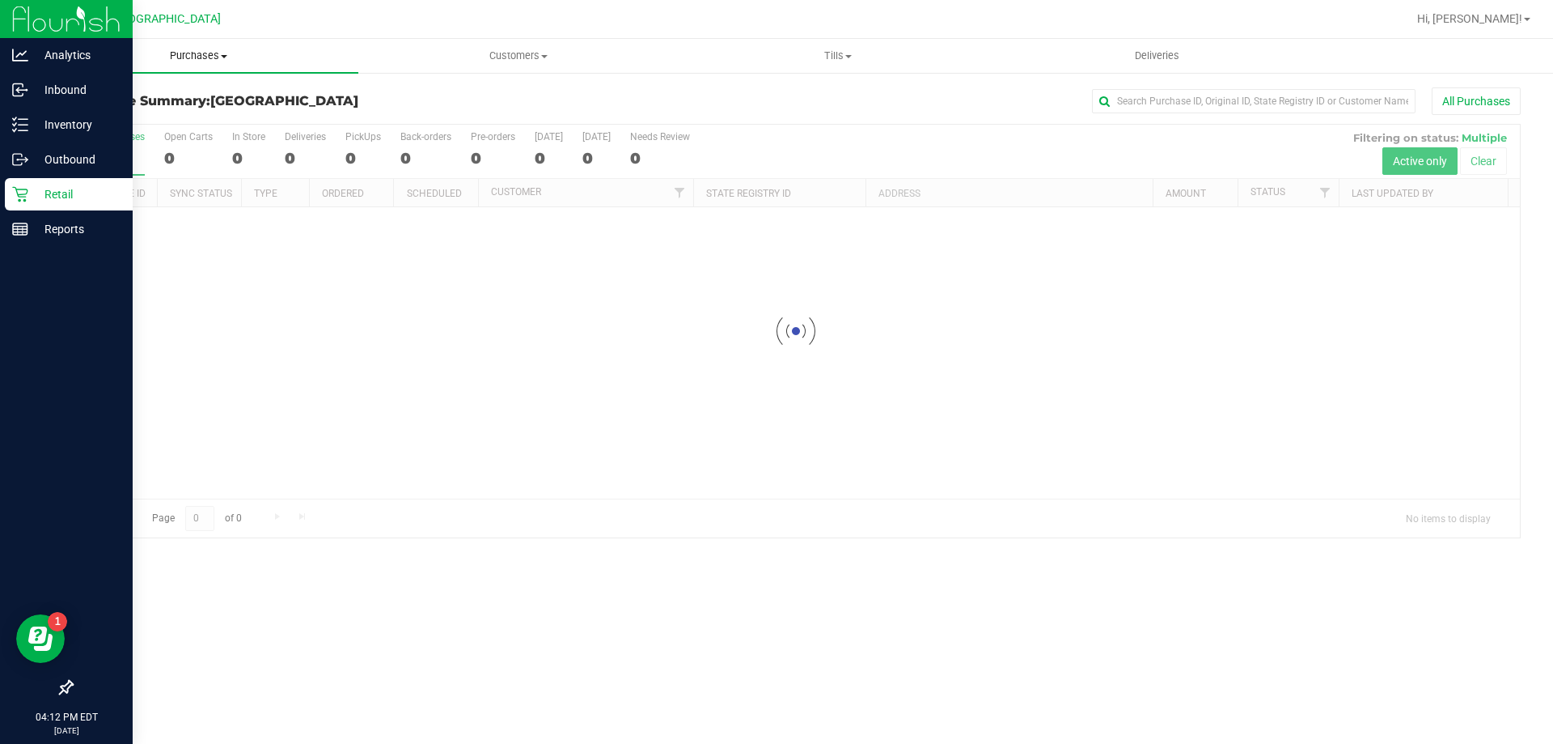
click at [206, 51] on span "Purchases" at bounding box center [199, 56] width 320 height 15
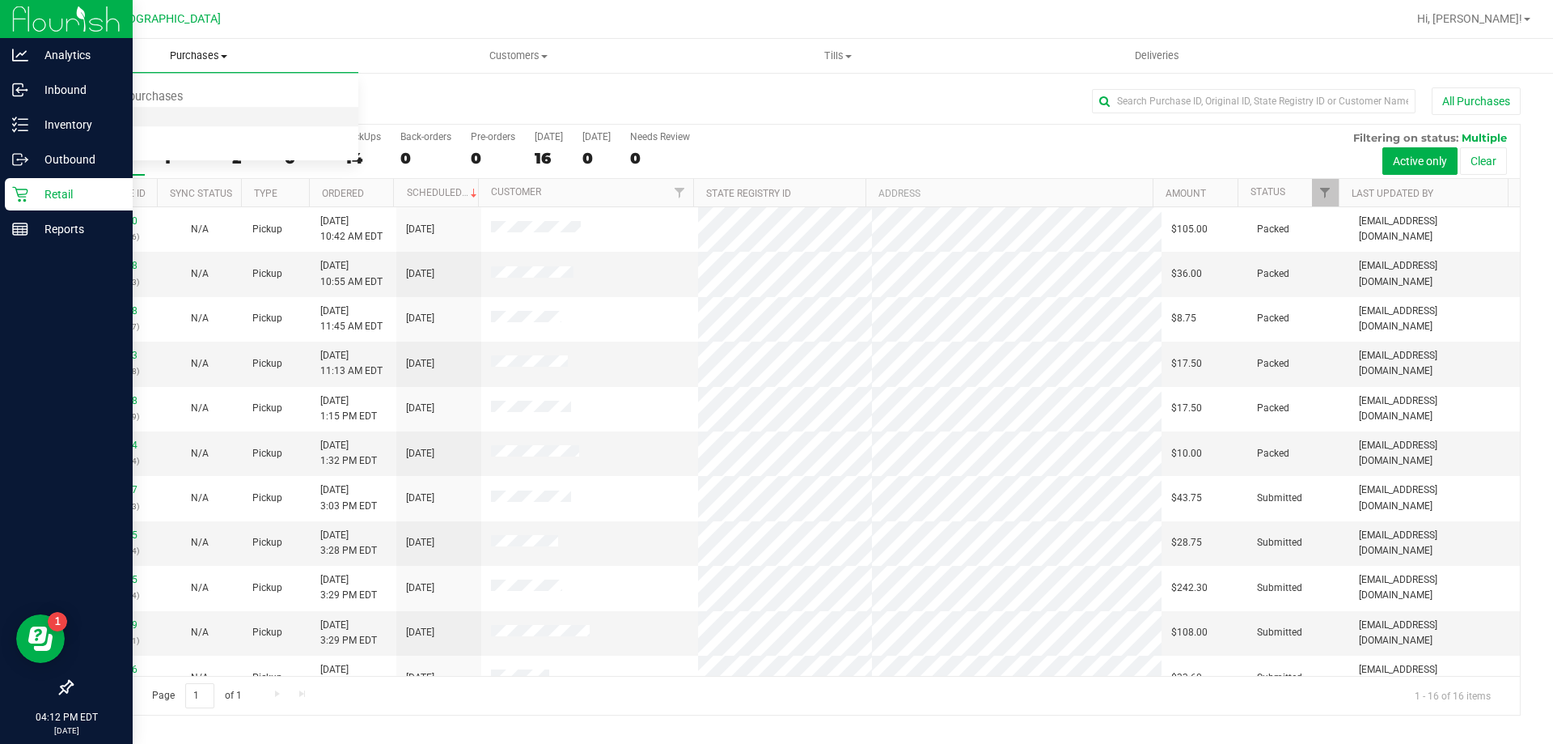
click at [159, 113] on li "Fulfillment" at bounding box center [199, 117] width 320 height 19
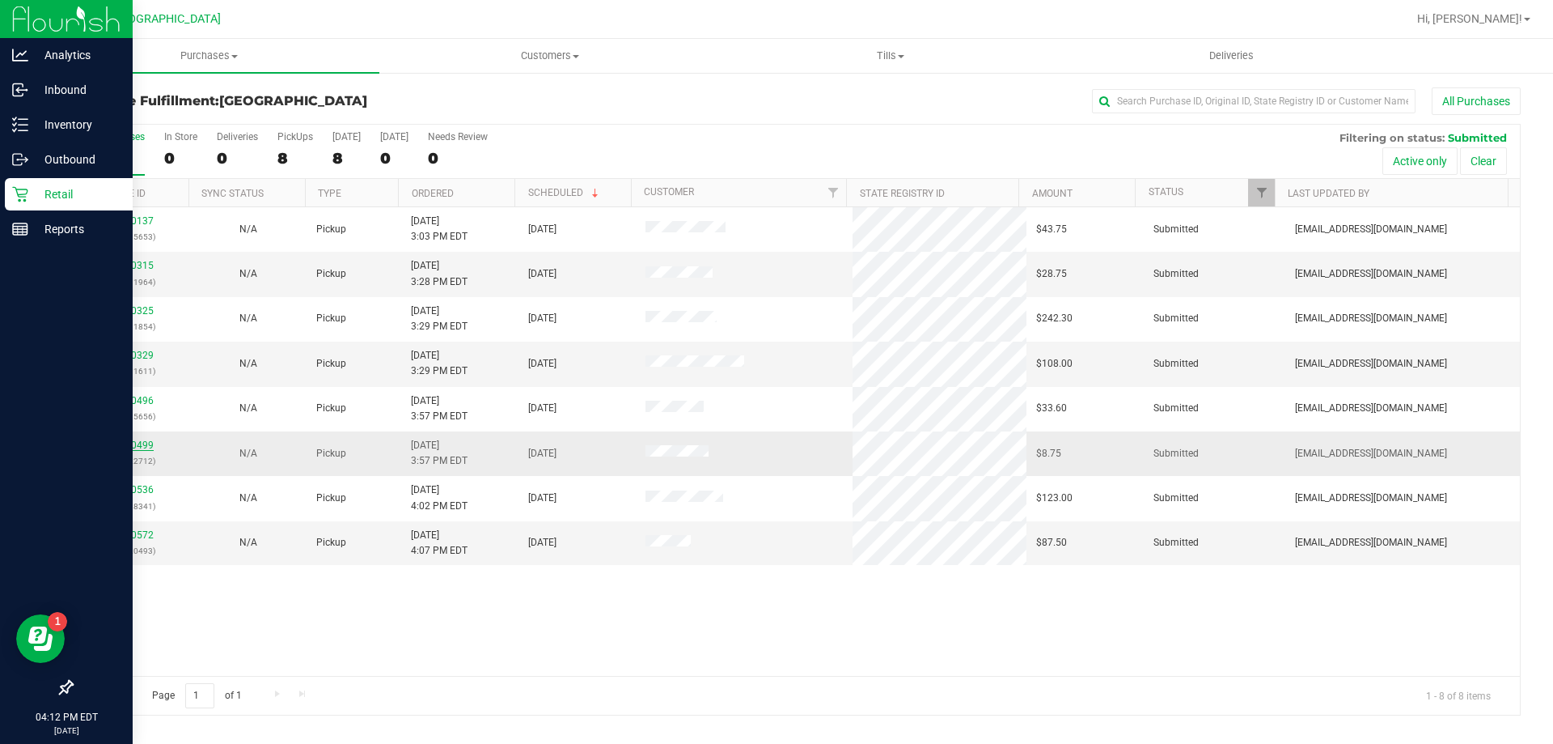
click at [142, 446] on link "11840499" at bounding box center [130, 444] width 45 height 11
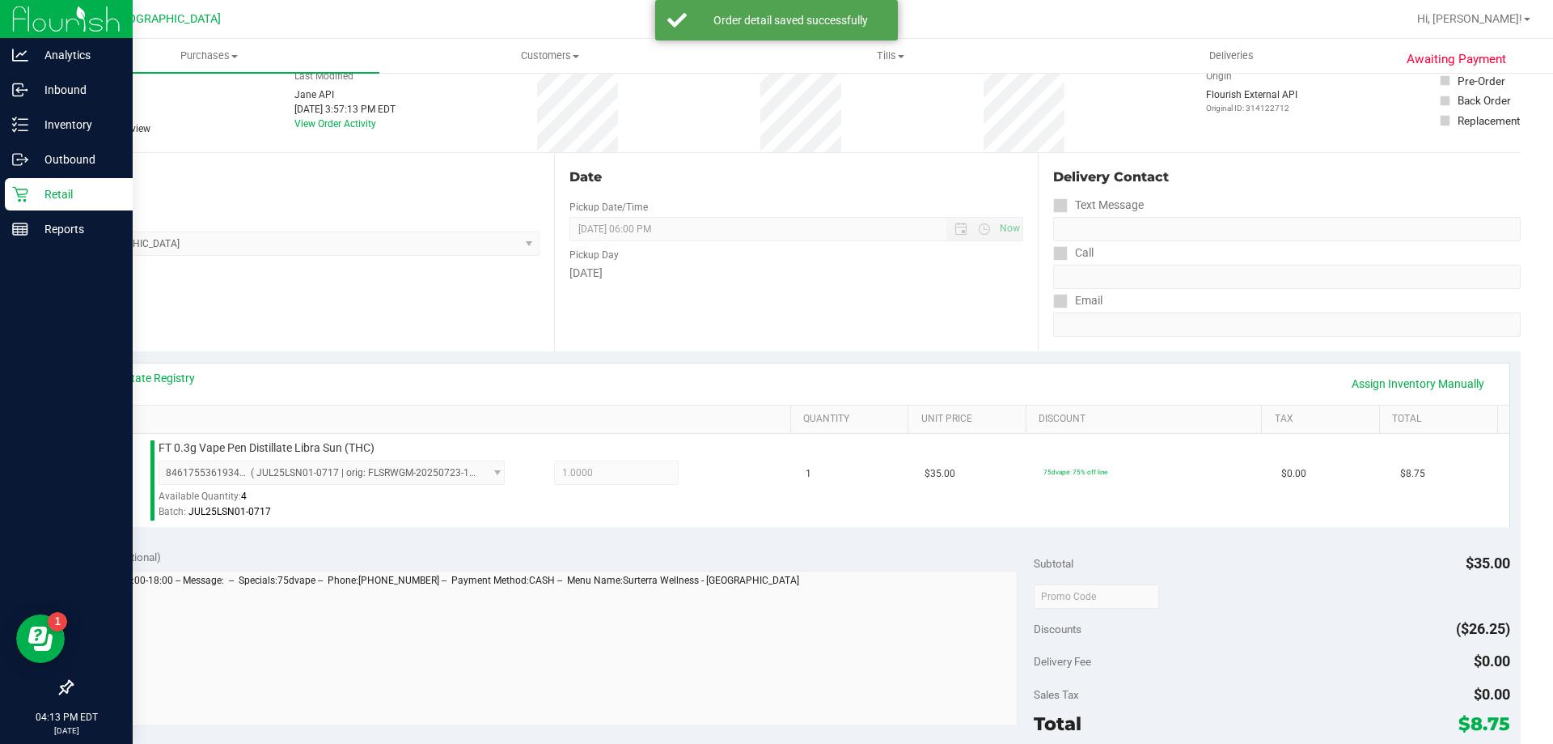
scroll to position [243, 0]
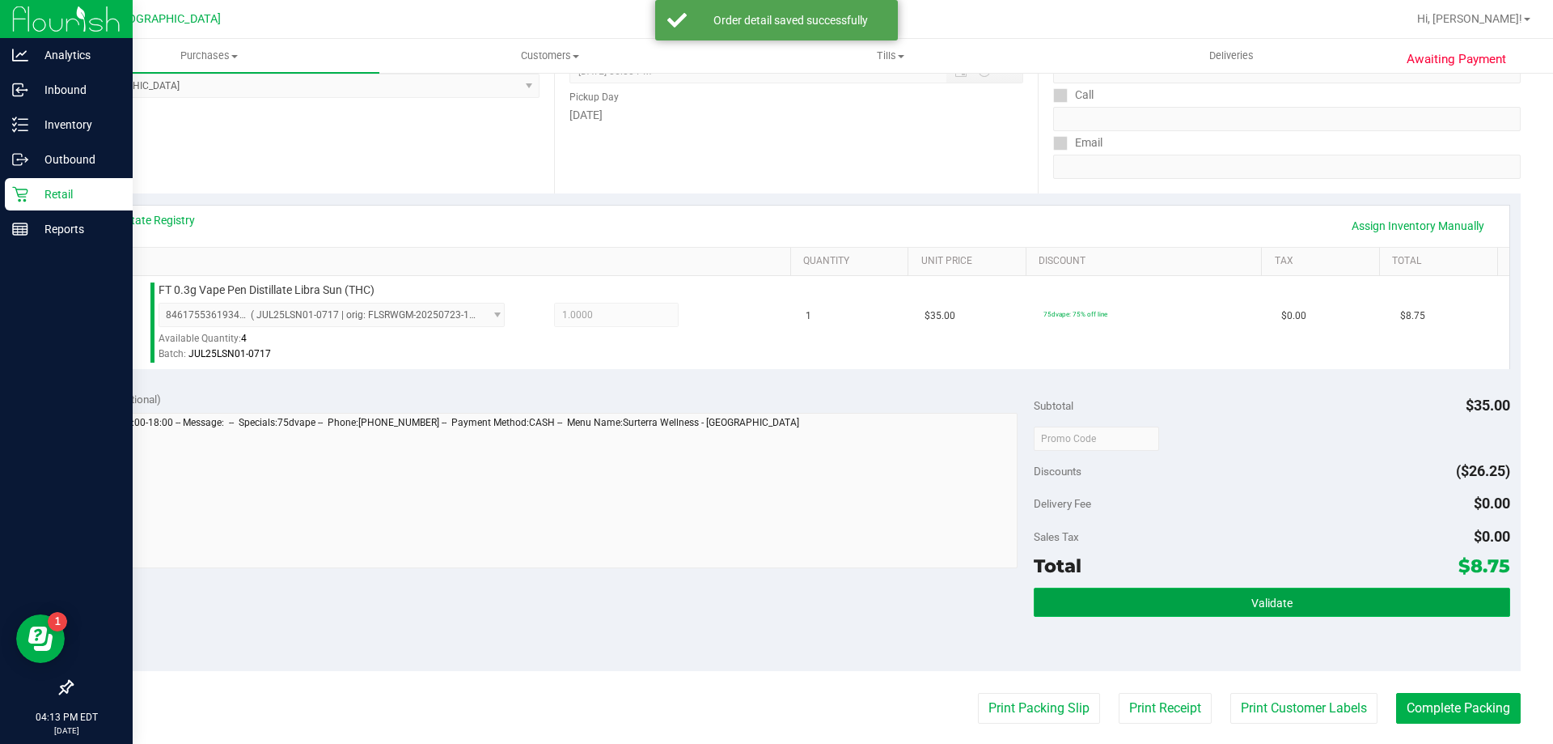
click at [1153, 597] on button "Validate" at bounding box center [1272, 601] width 476 height 29
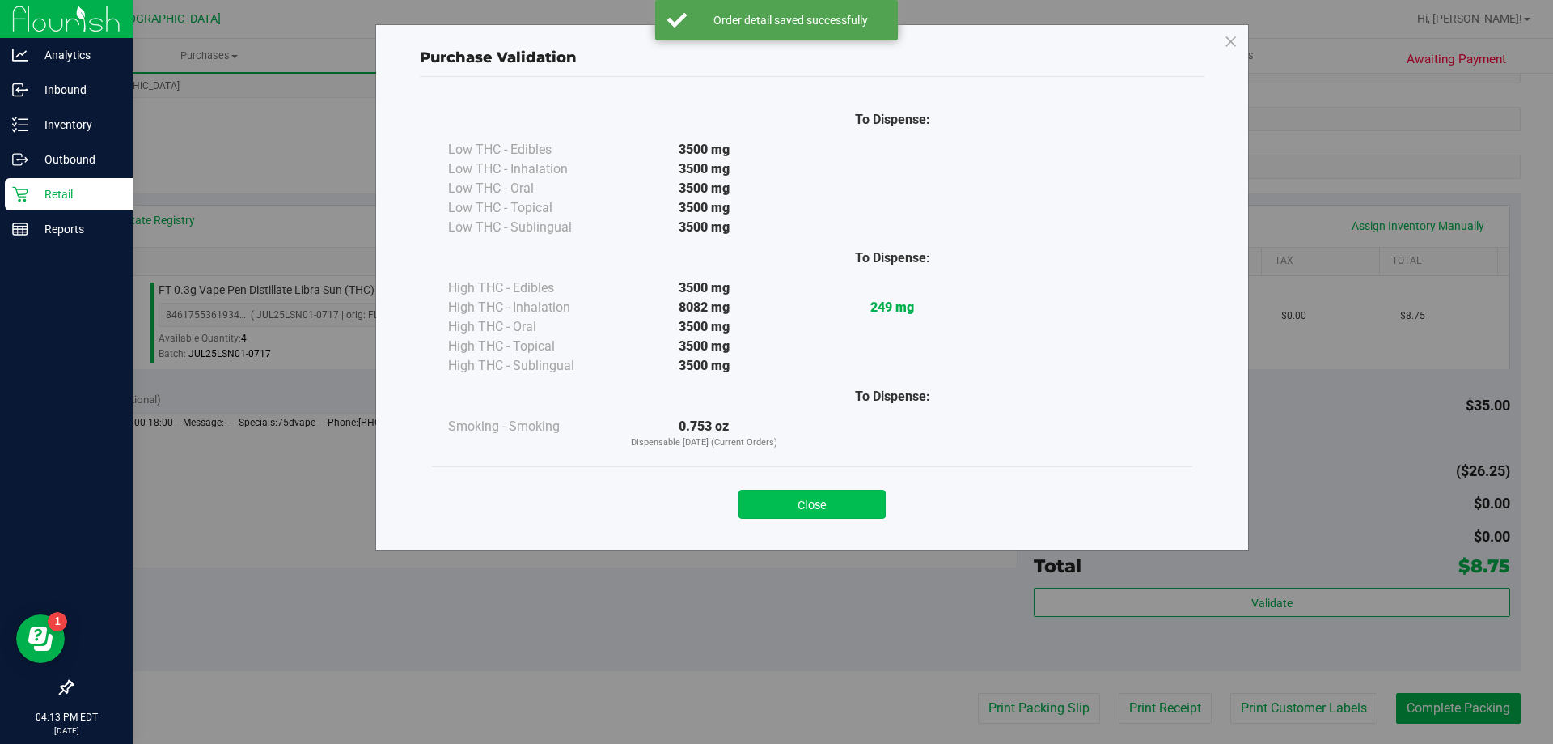
click at [854, 499] on button "Close" at bounding box center [812, 503] width 147 height 29
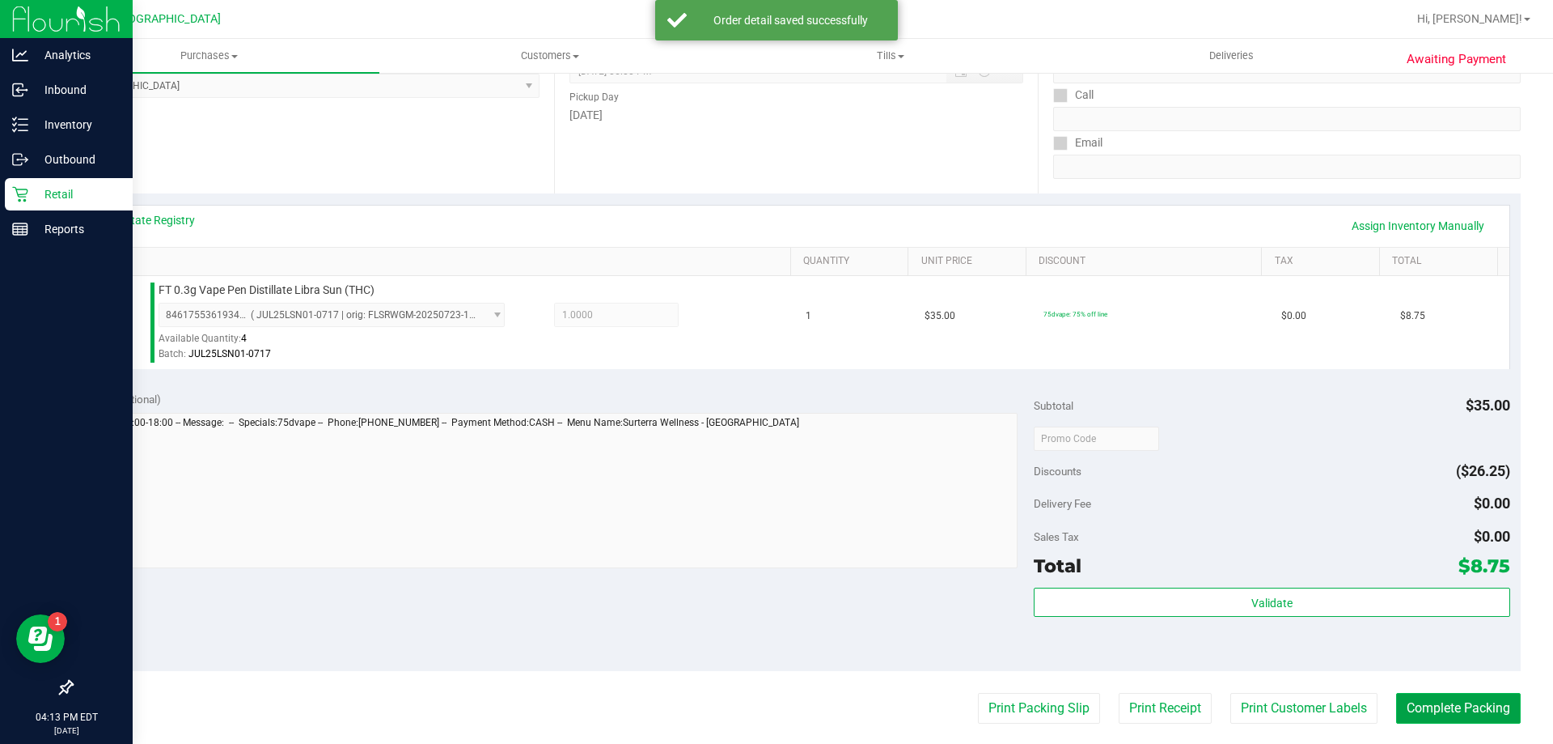
click at [1496, 709] on button "Complete Packing" at bounding box center [1458, 708] width 125 height 31
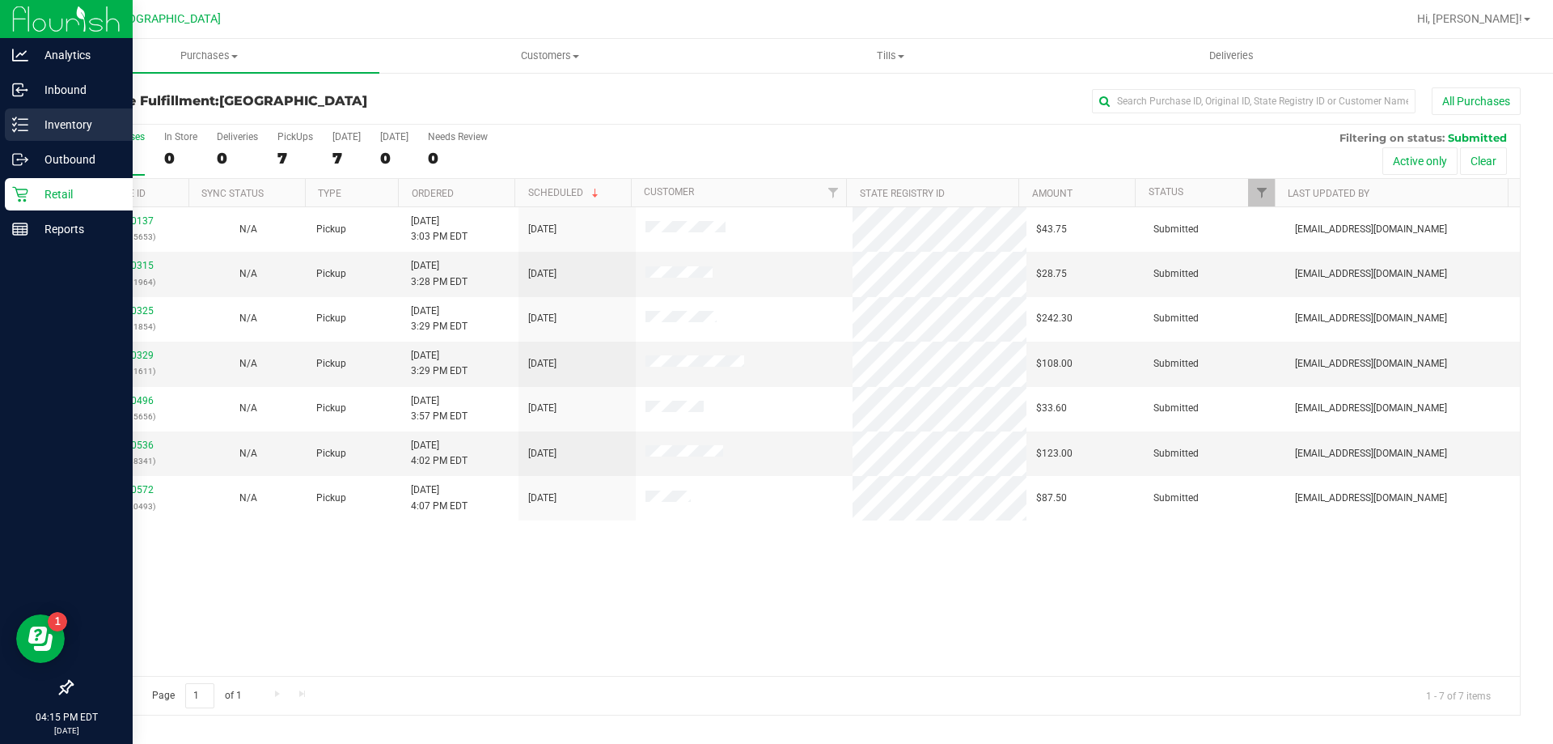
click at [65, 124] on p "Inventory" at bounding box center [76, 124] width 97 height 19
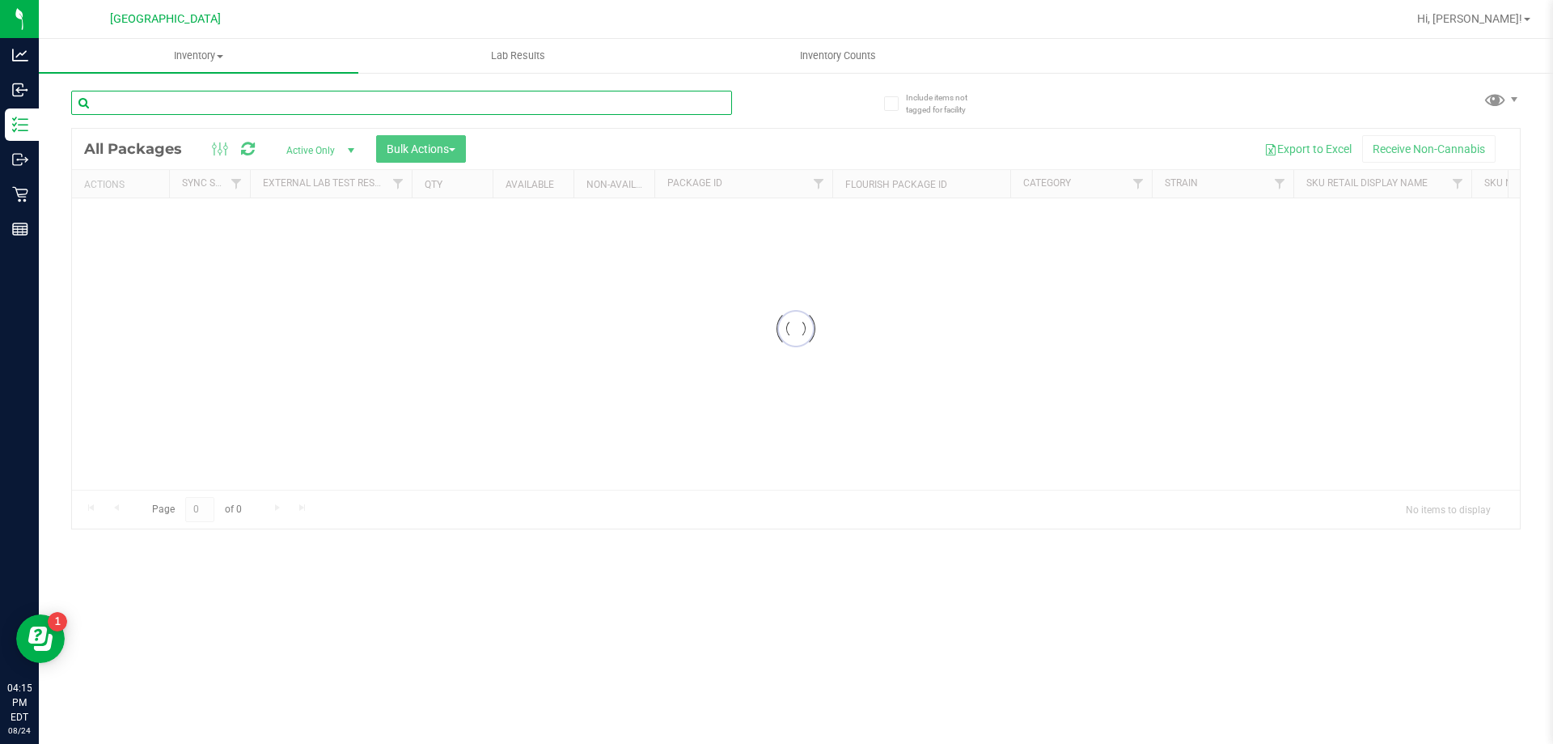
click at [184, 106] on input "text" at bounding box center [401, 103] width 661 height 24
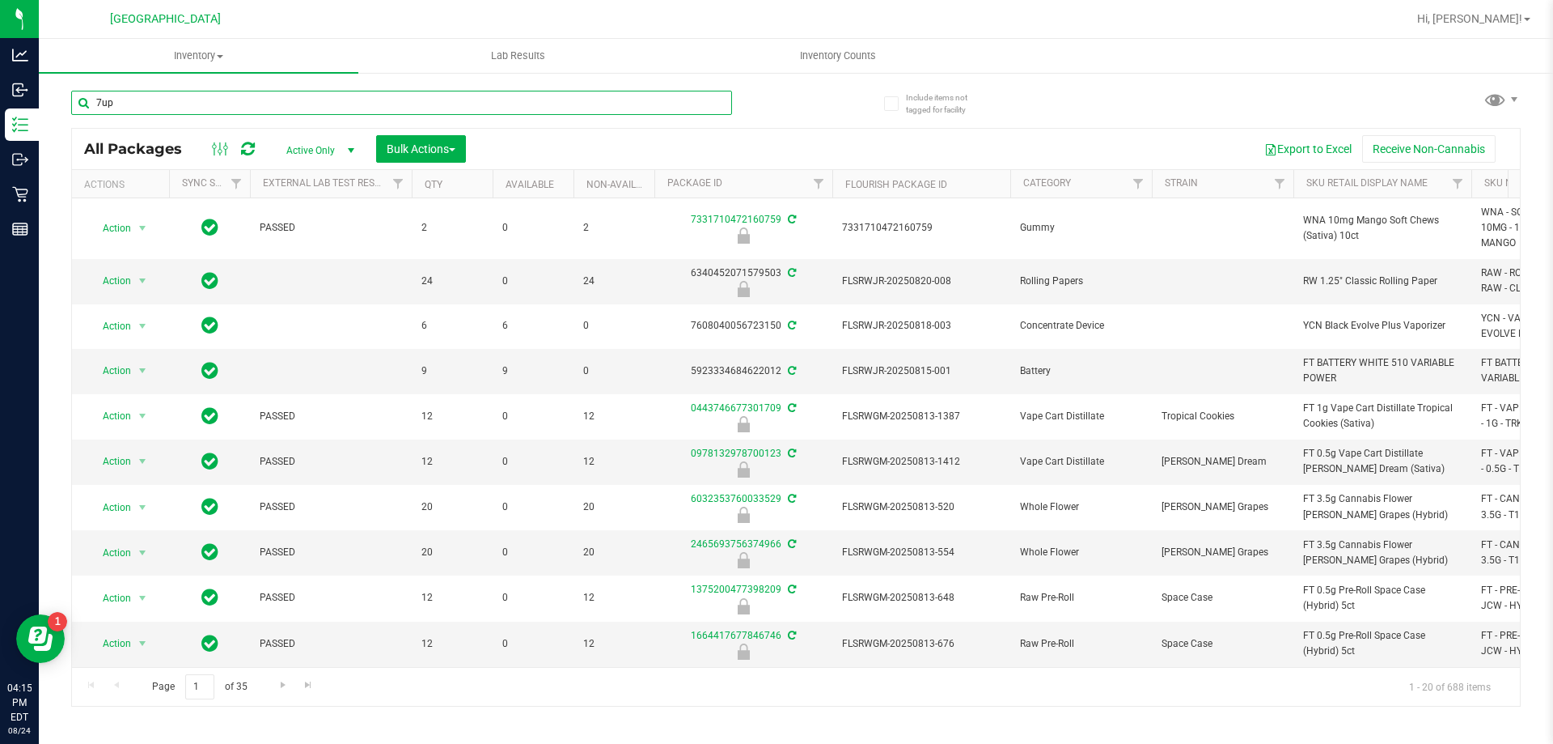
type input "7up"
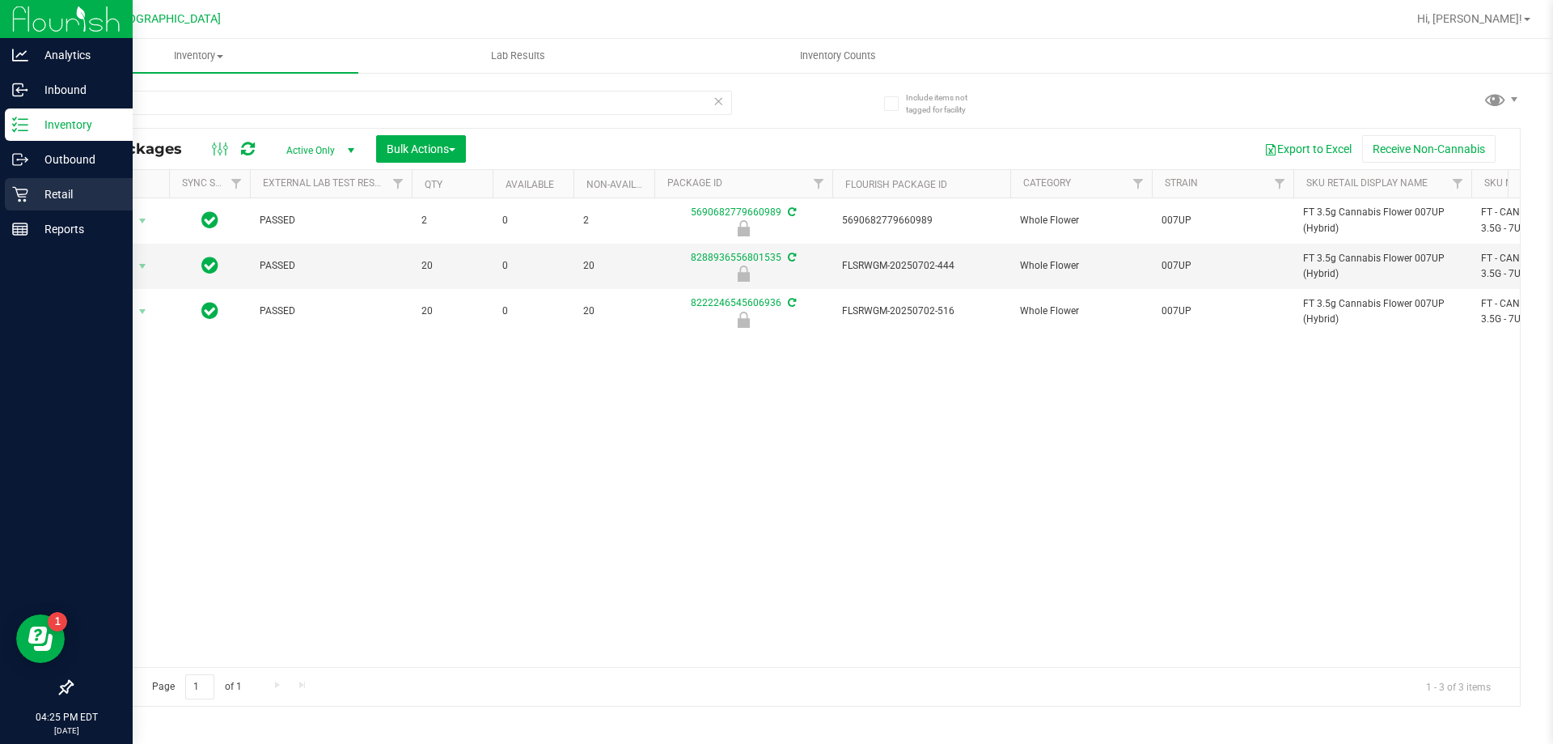
click at [60, 197] on p "Retail" at bounding box center [76, 193] width 97 height 19
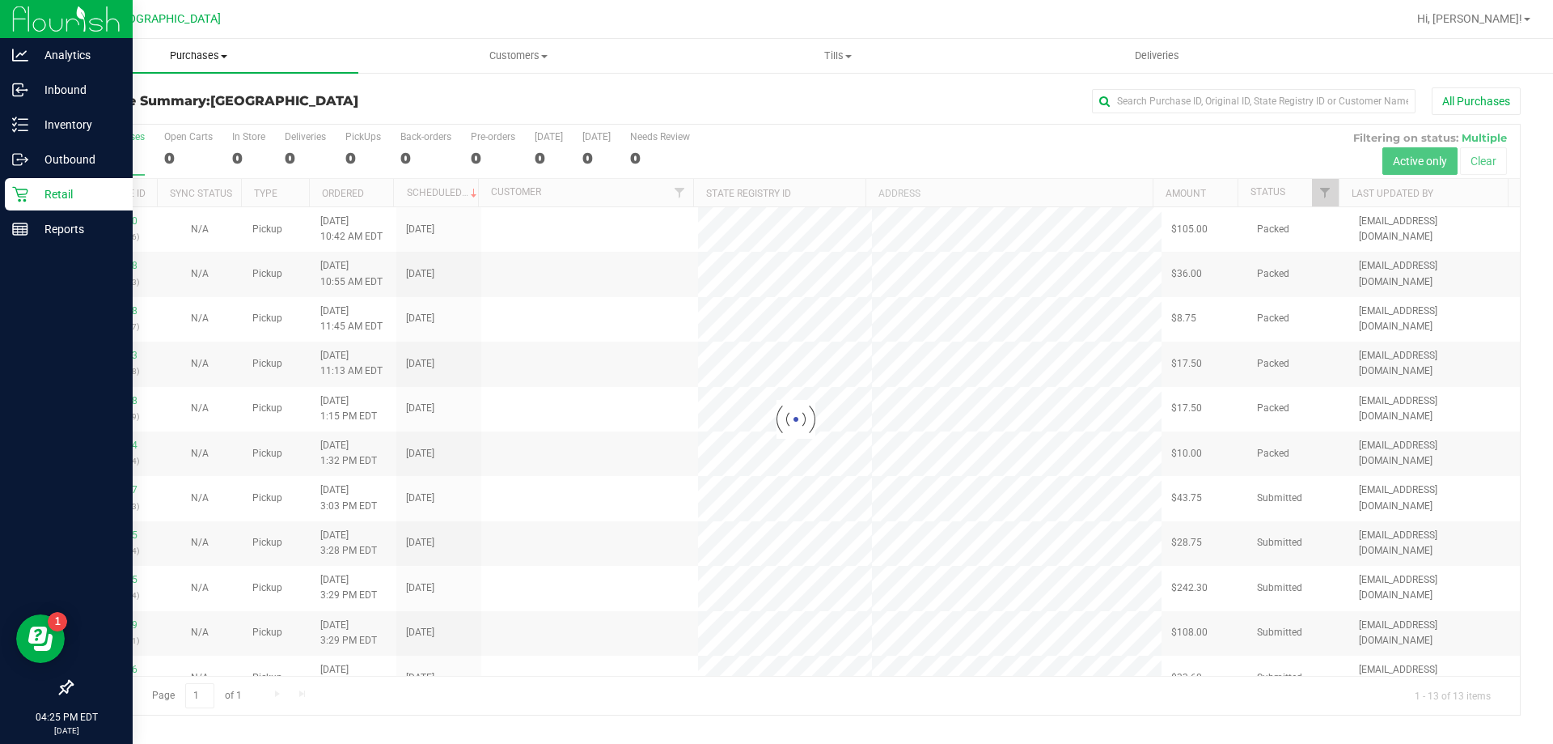
click at [187, 56] on span "Purchases" at bounding box center [199, 56] width 320 height 15
click at [88, 105] on li "Summary of purchases" at bounding box center [199, 97] width 320 height 19
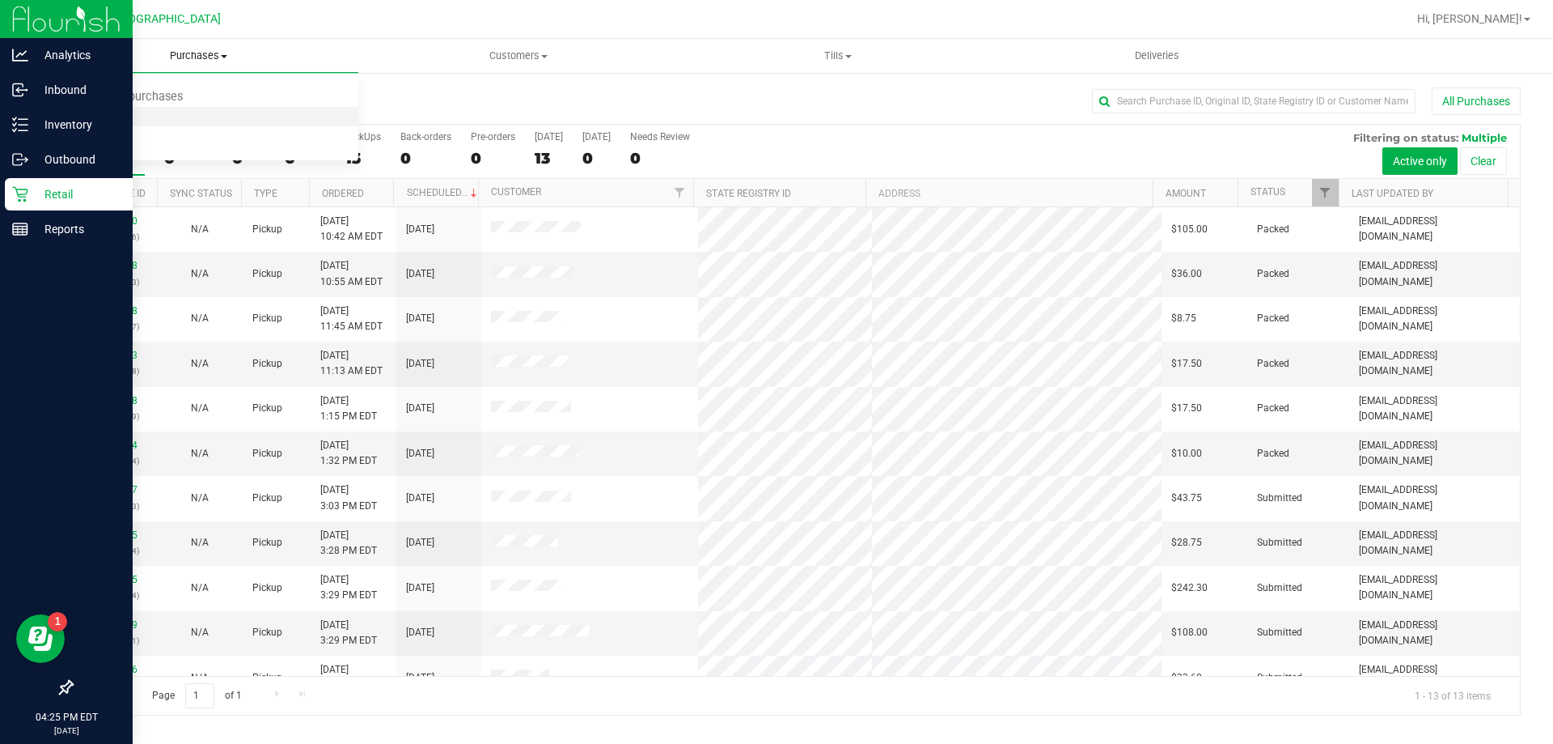
click at [108, 117] on span "Fulfillment" at bounding box center [89, 117] width 100 height 14
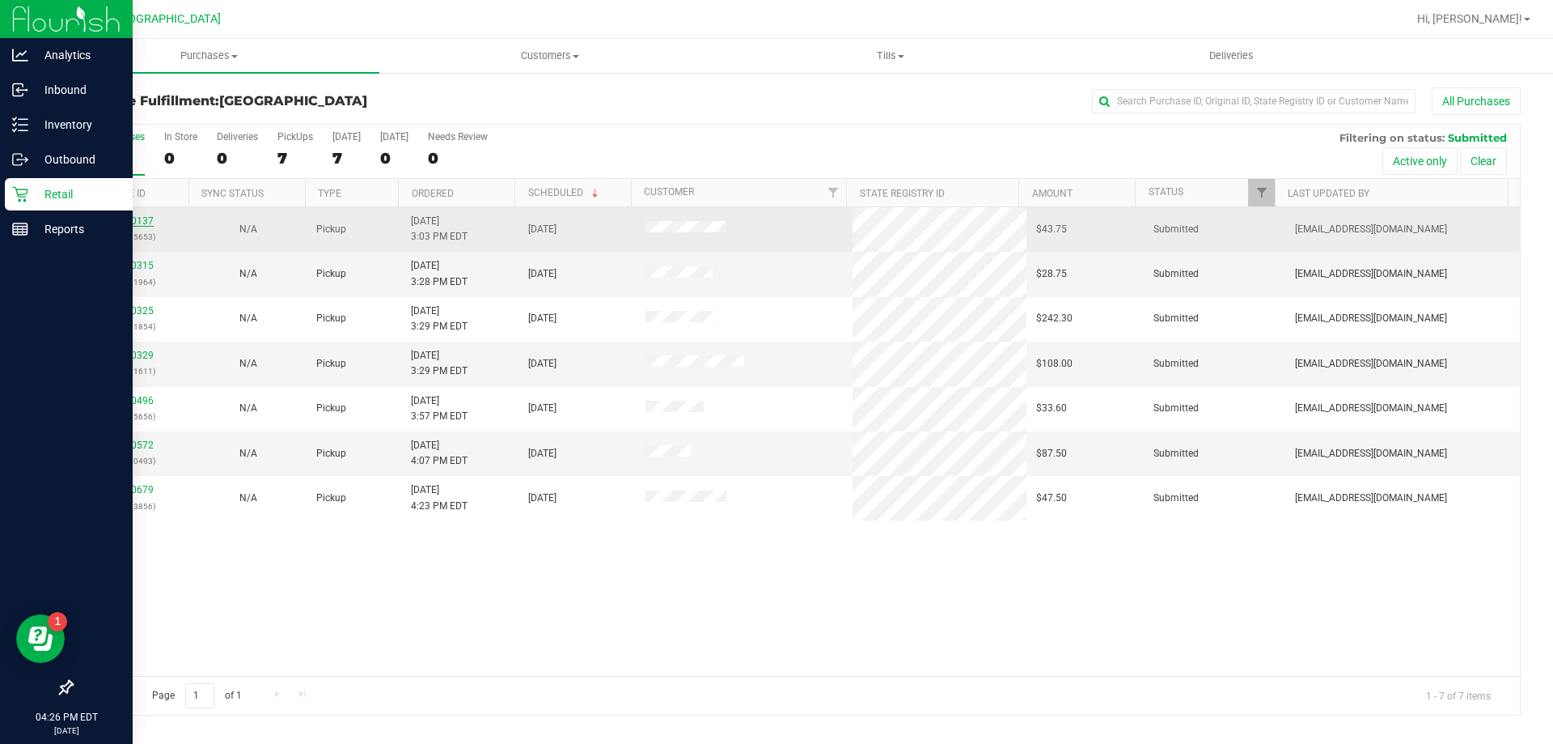
click at [132, 220] on link "11840137" at bounding box center [130, 220] width 45 height 11
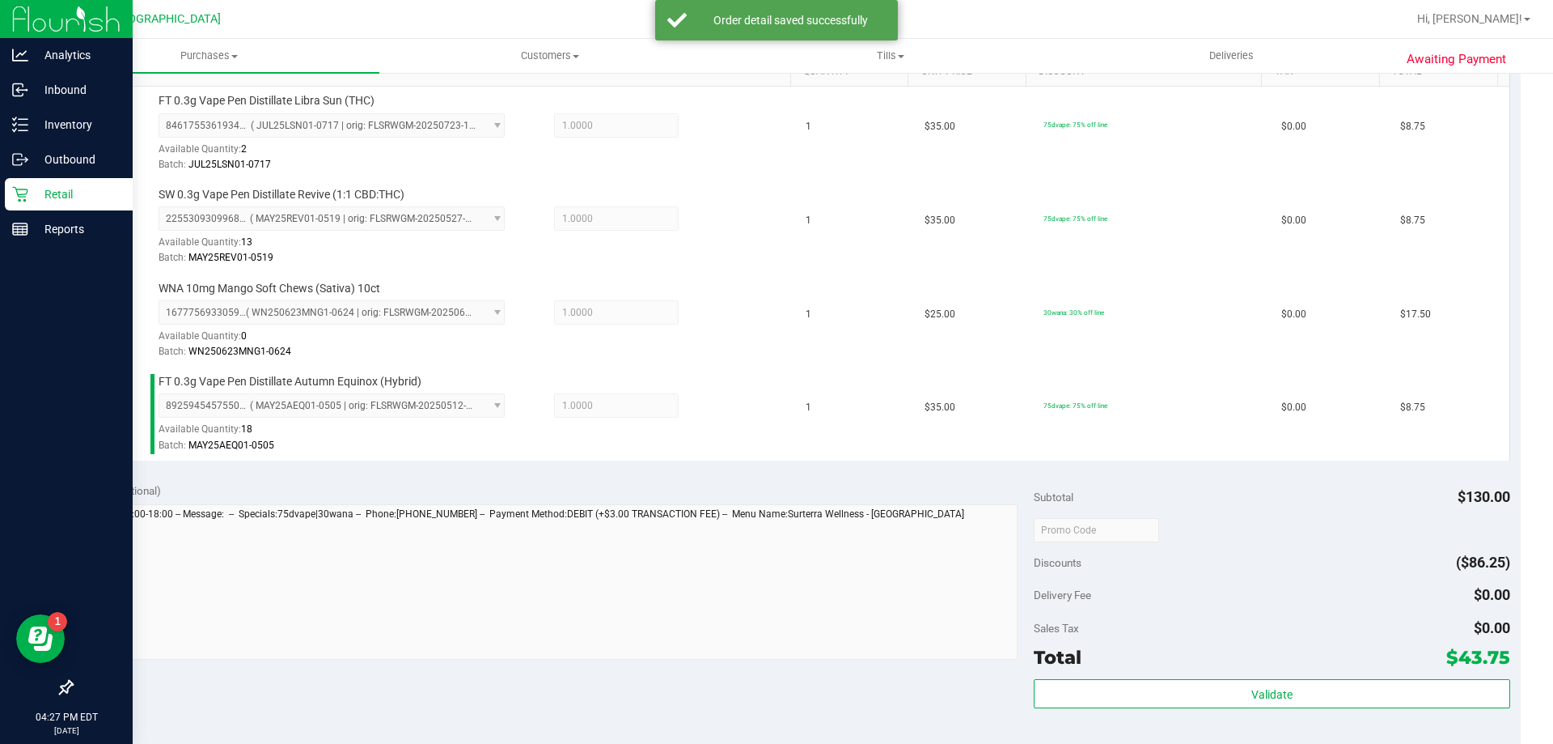
scroll to position [566, 0]
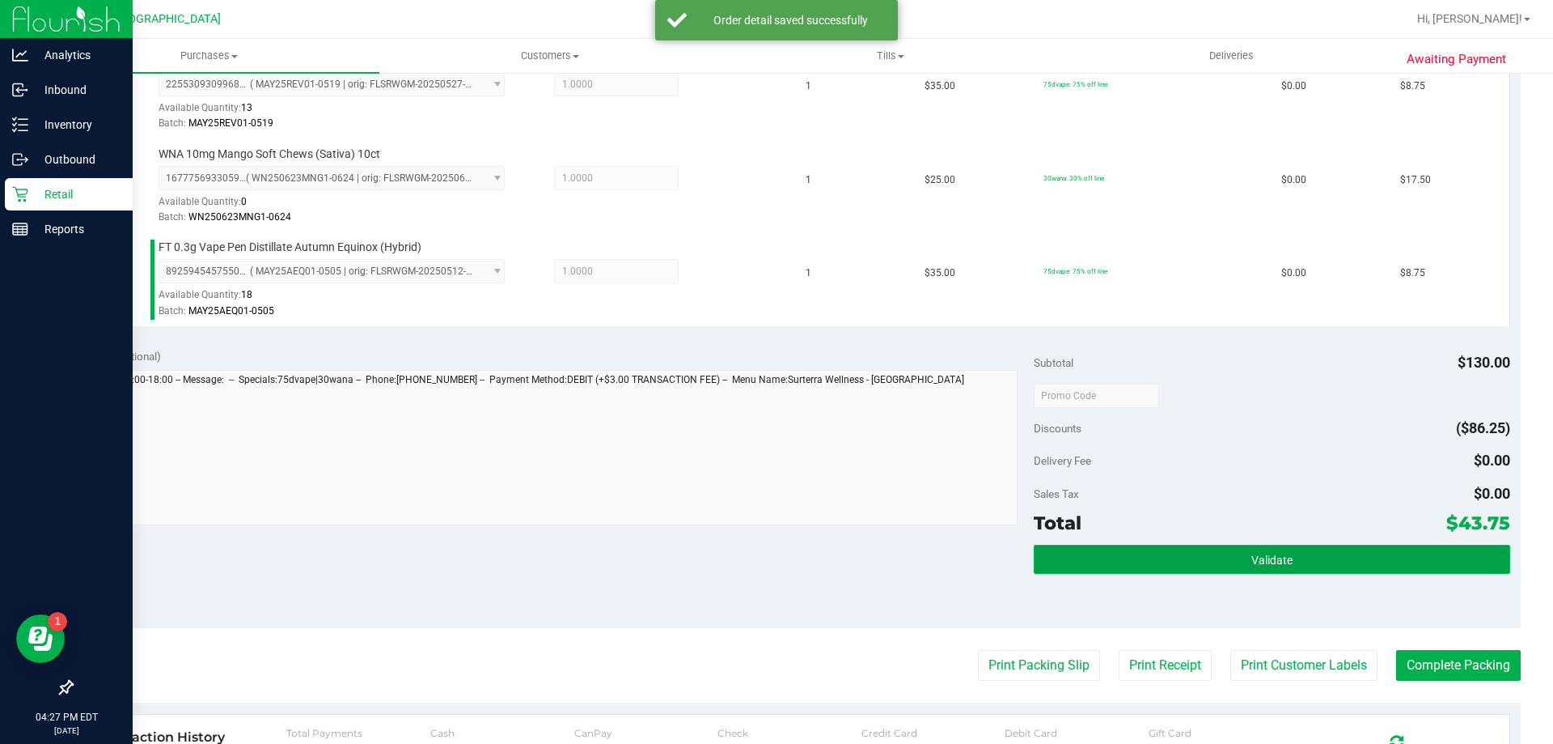
click at [1221, 547] on button "Validate" at bounding box center [1272, 559] width 476 height 29
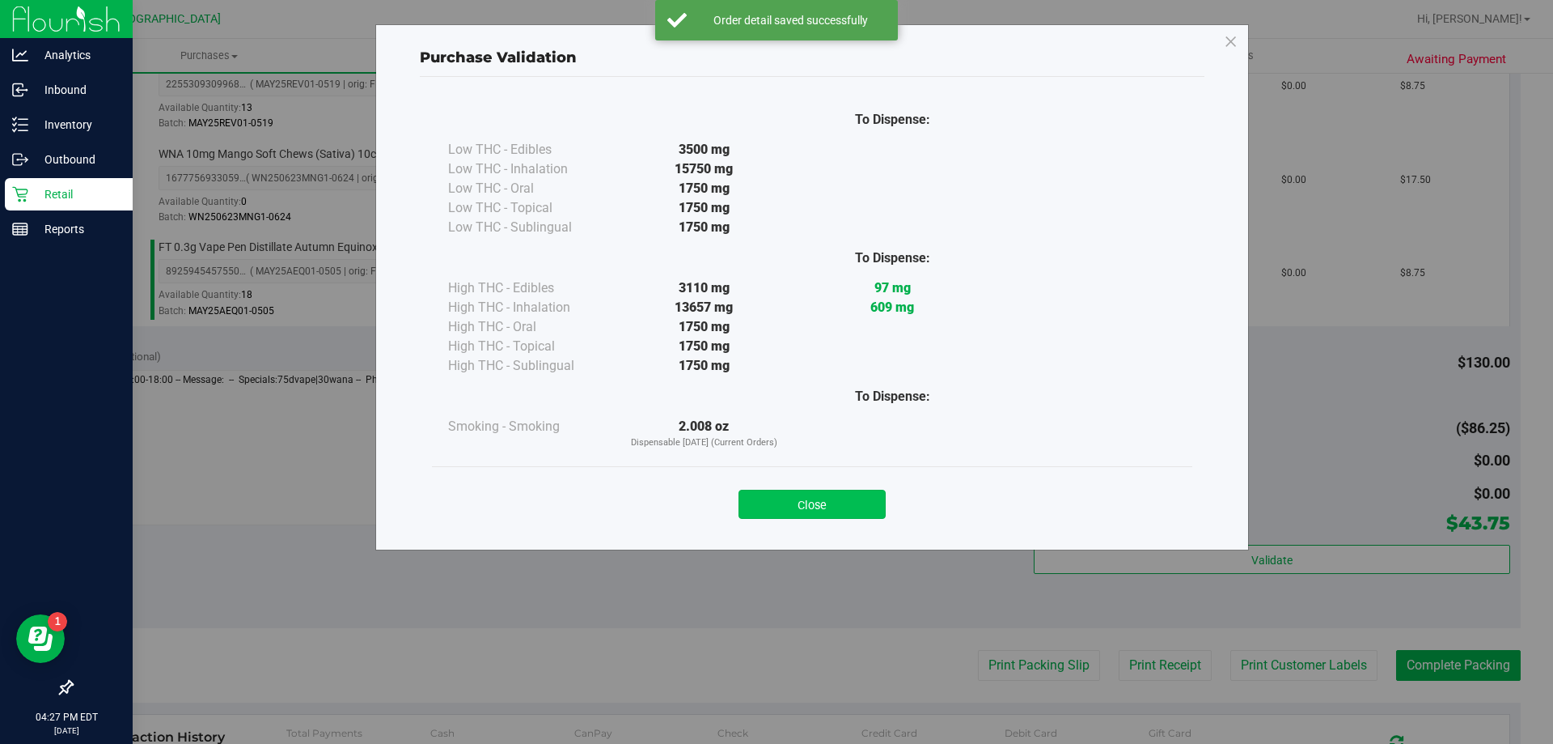
click at [851, 494] on button "Close" at bounding box center [812, 503] width 147 height 29
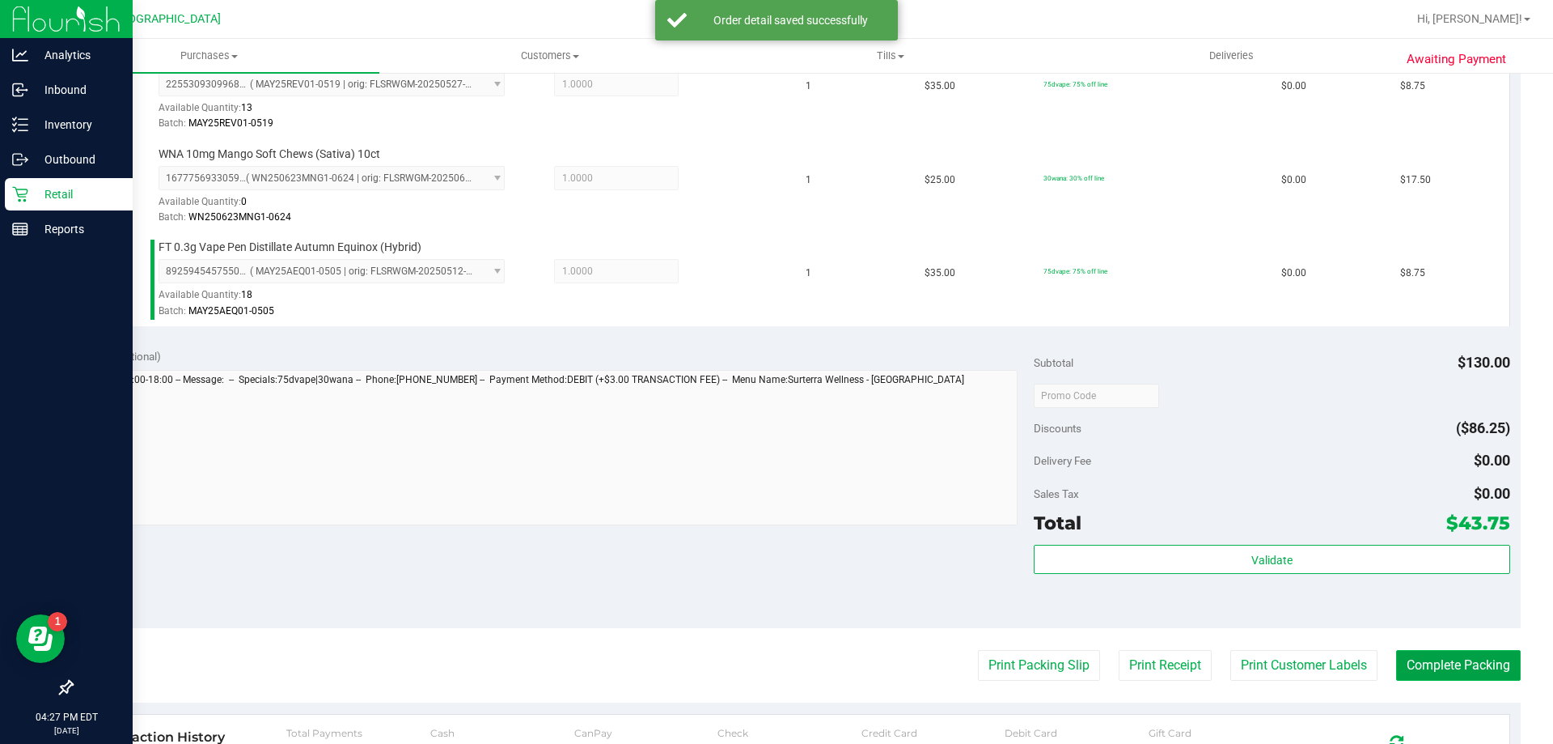
click at [1431, 659] on button "Complete Packing" at bounding box center [1458, 665] width 125 height 31
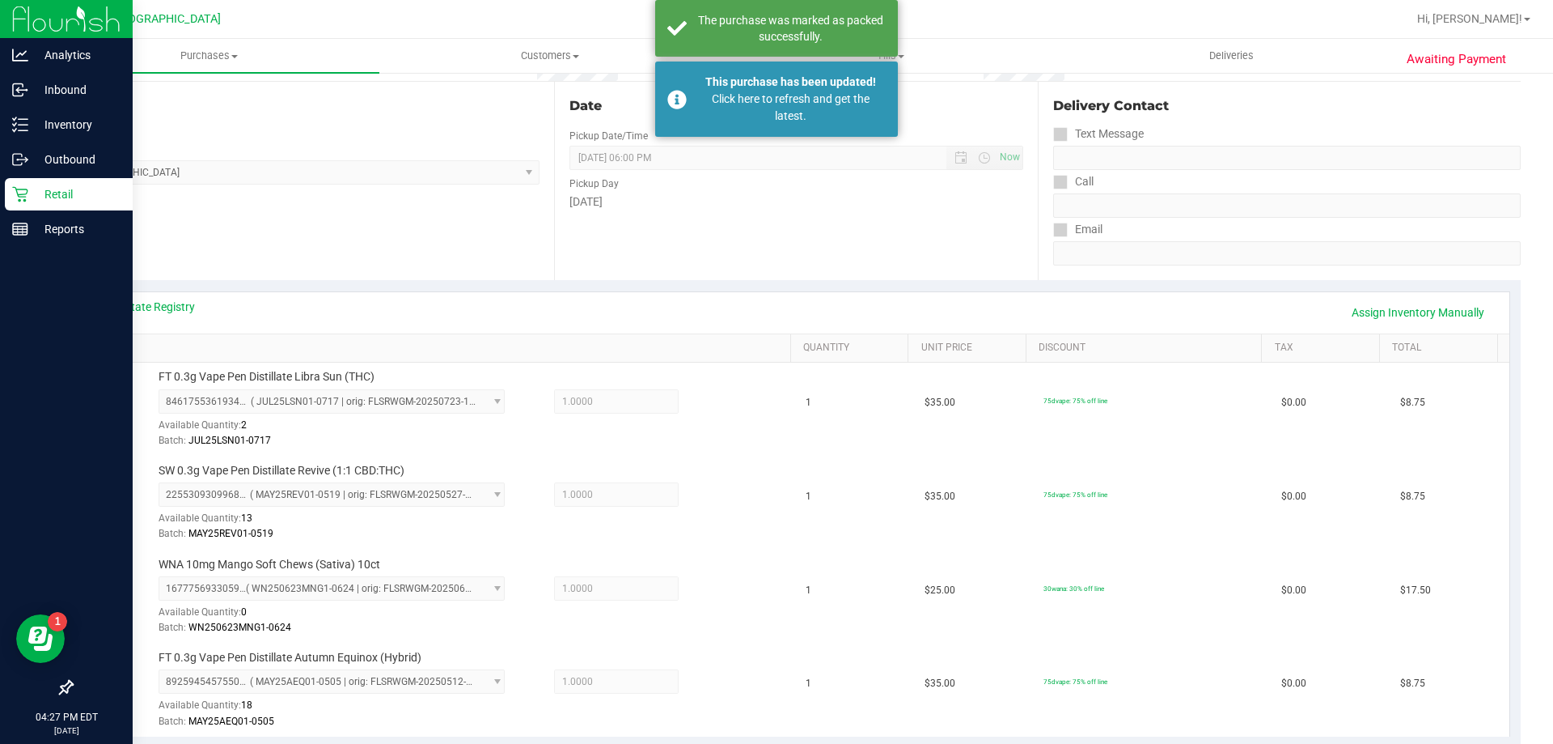
scroll to position [0, 0]
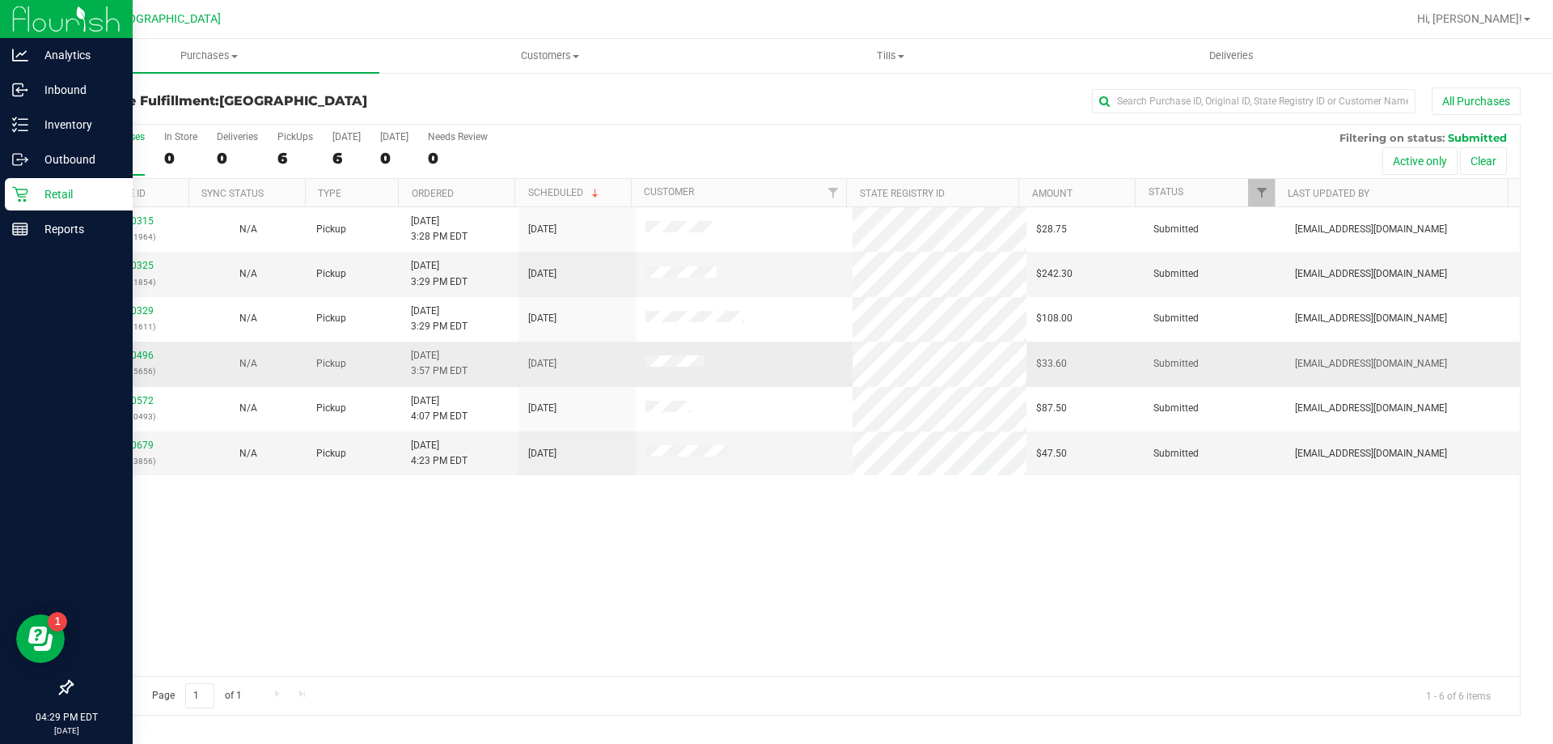
click at [121, 345] on td "11840496 (317015656)" at bounding box center [130, 363] width 117 height 44
click at [128, 354] on div "All Purchases 6 In Store 0 Deliveries 0 PickUps 6 [DATE] 6 [DATE] 0 Needs Revie…" at bounding box center [796, 419] width 1450 height 591
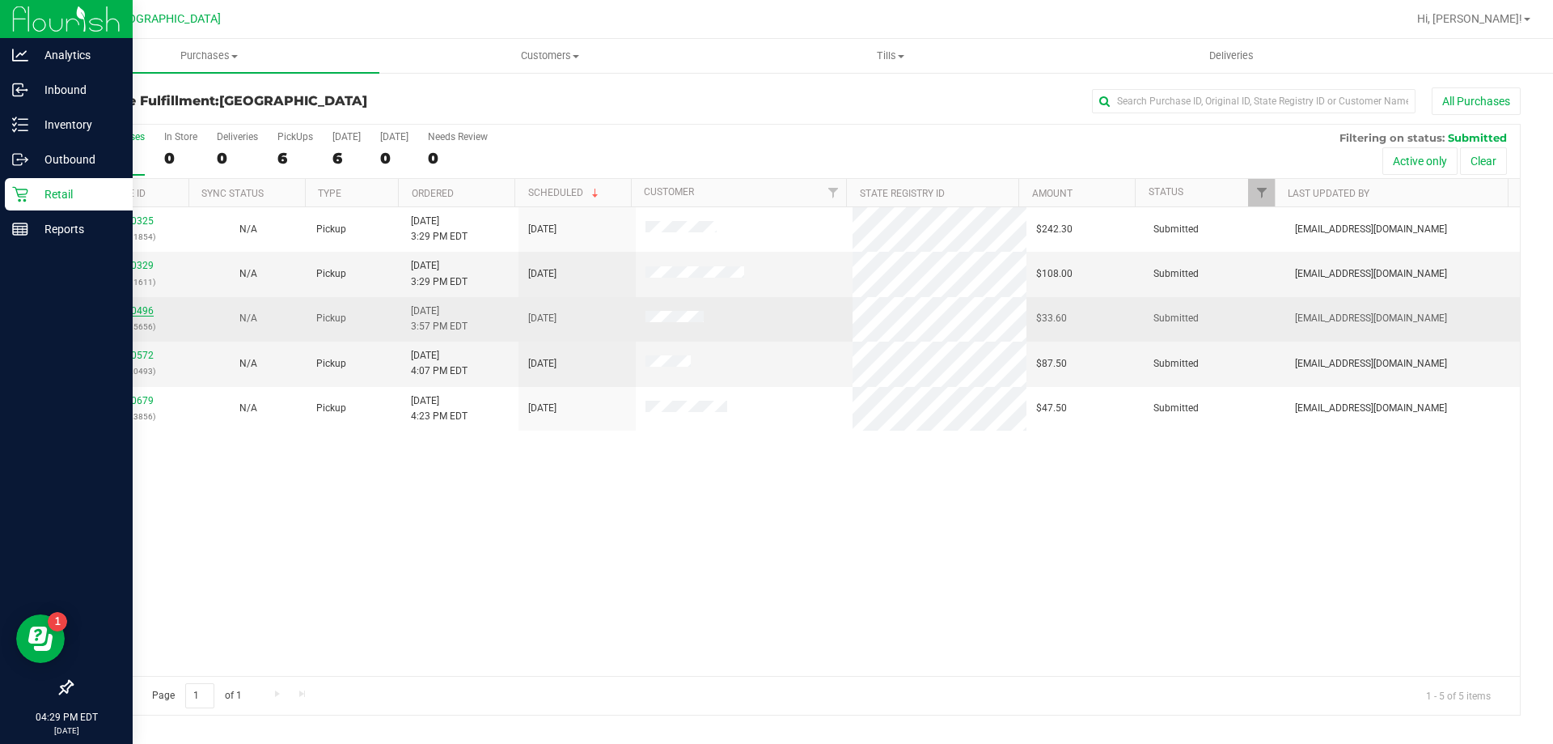
click at [139, 309] on link "11840496" at bounding box center [130, 310] width 45 height 11
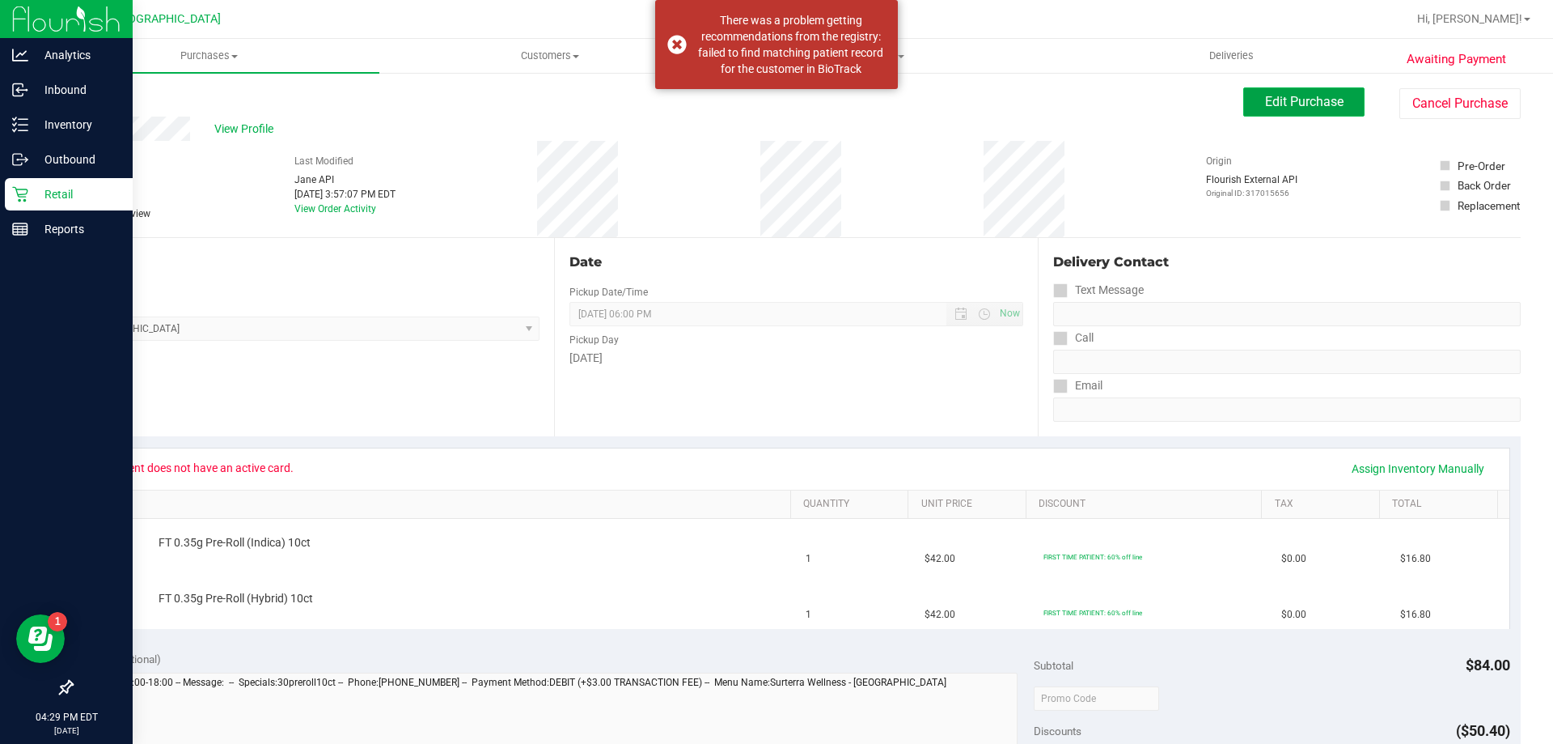
click at [1326, 96] on span "Edit Purchase" at bounding box center [1304, 101] width 78 height 15
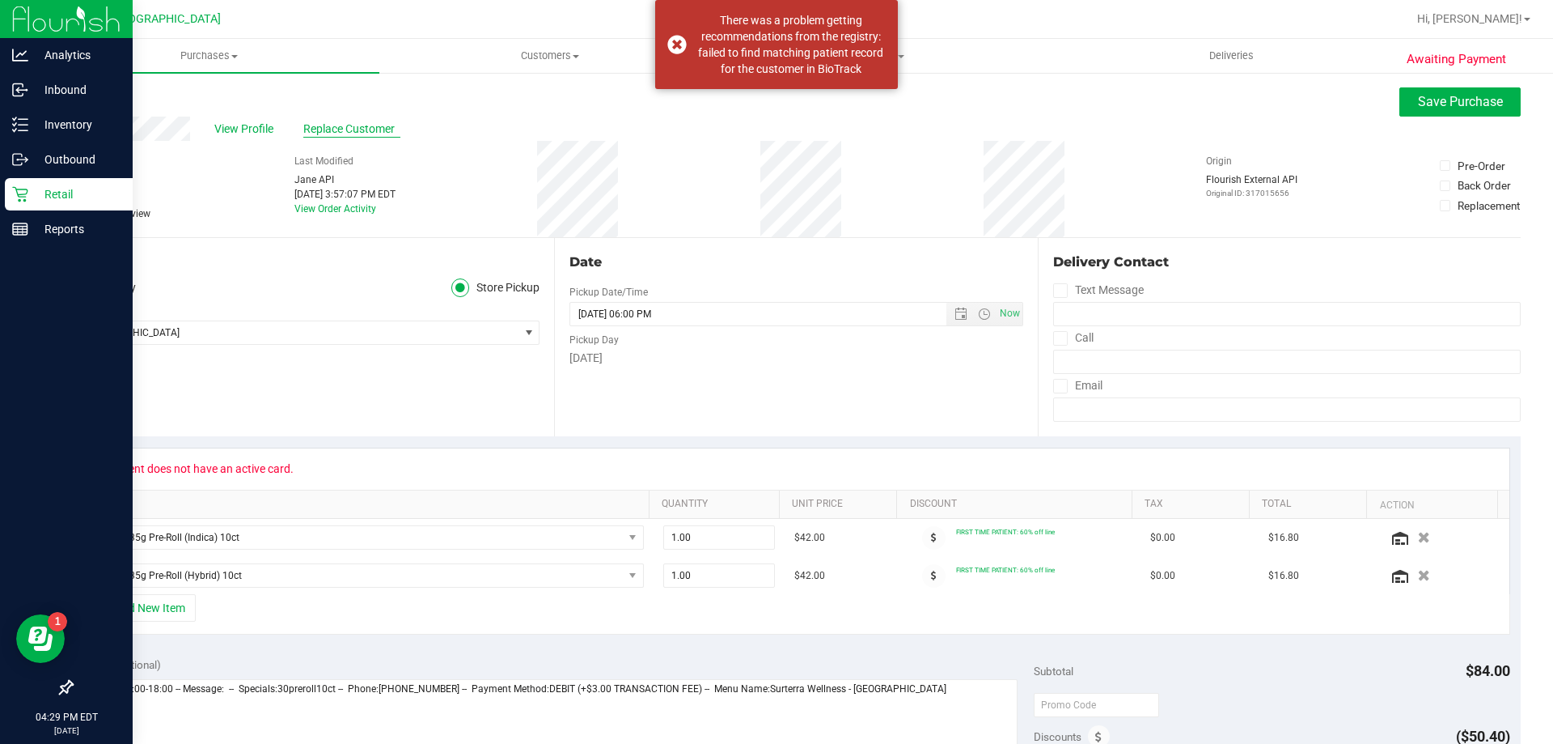
click at [325, 125] on span "Replace Customer" at bounding box center [351, 129] width 97 height 17
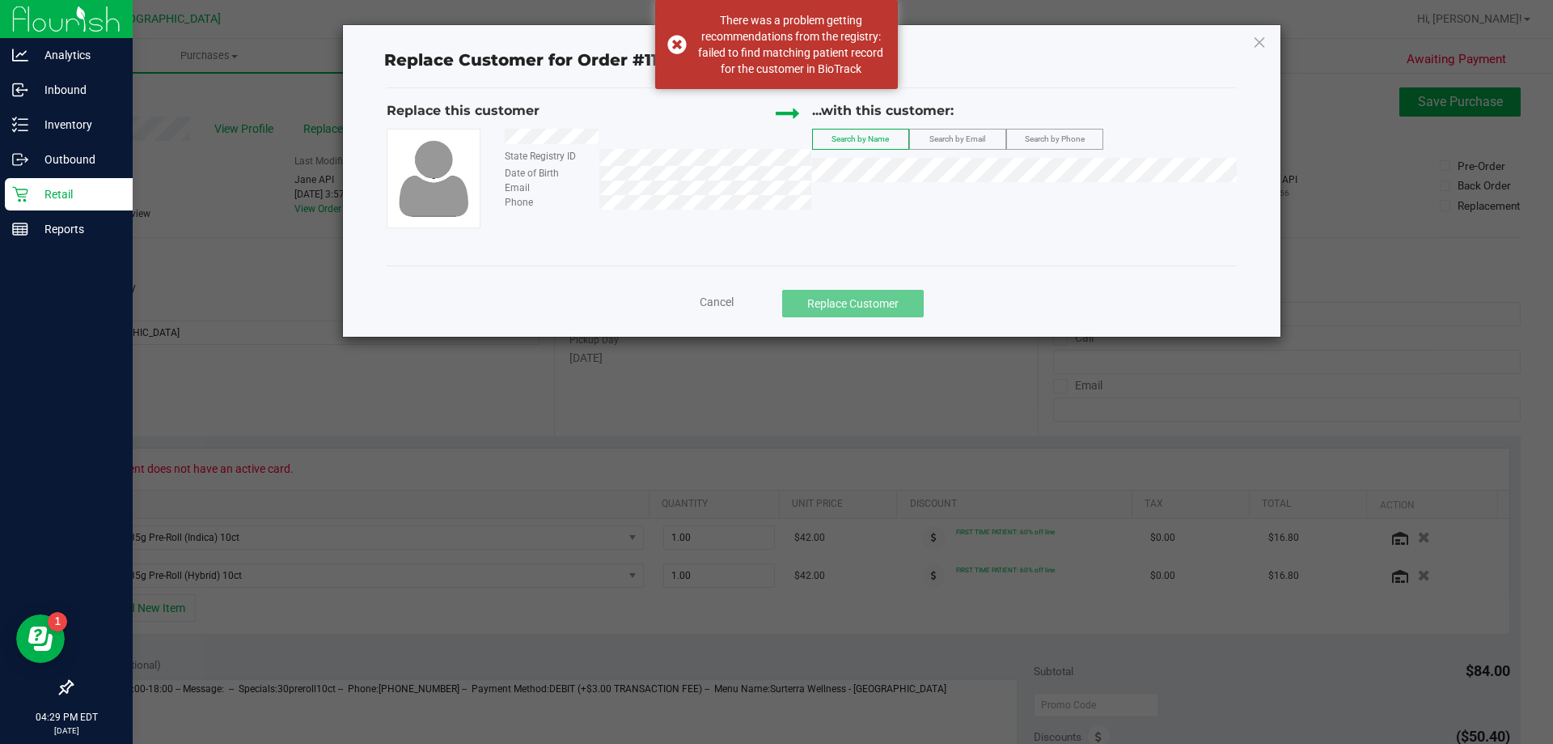
click at [963, 143] on span "Search by Email" at bounding box center [958, 138] width 56 height 9
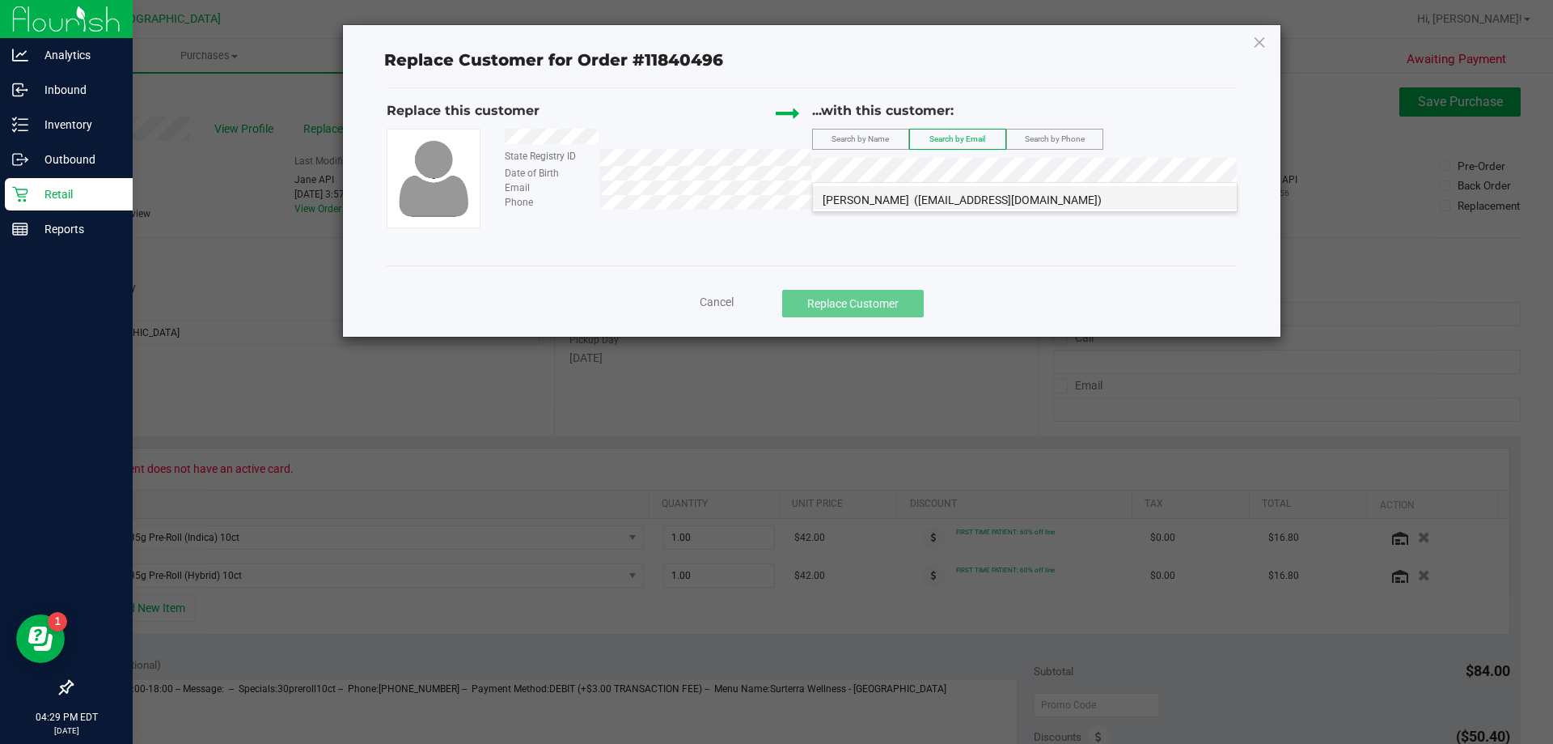
click at [964, 193] on span "([EMAIL_ADDRESS][DOMAIN_NAME])" at bounding box center [1008, 199] width 188 height 13
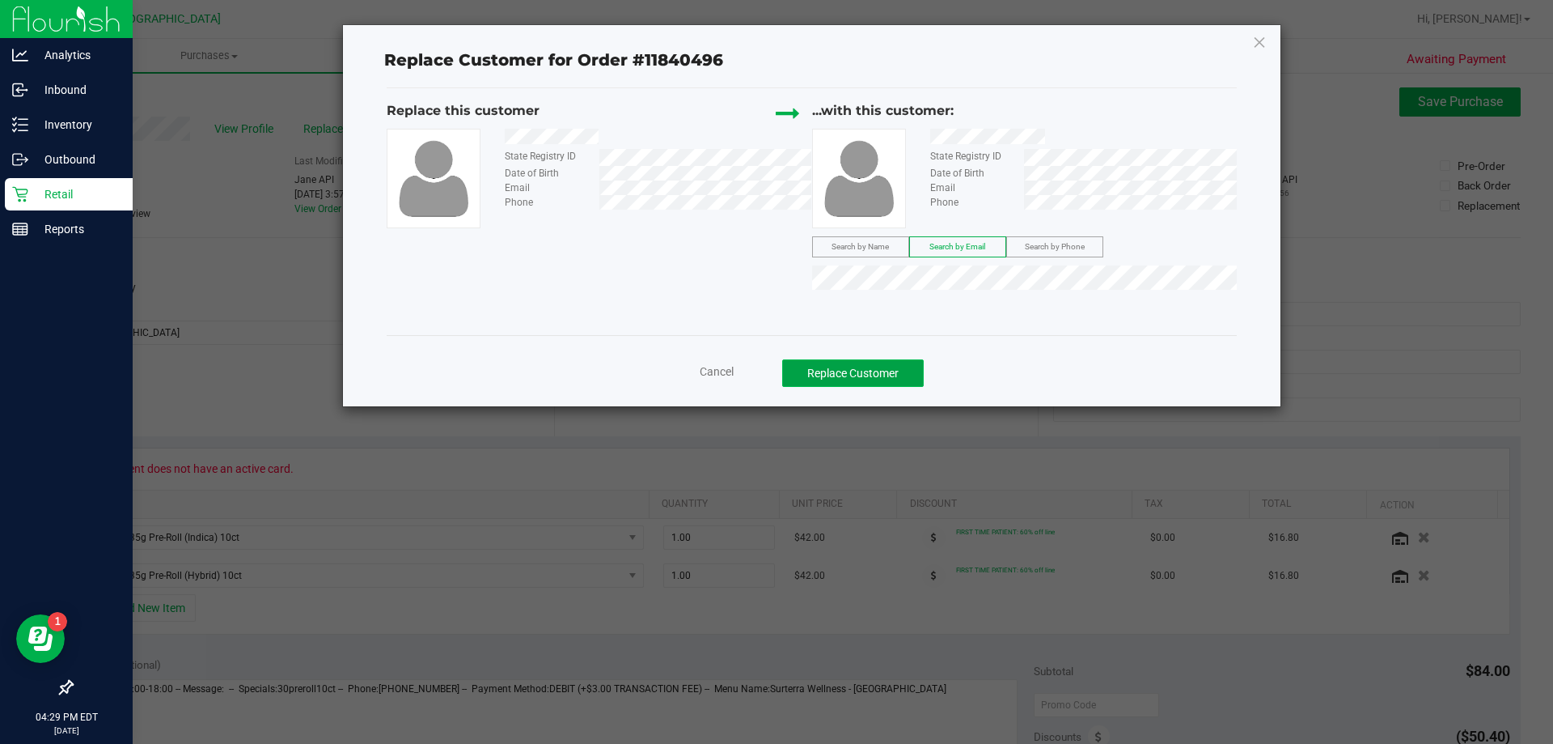
click at [878, 372] on button "Replace Customer" at bounding box center [853, 373] width 142 height 28
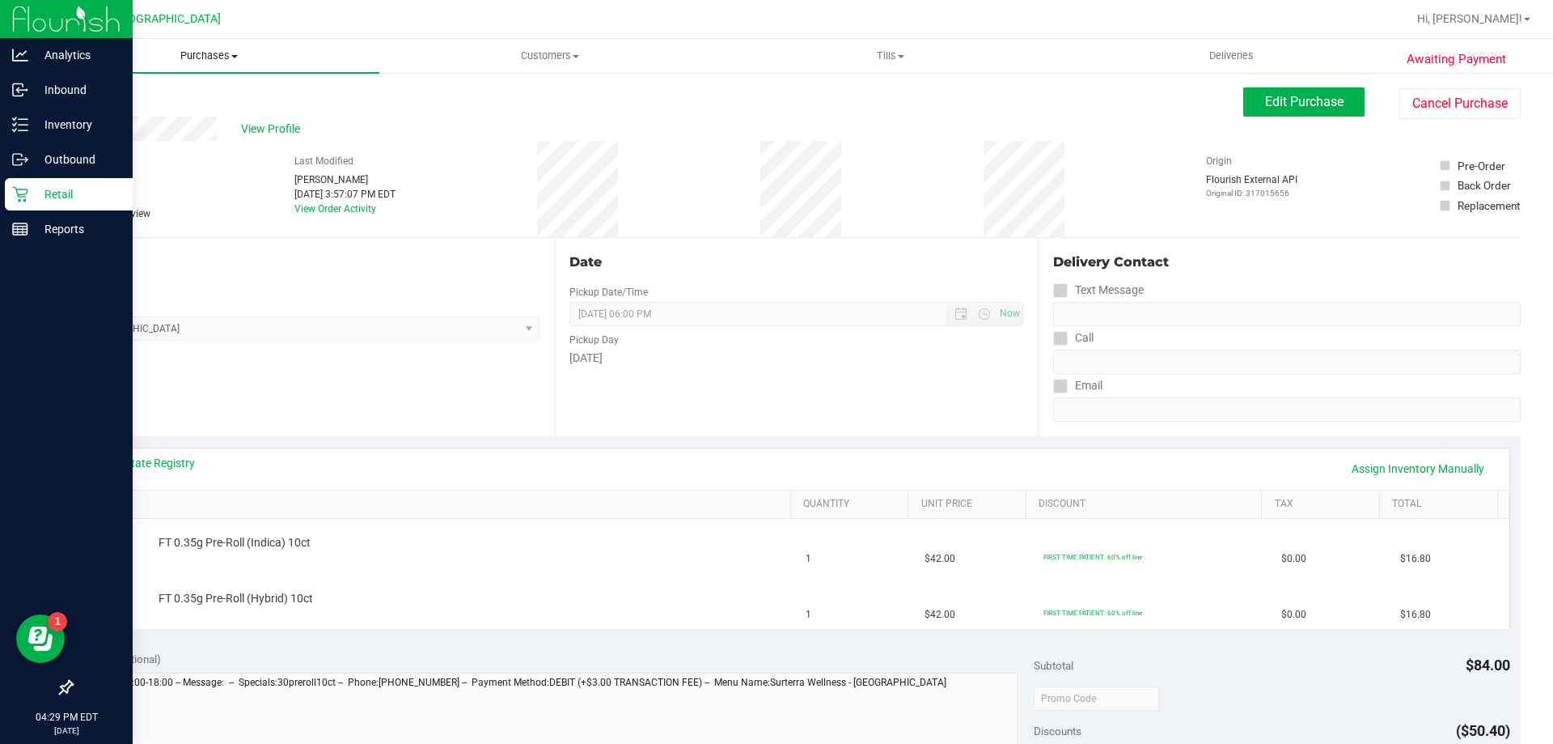
click at [213, 53] on span "Purchases" at bounding box center [209, 56] width 341 height 15
click at [150, 121] on li "Fulfillment" at bounding box center [209, 117] width 341 height 19
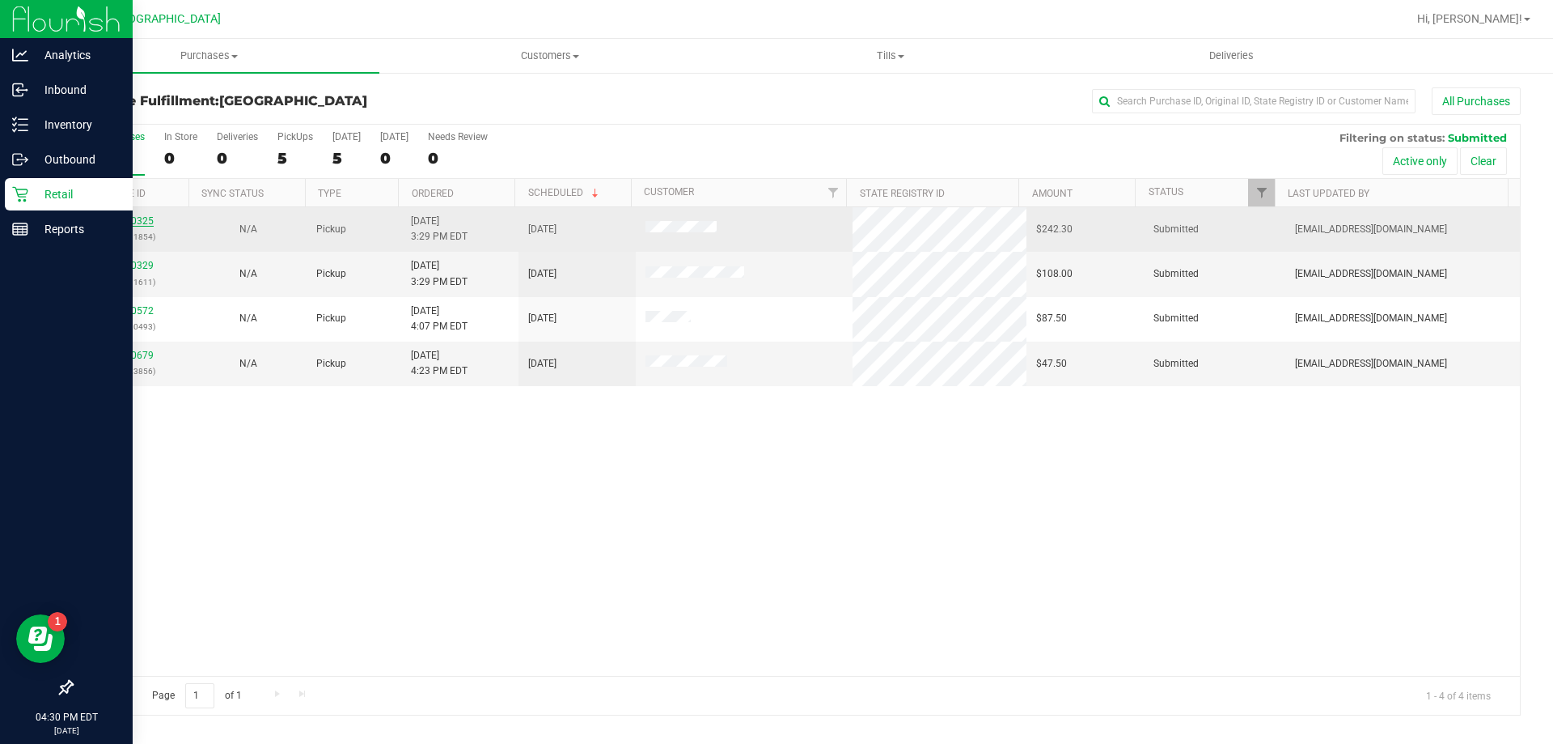
click at [145, 220] on link "11840325" at bounding box center [130, 220] width 45 height 11
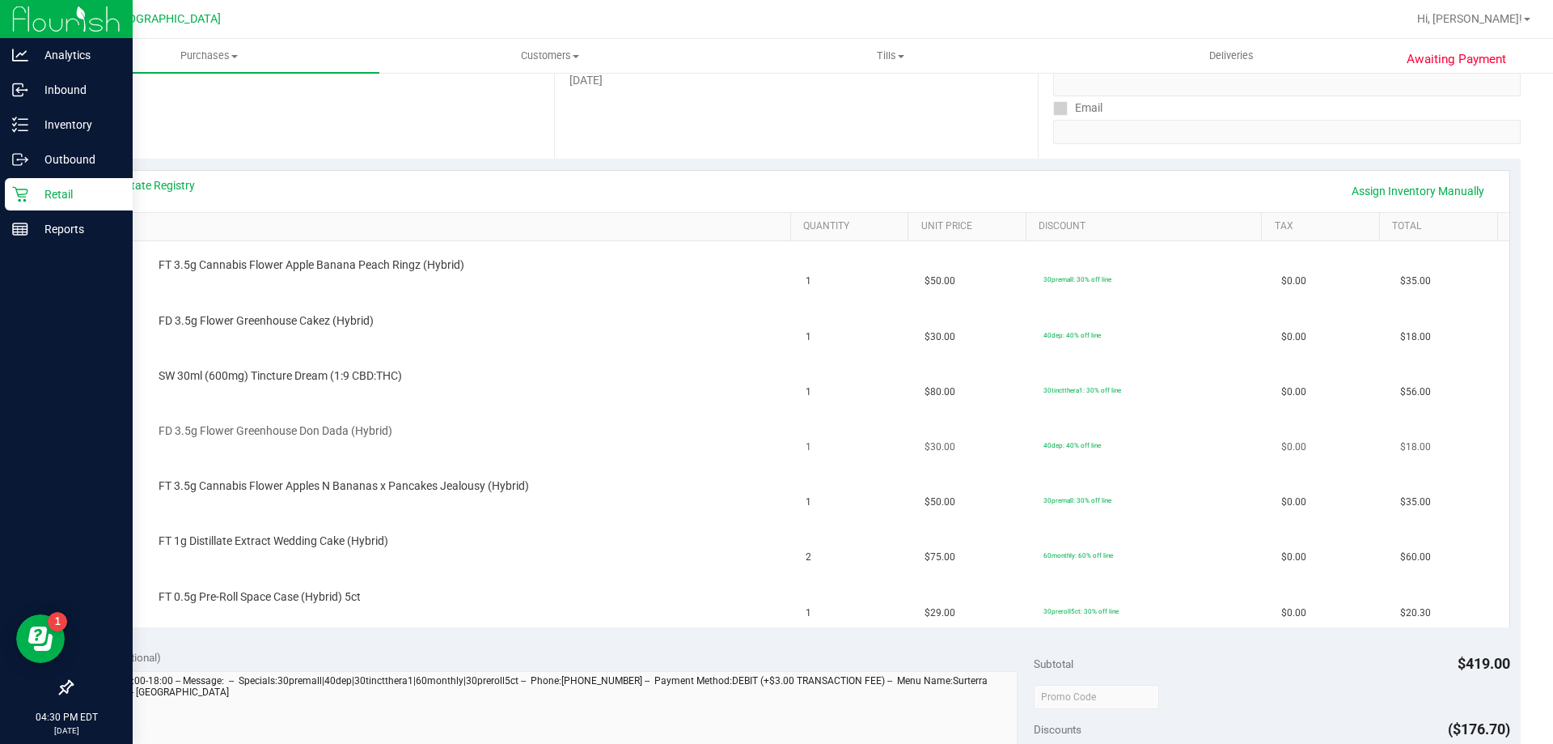
scroll to position [324, 0]
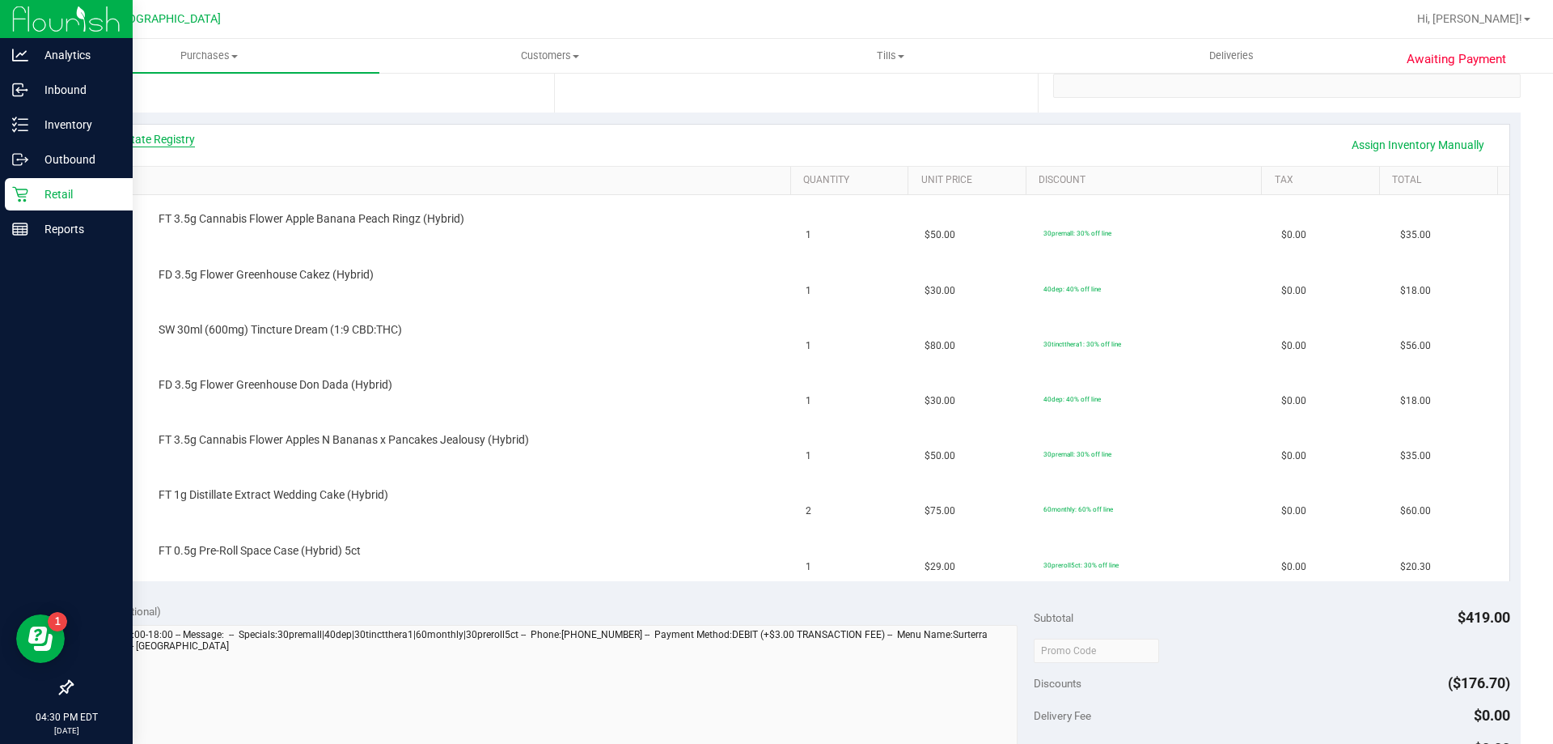
click at [141, 142] on link "View State Registry" at bounding box center [146, 139] width 97 height 16
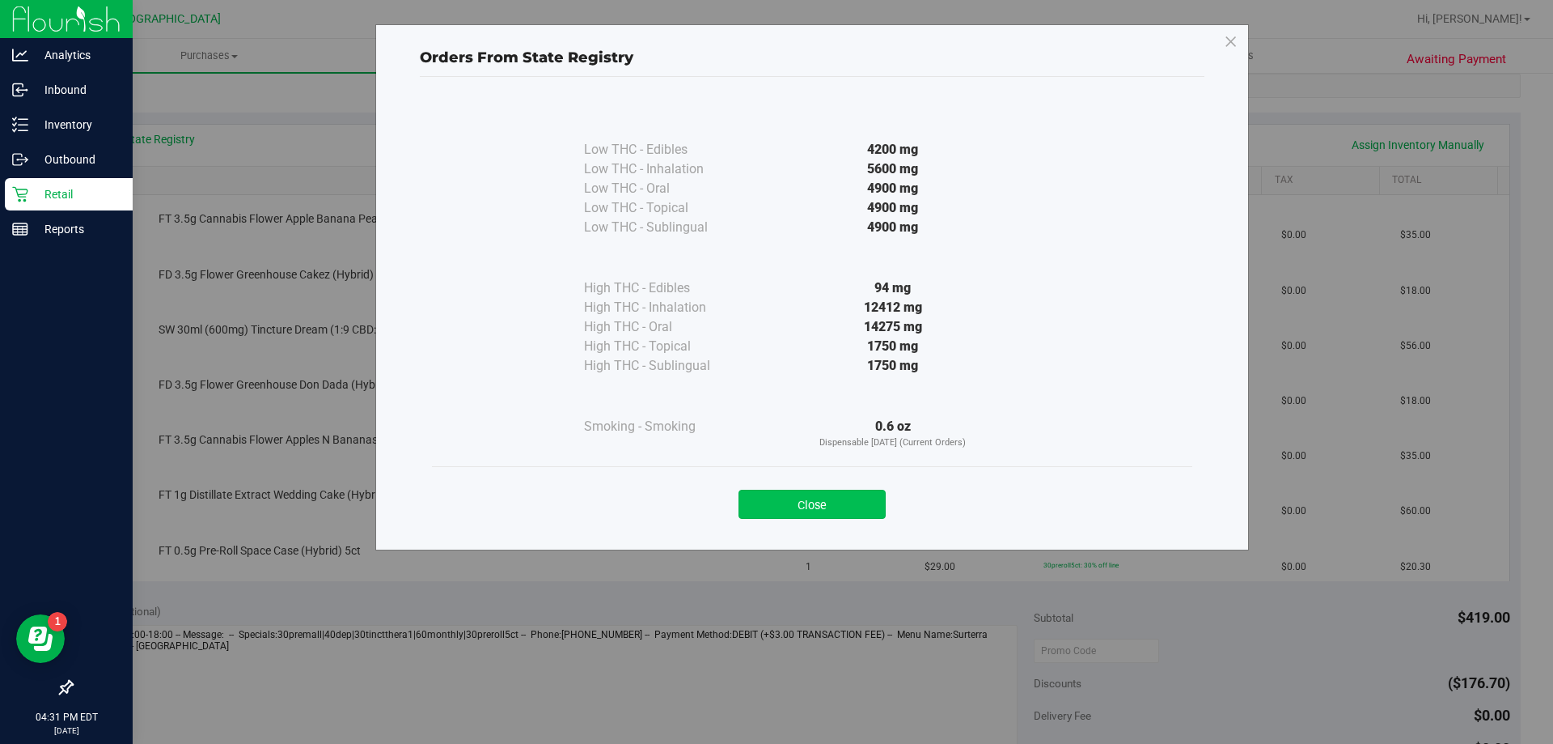
click at [845, 506] on button "Close" at bounding box center [812, 503] width 147 height 29
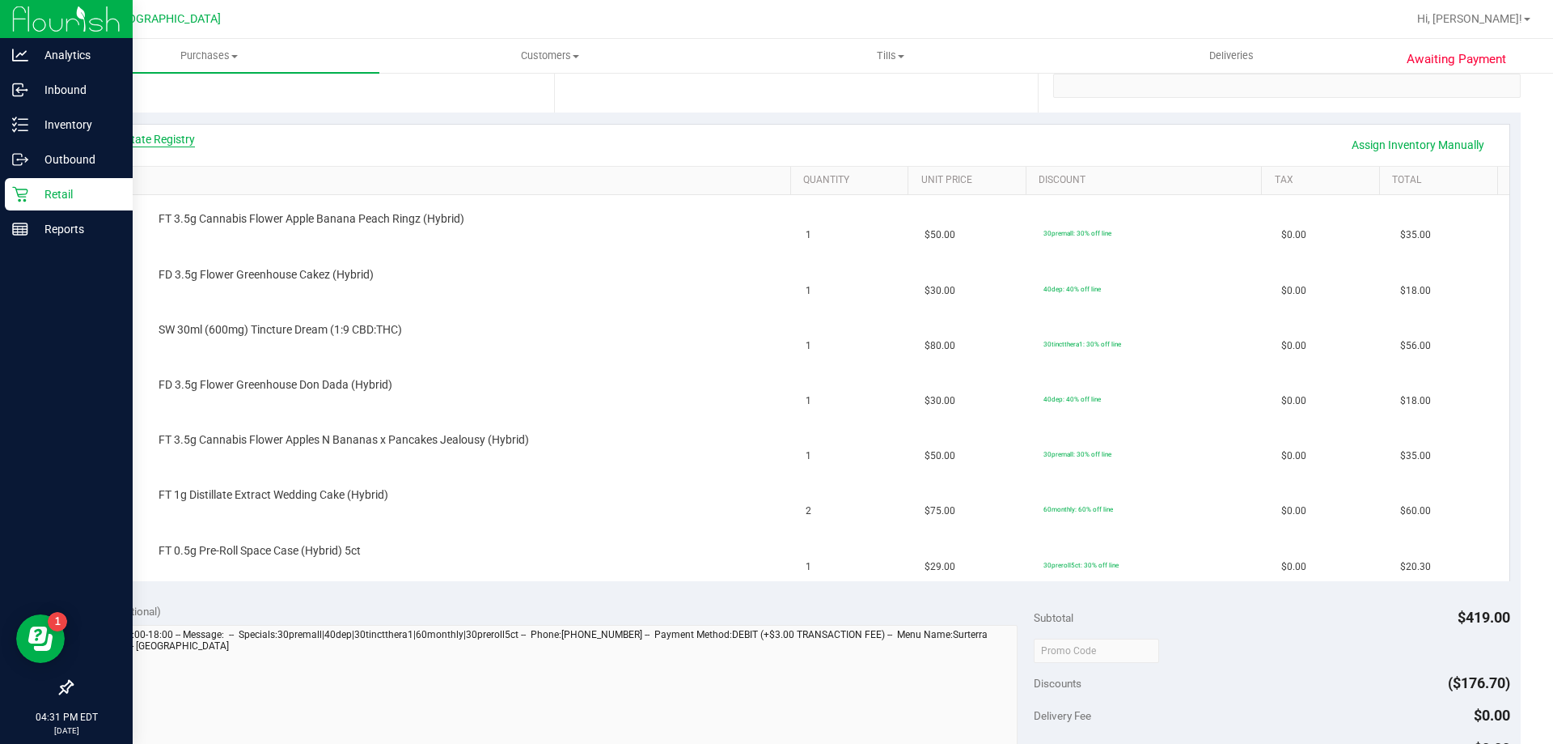
click at [172, 133] on link "View State Registry" at bounding box center [146, 139] width 97 height 16
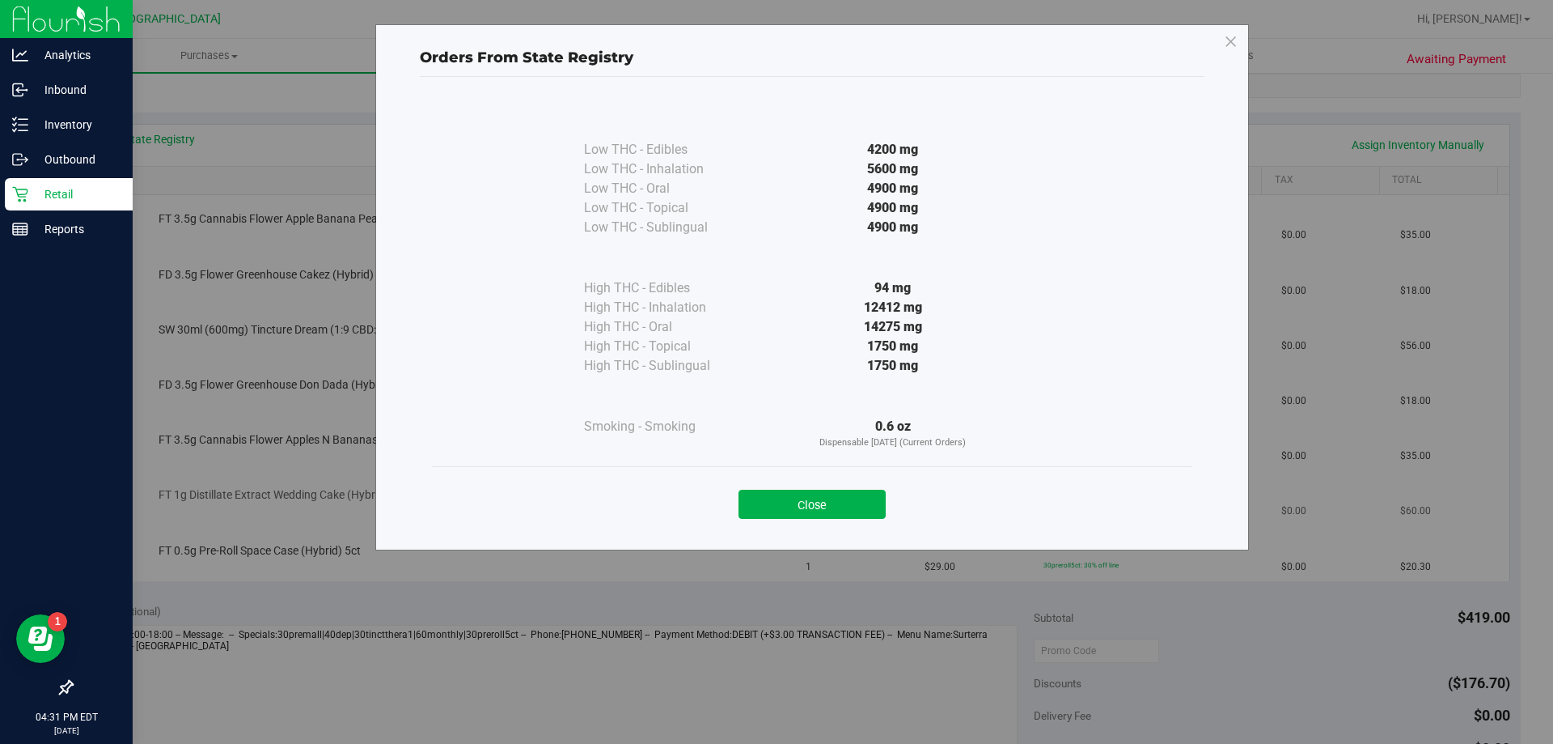
drag, startPoint x: 833, startPoint y: 504, endPoint x: 816, endPoint y: 506, distance: 17.2
click at [835, 504] on button "Close" at bounding box center [812, 503] width 147 height 29
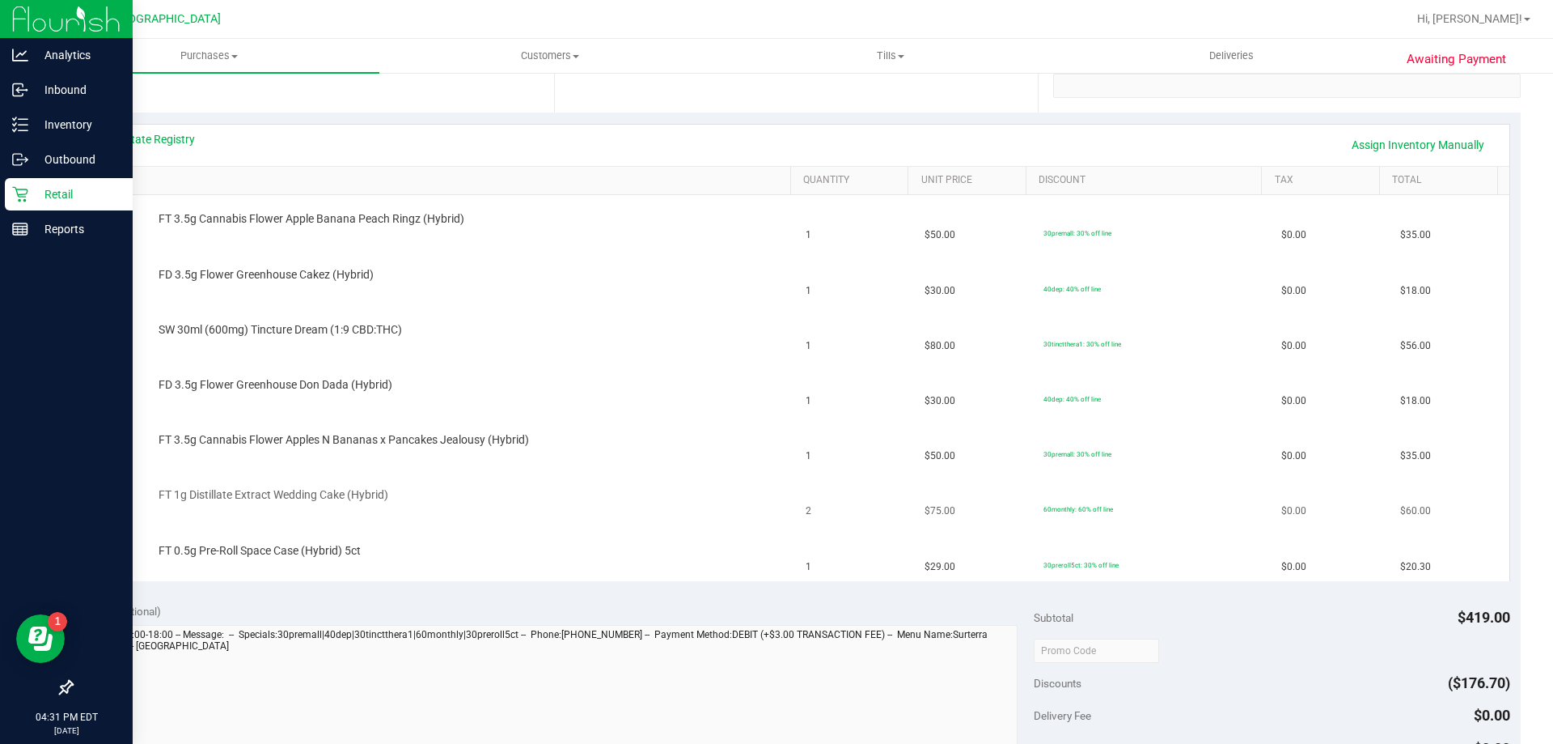
click at [324, 492] on span "FT 1g Distillate Extract Wedding Cake (Hybrid)" at bounding box center [274, 494] width 230 height 15
click at [384, 487] on span "FT 1g Distillate Extract Wedding Cake (Hybrid)" at bounding box center [274, 494] width 230 height 15
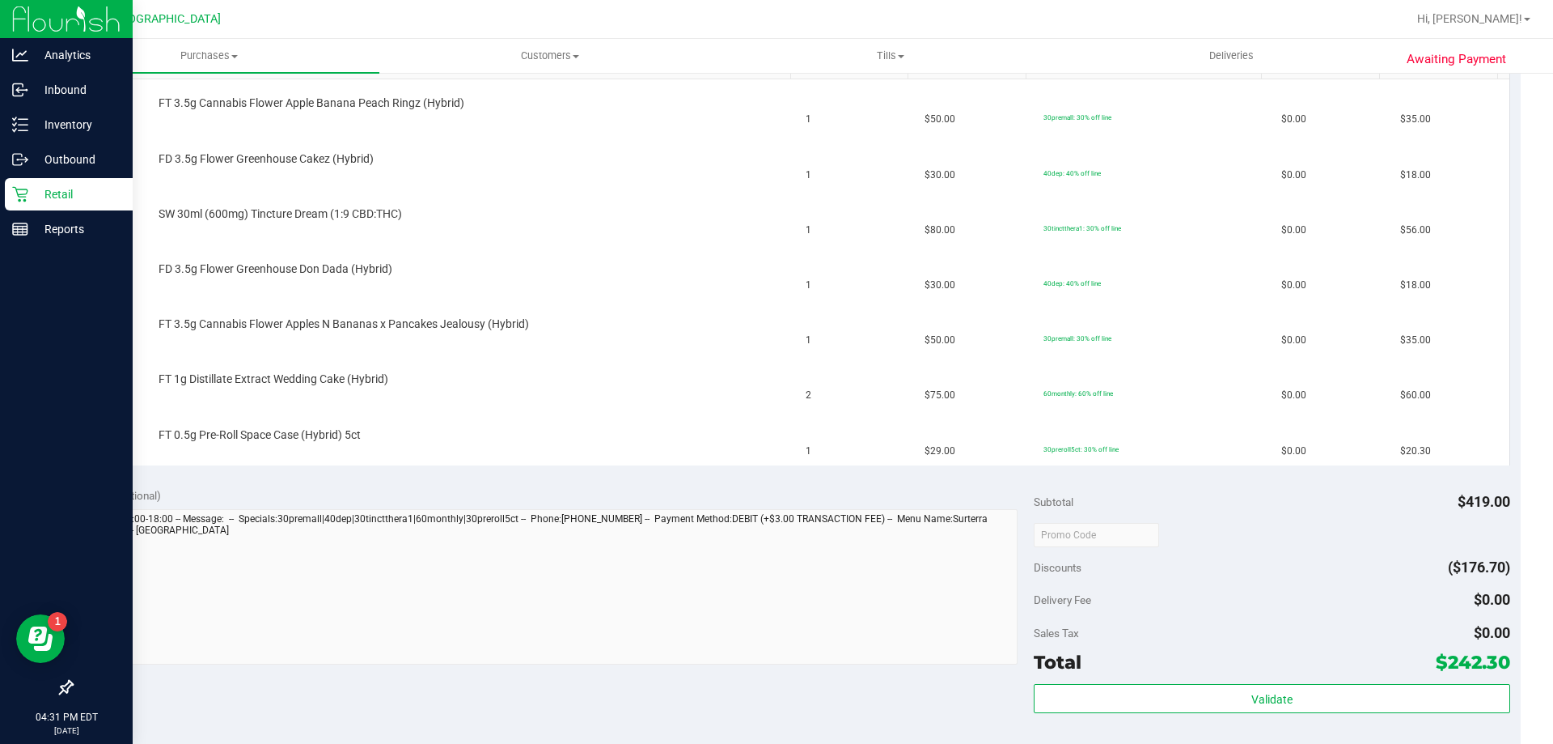
scroll to position [647, 0]
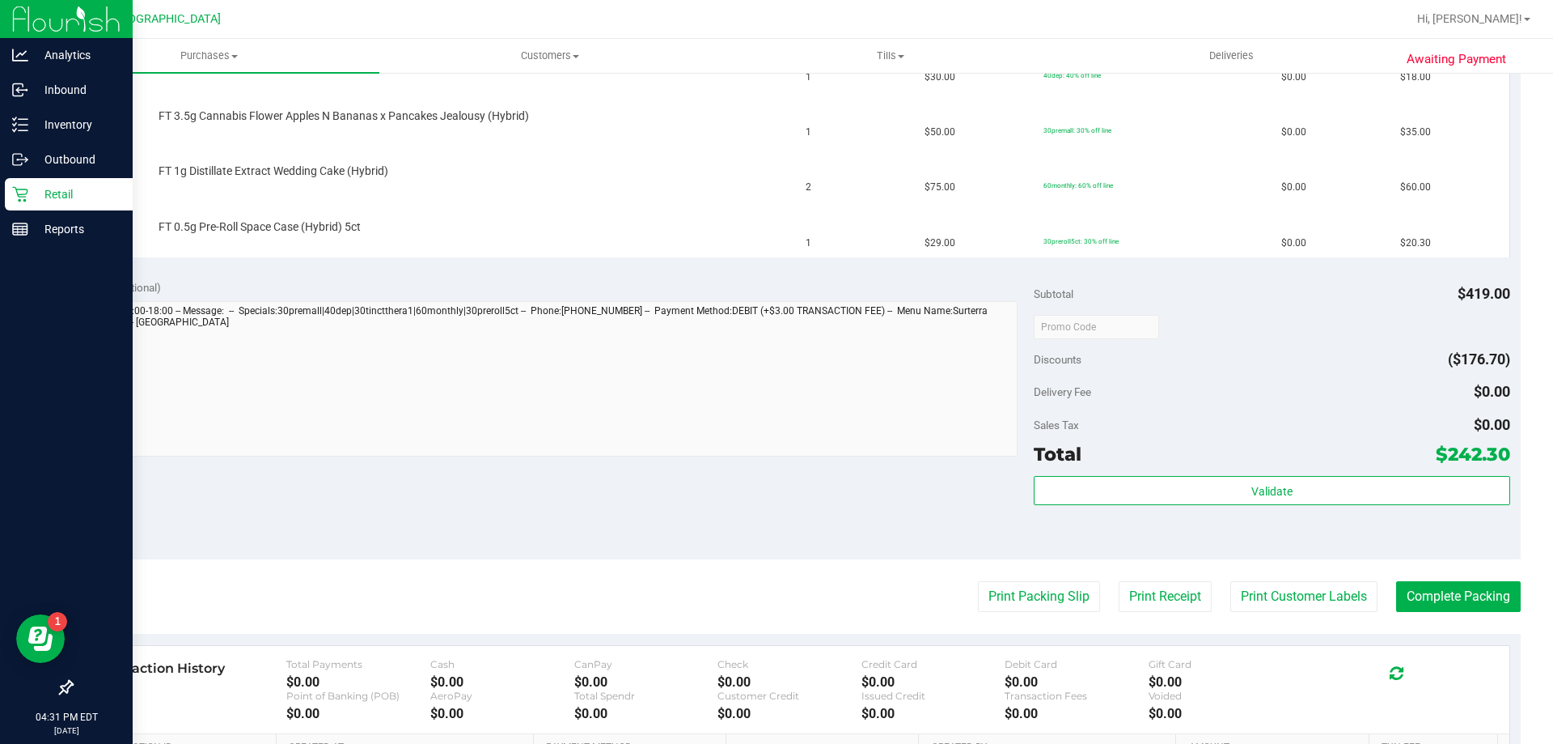
click at [978, 576] on purchase-details "Back Edit Purchase Cancel Purchase View Profile # 11840325 BioTrack ID: - Submi…" at bounding box center [796, 188] width 1450 height 1496
click at [988, 584] on button "Print Packing Slip" at bounding box center [1039, 596] width 122 height 31
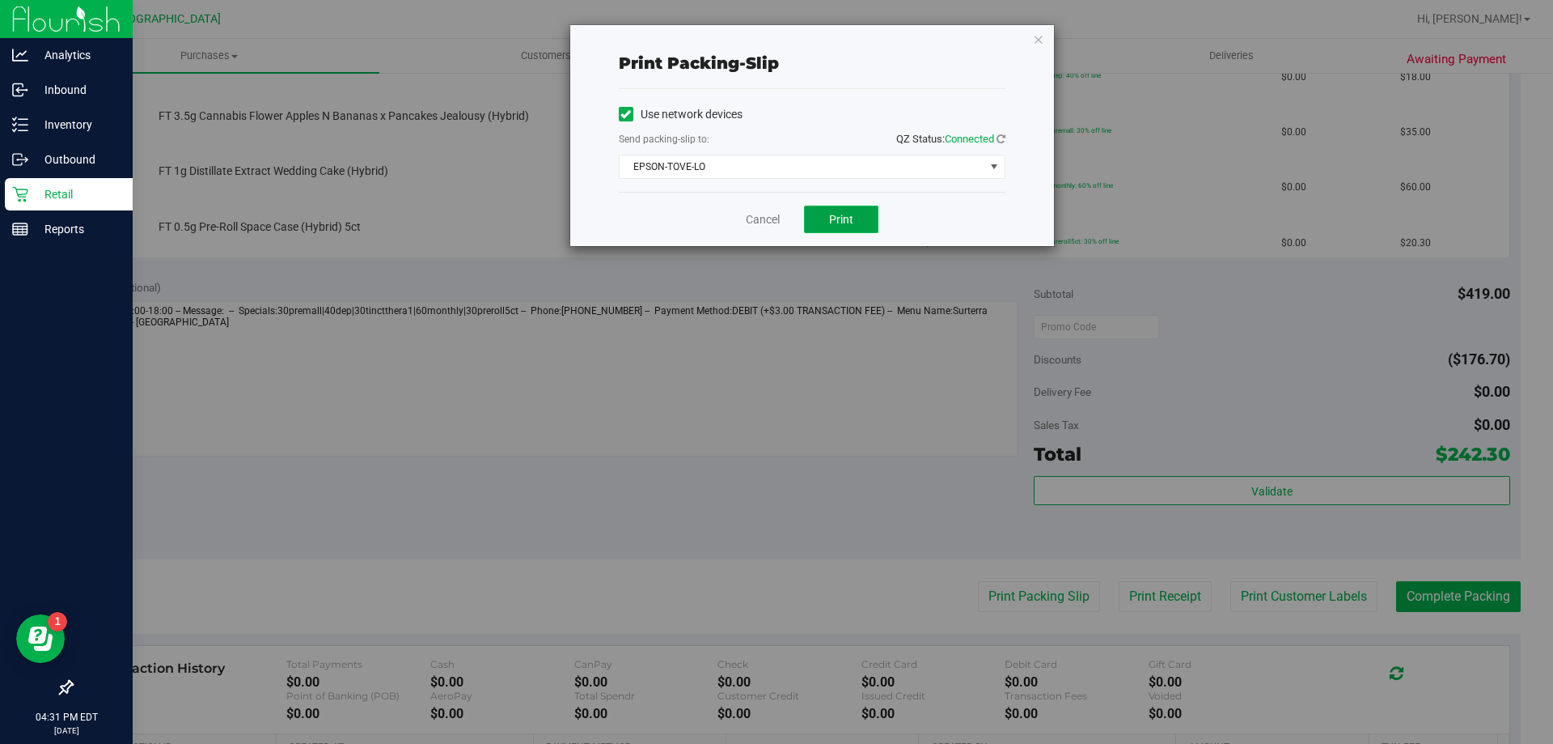
click at [864, 217] on button "Print" at bounding box center [841, 220] width 74 height 28
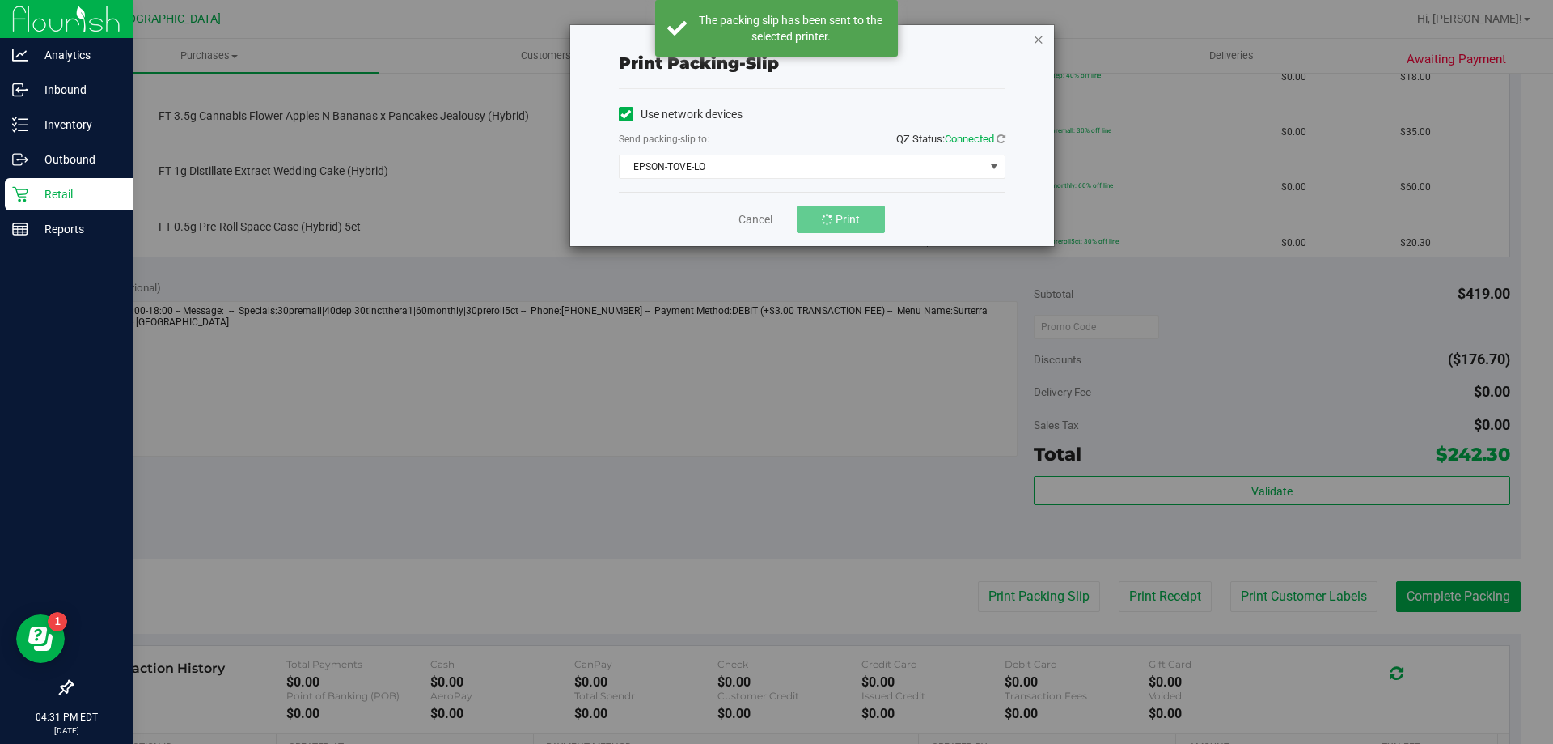
click at [1039, 36] on icon "button" at bounding box center [1038, 38] width 11 height 19
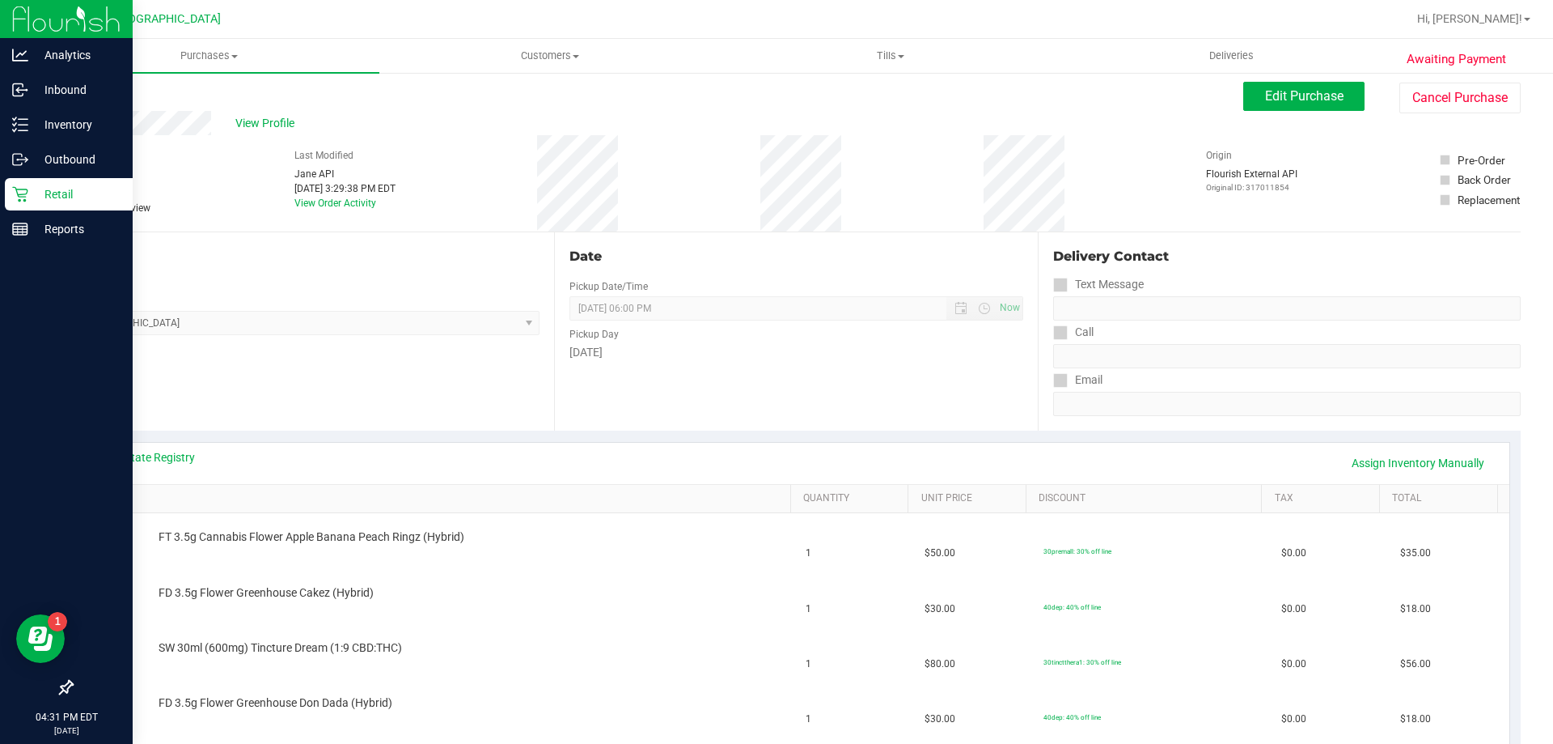
scroll to position [0, 0]
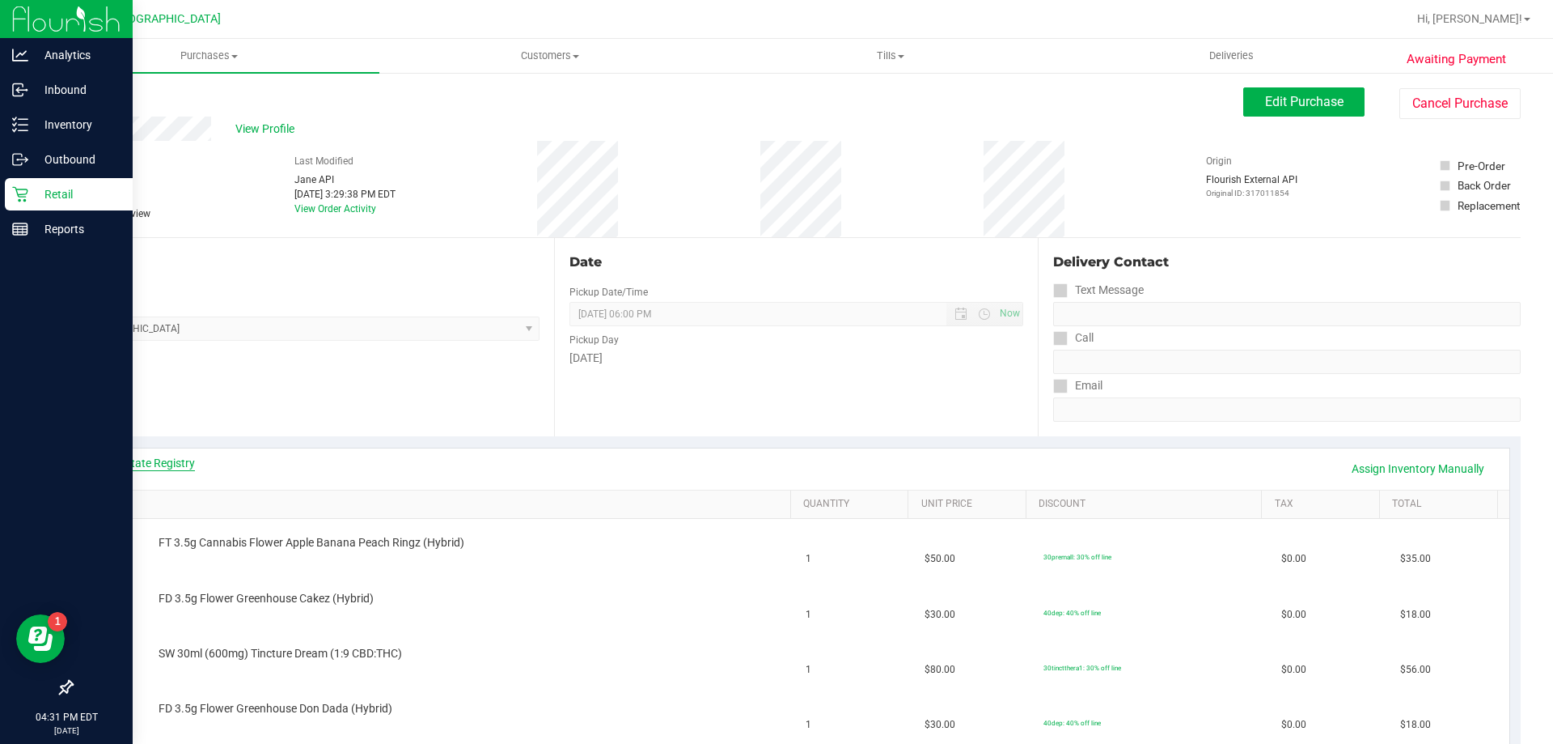
click at [176, 460] on link "View State Registry" at bounding box center [146, 463] width 97 height 16
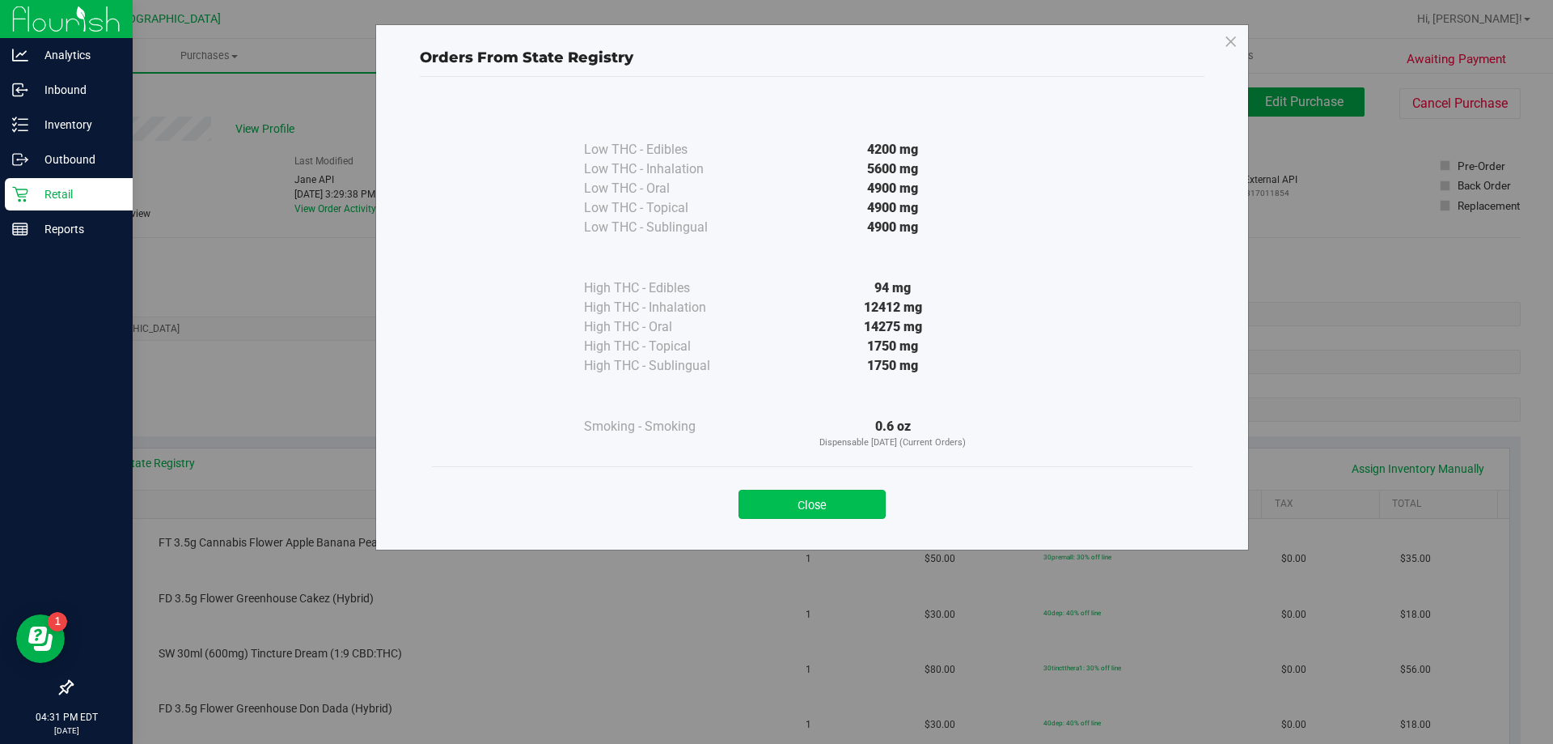
click at [816, 504] on button "Close" at bounding box center [812, 503] width 147 height 29
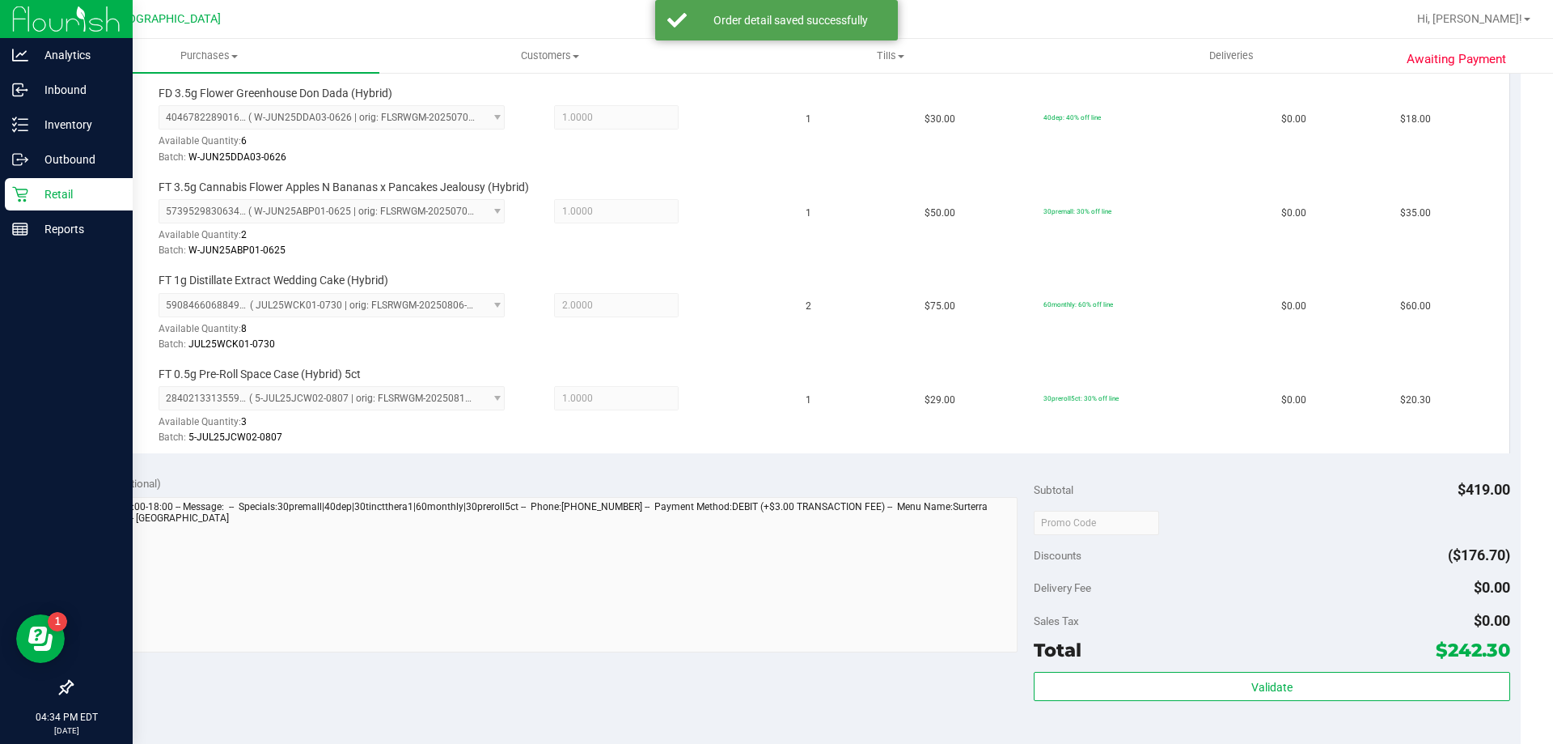
scroll to position [728, 0]
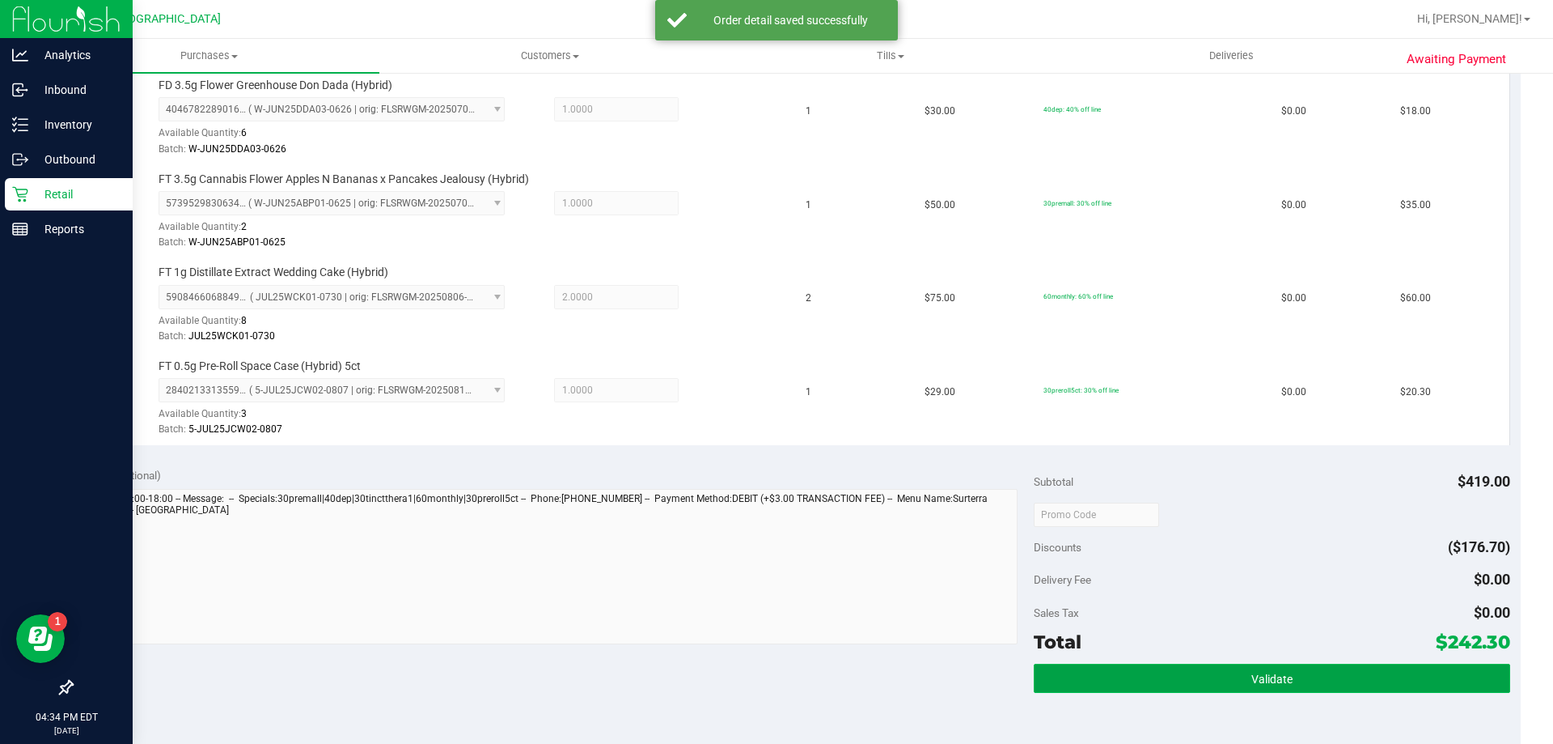
click at [1220, 680] on button "Validate" at bounding box center [1272, 677] width 476 height 29
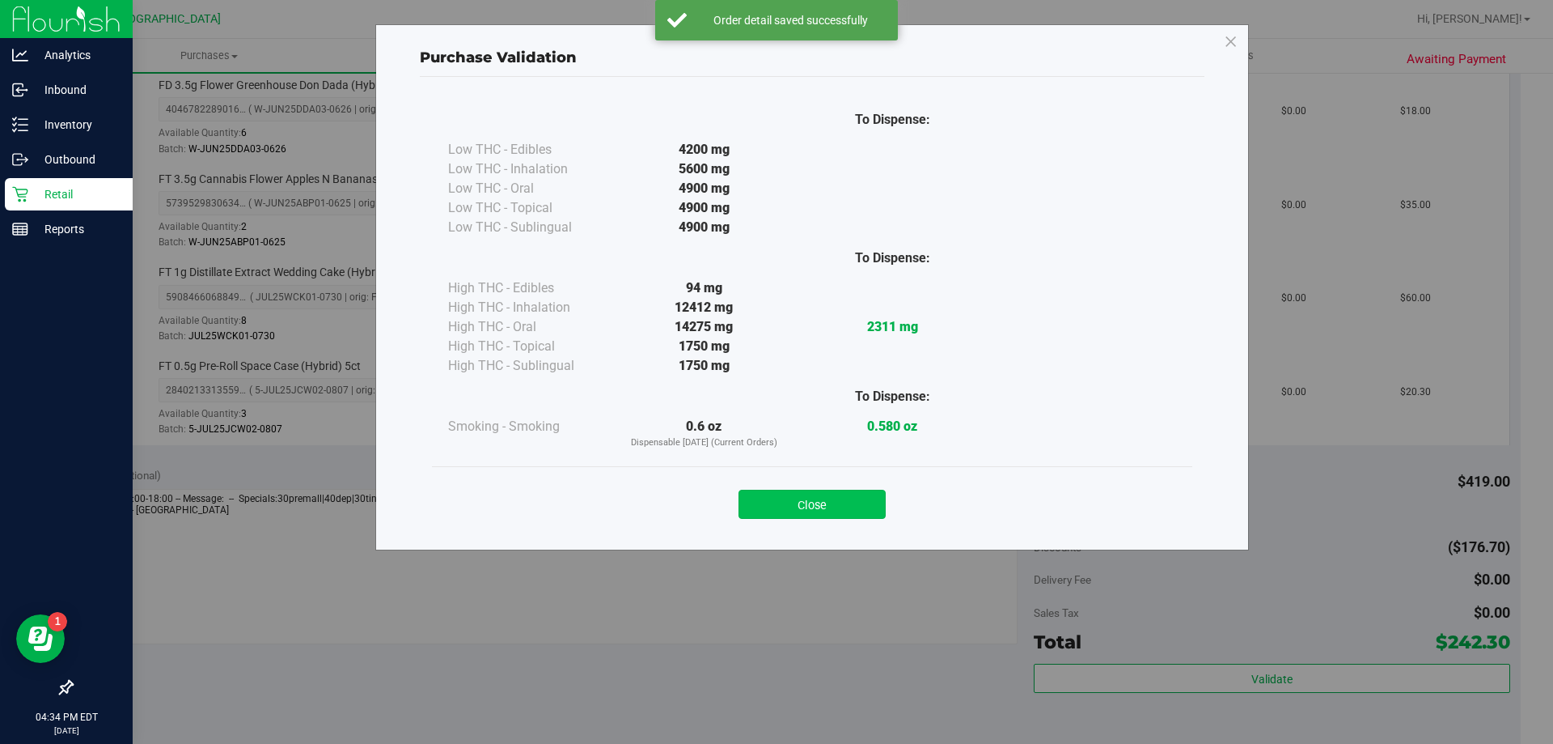
click at [789, 496] on button "Close" at bounding box center [812, 503] width 147 height 29
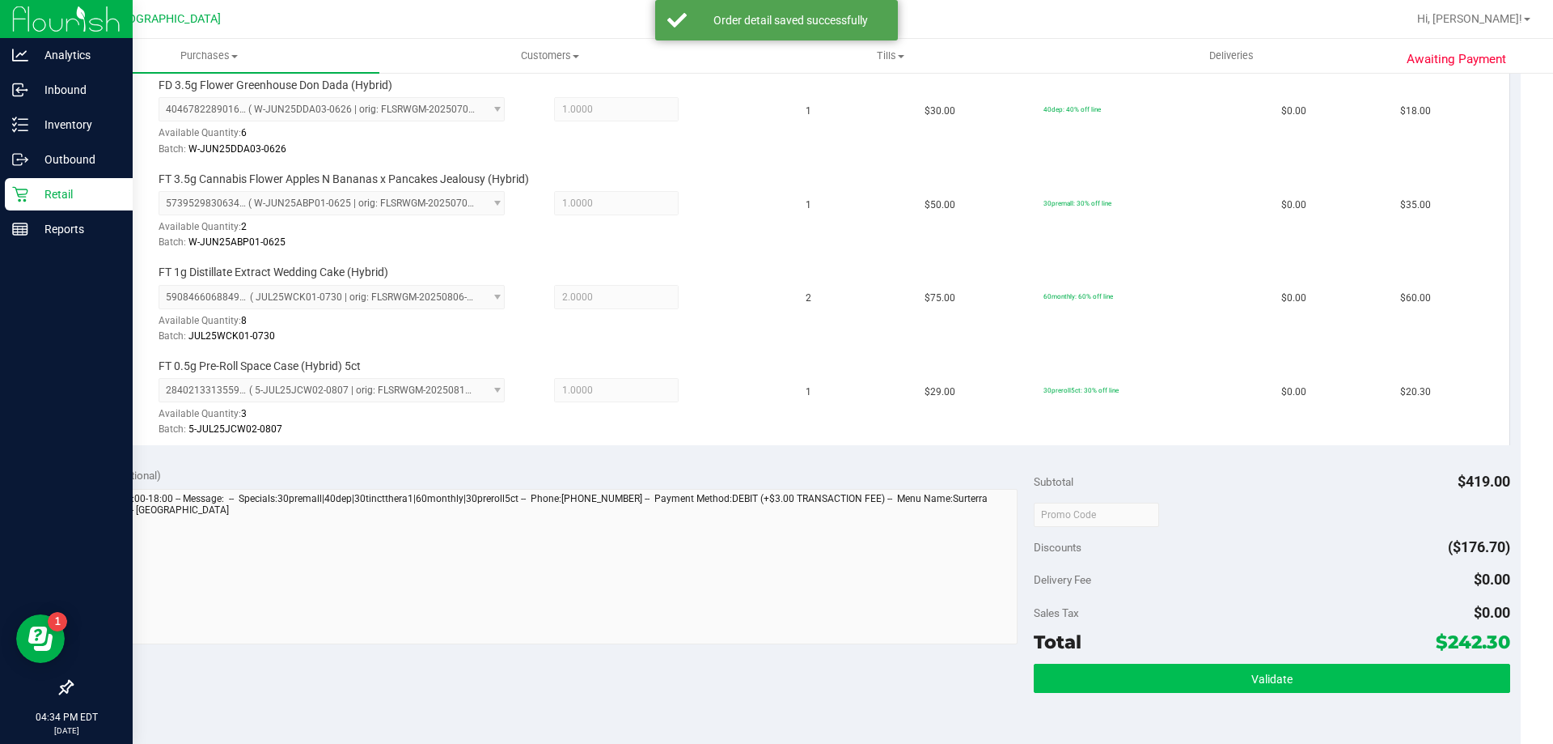
scroll to position [890, 0]
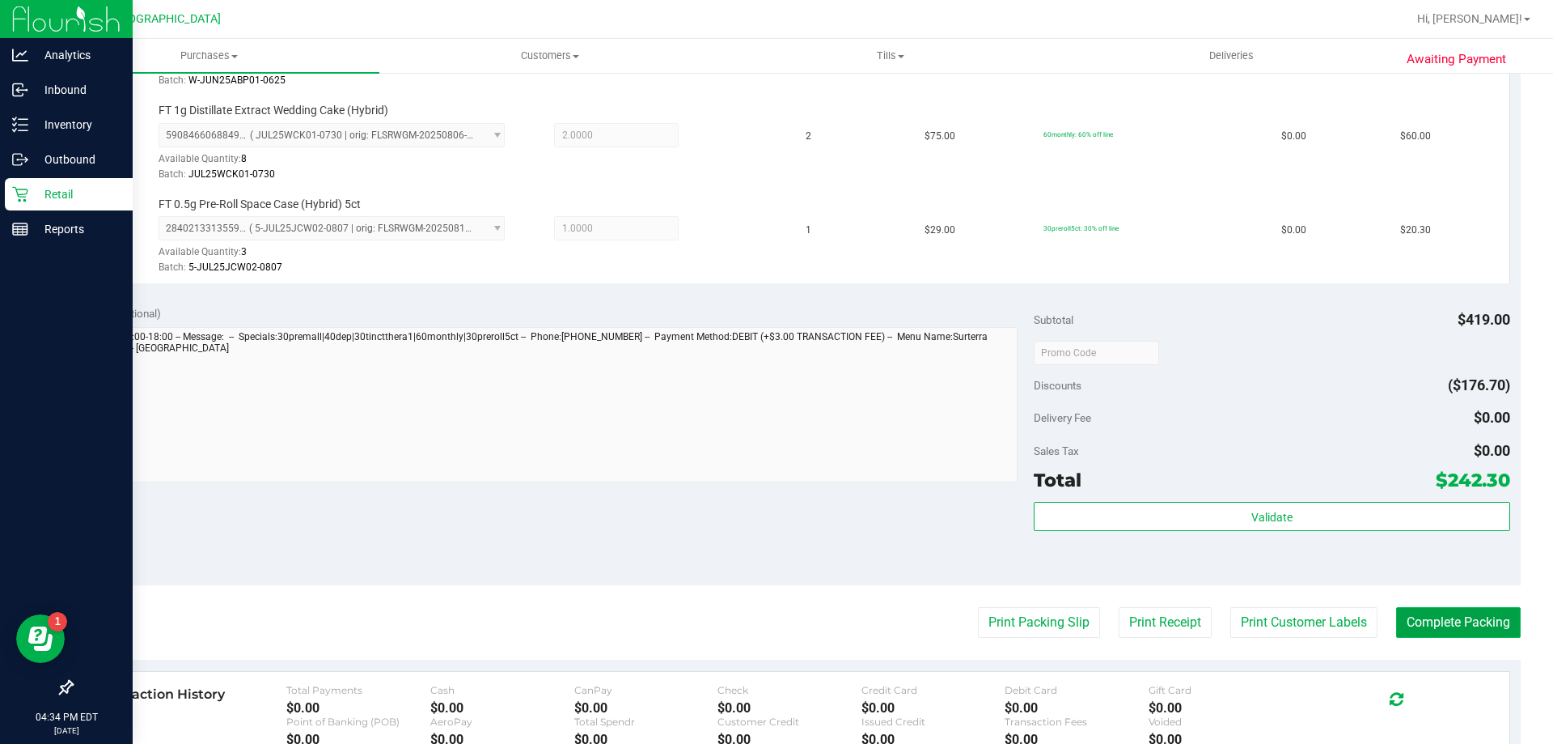
click at [1422, 630] on button "Complete Packing" at bounding box center [1458, 622] width 125 height 31
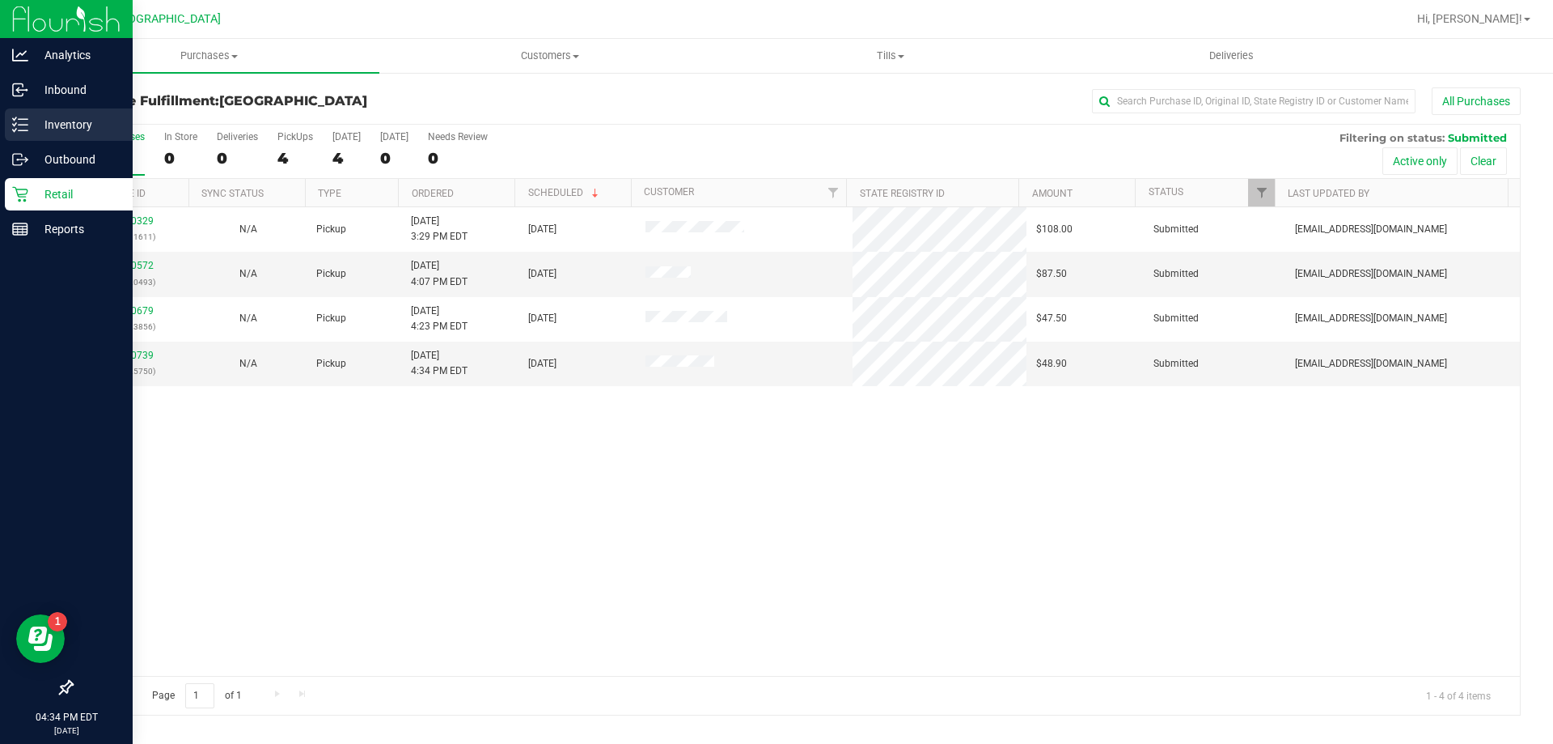
click at [73, 125] on p "Inventory" at bounding box center [76, 124] width 97 height 19
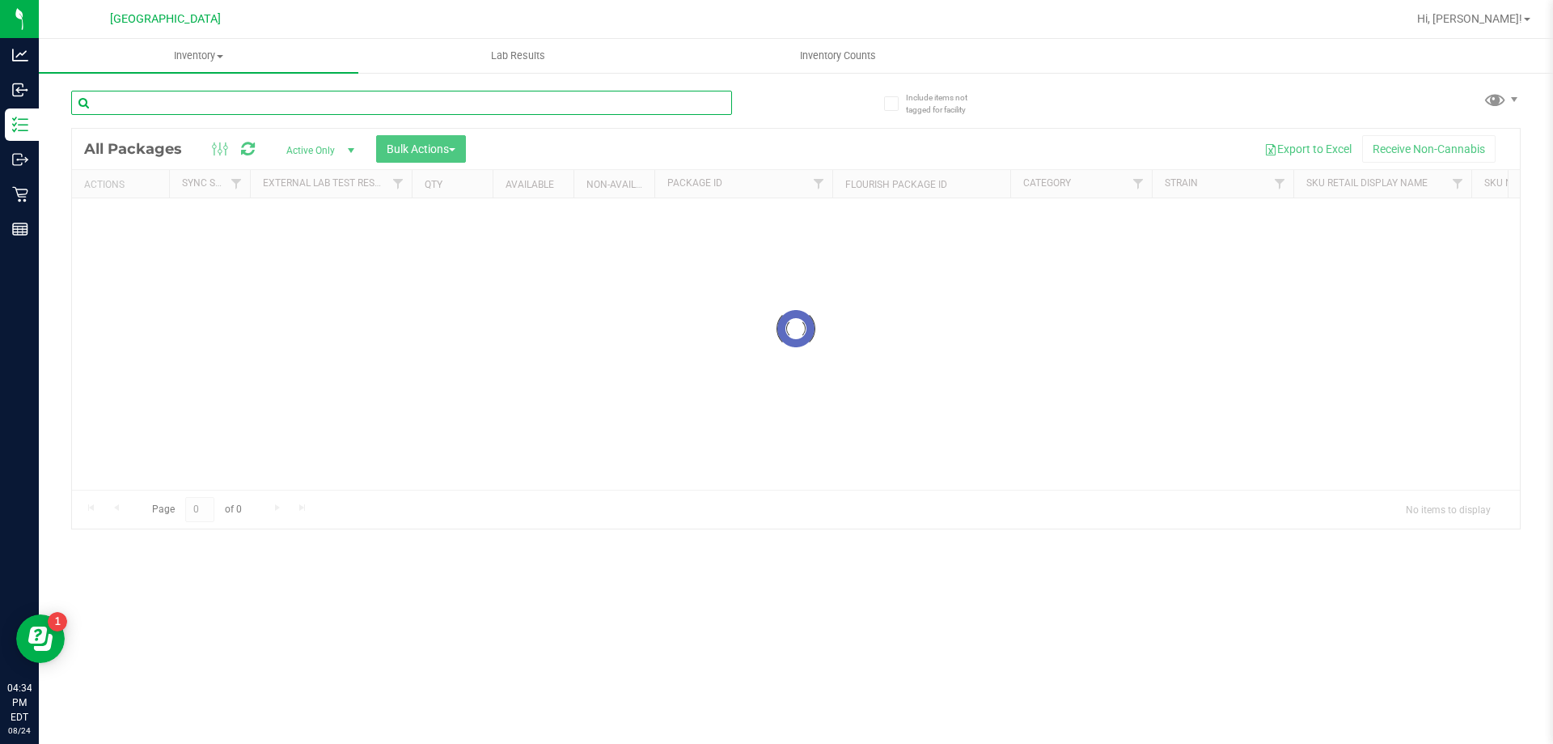
click at [203, 106] on div "Inventory All packages All inventory Waste log Create inventory Lab Results Inv…" at bounding box center [796, 391] width 1515 height 705
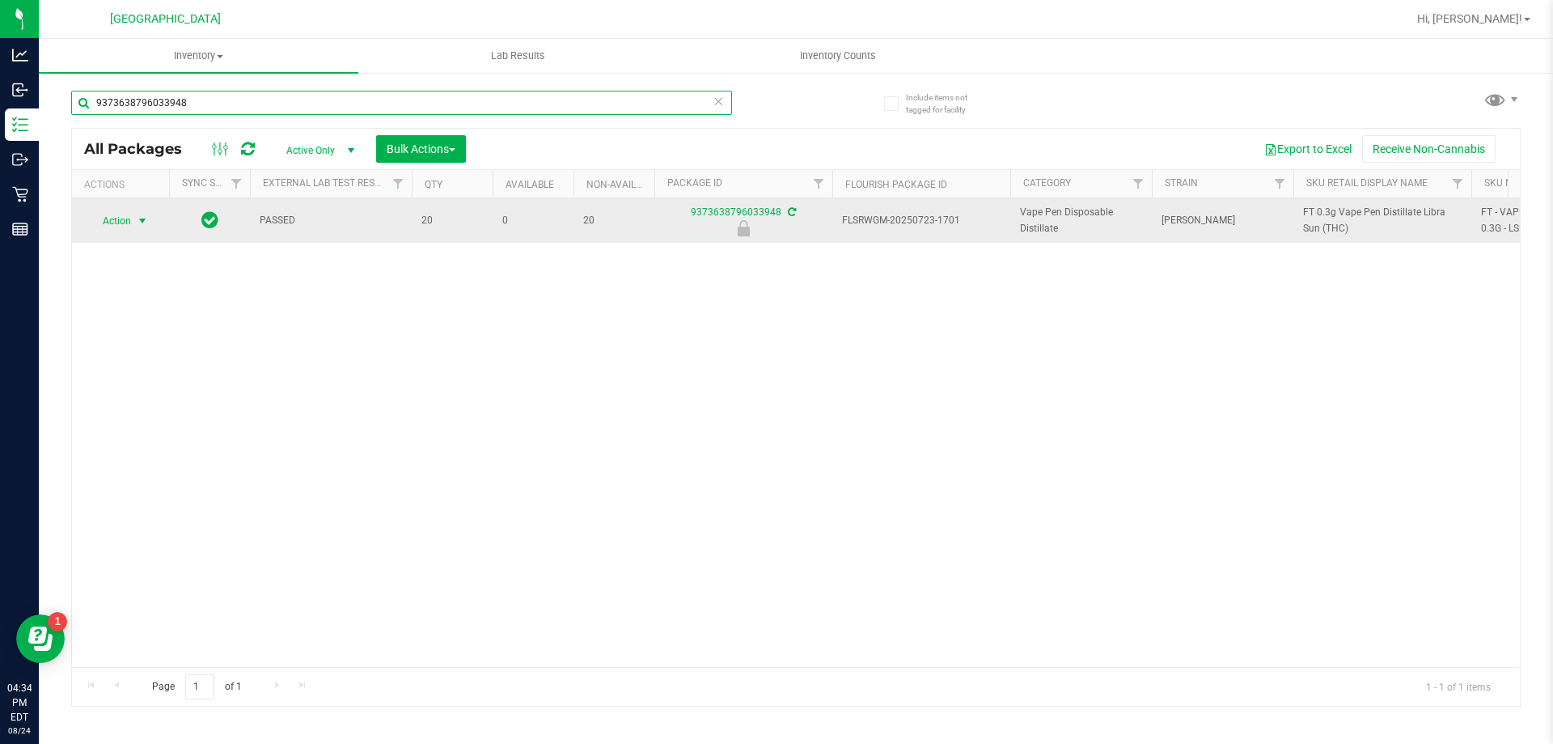
type input "9373638796033948"
click at [117, 218] on span "Action" at bounding box center [110, 221] width 44 height 23
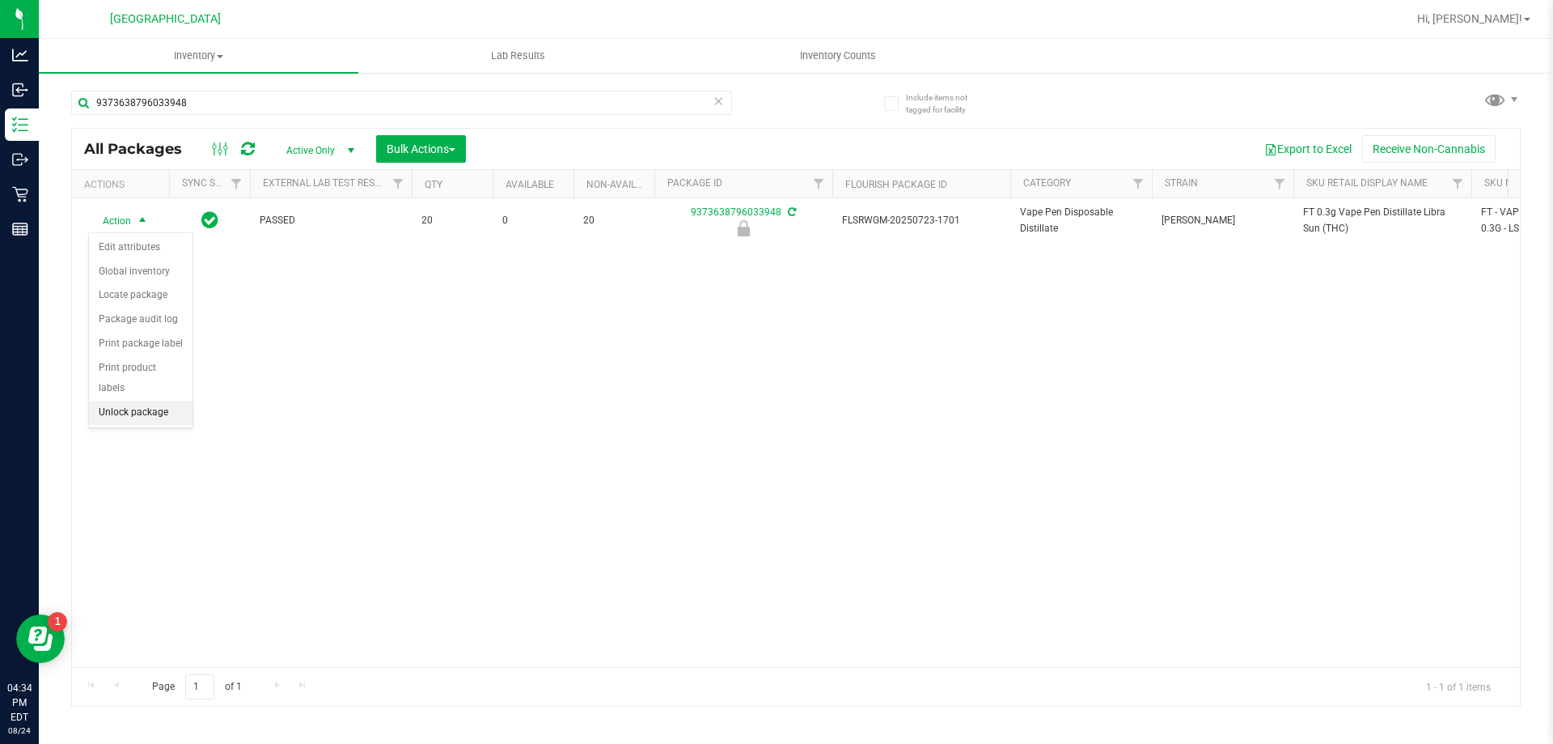
click at [122, 400] on li "Unlock package" at bounding box center [141, 412] width 104 height 24
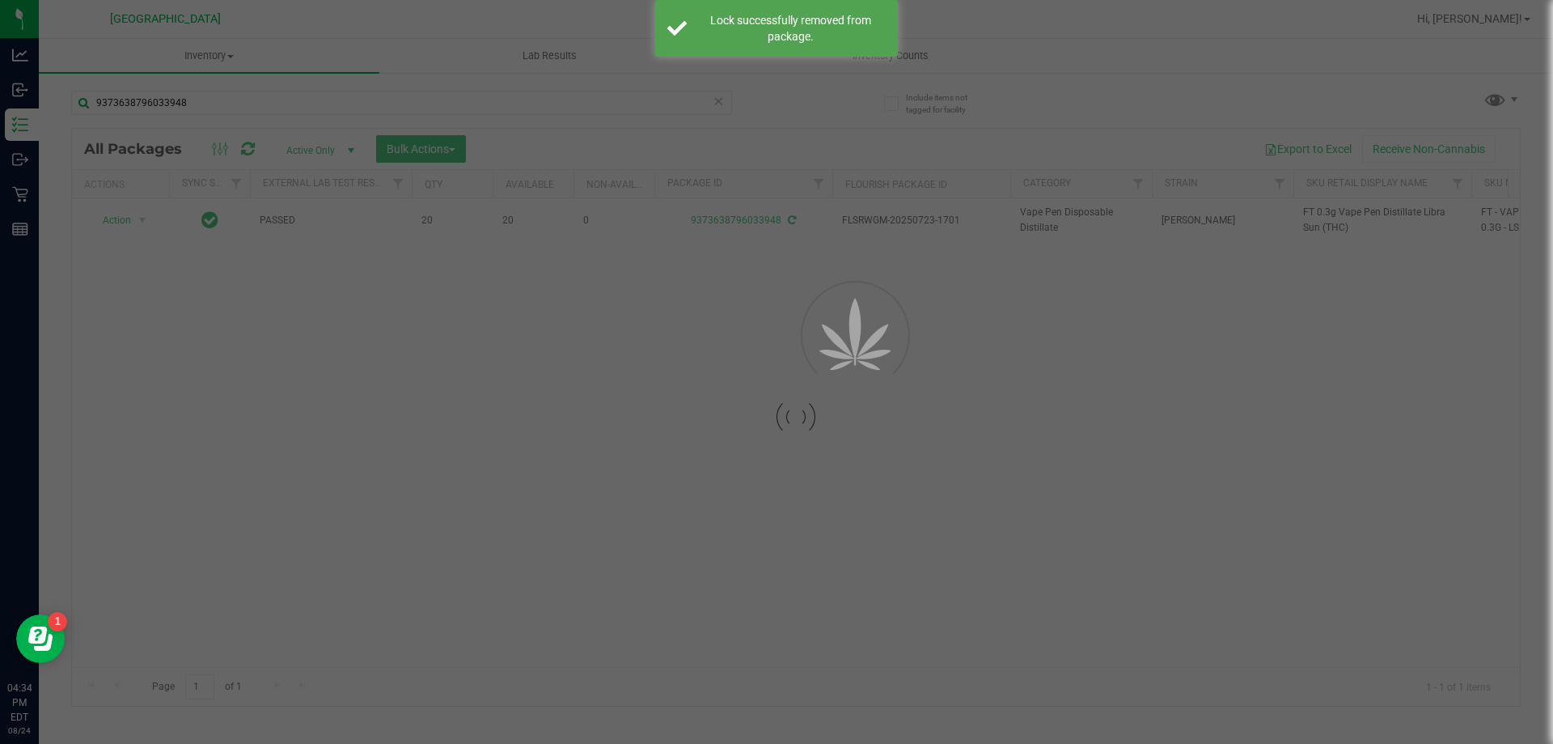
click at [1320, 214] on div at bounding box center [776, 372] width 1553 height 744
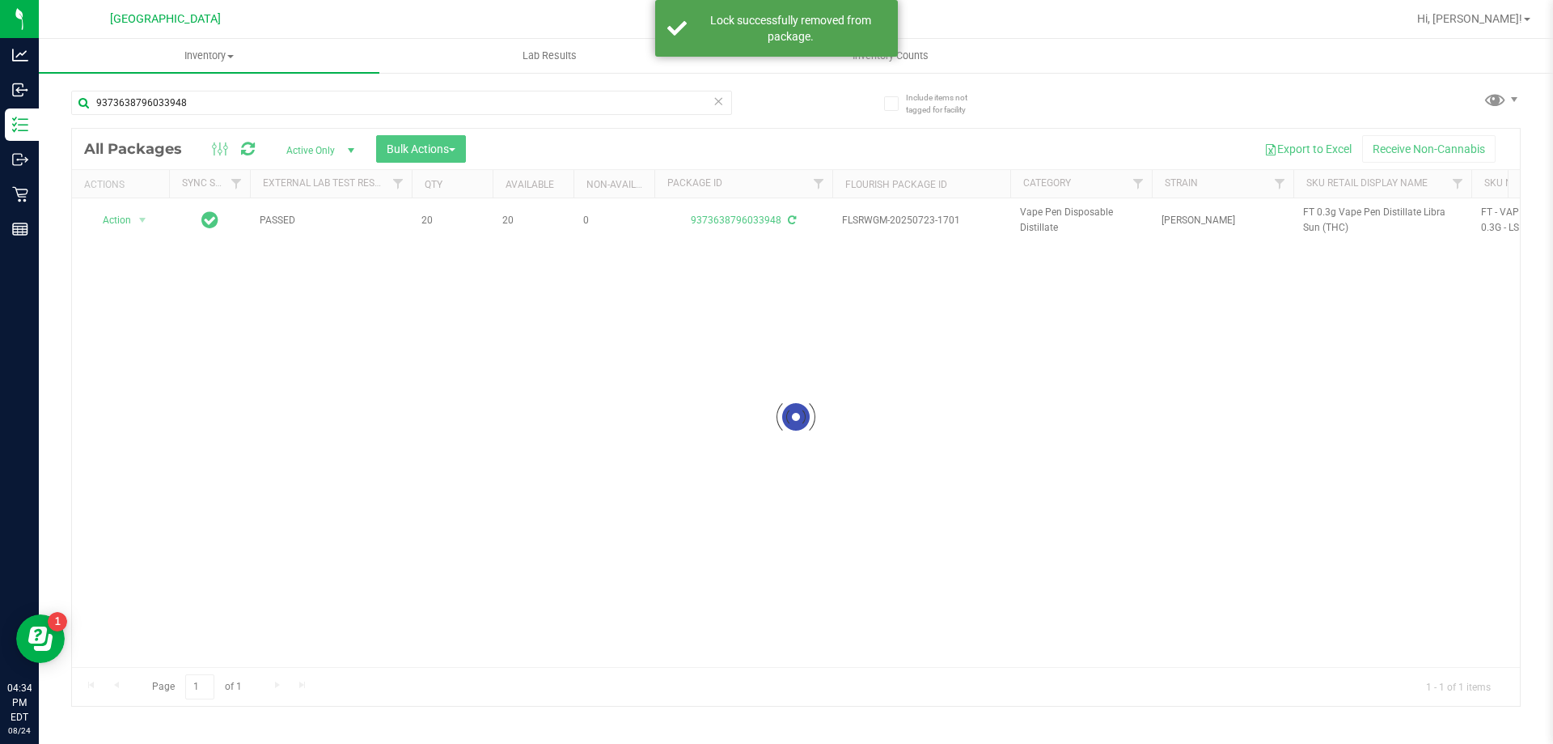
click at [1320, 214] on div at bounding box center [796, 417] width 1448 height 577
click at [1323, 214] on span "FT 0.3g Vape Pen Distillate Libra Sun (THC)" at bounding box center [1382, 220] width 159 height 31
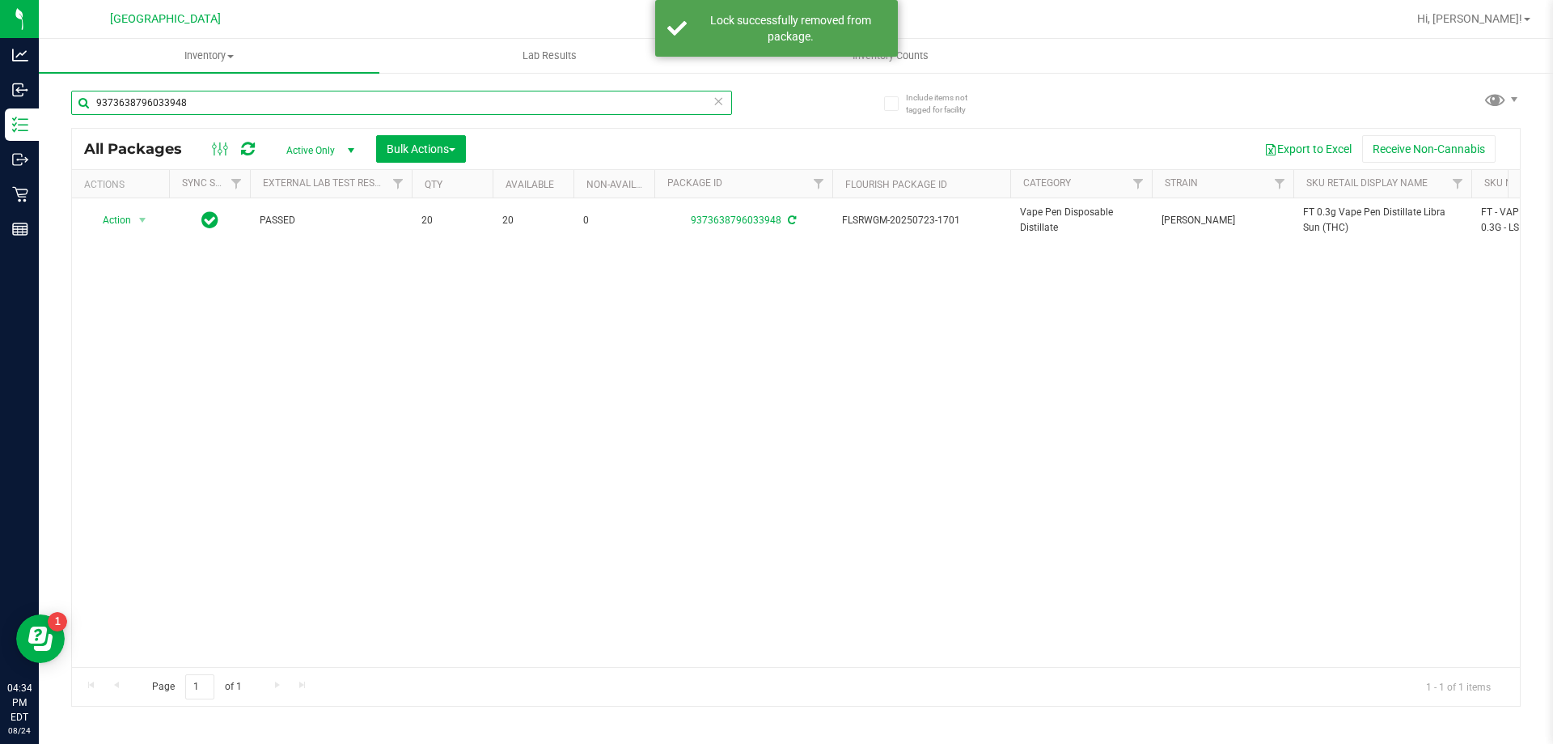
click at [385, 107] on input "9373638796033948" at bounding box center [401, 103] width 661 height 24
paste input "FT 0.3g Vape Pen Distillate Libra Sun (THC)"
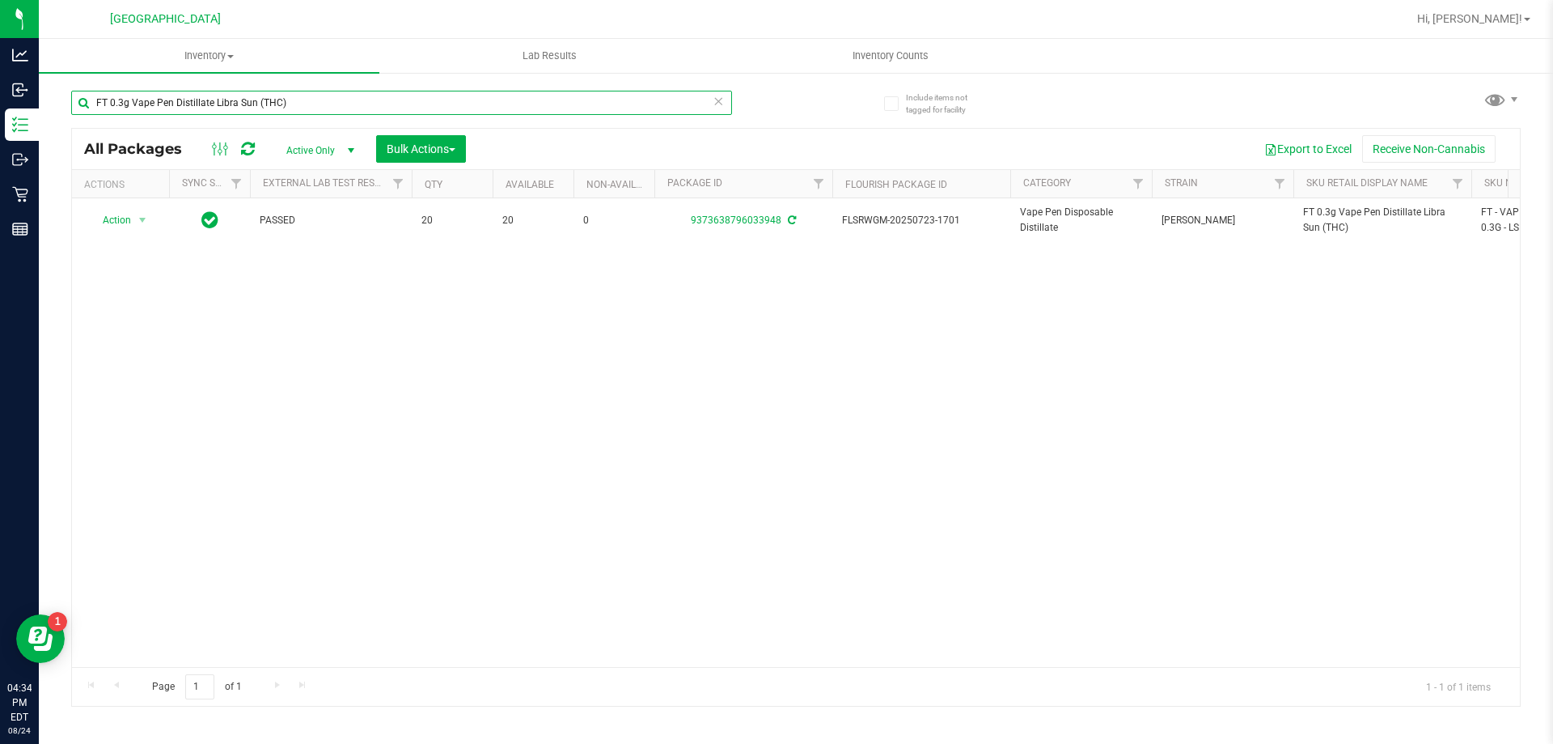
type input "FT 0.3g Vape Pen Distillate Libra Sun (THC)"
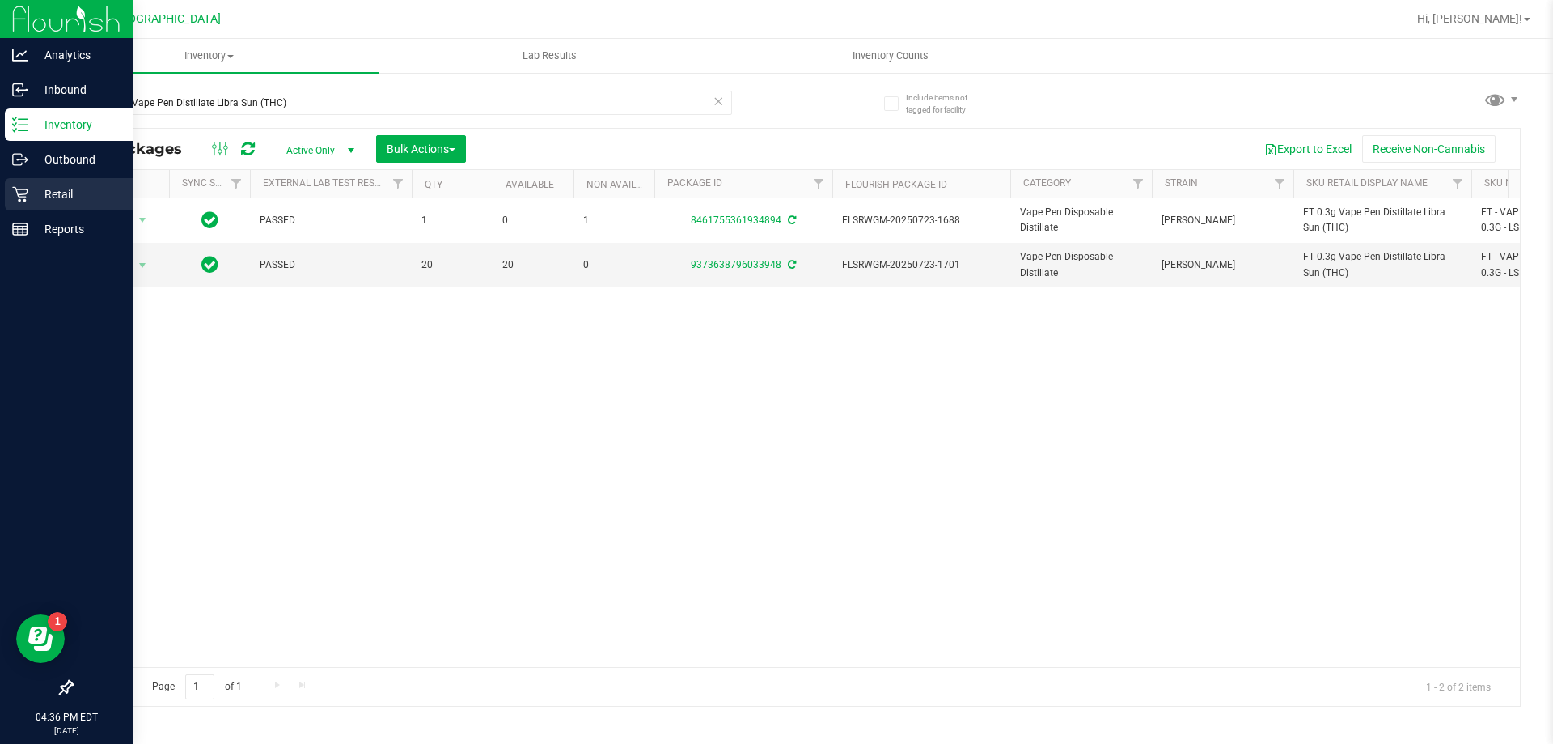
click at [61, 190] on p "Retail" at bounding box center [76, 193] width 97 height 19
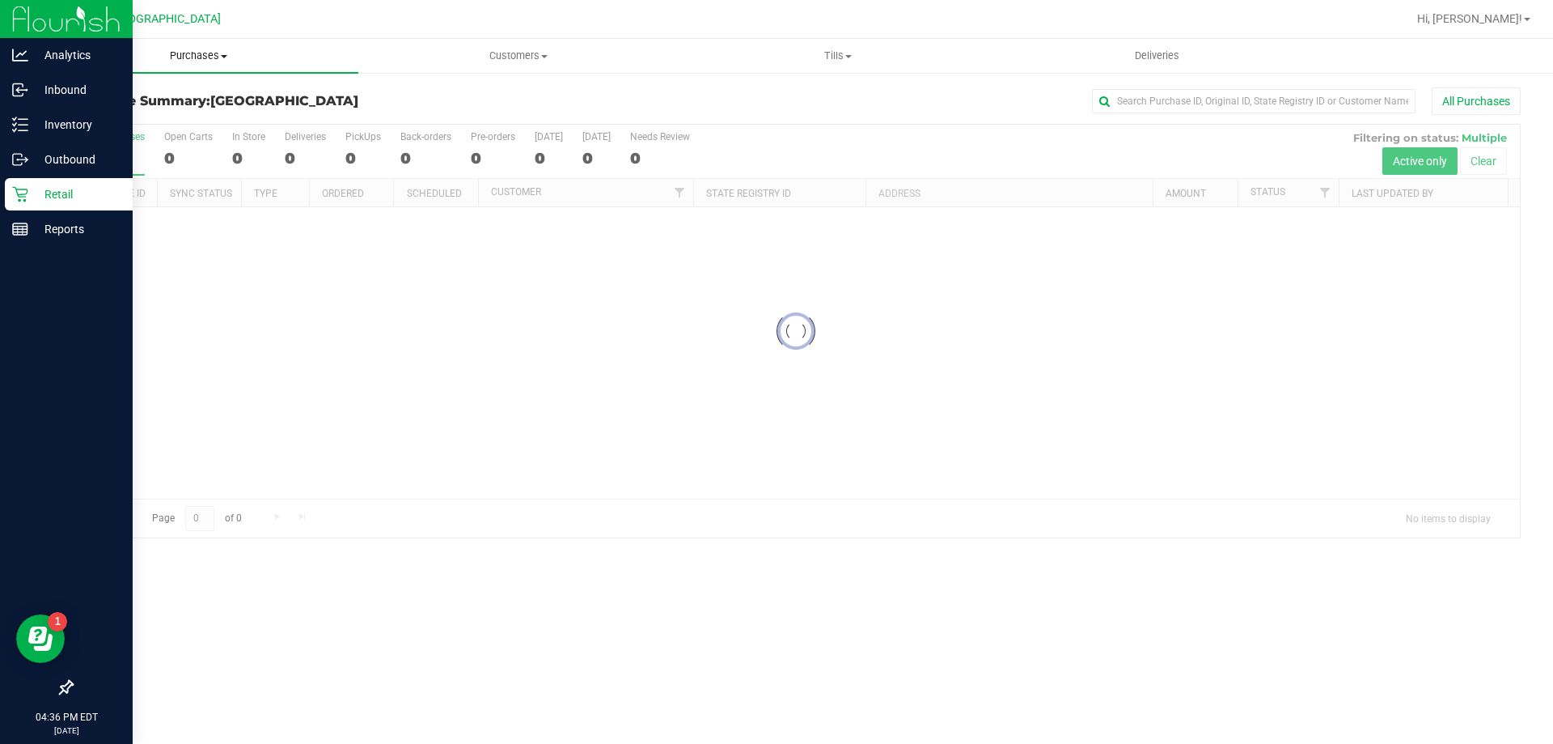
click at [198, 52] on span "Purchases" at bounding box center [199, 56] width 320 height 15
click at [154, 121] on li "Fulfillment" at bounding box center [199, 117] width 320 height 19
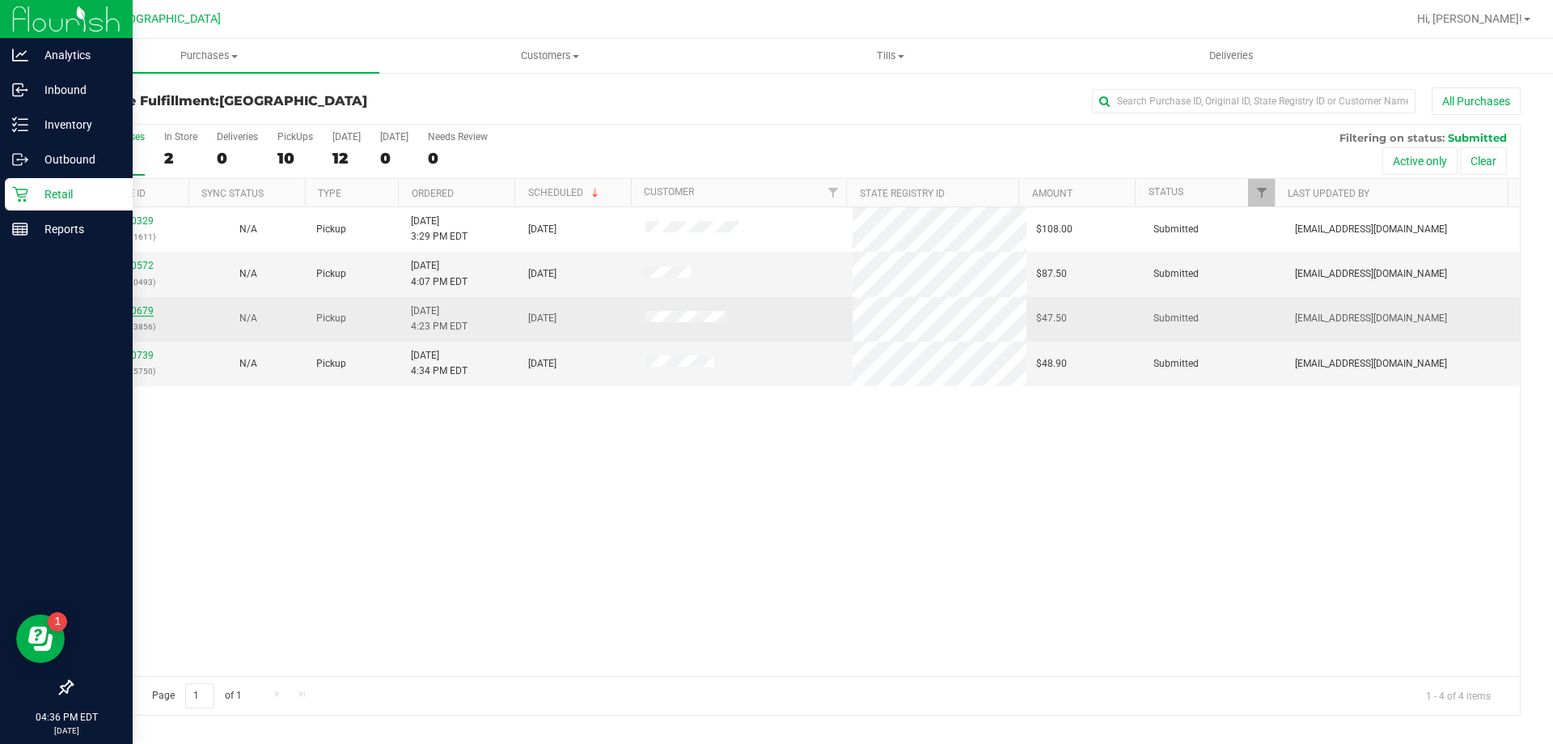
click at [130, 311] on link "11840679" at bounding box center [130, 310] width 45 height 11
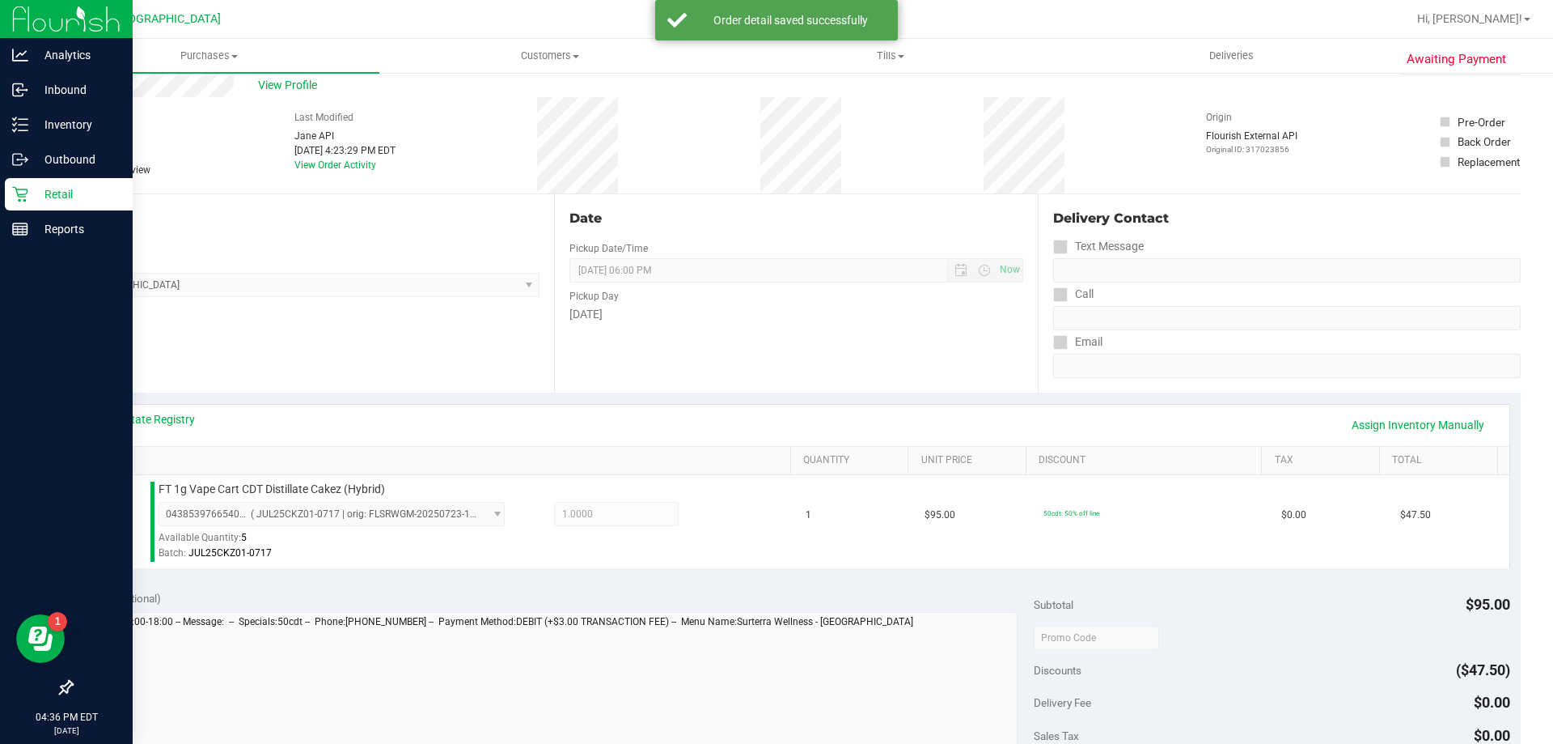
scroll to position [162, 0]
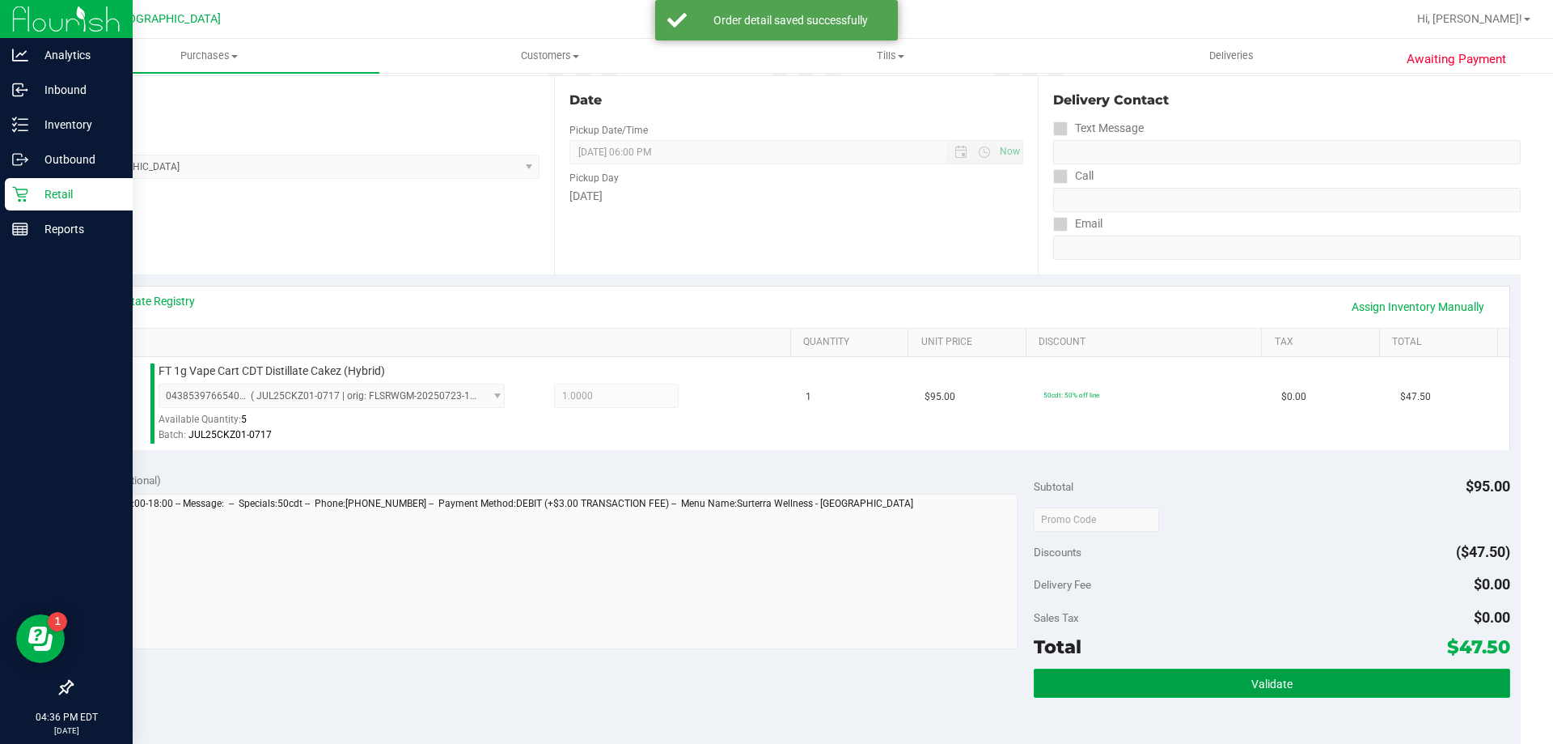
click at [1229, 675] on button "Validate" at bounding box center [1272, 682] width 476 height 29
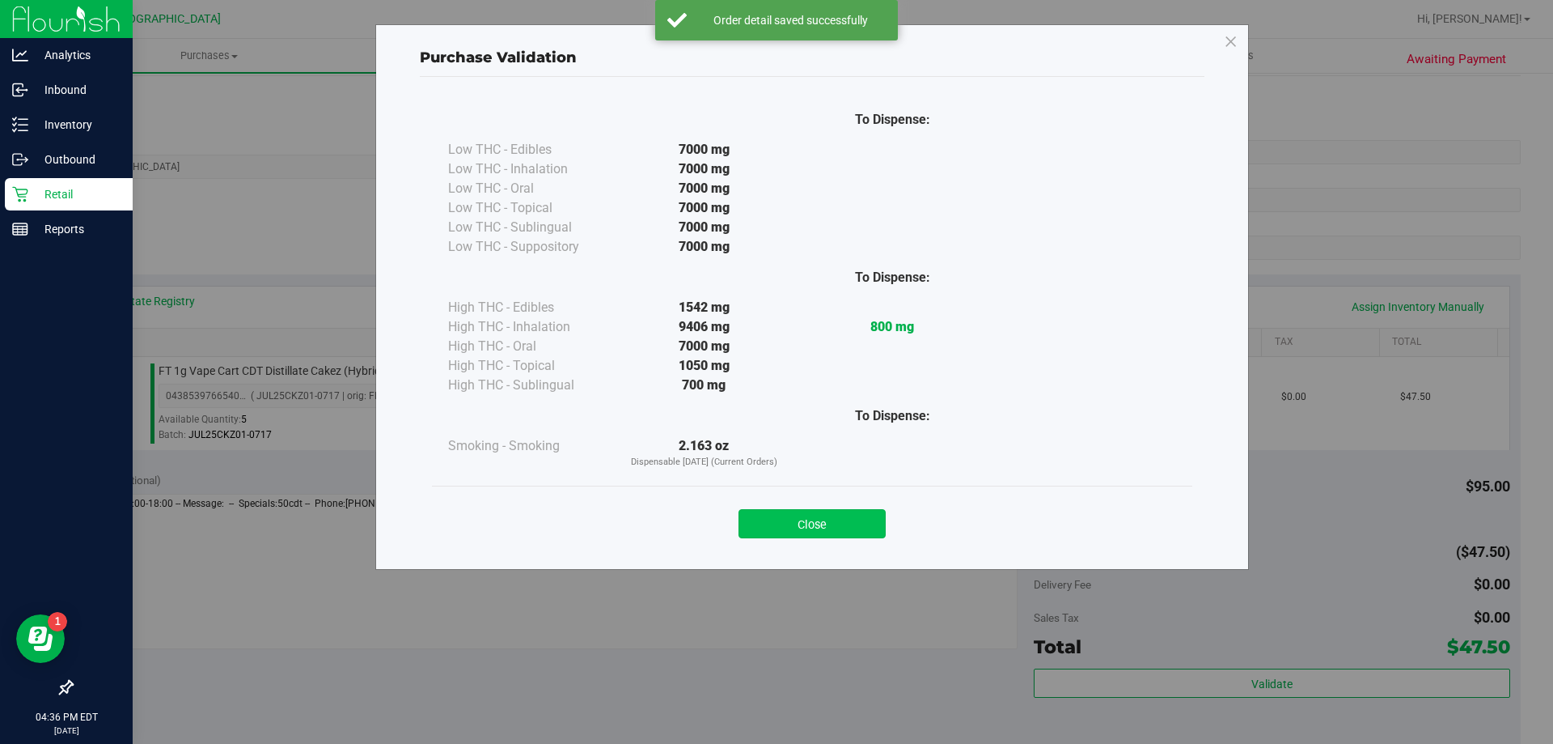
click at [831, 528] on button "Close" at bounding box center [812, 523] width 147 height 29
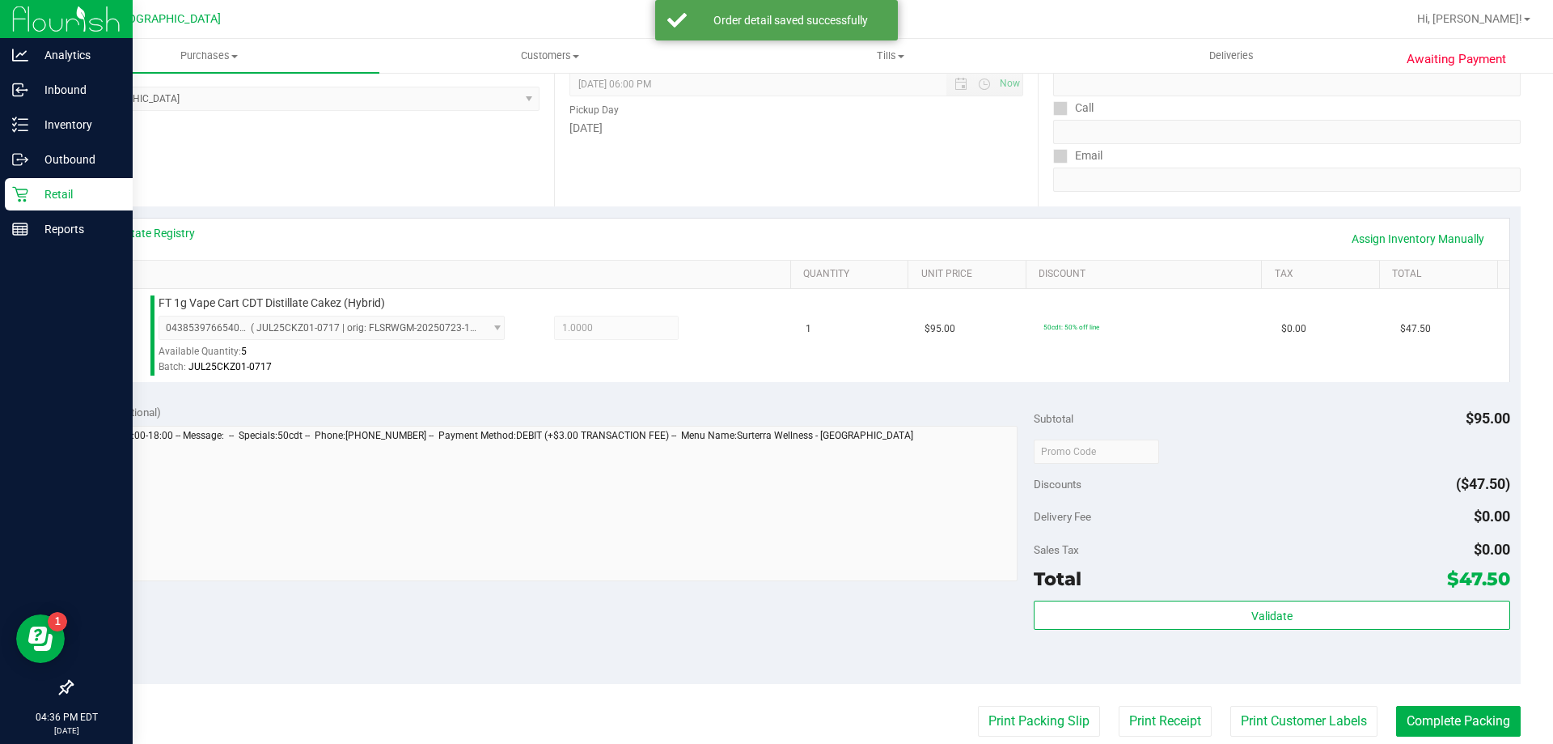
scroll to position [324, 0]
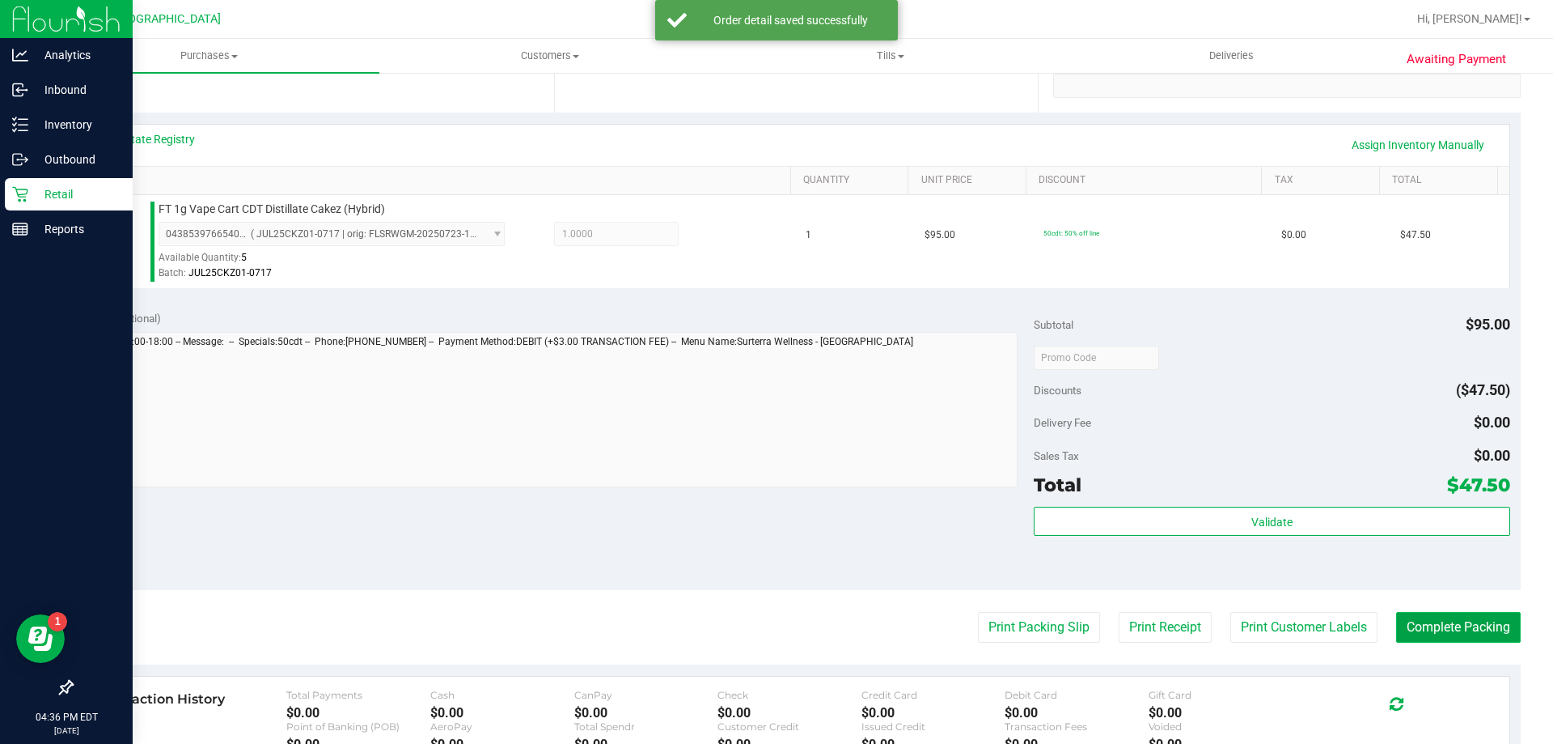
click at [1422, 619] on button "Complete Packing" at bounding box center [1458, 627] width 125 height 31
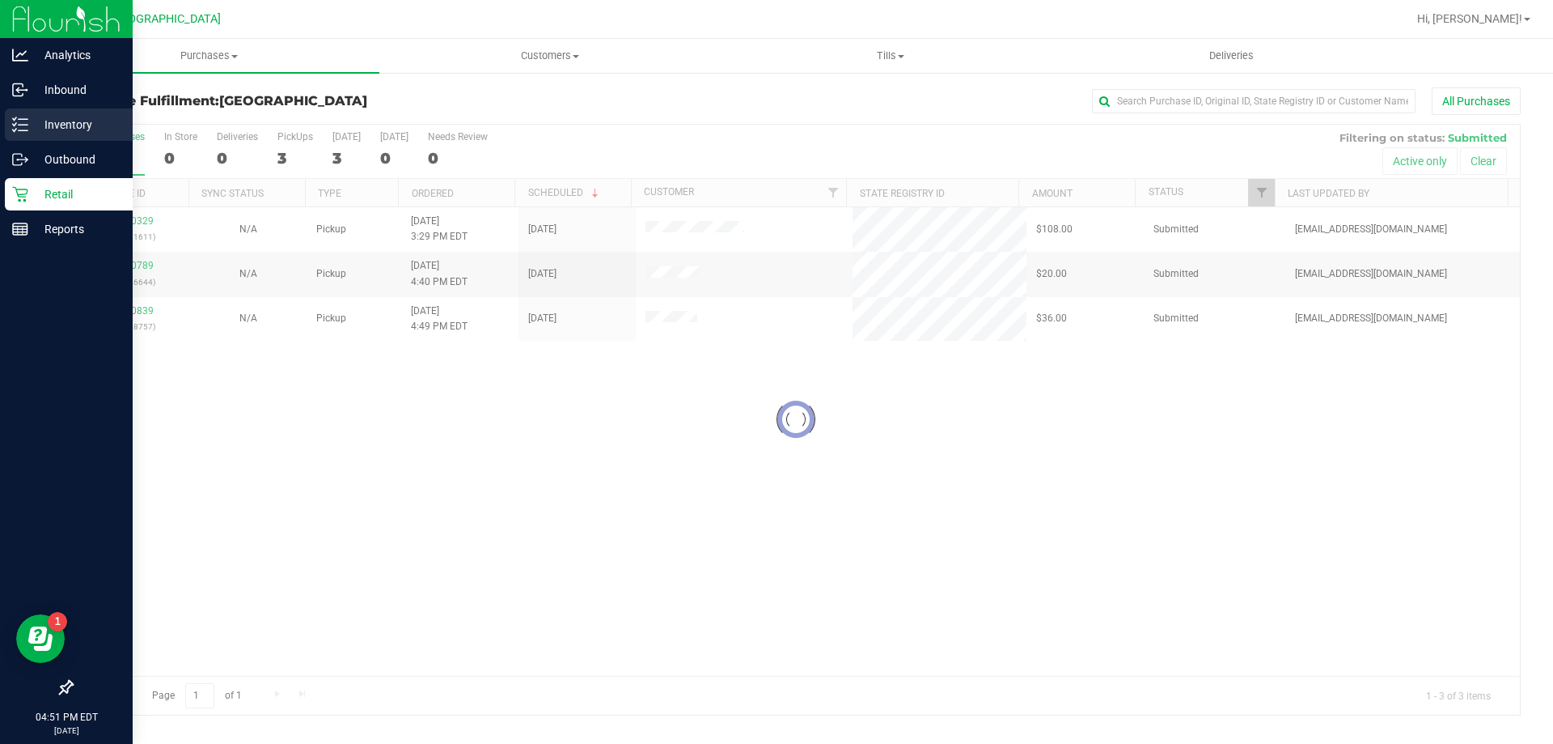
click at [55, 122] on p "Inventory" at bounding box center [76, 124] width 97 height 19
click at [56, 122] on p "Inventory" at bounding box center [76, 124] width 97 height 19
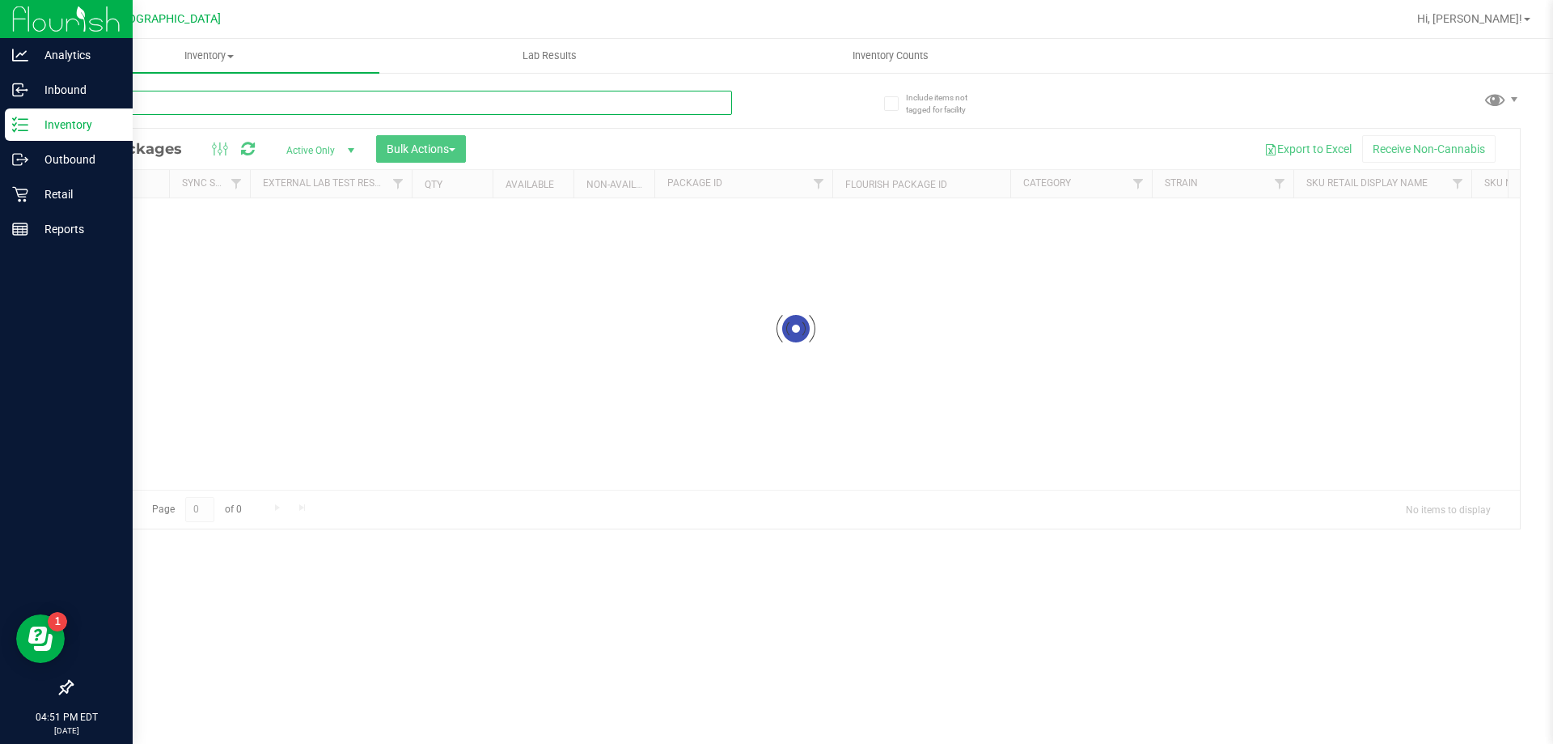
click at [160, 104] on input "text" at bounding box center [401, 103] width 661 height 24
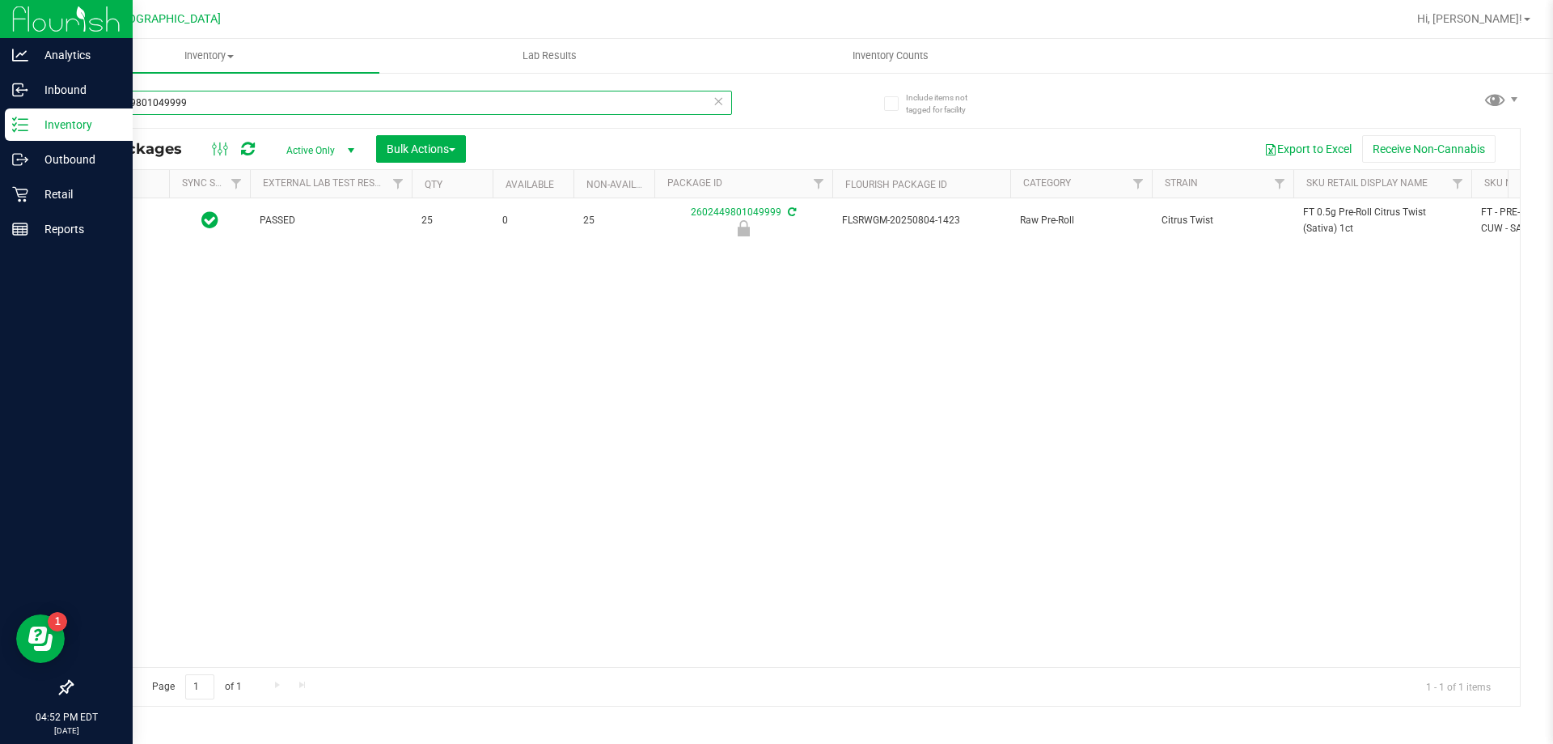
type input "2602449801049999"
click at [114, 221] on span "Action" at bounding box center [110, 221] width 44 height 23
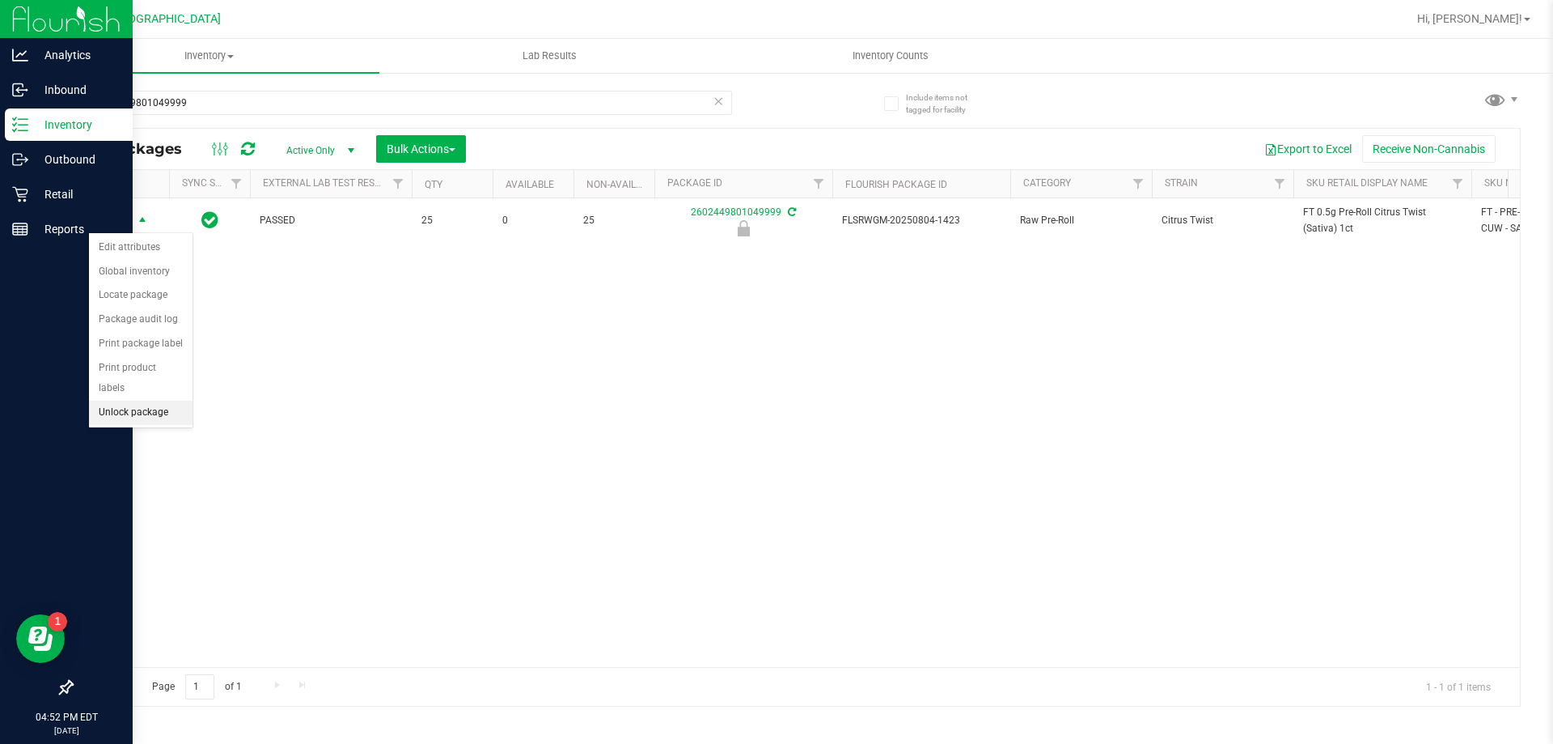
click at [148, 400] on li "Unlock package" at bounding box center [141, 412] width 104 height 24
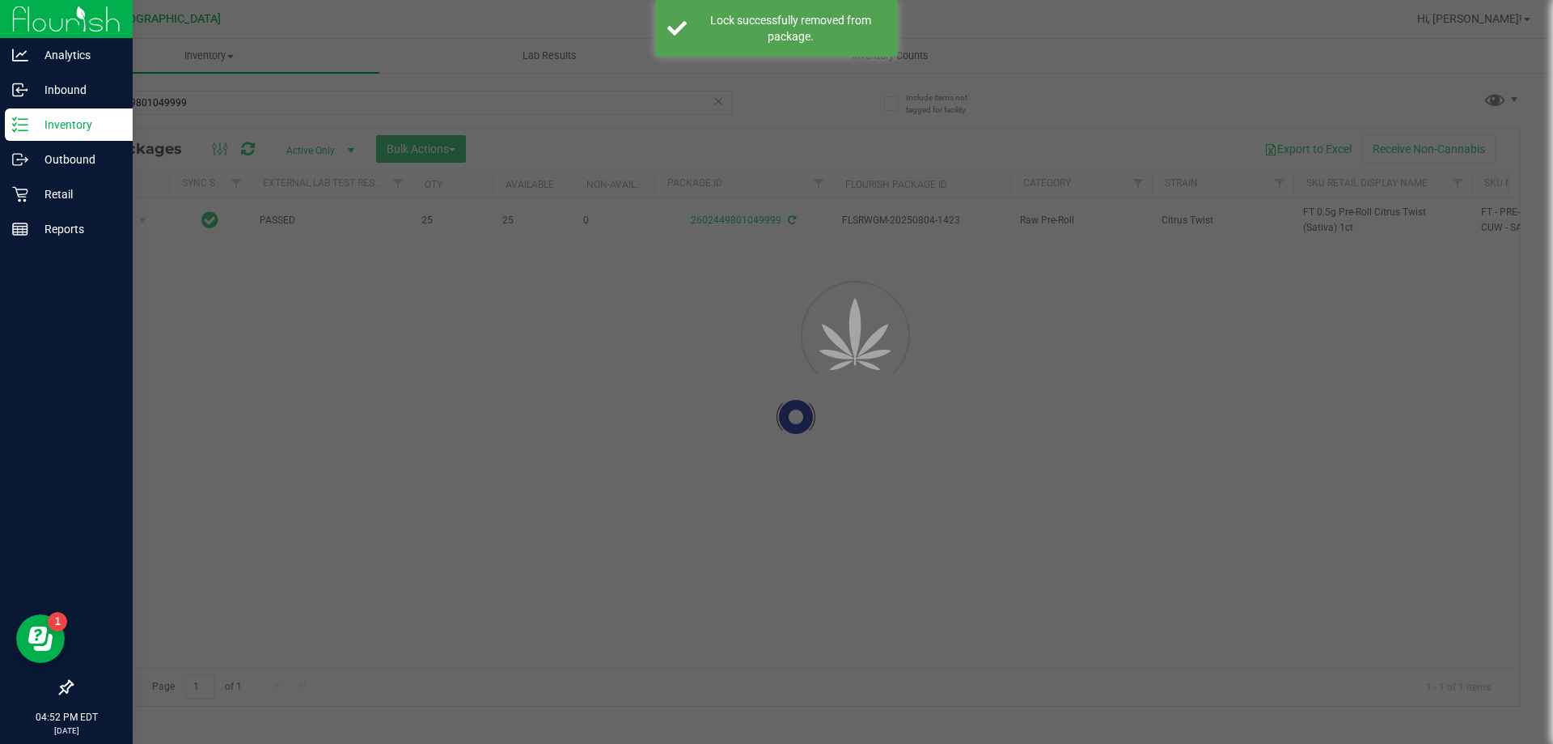
click at [1318, 210] on div at bounding box center [796, 417] width 1448 height 577
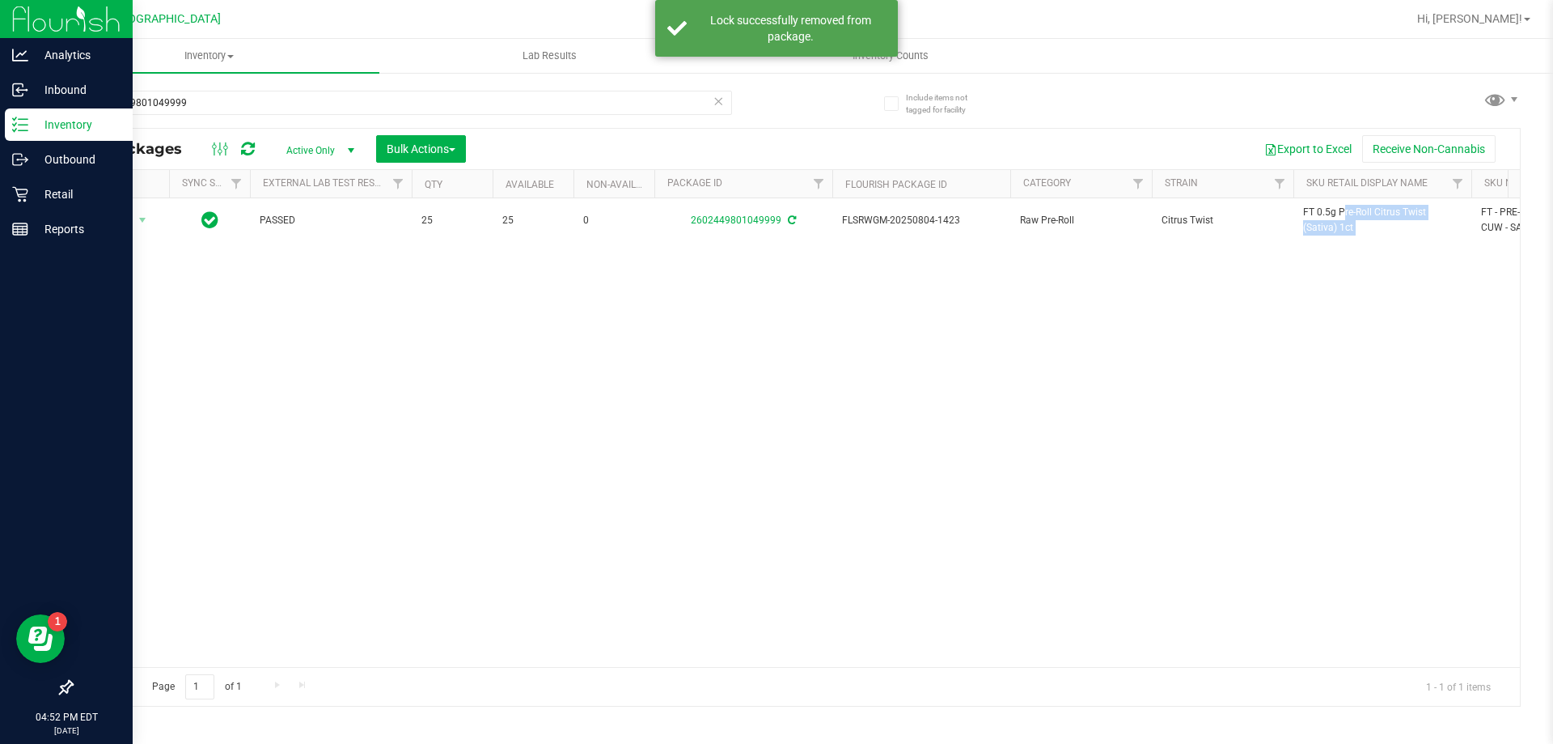
click at [1318, 210] on span "FT 0.5g Pre-Roll Citrus Twist (Sativa) 1ct" at bounding box center [1382, 220] width 159 height 31
copy tr "FT 0.5g Pre-Roll Citrus Twist (Sativa) 1ct"
click at [502, 104] on input "2602449801049999" at bounding box center [401, 103] width 661 height 24
paste input "FT 0.5g Pre-Roll Citrus Twist (Sativa) 1ct"
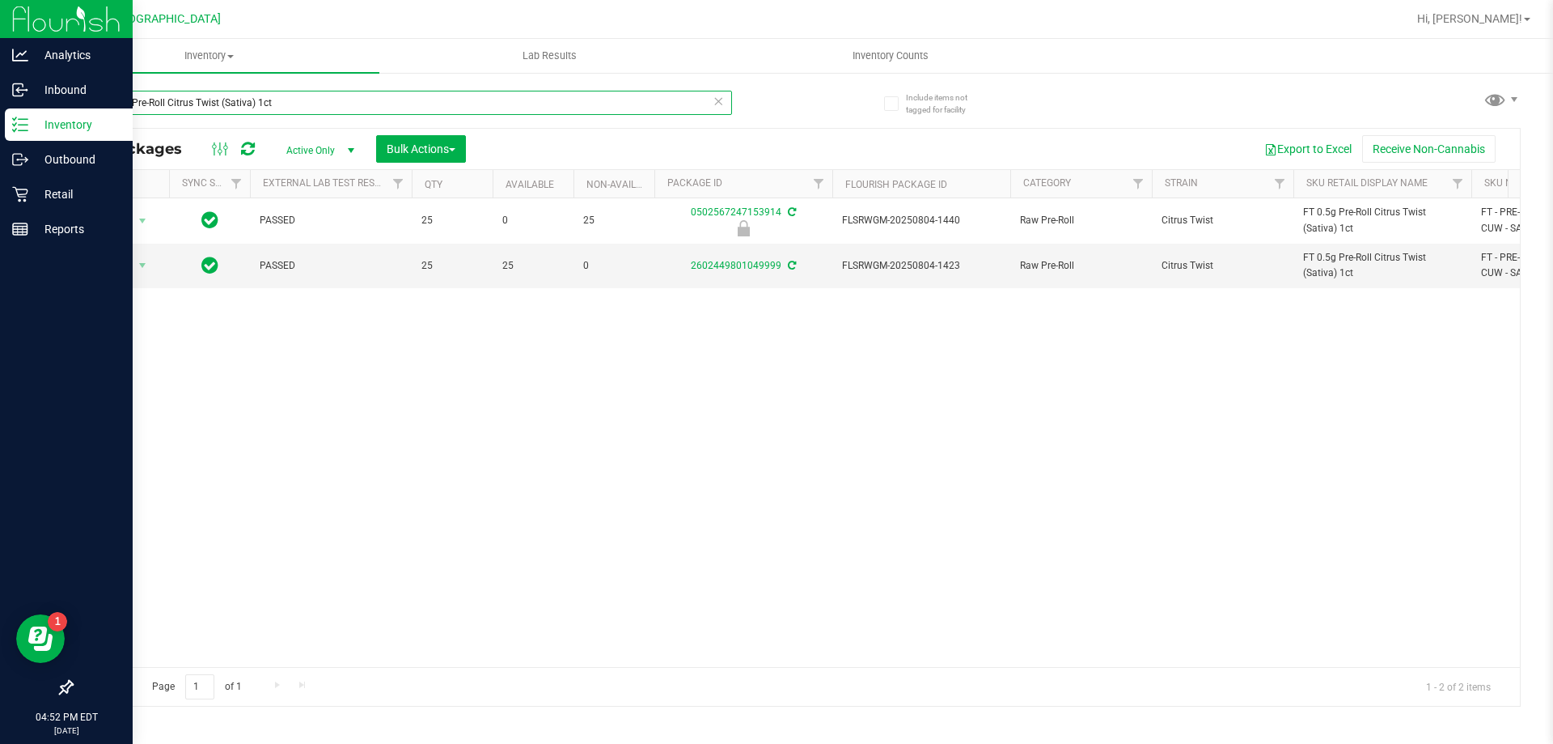
click at [334, 108] on input "FT 0.5g Pre-Roll Citrus Twist (Sativa) 1ct" at bounding box center [401, 103] width 661 height 24
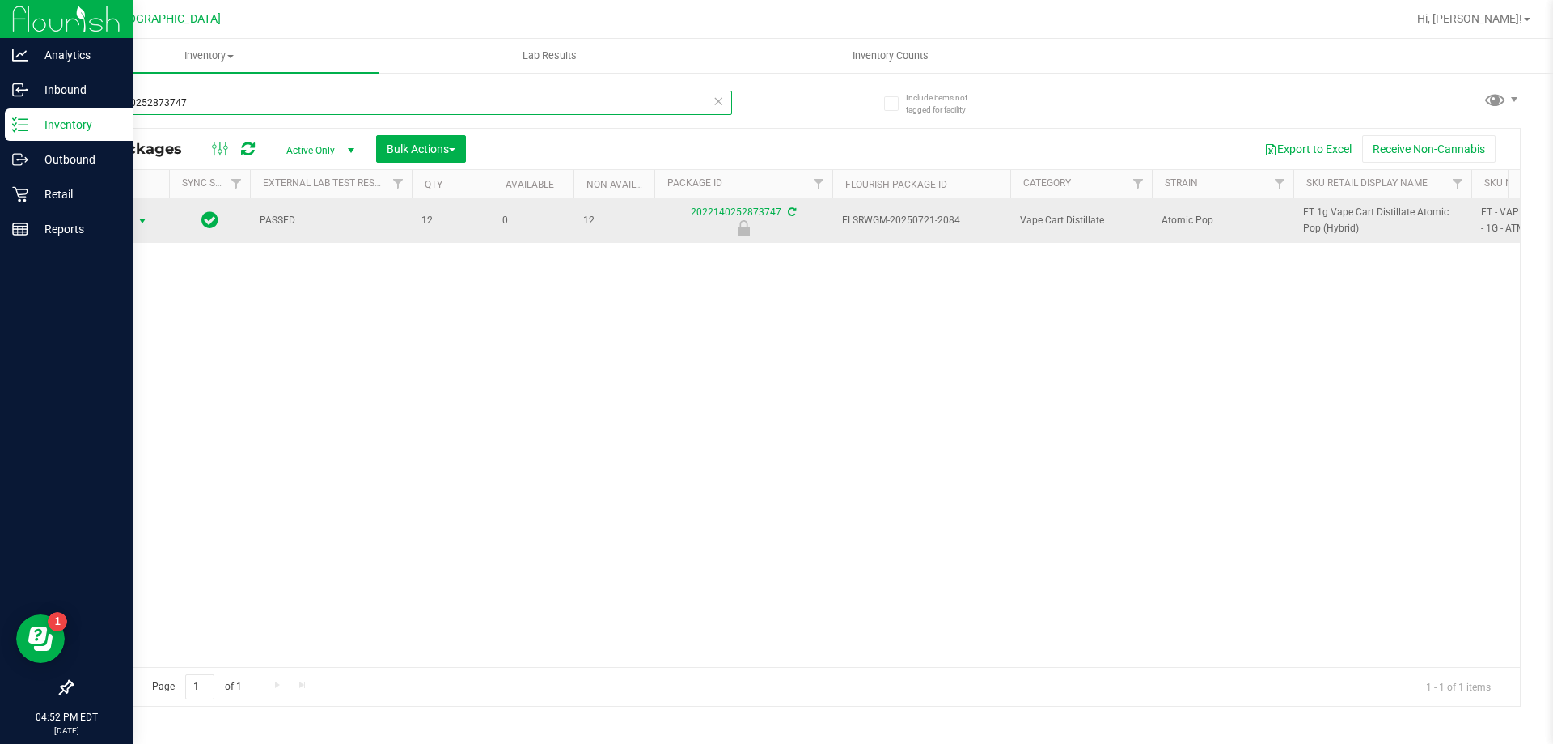
type input "2022140252873747"
click at [139, 220] on span "select" at bounding box center [142, 220] width 13 height 13
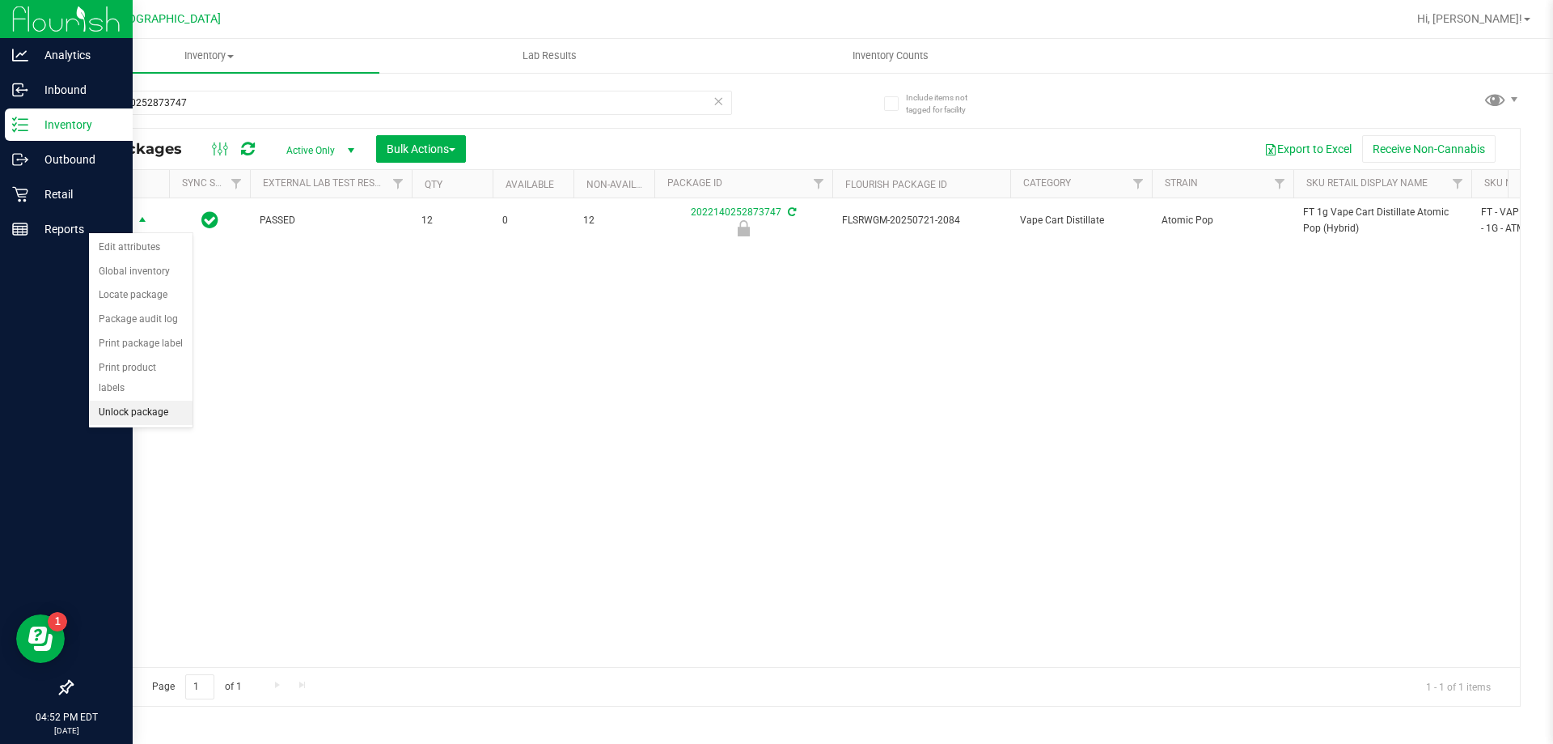
click at [134, 400] on li "Unlock package" at bounding box center [141, 412] width 104 height 24
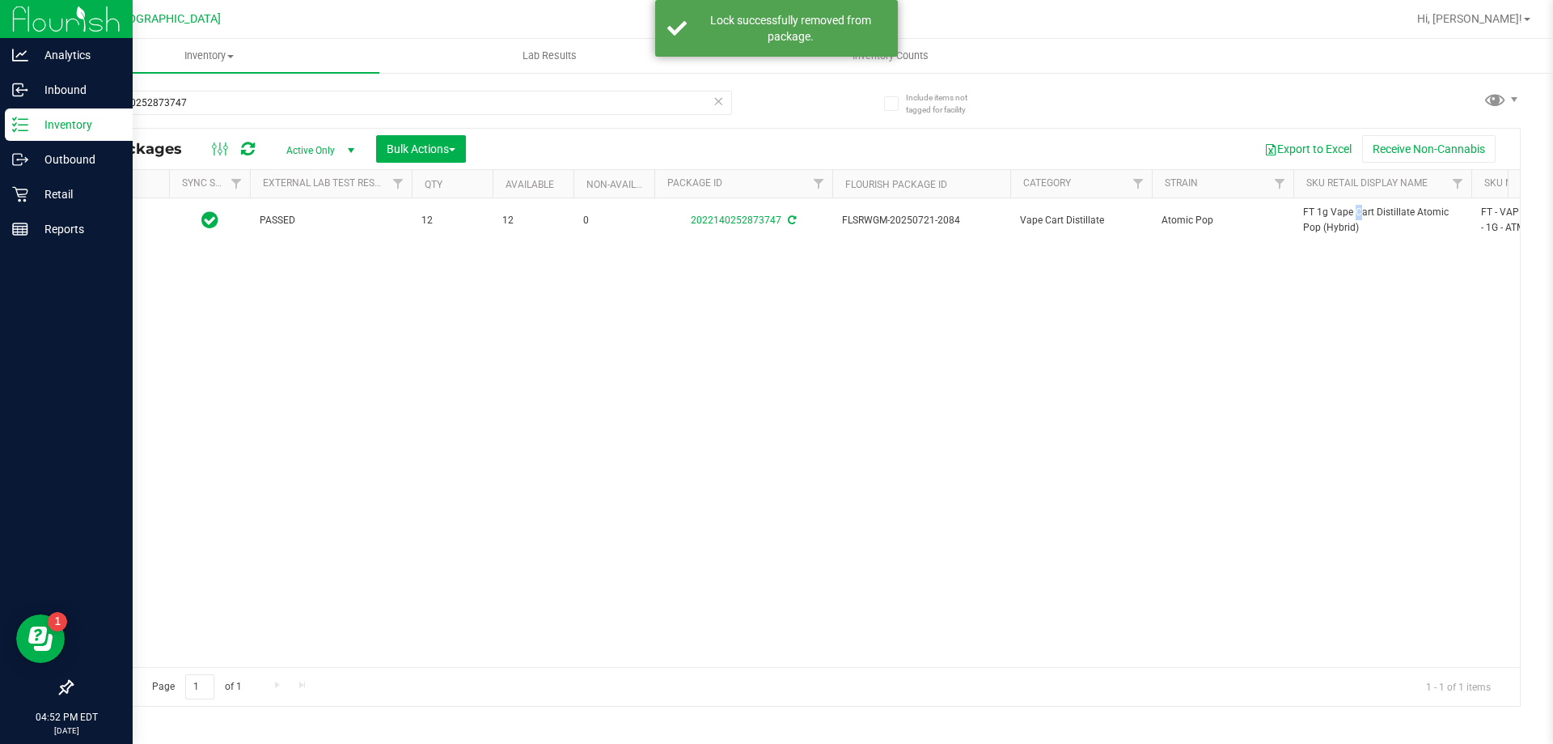
click at [1312, 211] on span "FT 1g Vape Cart Distillate Atomic Pop (Hybrid)" at bounding box center [1382, 220] width 159 height 31
click at [297, 99] on input "2022140252873747" at bounding box center [401, 103] width 661 height 24
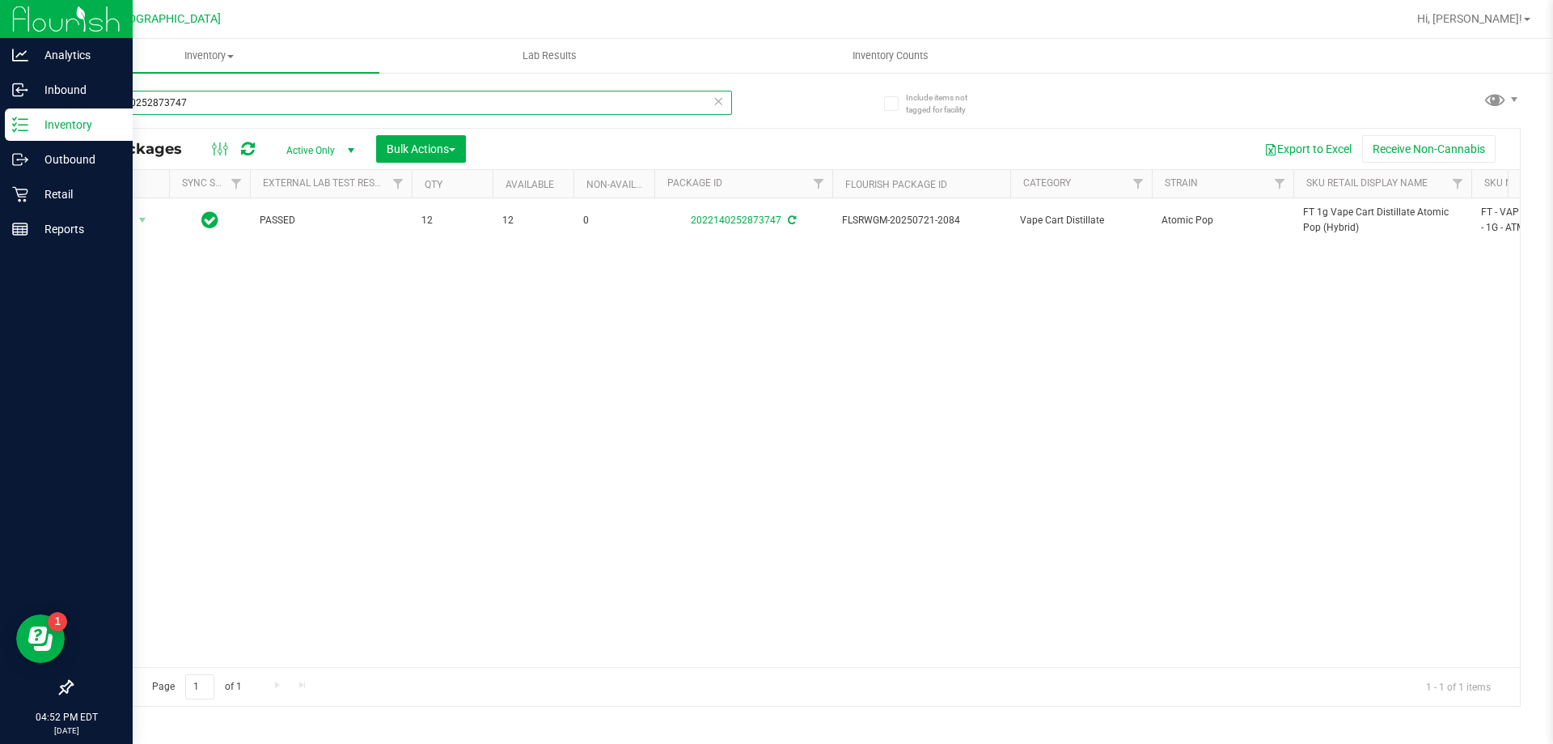
paste input "FT 1g Vape Cart Distillate Atomic Pop (Hybrid)"
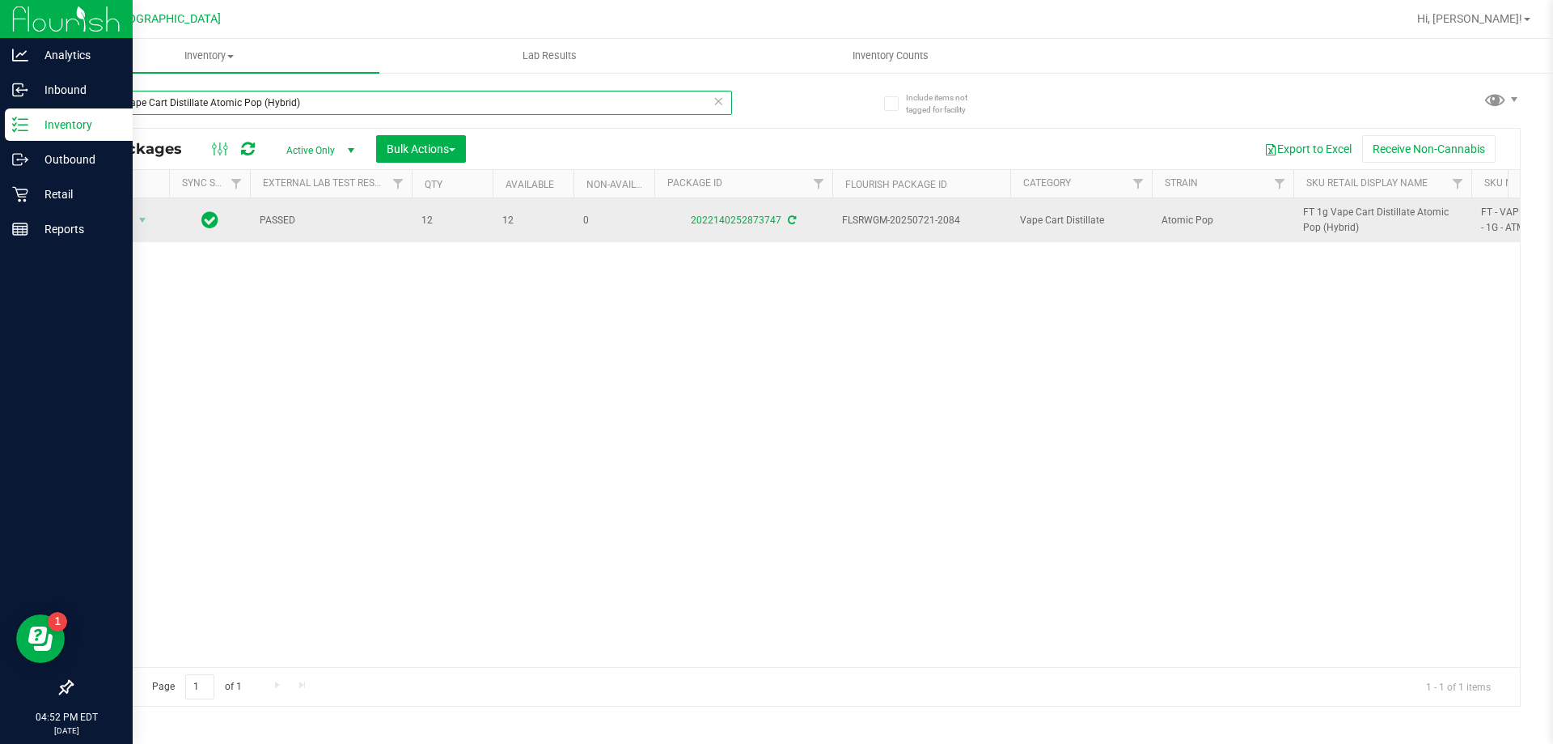
type input "FT 1g Vape Cart Distillate Atomic Pop (Hybrid)"
